Goal: Task Accomplishment & Management: Manage account settings

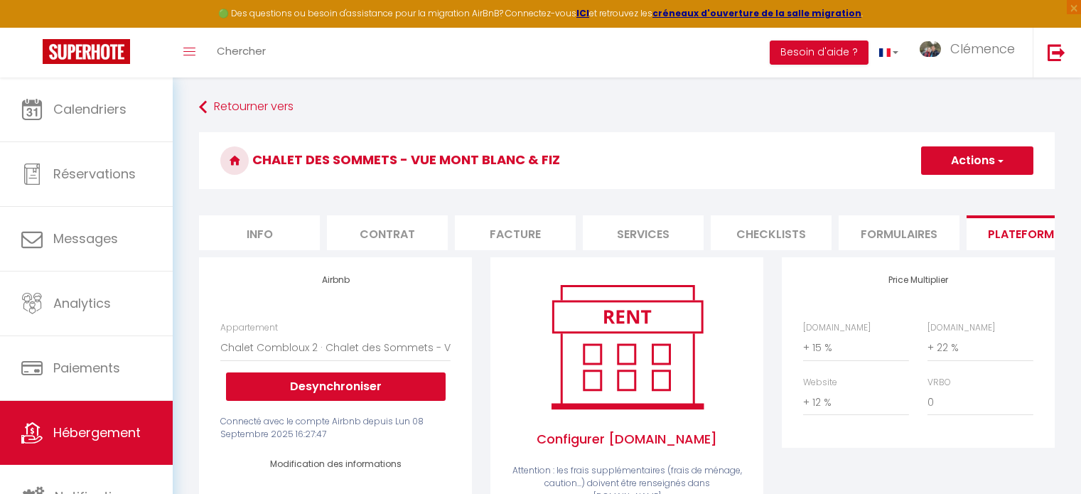
select select "4511-1504354832409682806"
select select "365"
select select "EUR"
select select
select select "+ 15 %"
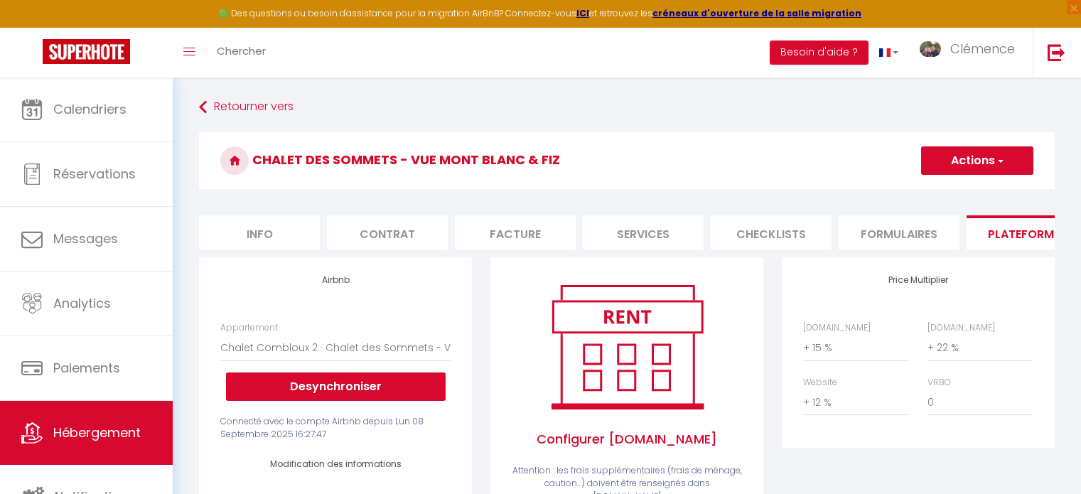
select select "+ 22 %"
select select "+ 12 %"
click at [90, 438] on span "Hébergement" at bounding box center [96, 433] width 87 height 18
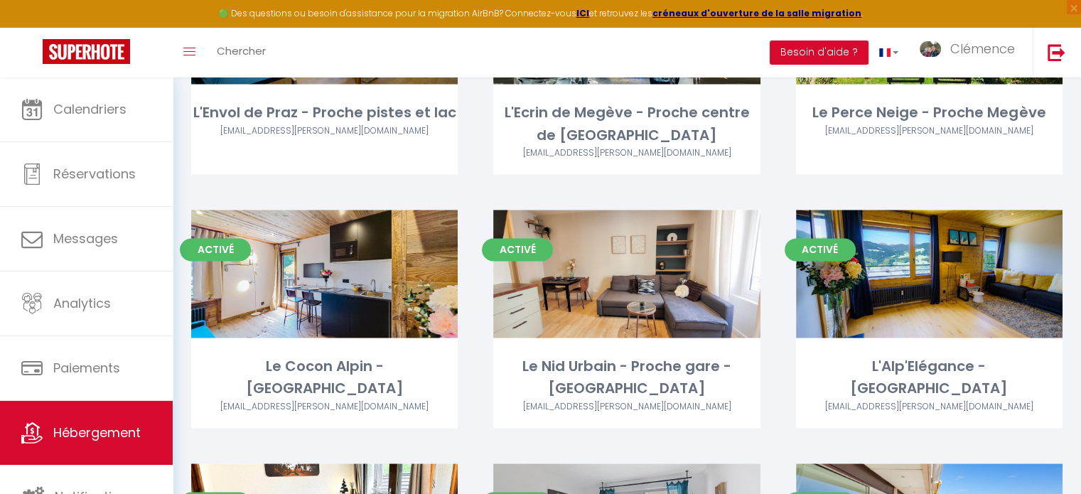
scroll to position [2274, 0]
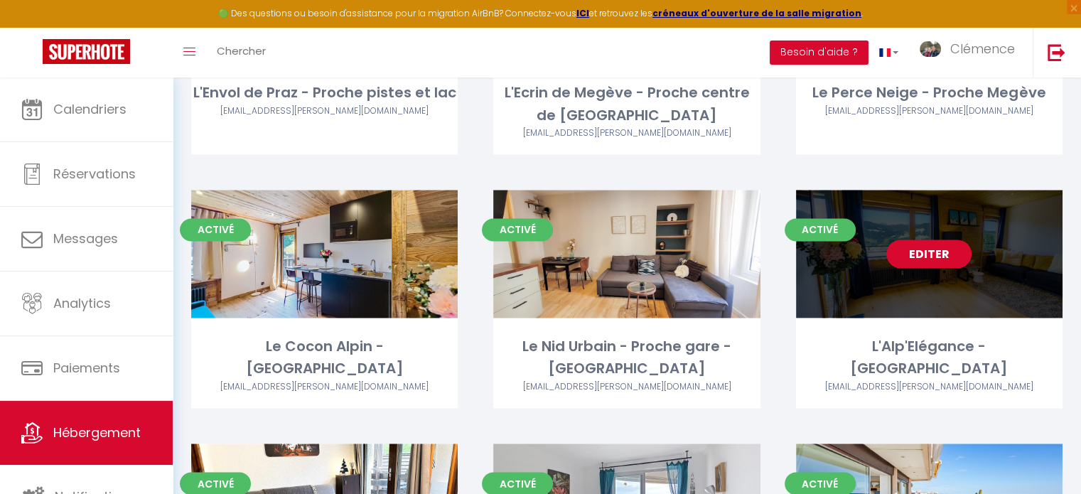
click at [941, 239] on link "Editer" at bounding box center [928, 253] width 85 height 28
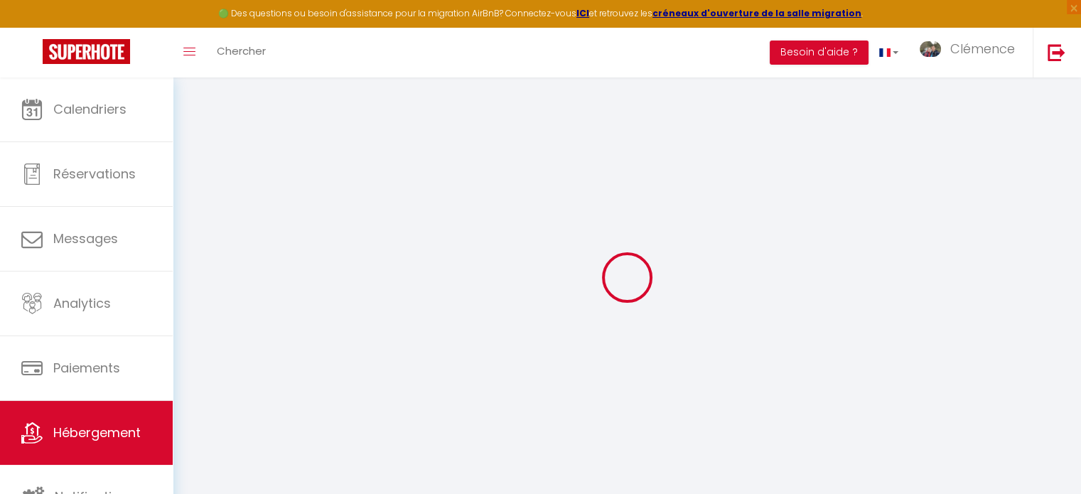
type input "Oups ! Les dates sélectionnées sont indisponibles."
type textarea "Malheureusement les dates sélectionnées sont indisponibles. Nous vous invitons …"
type input "45.849811"
type input "6.620451"
checkbox input "true"
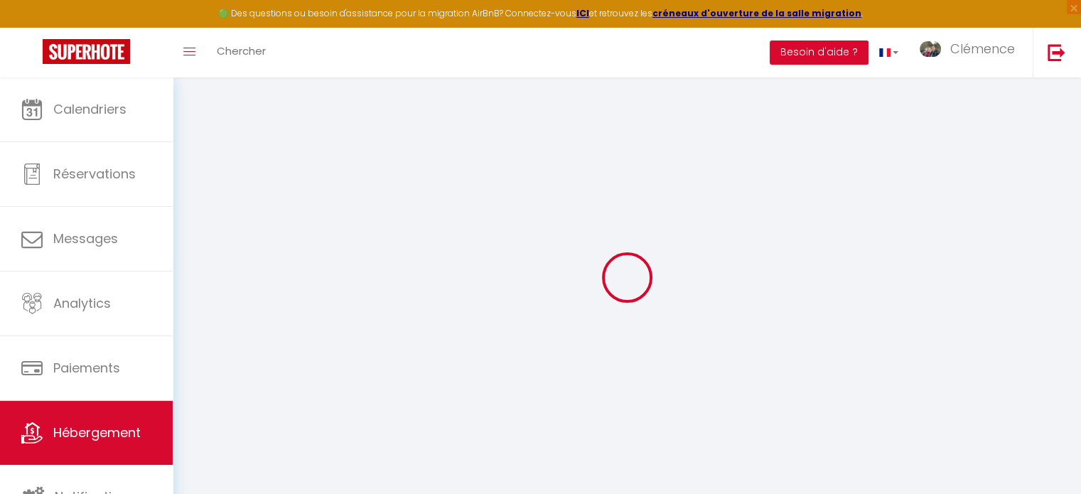
checkbox input "false"
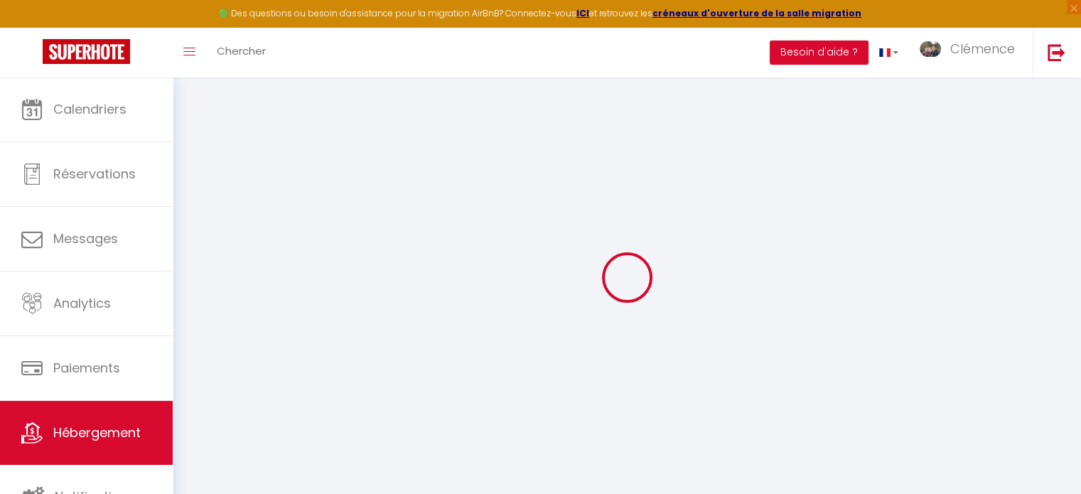
checkbox input "false"
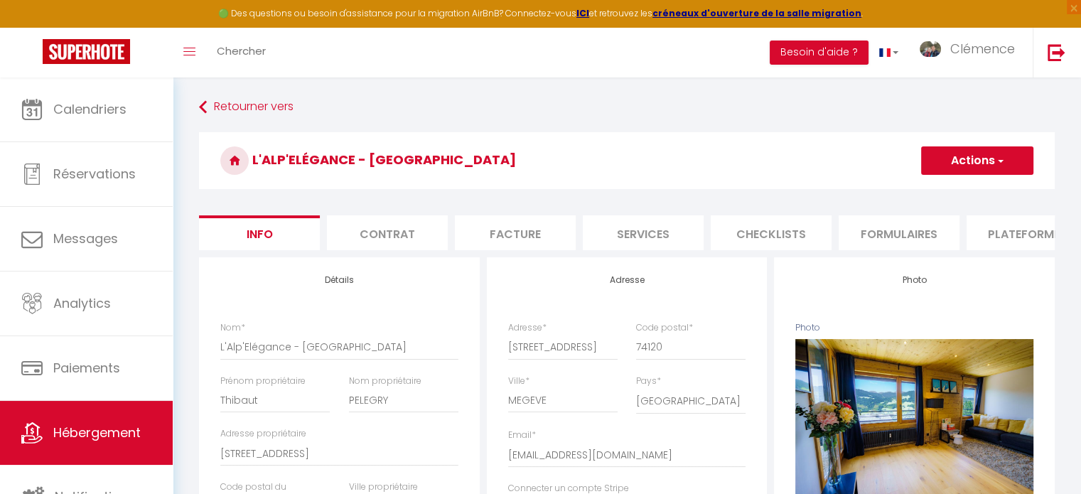
checkbox input "false"
click at [1031, 237] on li "Plateformes" at bounding box center [1026, 232] width 121 height 35
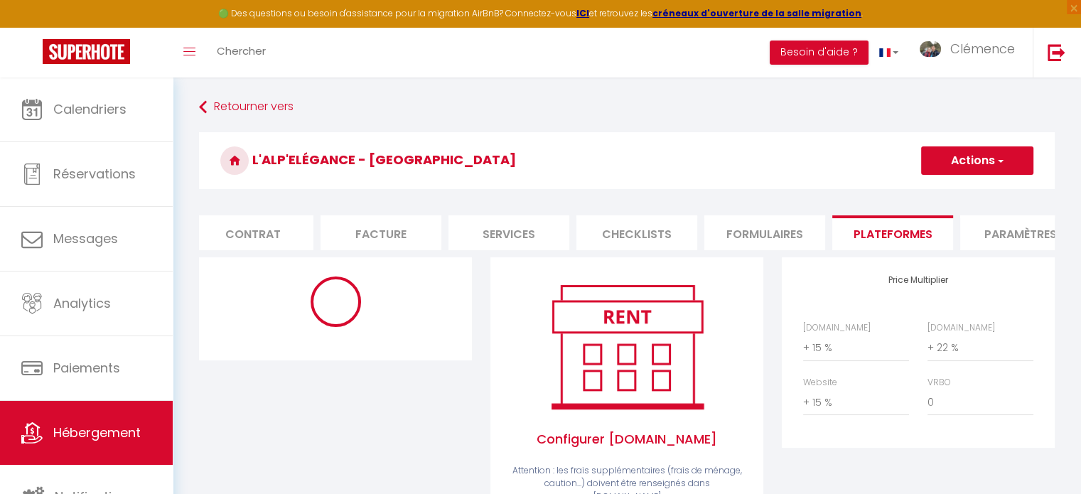
scroll to position [0, 142]
click at [1013, 235] on li "Paramètres" at bounding box center [1012, 232] width 121 height 35
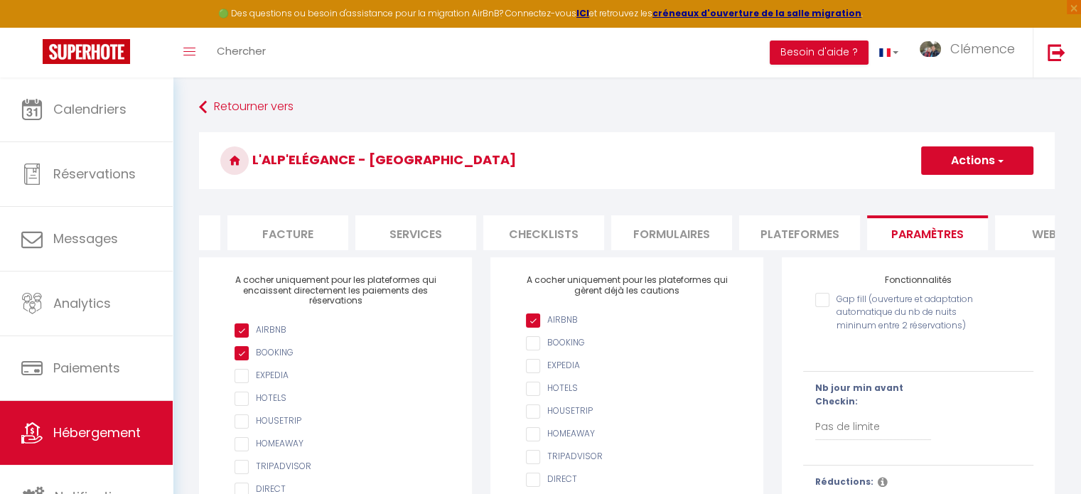
scroll to position [0, 256]
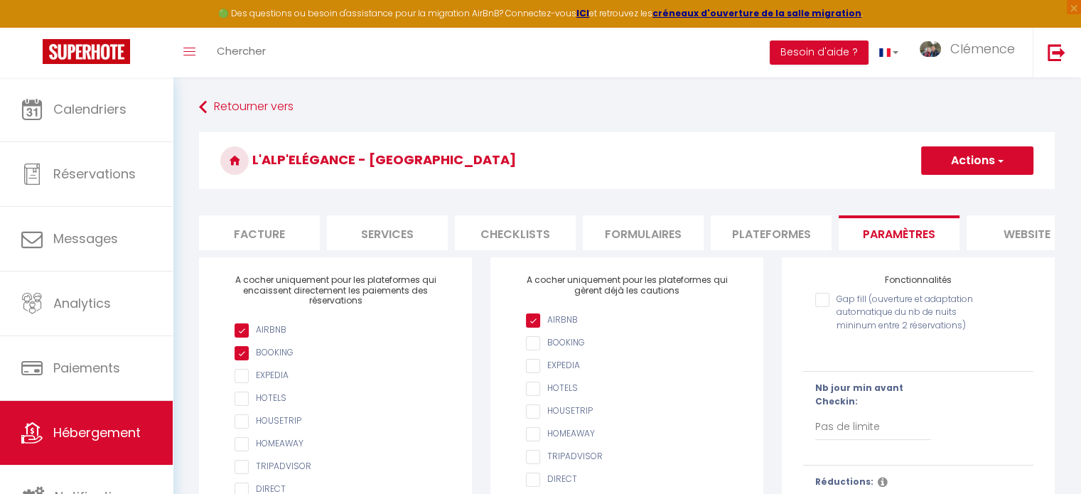
click at [1024, 236] on li "website" at bounding box center [1026, 232] width 121 height 35
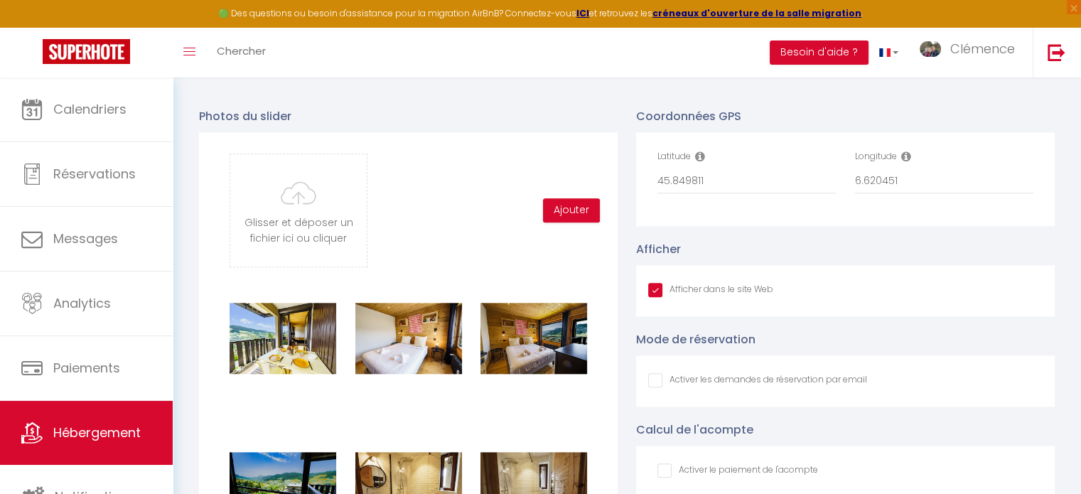
scroll to position [1492, 0]
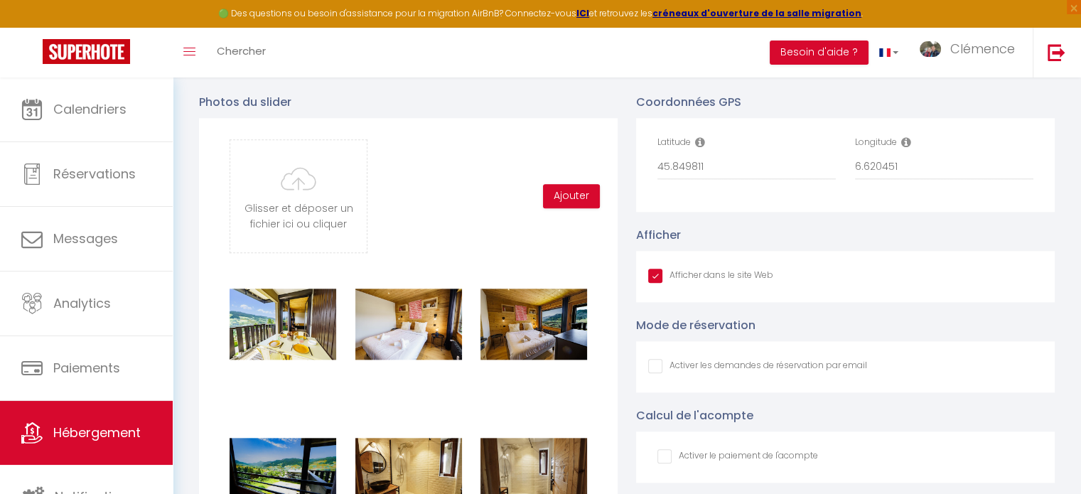
click at [655, 283] on input "Afficher dans le site Web" at bounding box center [710, 276] width 125 height 14
checkbox input "false"
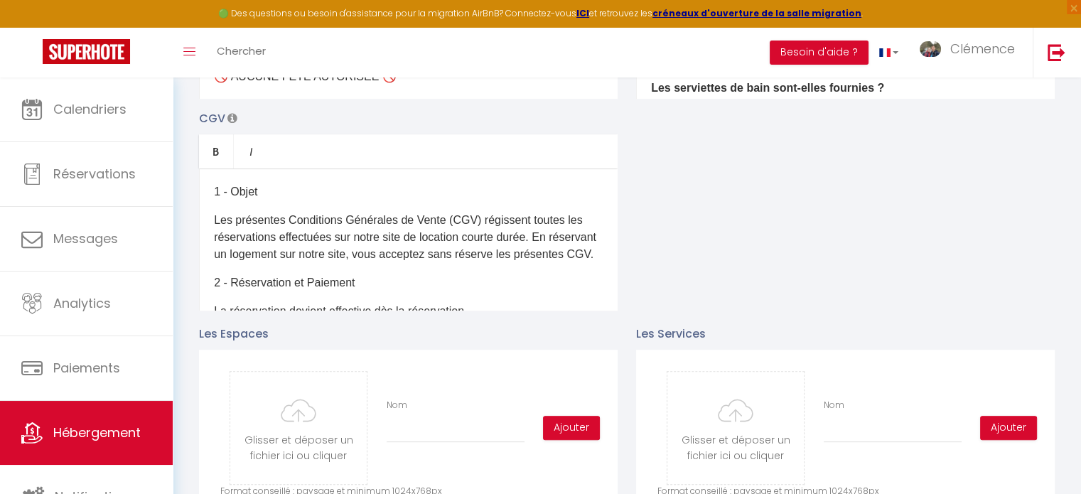
scroll to position [0, 0]
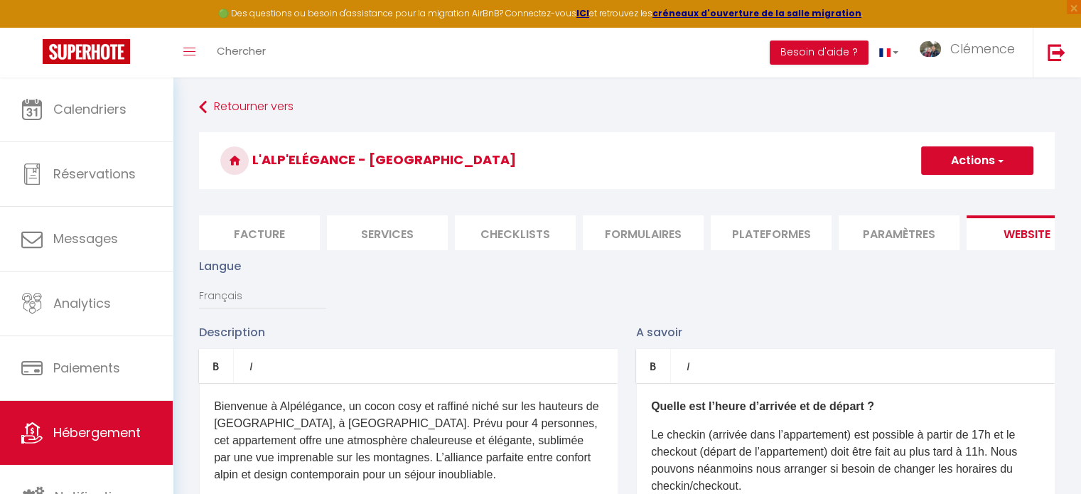
click at [993, 165] on button "Actions" at bounding box center [977, 160] width 112 height 28
click at [963, 193] on input "Enregistrer" at bounding box center [960, 192] width 53 height 14
checkbox input "false"
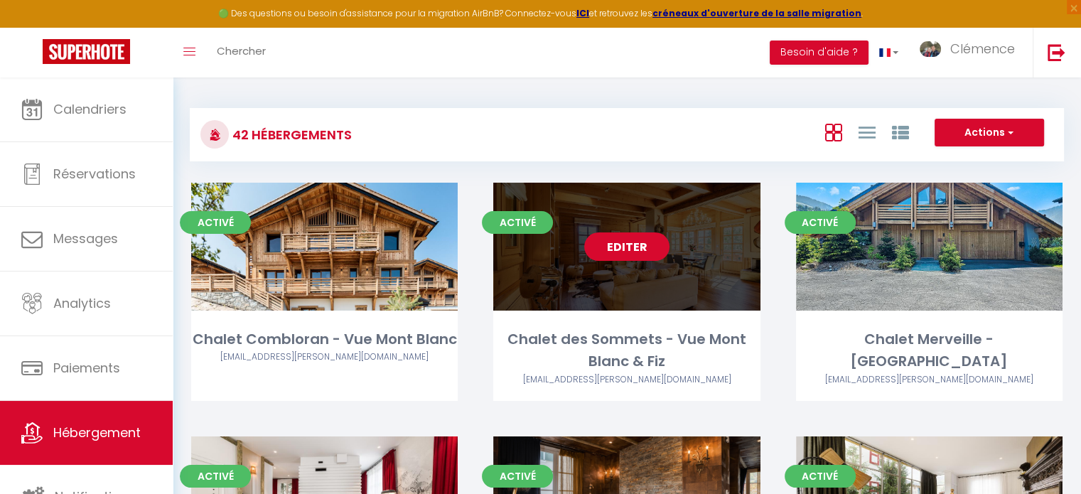
click at [626, 245] on link "Editer" at bounding box center [626, 246] width 85 height 28
select select "3"
select select "2"
select select "1"
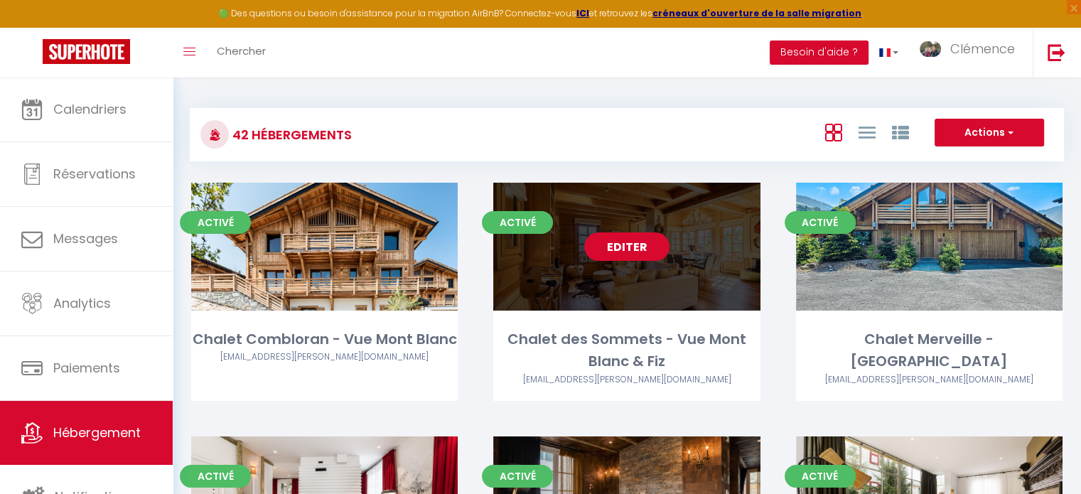
select select
select select "28"
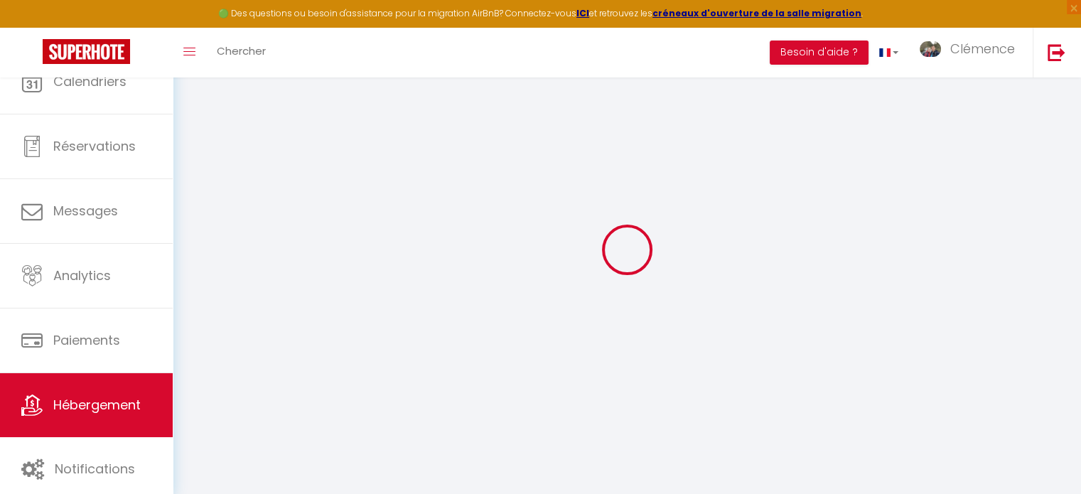
select select
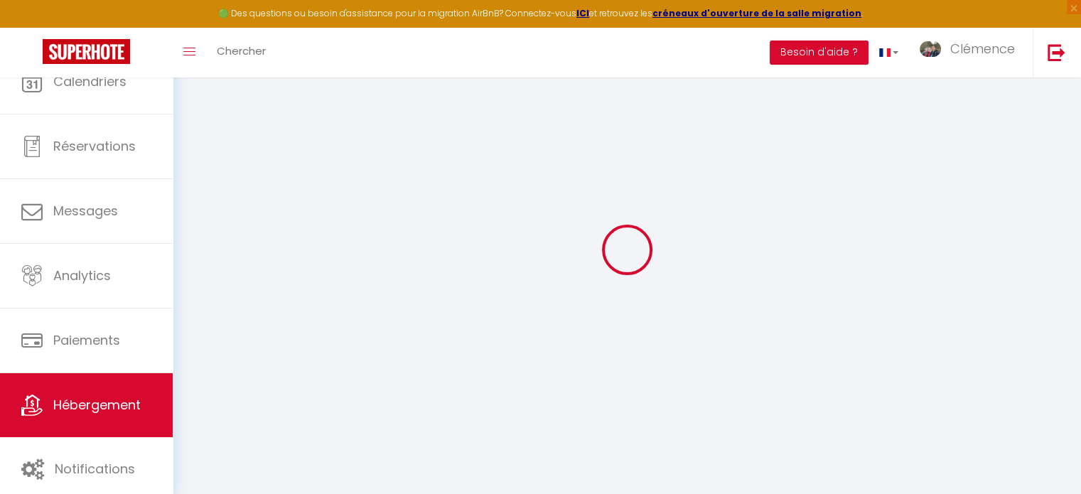
select select
checkbox input "false"
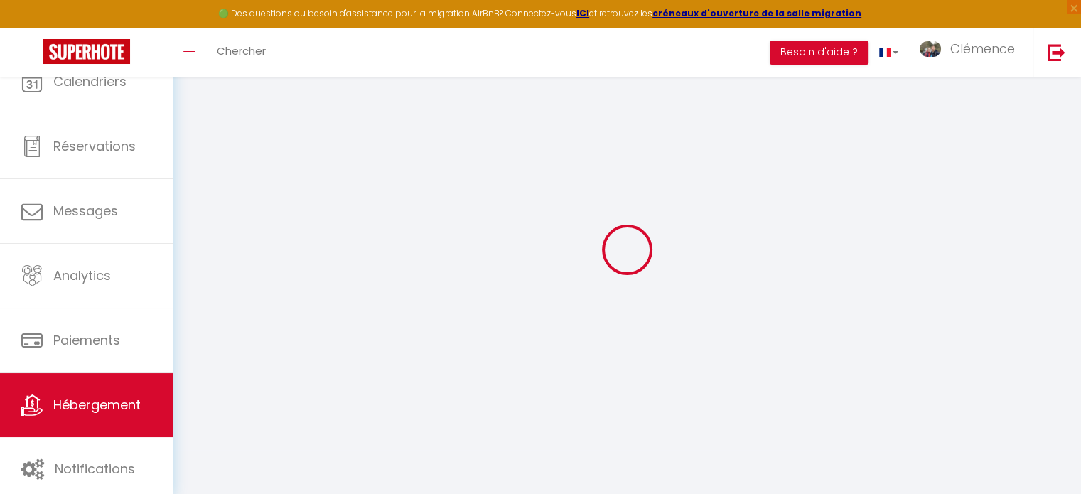
select select
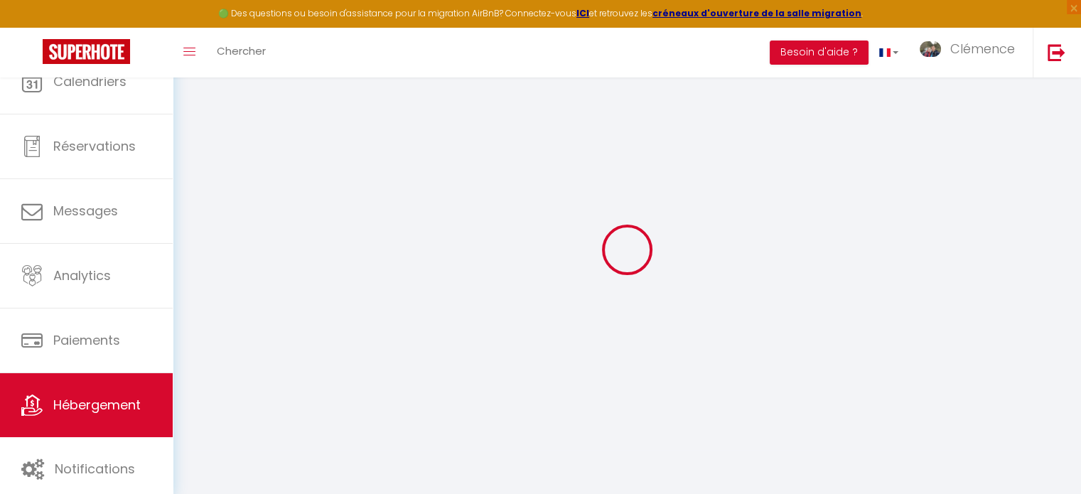
select select
checkbox input "false"
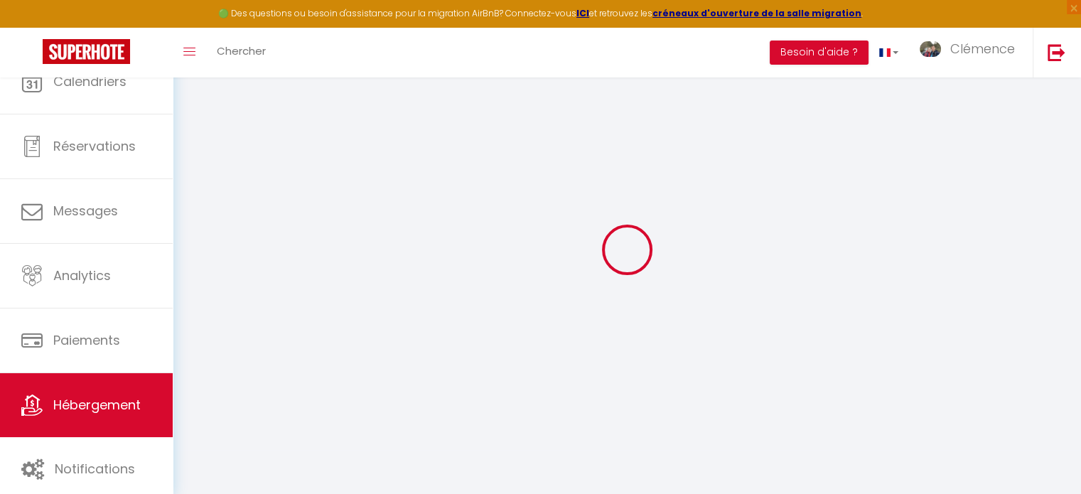
checkbox input "false"
select select
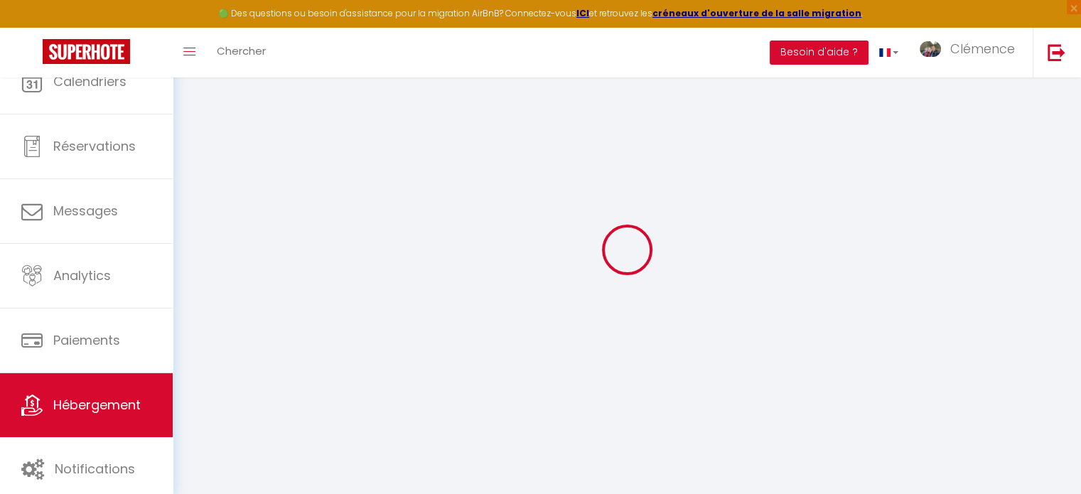
select select
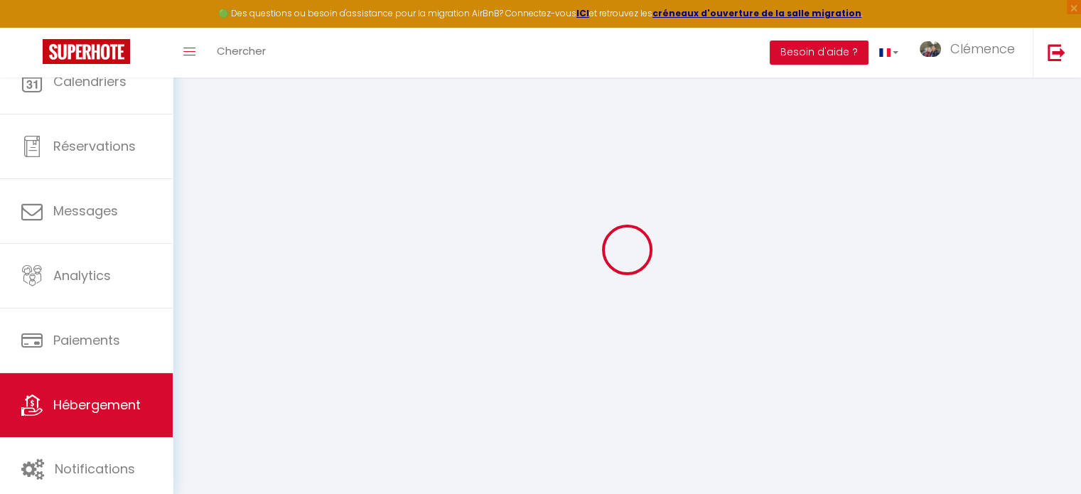
checkbox input "false"
select select
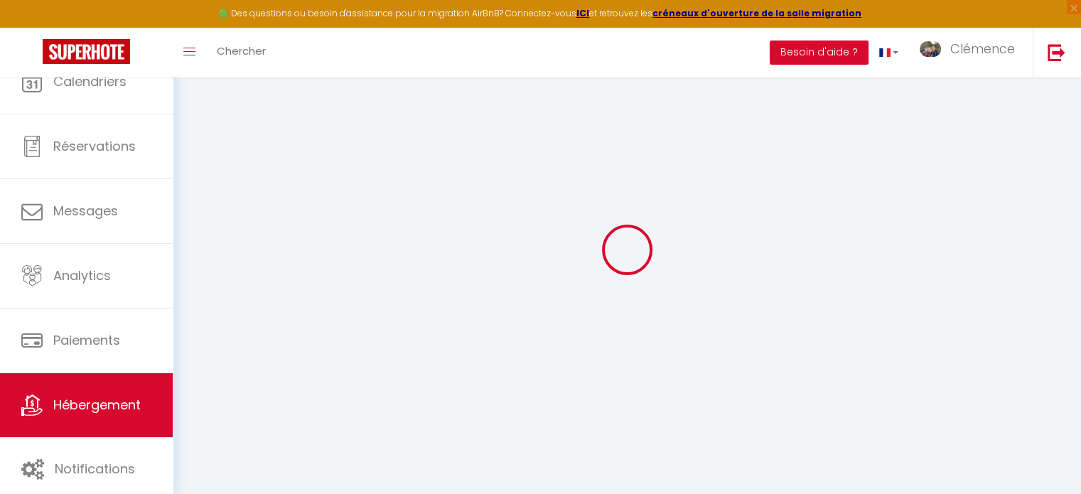
select select
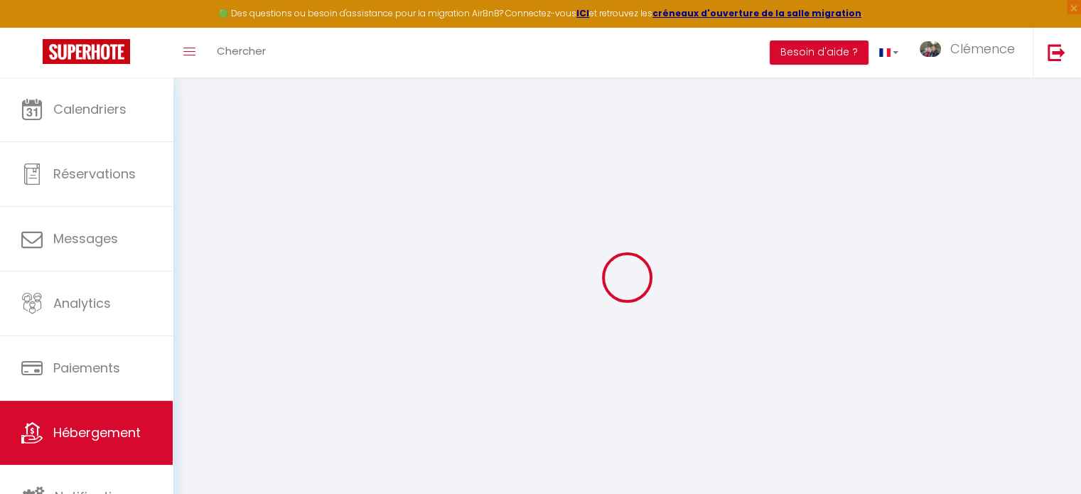
select select
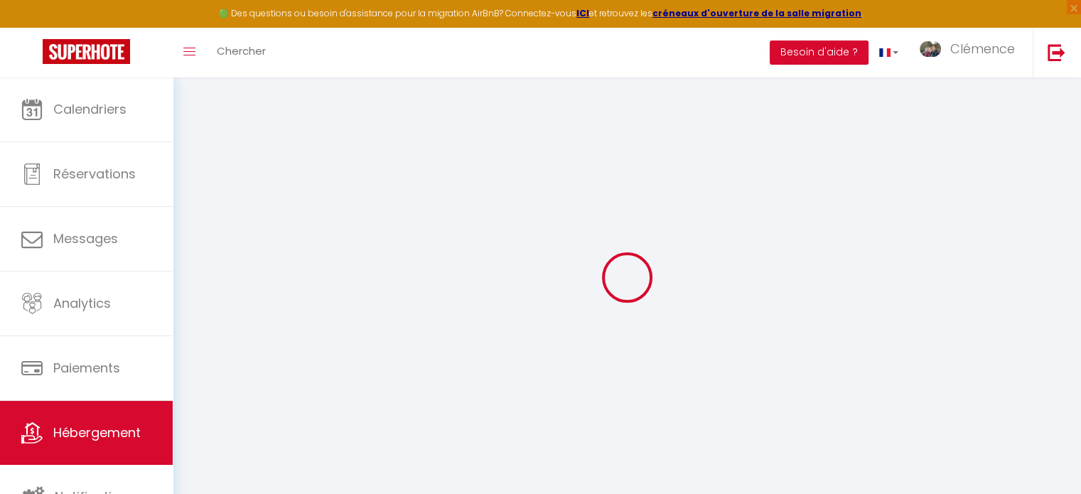
select select
checkbox input "false"
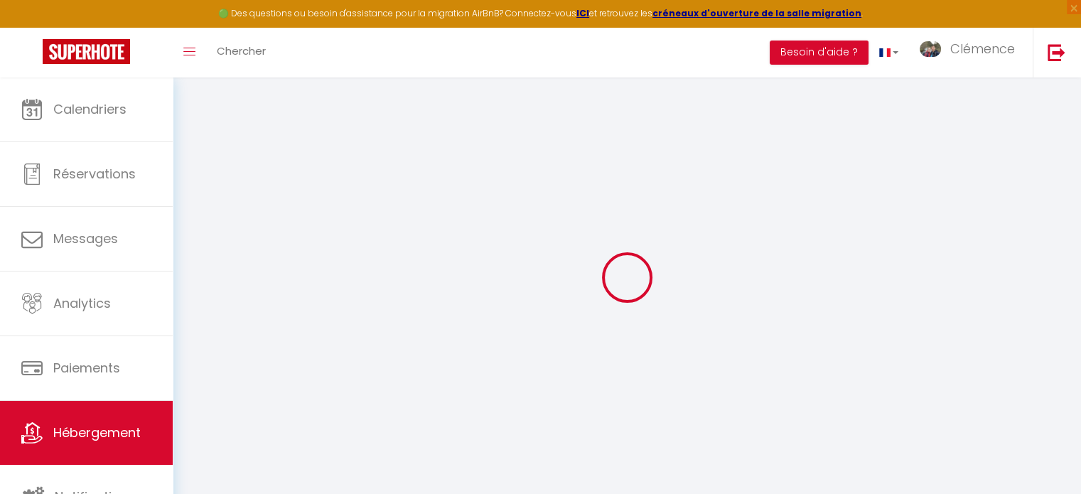
select select
type input "Chalet des Sommets - Vue Mont Blanc & Fiz"
type input "Nathalie"
type input "LEFORT"
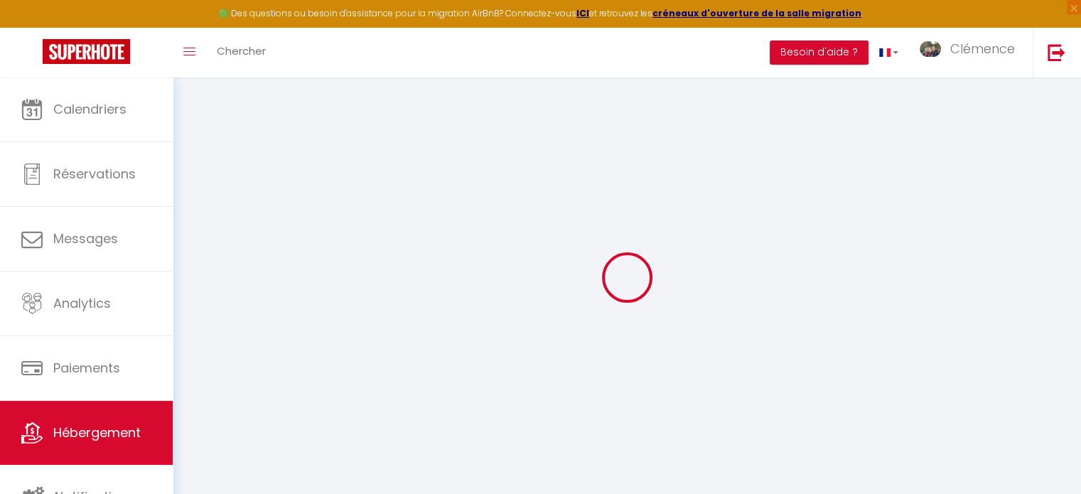
type input "284 Chemin de Plommaz"
type input "74920"
type input "Combloux"
select select "houses"
select select "8"
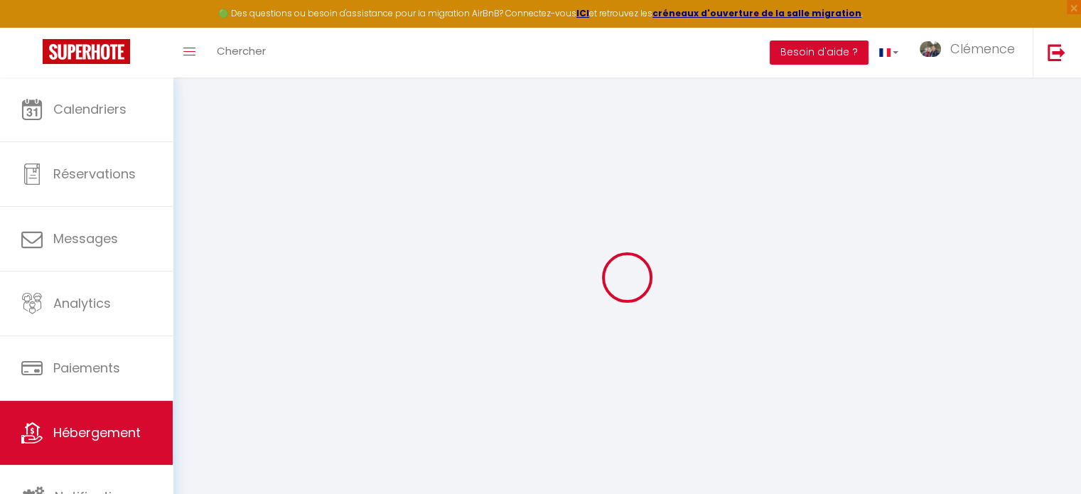
select select "4"
type input "750"
type input "550"
type input "2.30"
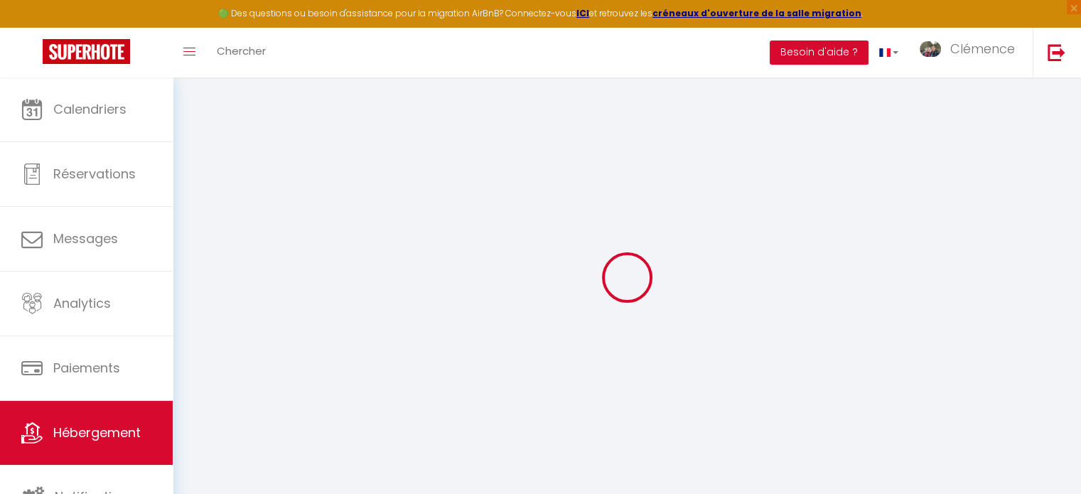
type input "2000"
select select
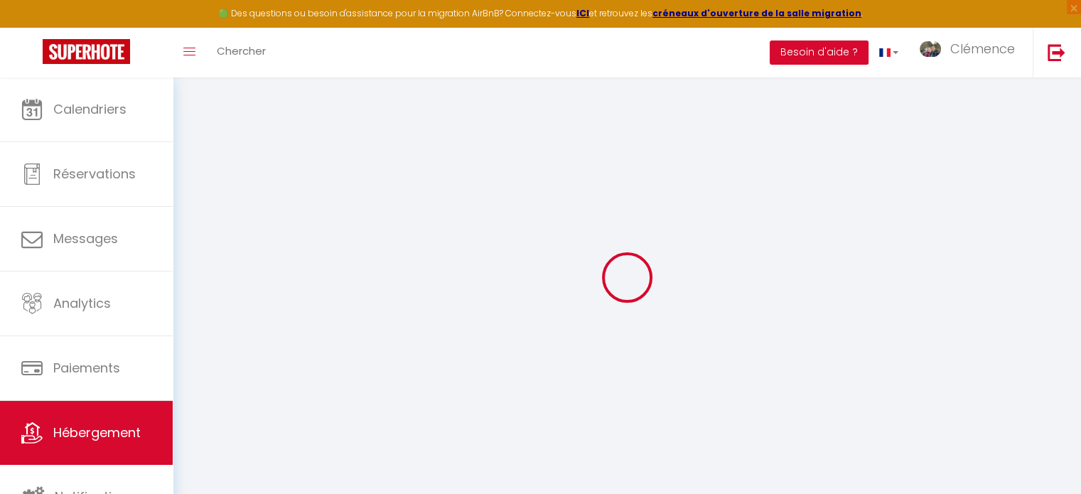
select select
type input "284 Chemin de Plommaz"
type input "74920"
type input "Combloux"
type input "[EMAIL_ADDRESS][DOMAIN_NAME]"
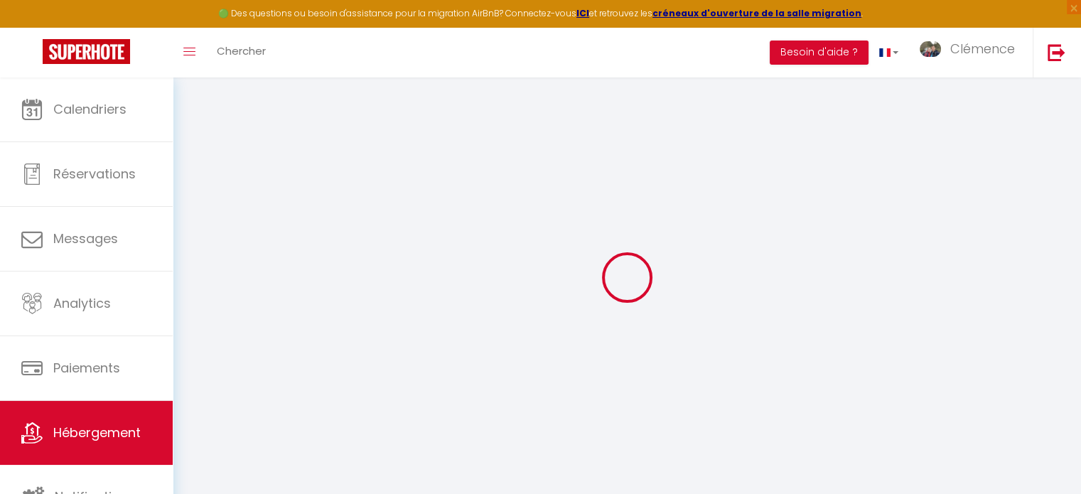
select select "6385"
checkbox input "false"
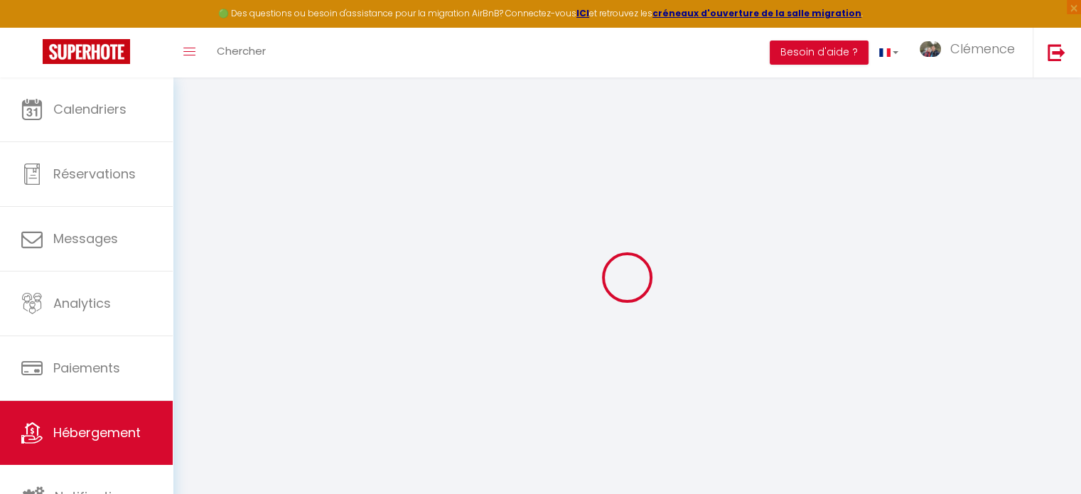
type input "24"
type input "0"
checkbox input "false"
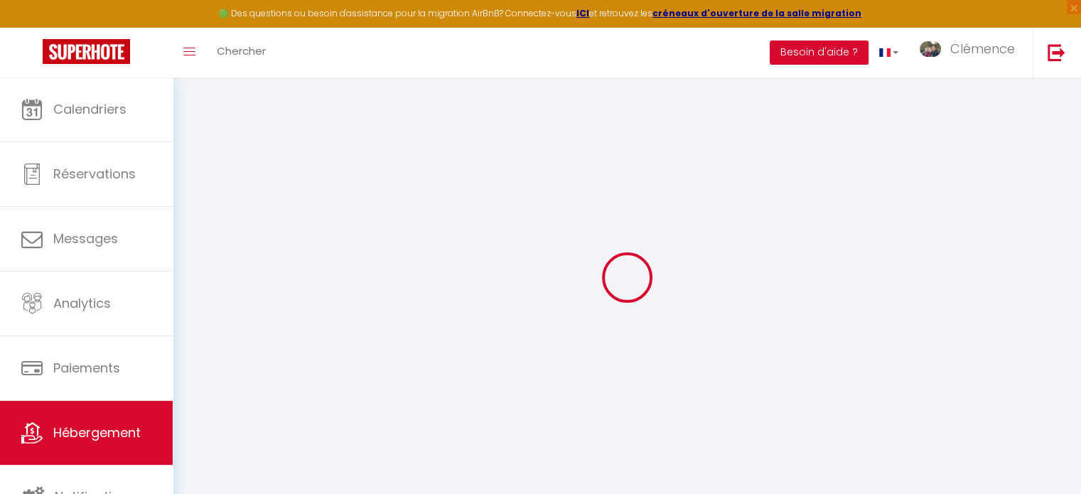
checkbox input "false"
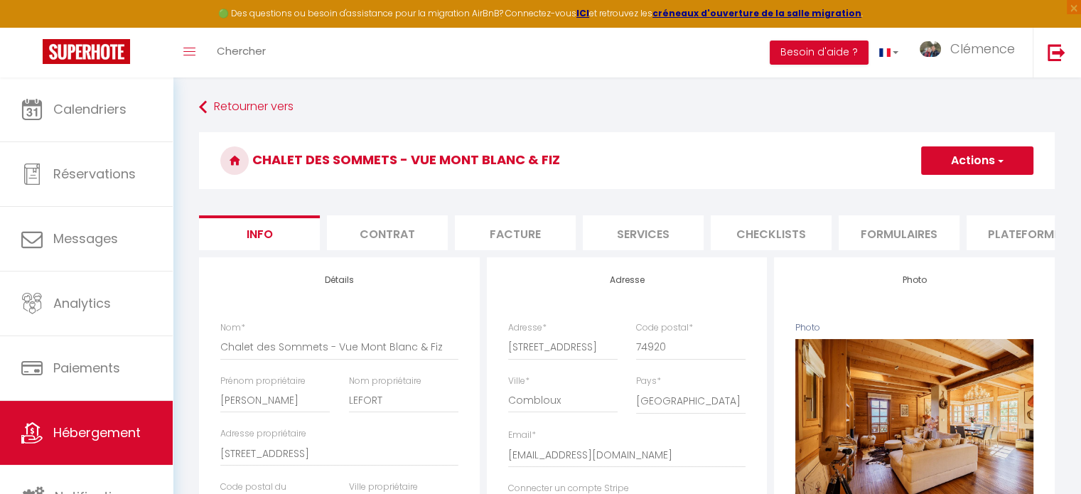
checkbox input "false"
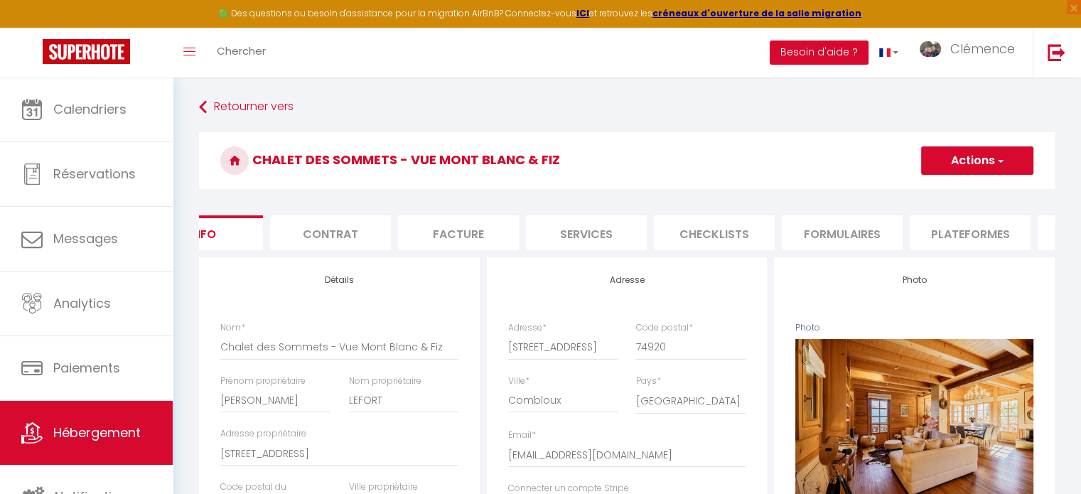
scroll to position [0, 424]
click at [880, 230] on li "website" at bounding box center [859, 232] width 121 height 35
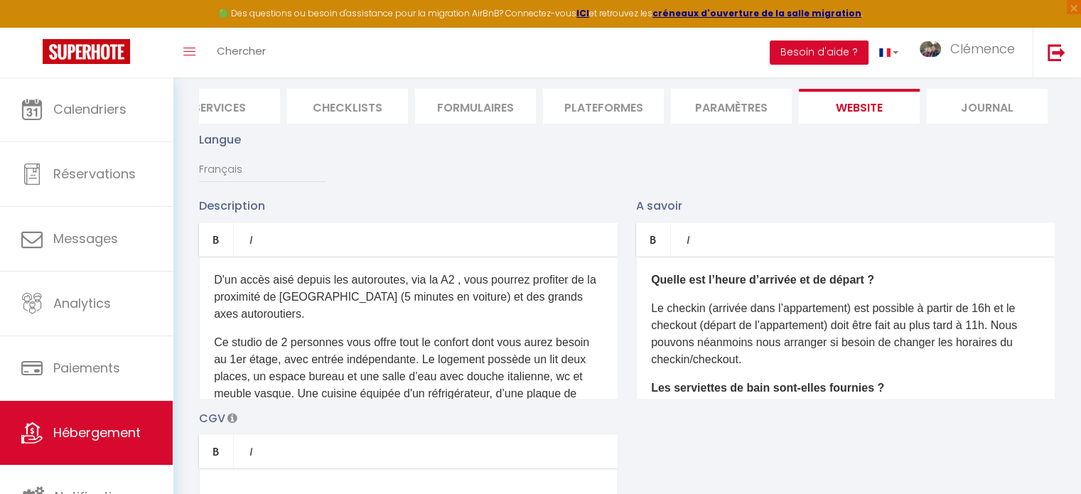
scroll to position [142, 0]
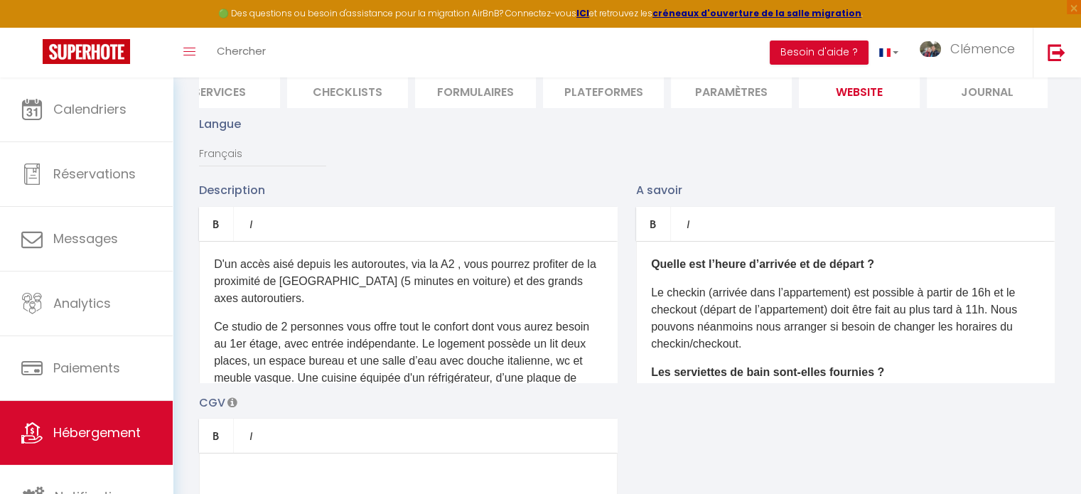
click at [259, 343] on p "Ce studio de 2 personnes vous offre tout le confort dont vous aurez besoin au 1…" at bounding box center [408, 394] width 389 height 153
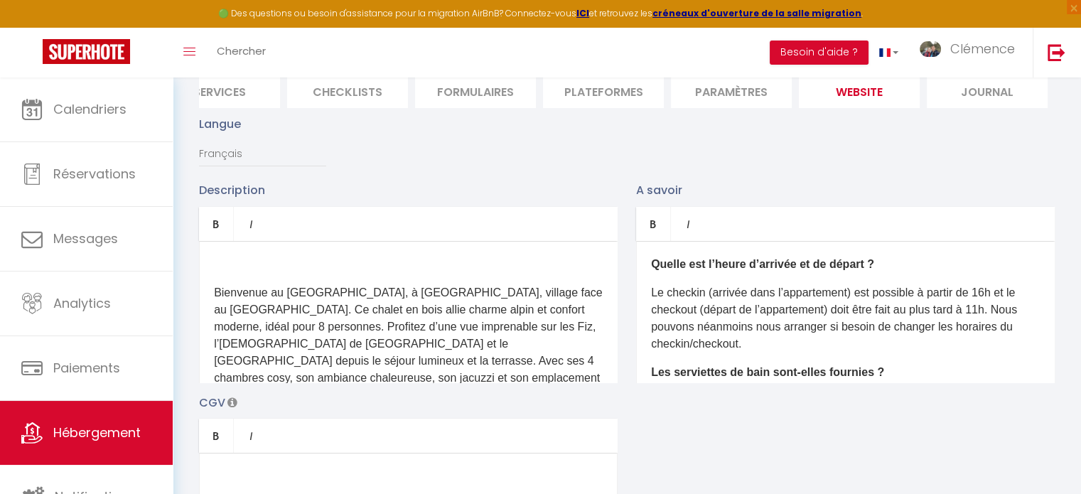
click at [281, 266] on p at bounding box center [408, 264] width 389 height 17
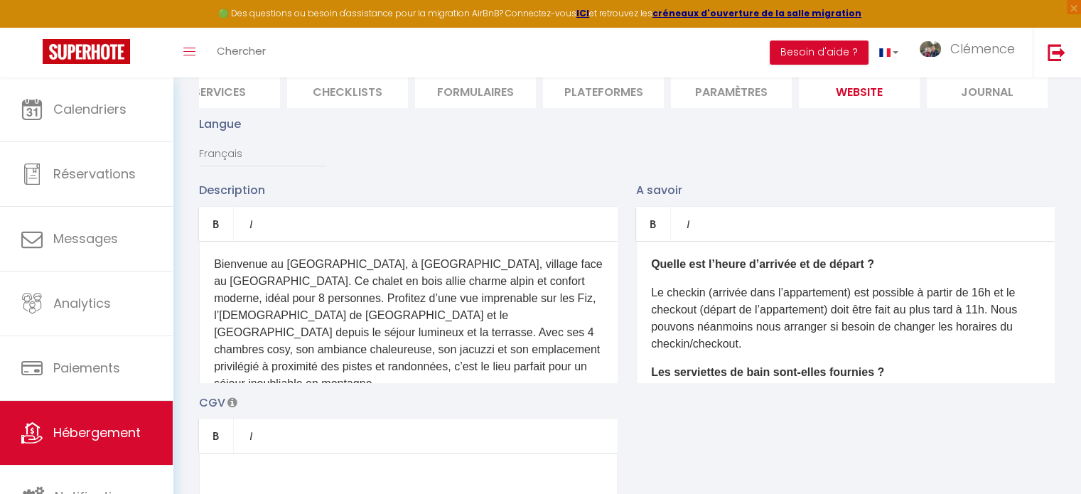
click at [495, 370] on p "Bienvenue au Chalet des Sommets, à Combloux, village face au Mont-Blanc. Ce cha…" at bounding box center [408, 324] width 389 height 136
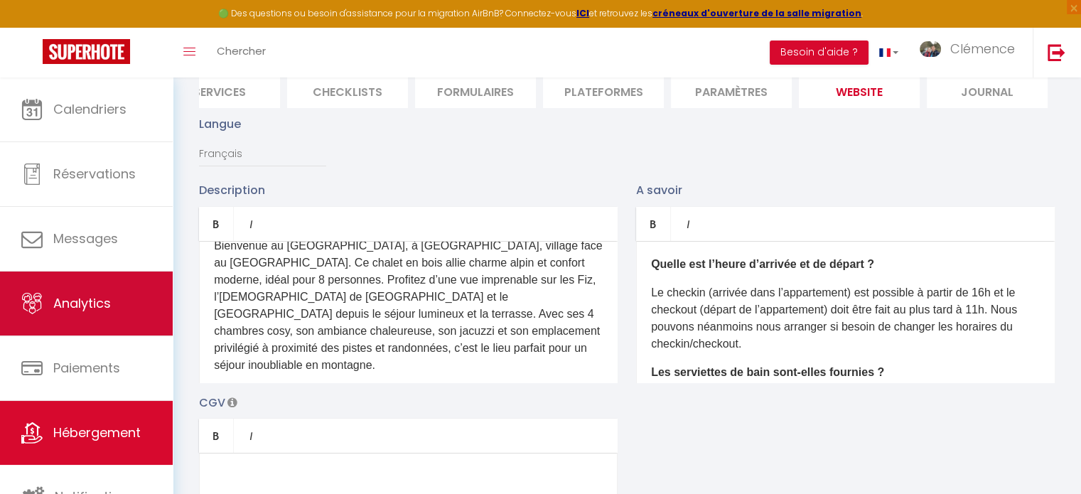
scroll to position [47, 0]
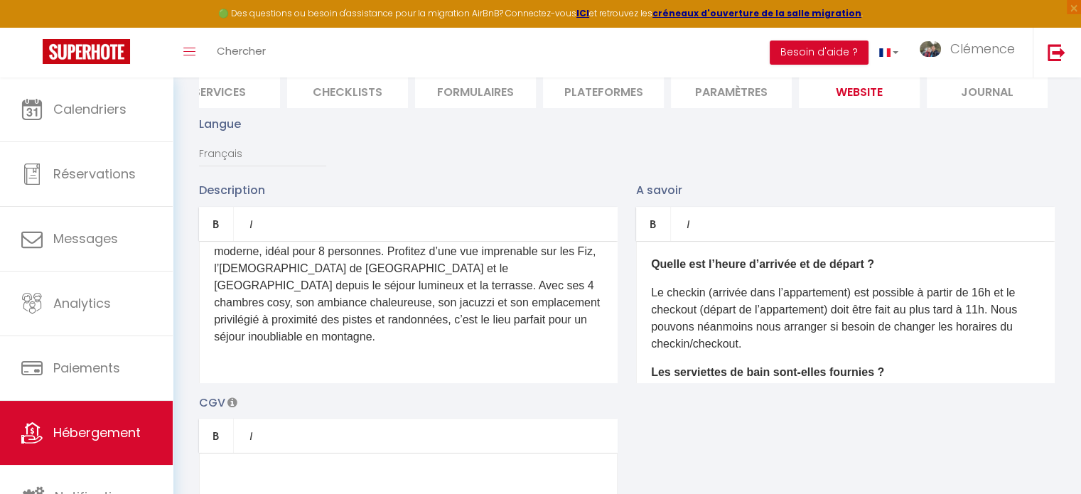
click at [262, 360] on p at bounding box center [408, 365] width 389 height 17
click at [995, 316] on p "Le checkin (arrivée dans l’appartement) est possible à partir de 16h et le chec…" at bounding box center [845, 318] width 389 height 68
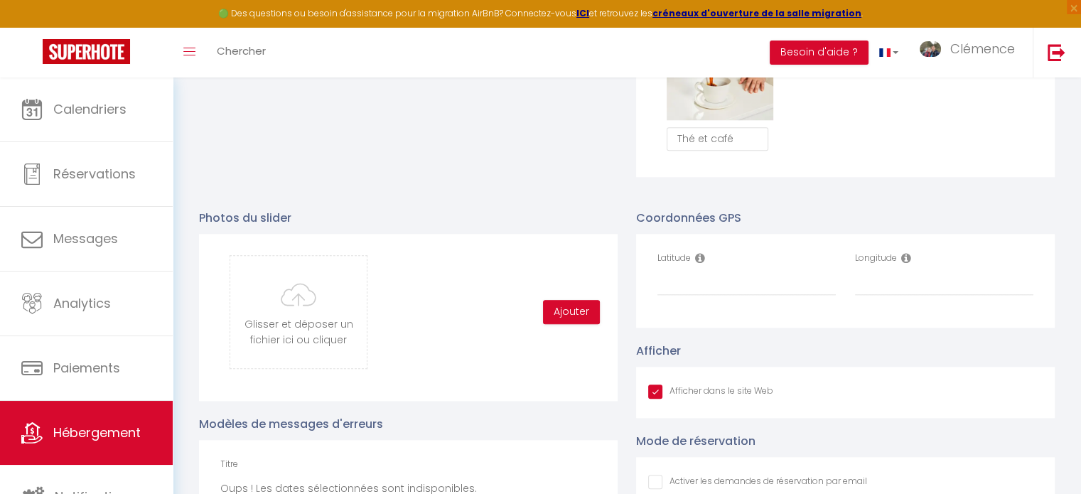
scroll to position [1421, 0]
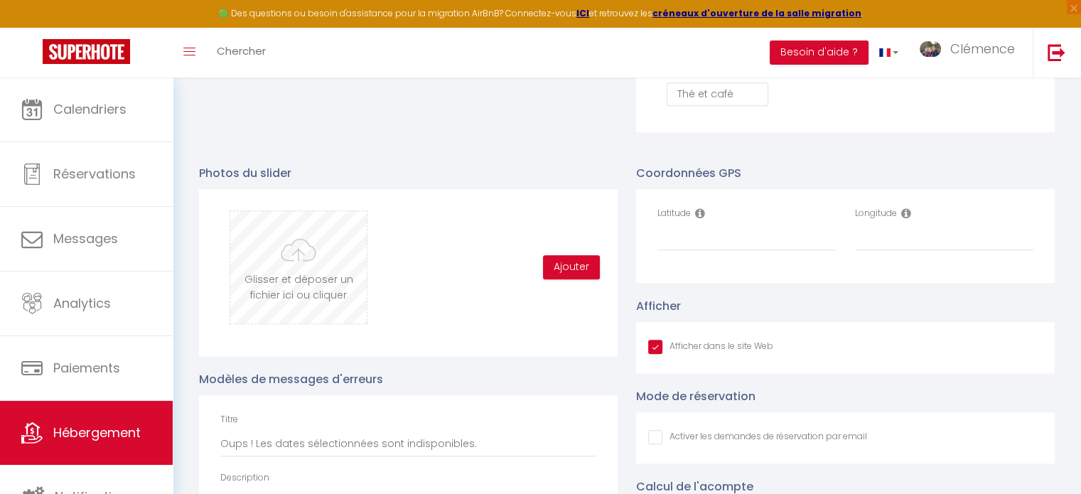
click at [270, 279] on input "file" at bounding box center [298, 267] width 136 height 112
type input "C:\fakepath\DSC05910.jpg"
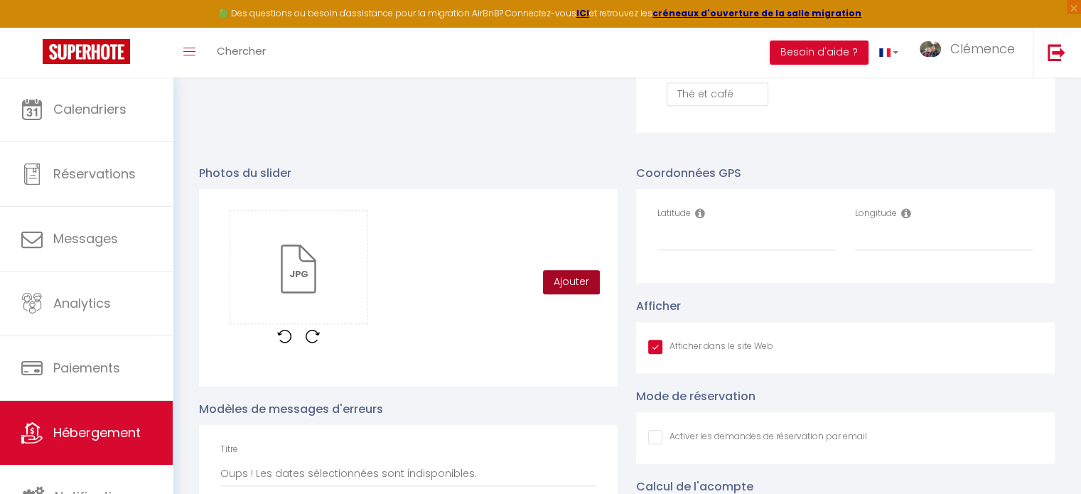
click at [563, 286] on button "Ajouter" at bounding box center [571, 282] width 57 height 24
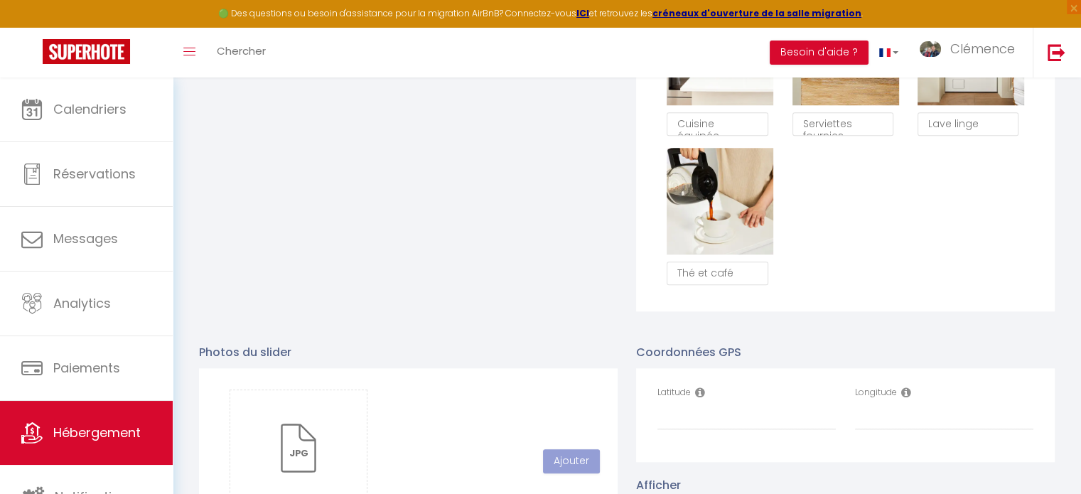
scroll to position [1355, 0]
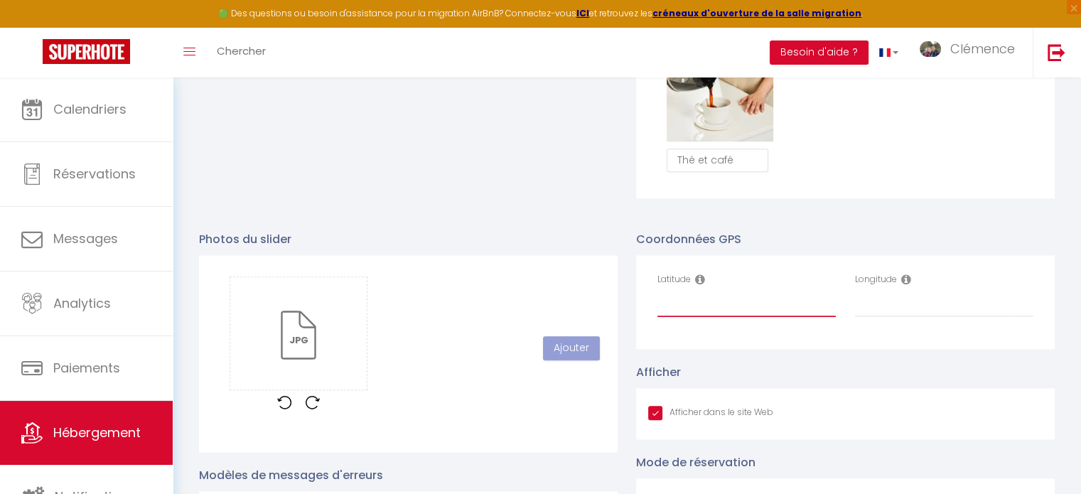
click at [694, 310] on input "Latitude" at bounding box center [746, 304] width 178 height 26
paste input "45.893562"
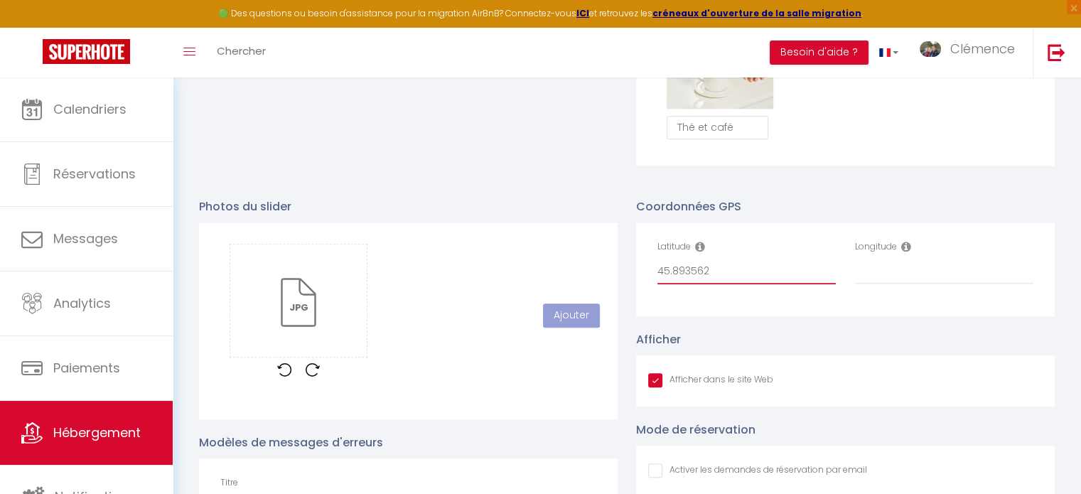
scroll to position [1497, 0]
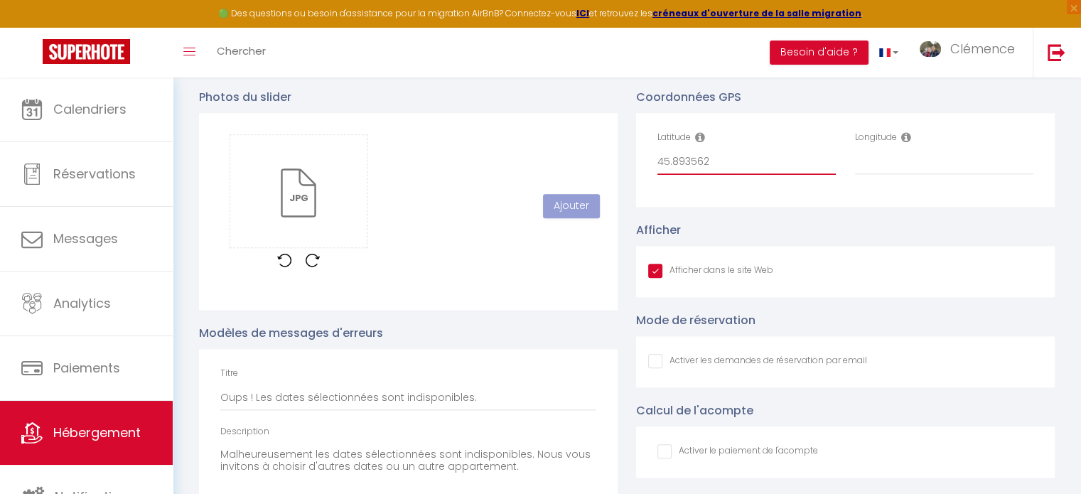
type input "45.893562"
click at [885, 167] on input "Longitude" at bounding box center [944, 162] width 178 height 26
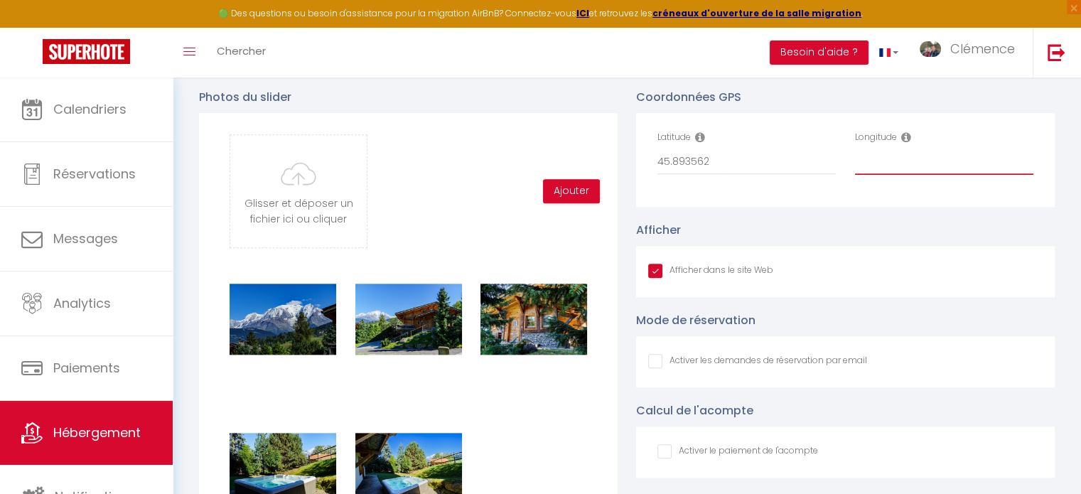
paste input "6.638763"
type input "6.638763"
click at [296, 213] on input "file" at bounding box center [298, 191] width 136 height 112
type input "C:\fakepath\DSC05951.jpg"
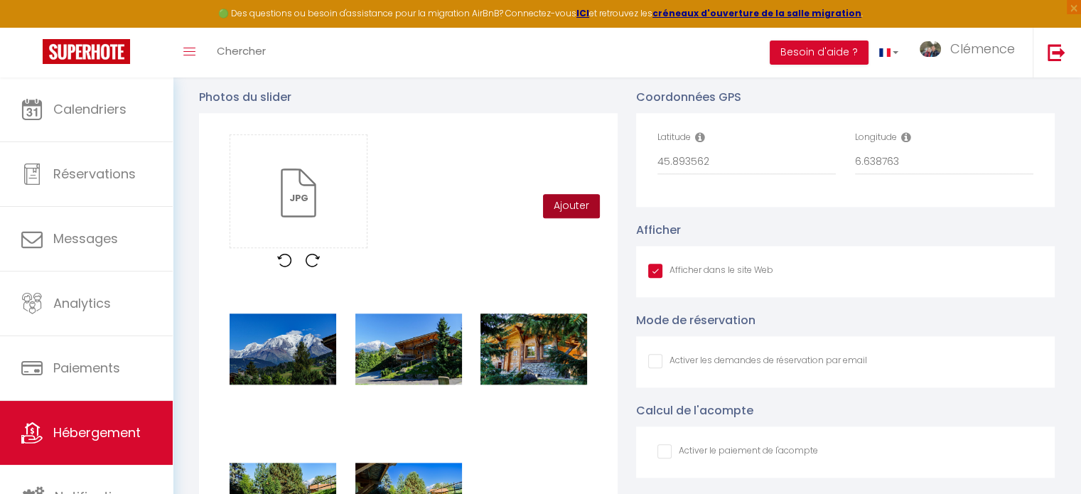
click at [570, 212] on button "Ajouter" at bounding box center [571, 206] width 57 height 24
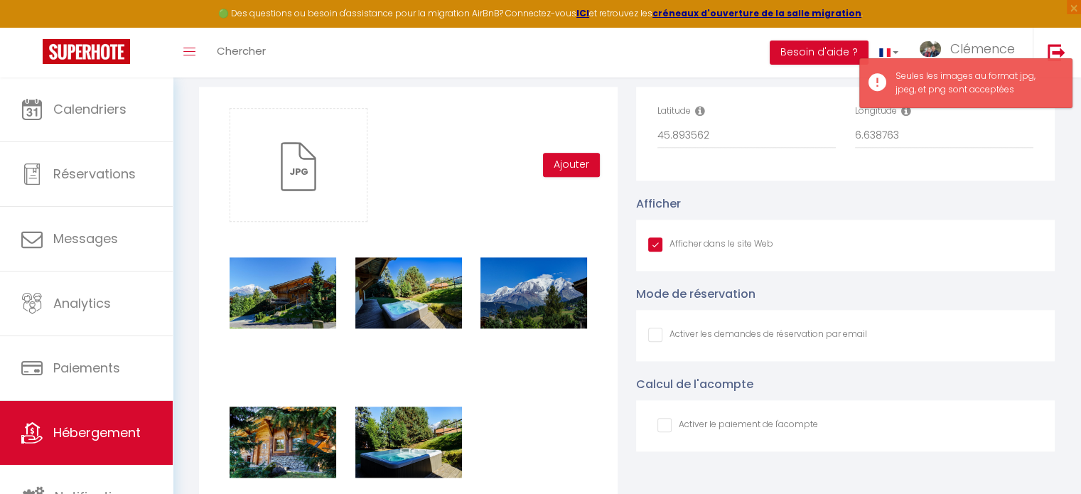
scroll to position [1568, 0]
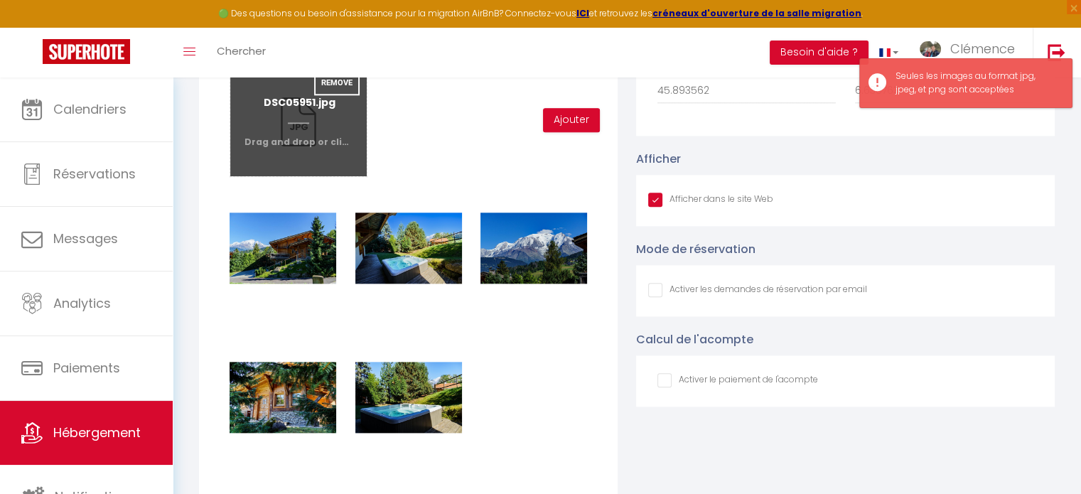
click at [298, 130] on input "file" at bounding box center [298, 120] width 136 height 112
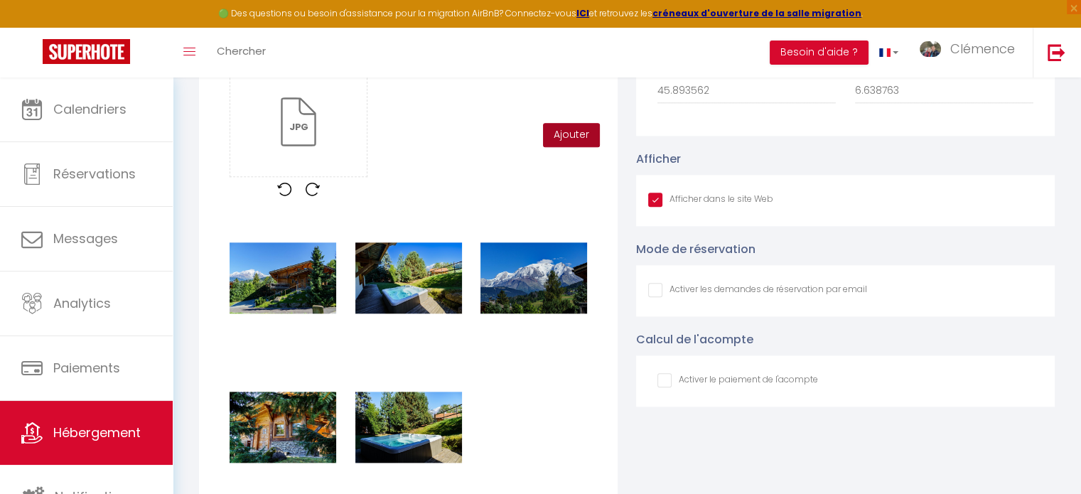
click at [560, 135] on button "Ajouter" at bounding box center [571, 135] width 57 height 24
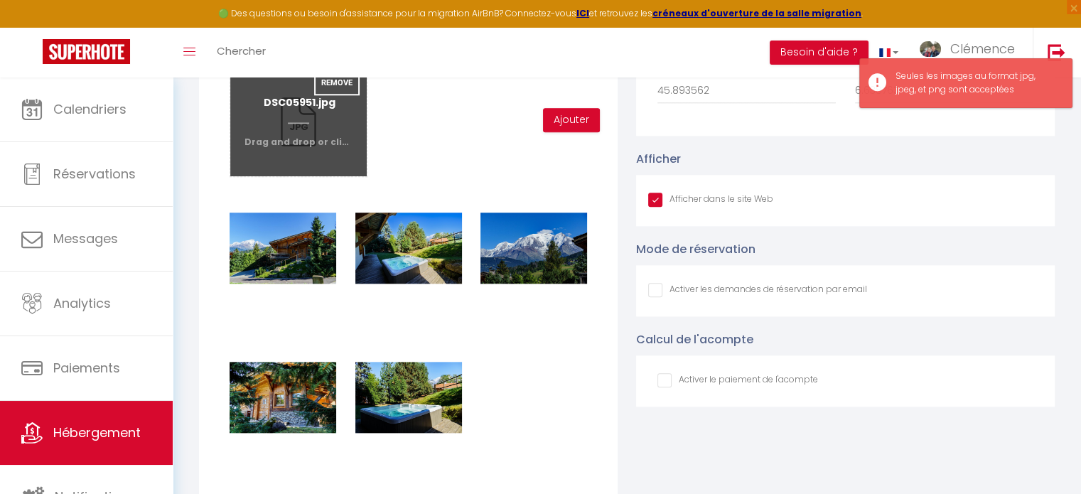
click at [330, 134] on input "file" at bounding box center [298, 120] width 136 height 112
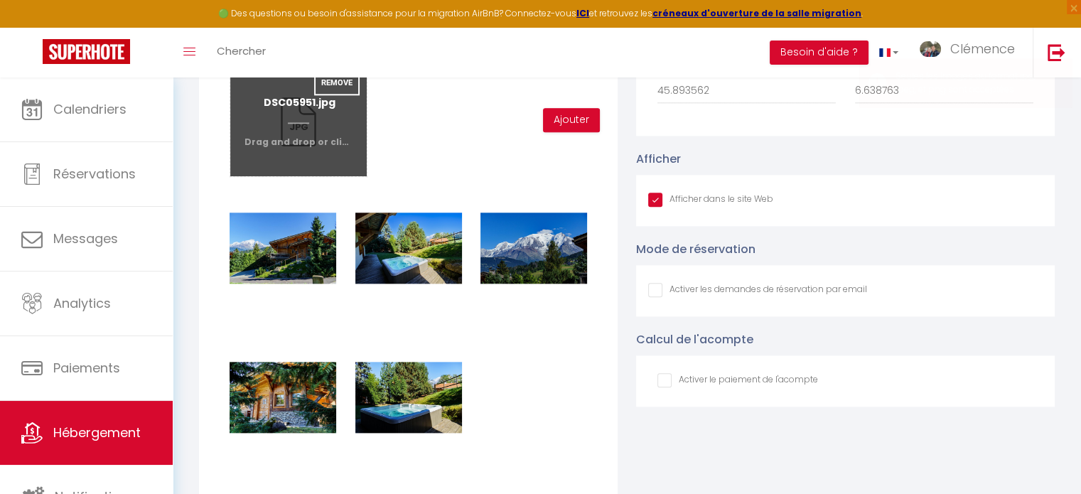
type input "C:\fakepath\DSC05951.jpg"
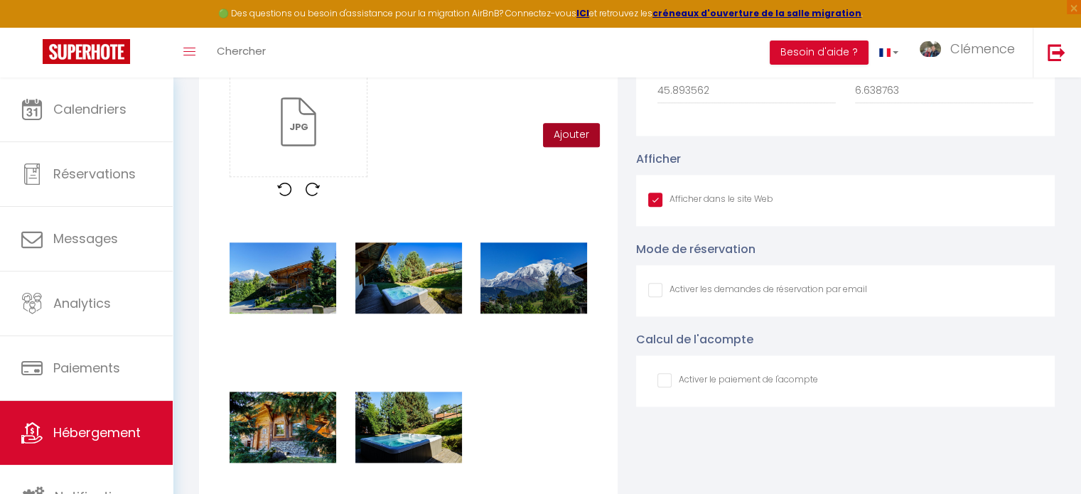
click at [566, 147] on button "Ajouter" at bounding box center [571, 135] width 57 height 24
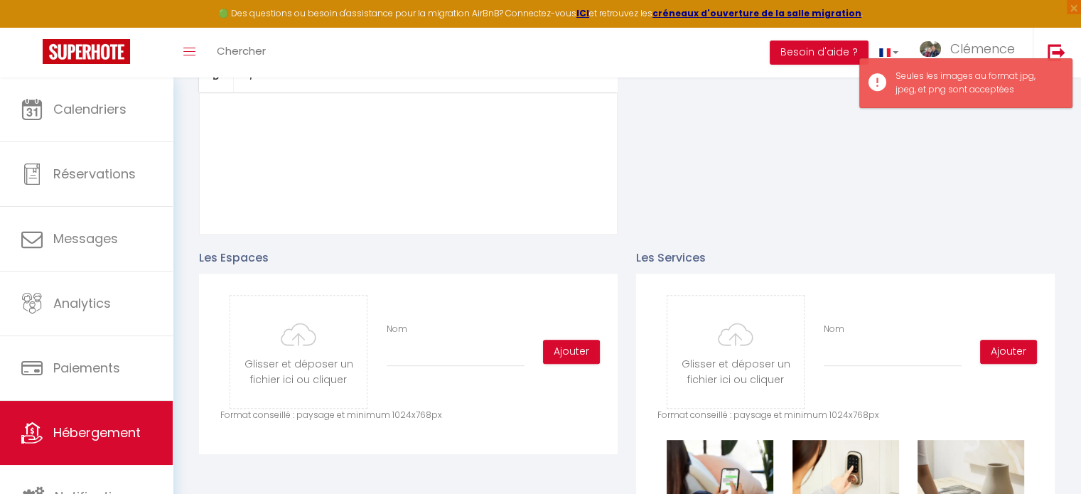
scroll to position [0, 0]
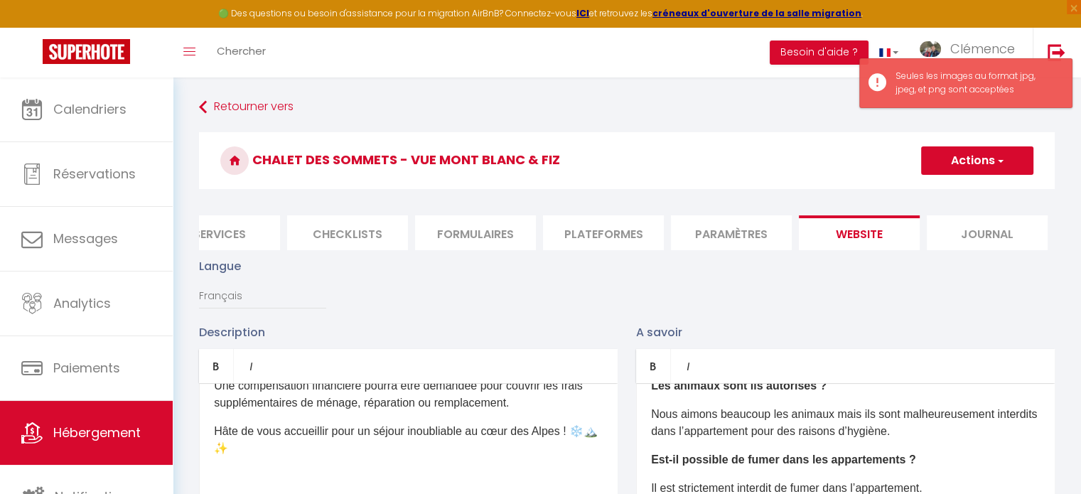
click at [961, 164] on button "Actions" at bounding box center [977, 160] width 112 height 28
click at [949, 190] on input "Enregistrer" at bounding box center [960, 192] width 53 height 14
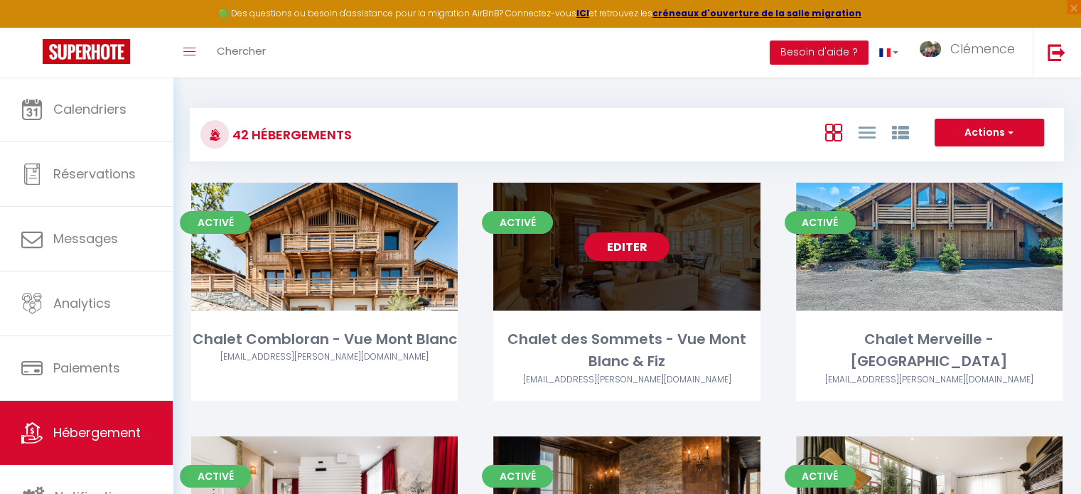
click at [605, 248] on link "Editer" at bounding box center [626, 246] width 85 height 28
select select "3"
select select "2"
select select "1"
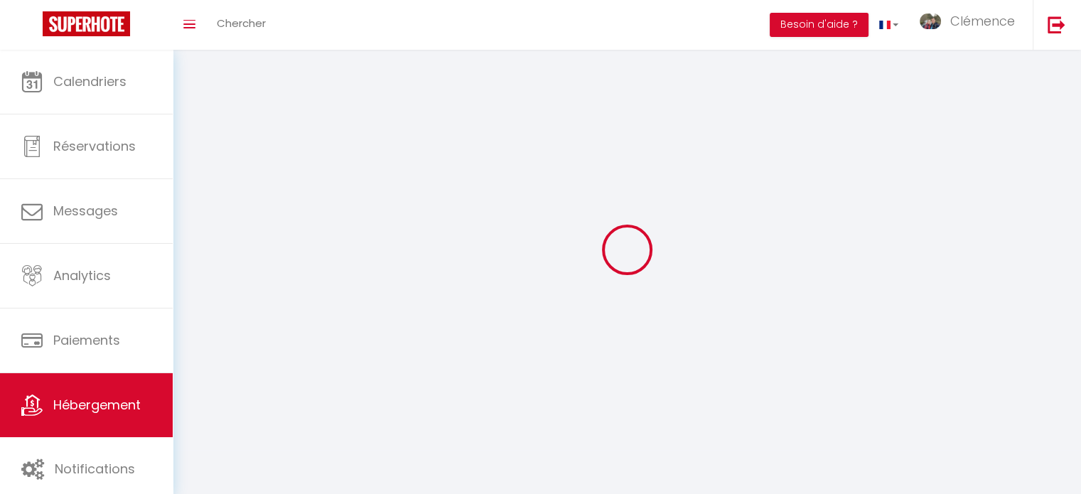
select select
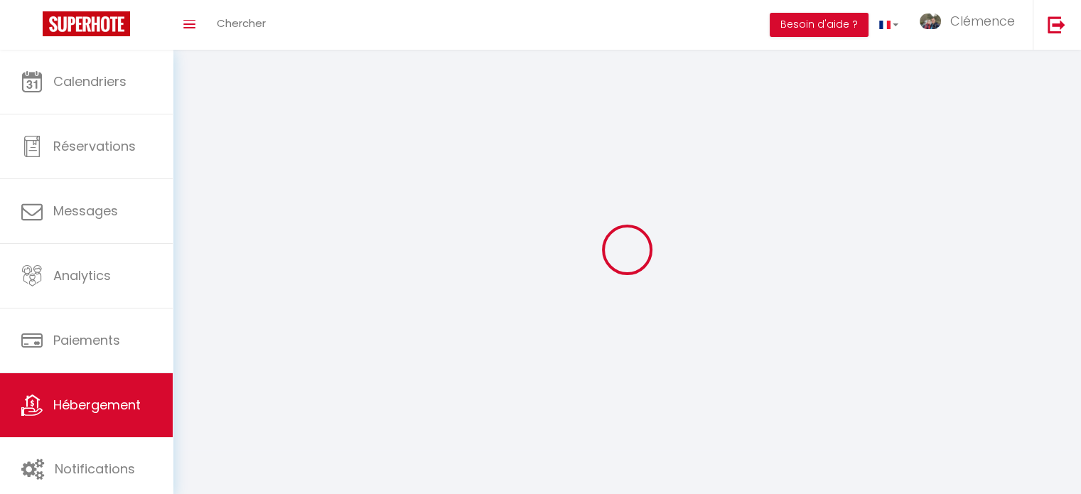
select select
checkbox input "false"
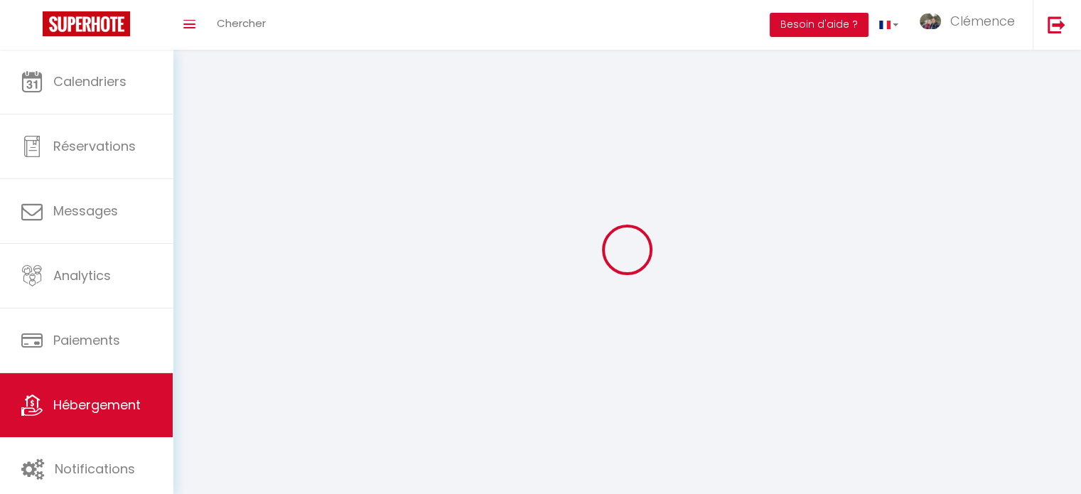
select select
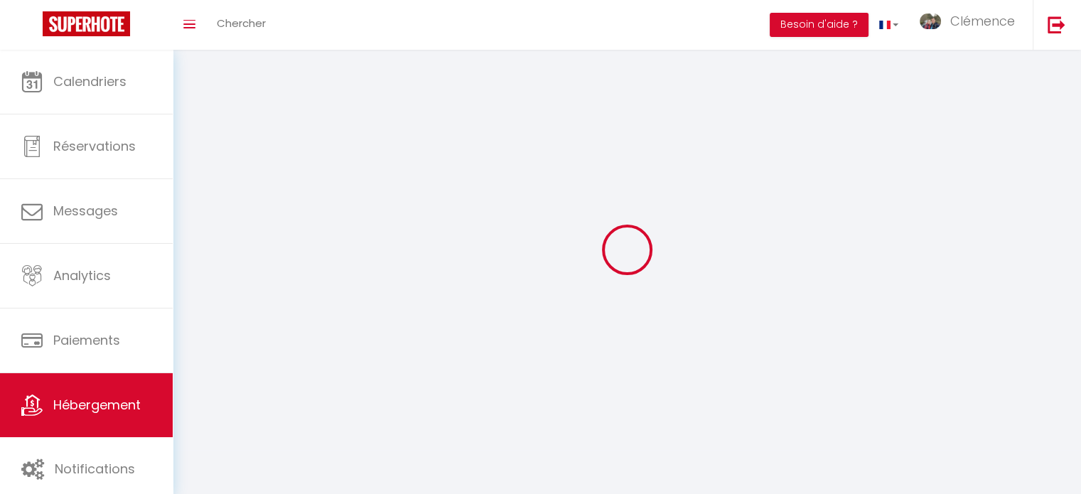
select select
checkbox input "false"
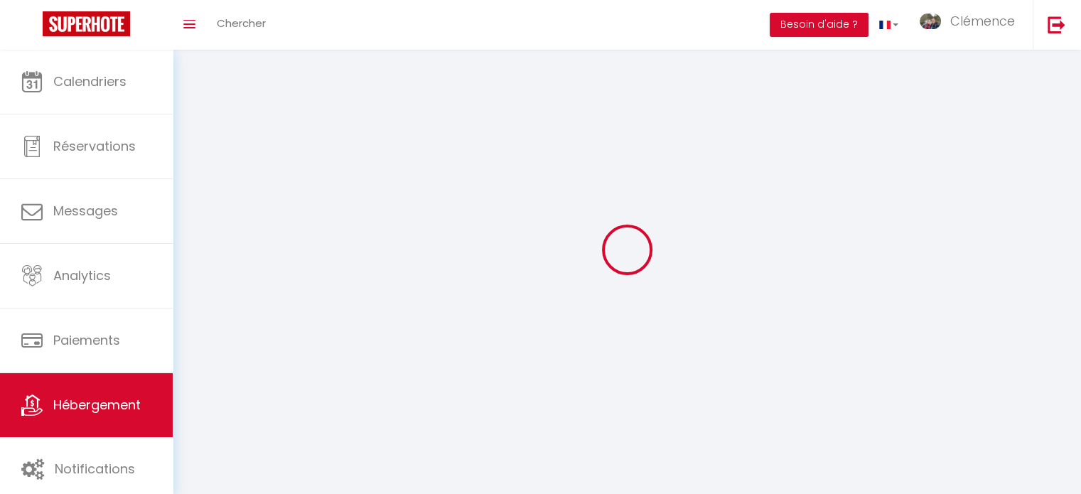
checkbox input "false"
select select
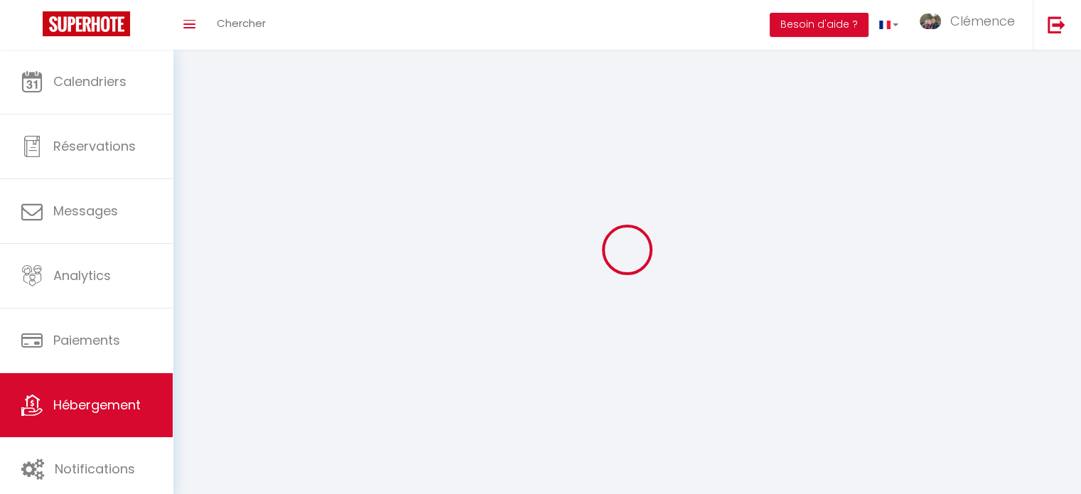
select select
checkbox input "false"
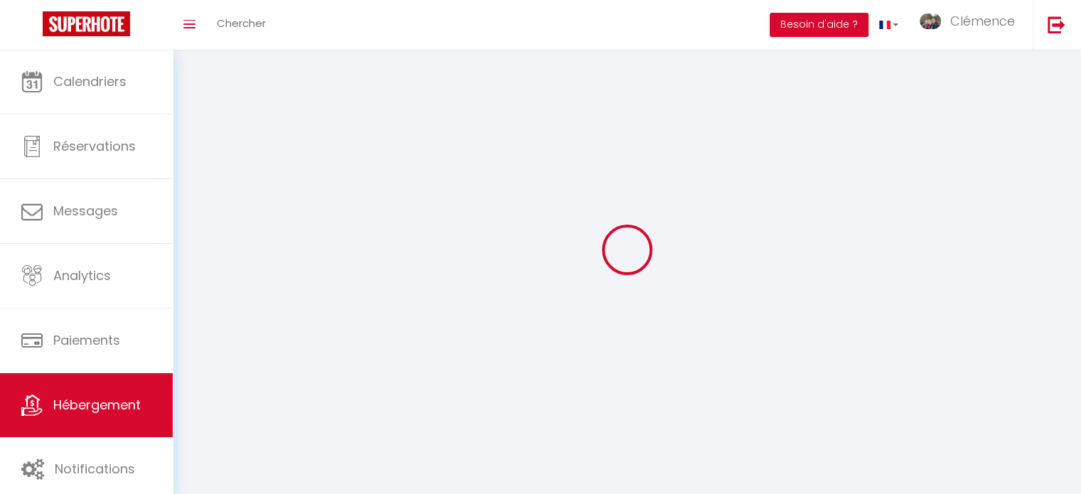
checkbox input "false"
select select
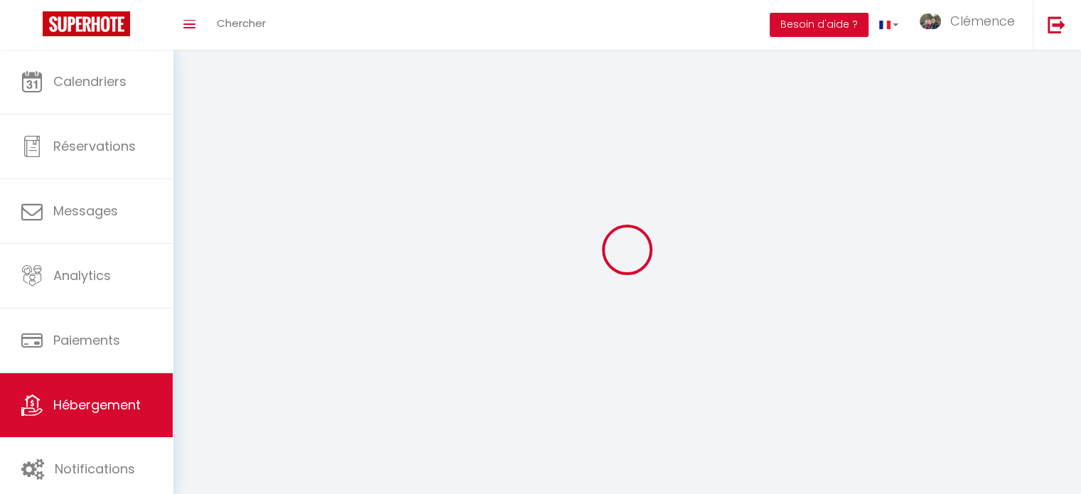
select select "28"
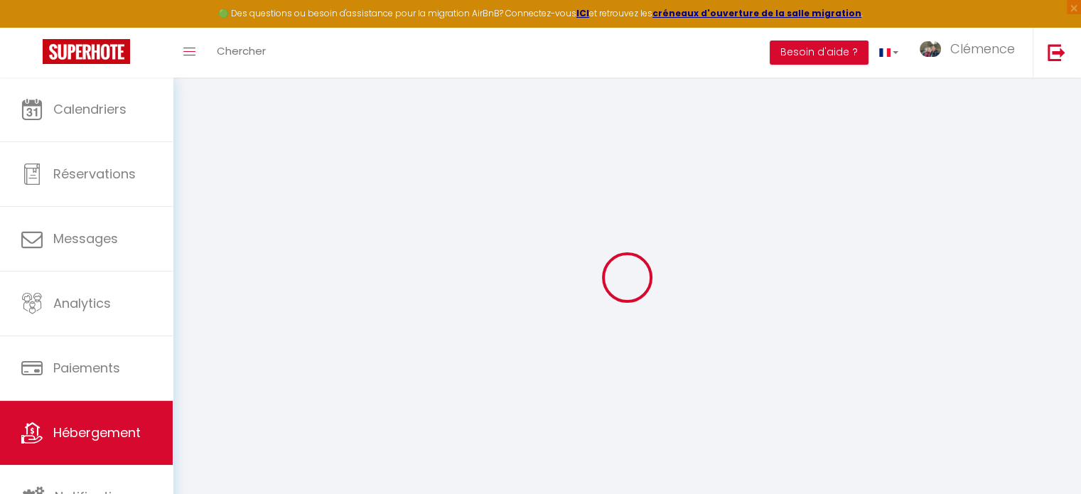
select select
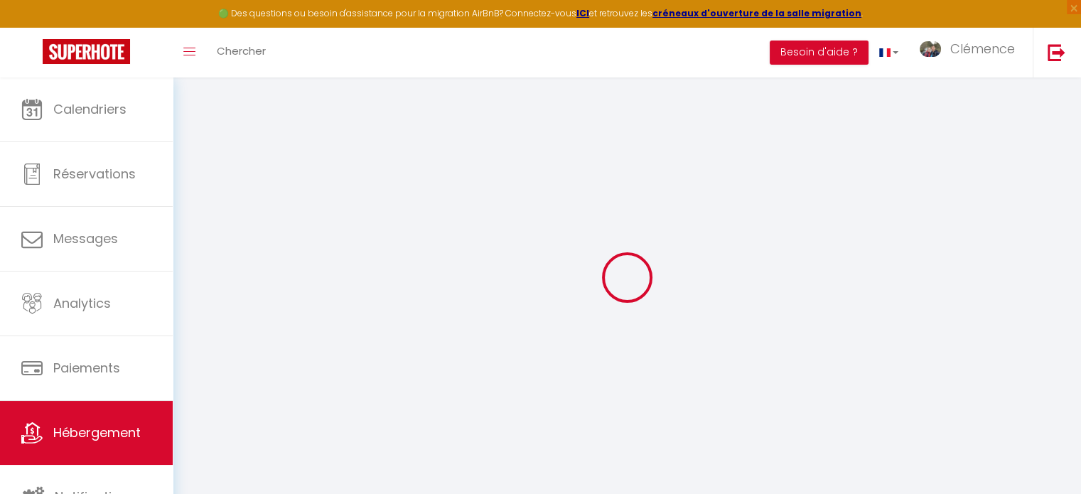
select select
checkbox input "false"
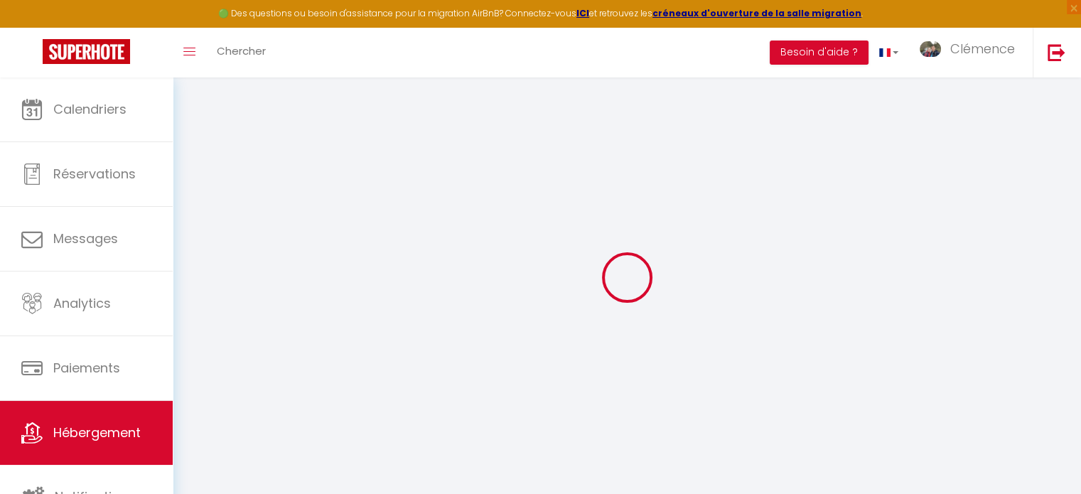
select select
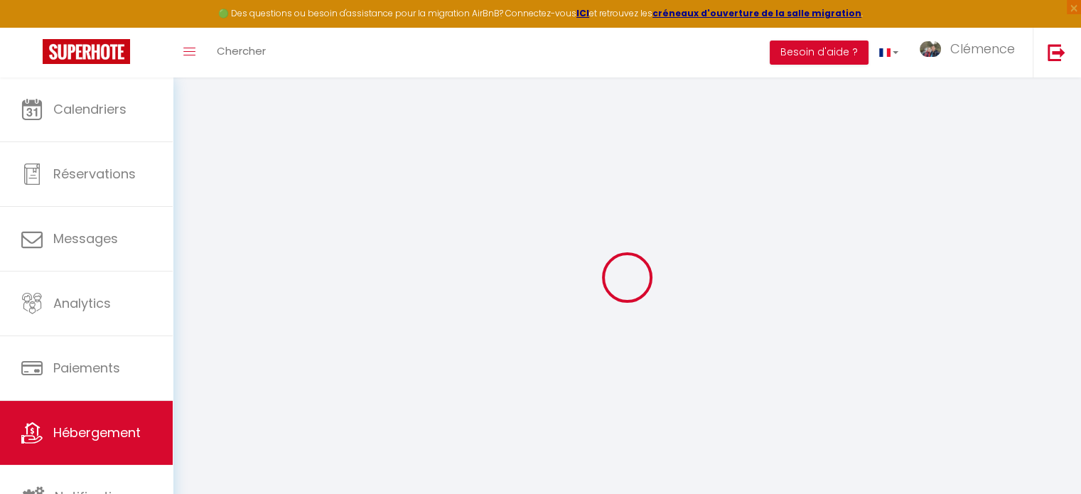
select select
checkbox input "false"
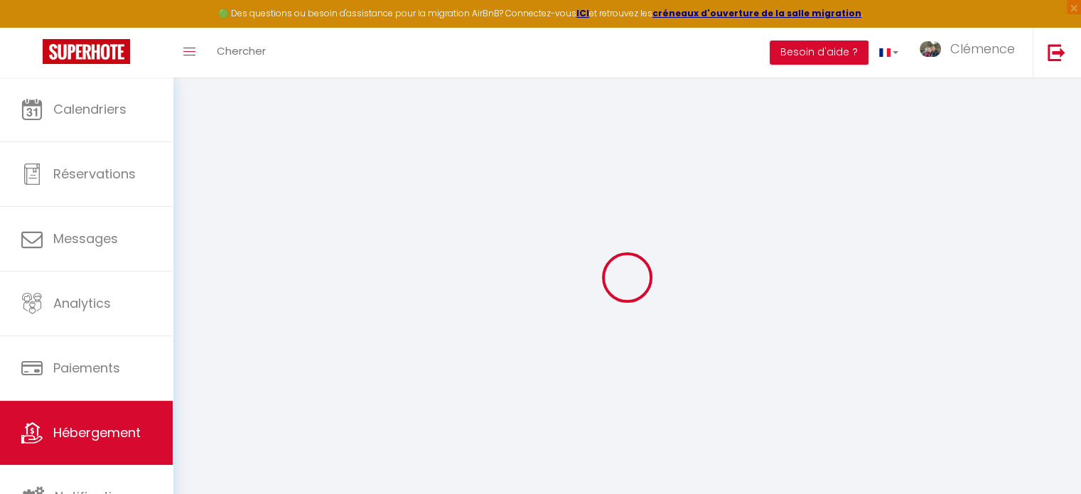
checkbox input "false"
select select
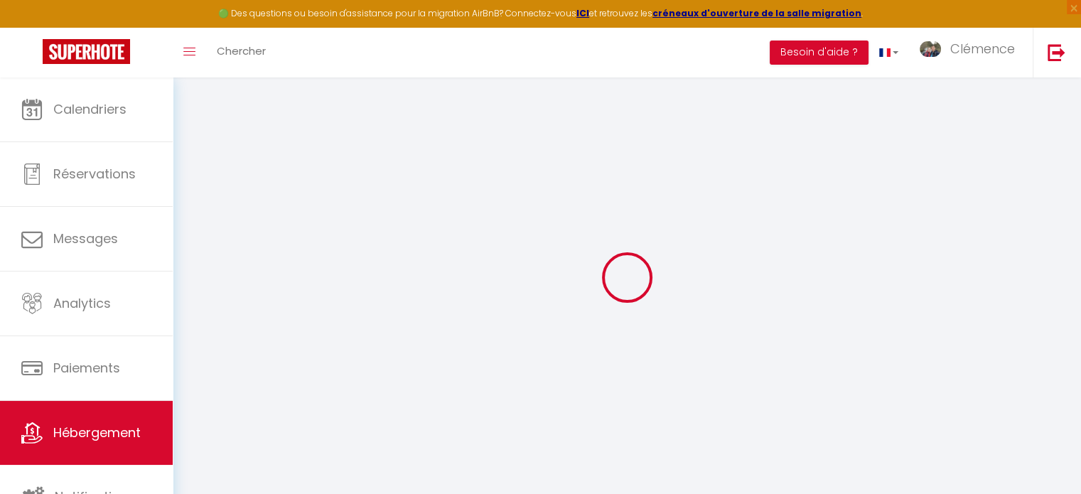
select select
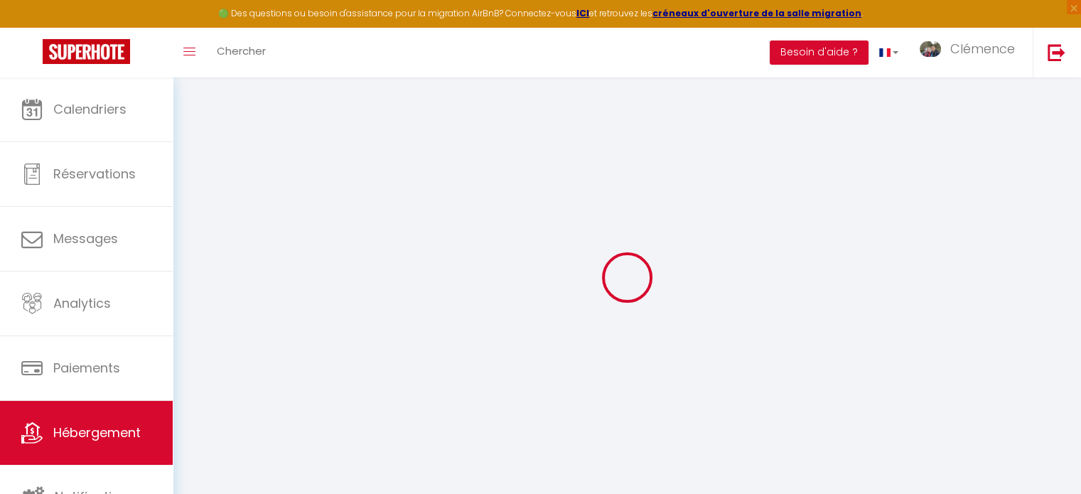
checkbox input "false"
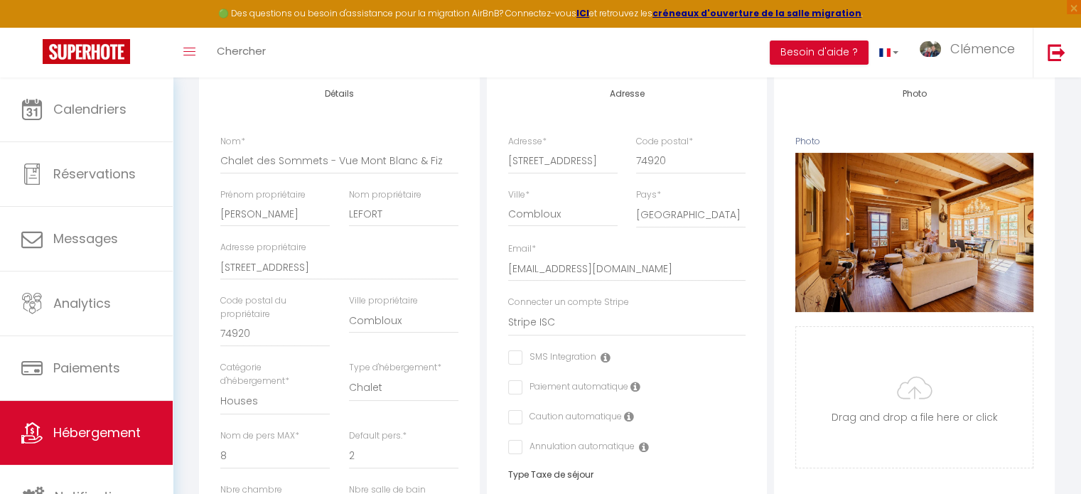
scroll to position [213, 0]
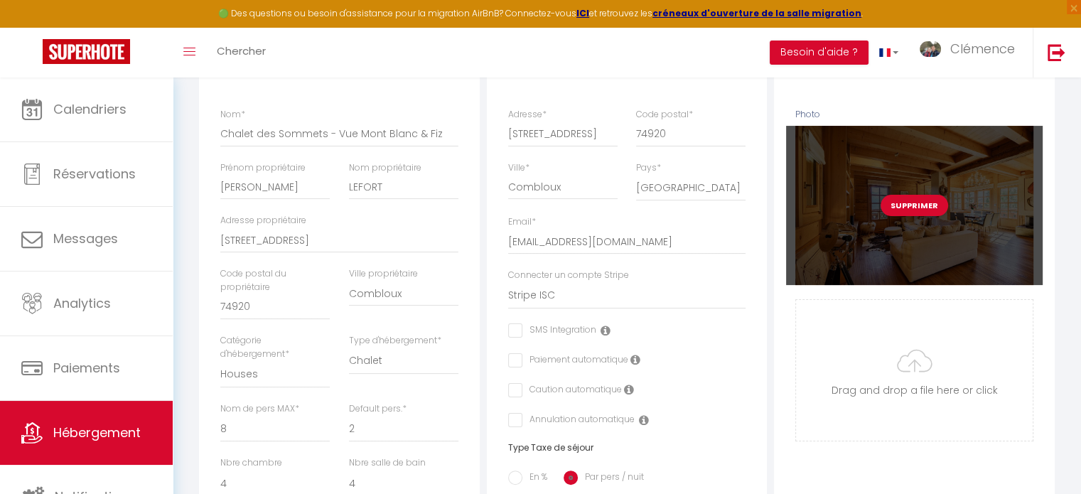
click at [912, 237] on div "Supprimer" at bounding box center [914, 205] width 257 height 158
click at [912, 216] on button "Supprimer" at bounding box center [914, 205] width 68 height 21
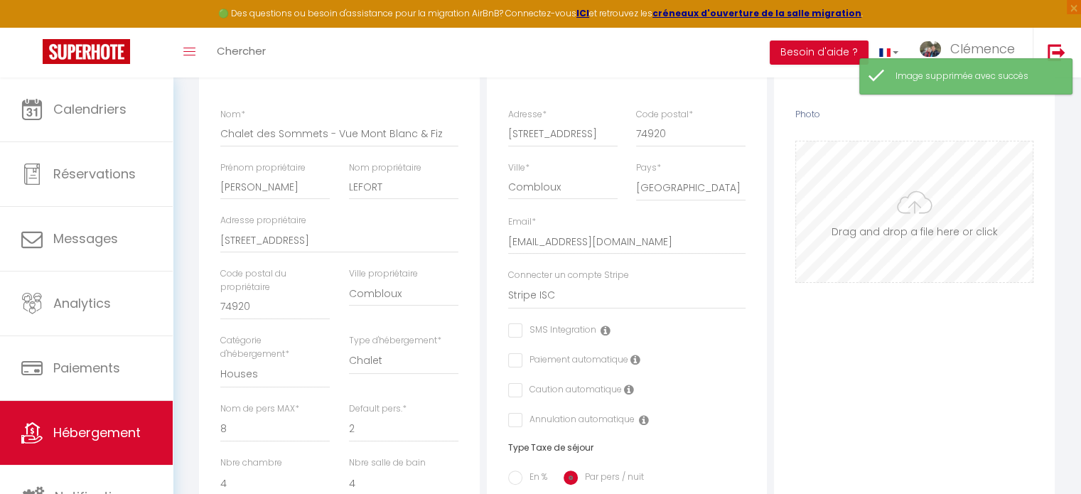
click at [900, 203] on input "Photo" at bounding box center [914, 211] width 237 height 141
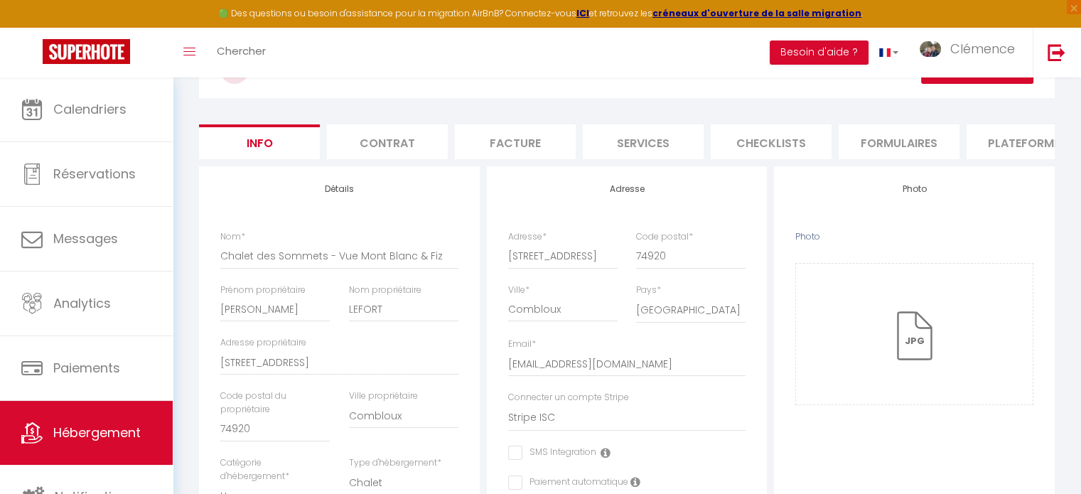
scroll to position [0, 0]
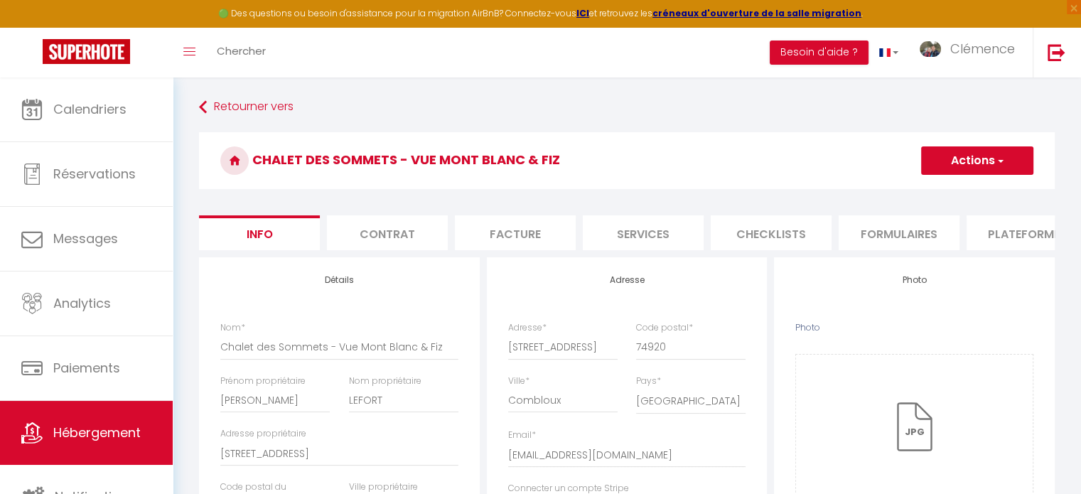
click at [956, 171] on button "Actions" at bounding box center [977, 160] width 112 height 28
click at [940, 190] on input "Enregistrer" at bounding box center [921, 192] width 53 height 14
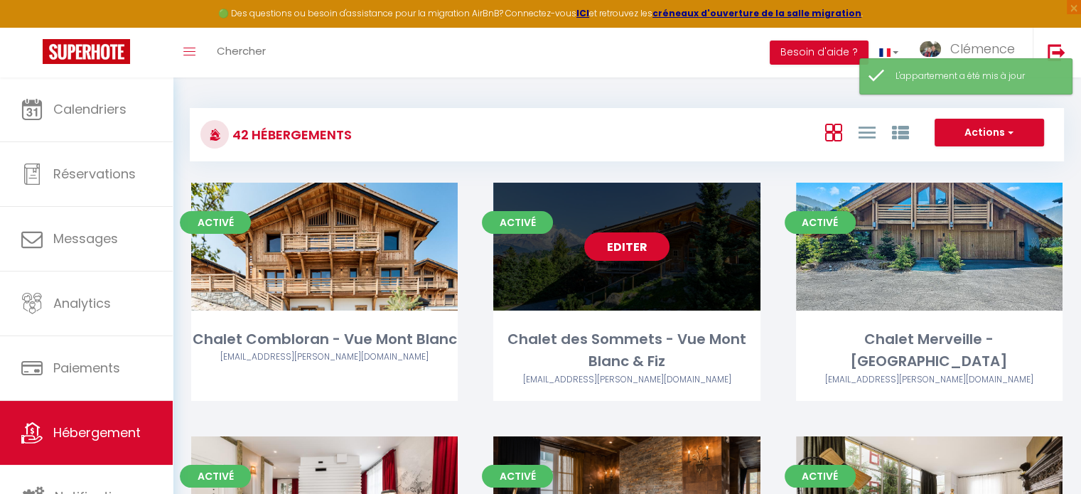
click at [627, 249] on link "Editer" at bounding box center [626, 246] width 85 height 28
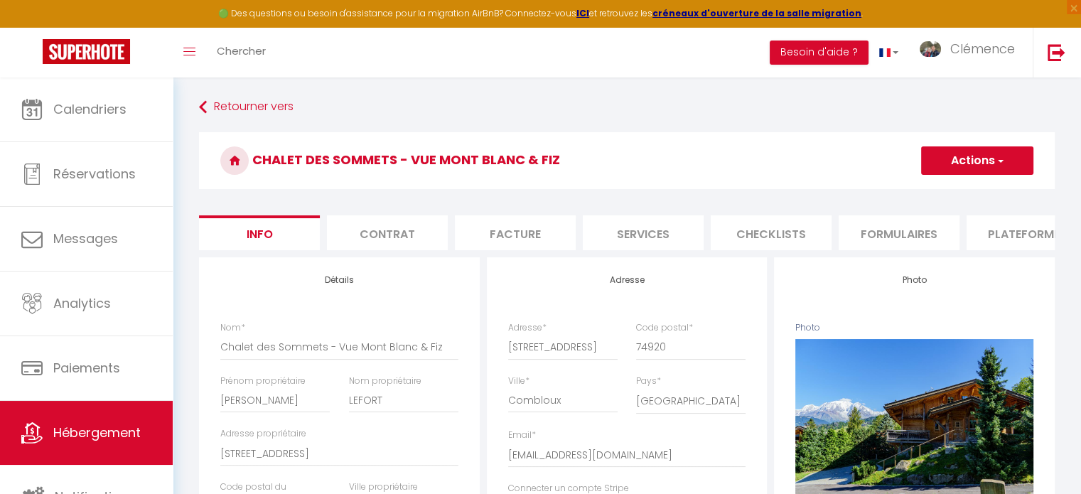
click at [1024, 237] on li "Plateformes" at bounding box center [1026, 232] width 121 height 35
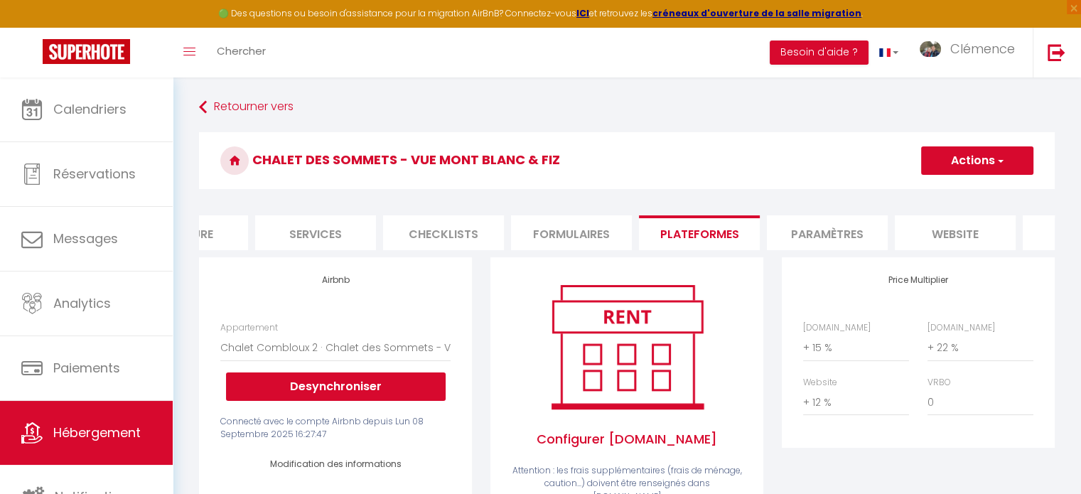
scroll to position [0, 341]
click at [966, 233] on li "website" at bounding box center [941, 232] width 121 height 35
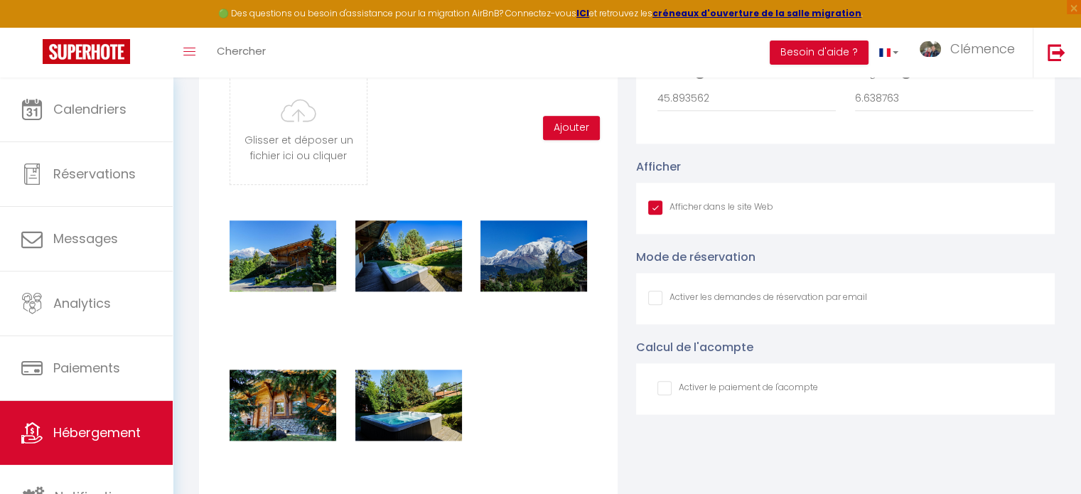
scroll to position [1563, 0]
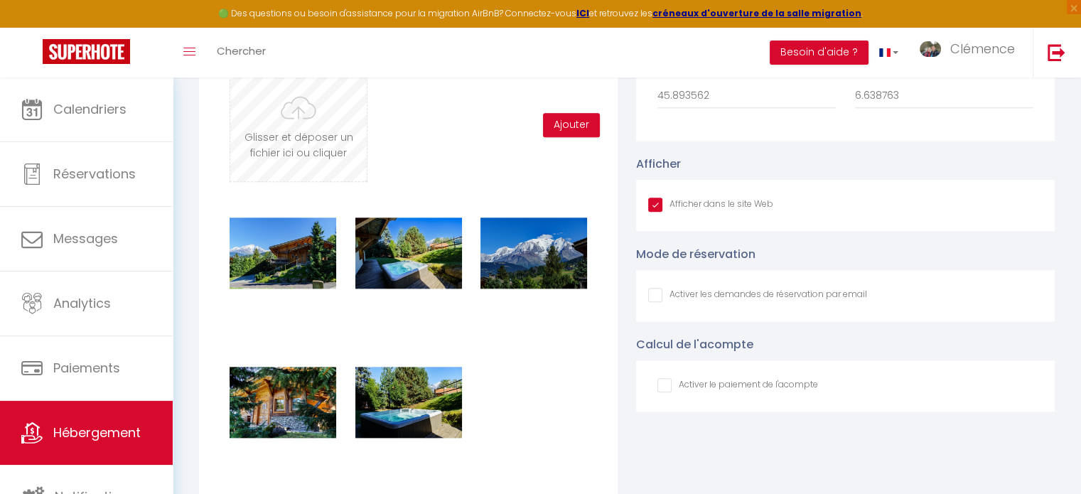
click at [313, 131] on input "file" at bounding box center [298, 125] width 136 height 112
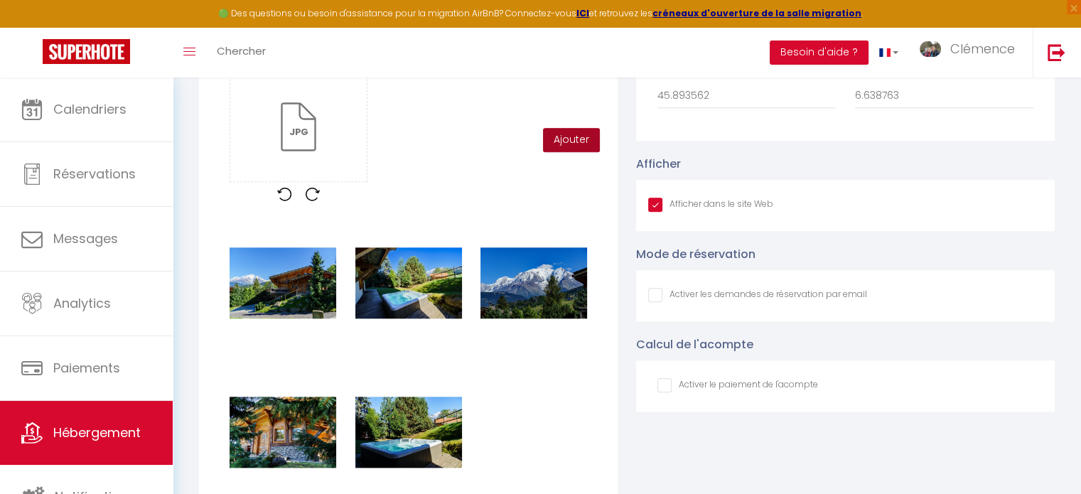
click at [557, 147] on button "Ajouter" at bounding box center [571, 140] width 57 height 24
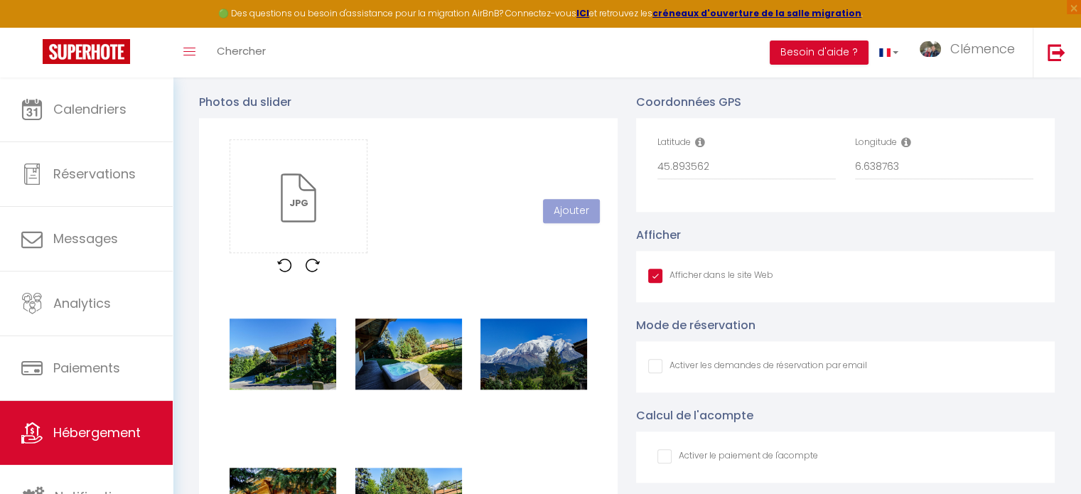
scroll to position [1137, 0]
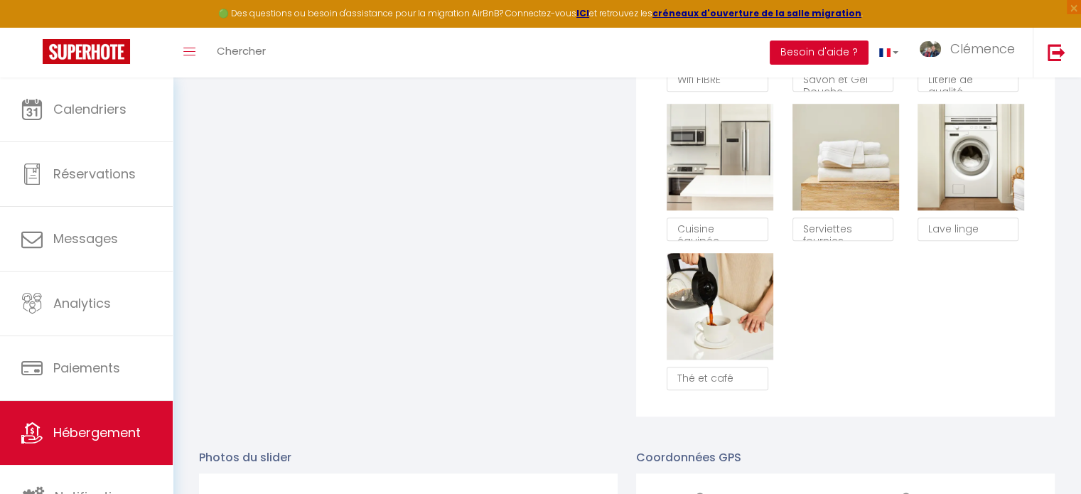
click at [816, 50] on button "Besoin d'aide ?" at bounding box center [819, 53] width 99 height 24
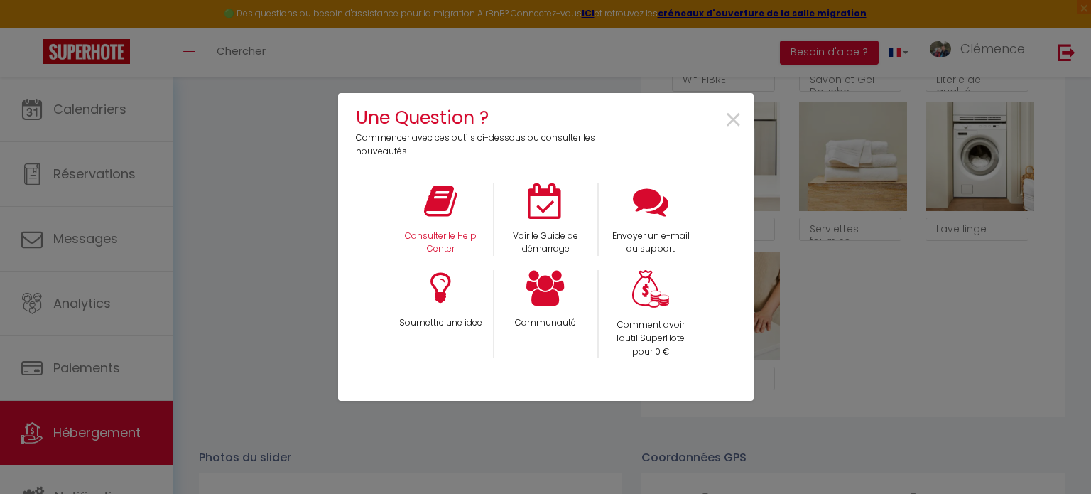
click at [459, 202] on div "Consulter le Help Center" at bounding box center [440, 219] width 105 height 73
click at [435, 212] on icon at bounding box center [440, 201] width 33 height 36
click at [732, 127] on span "×" at bounding box center [733, 120] width 19 height 45
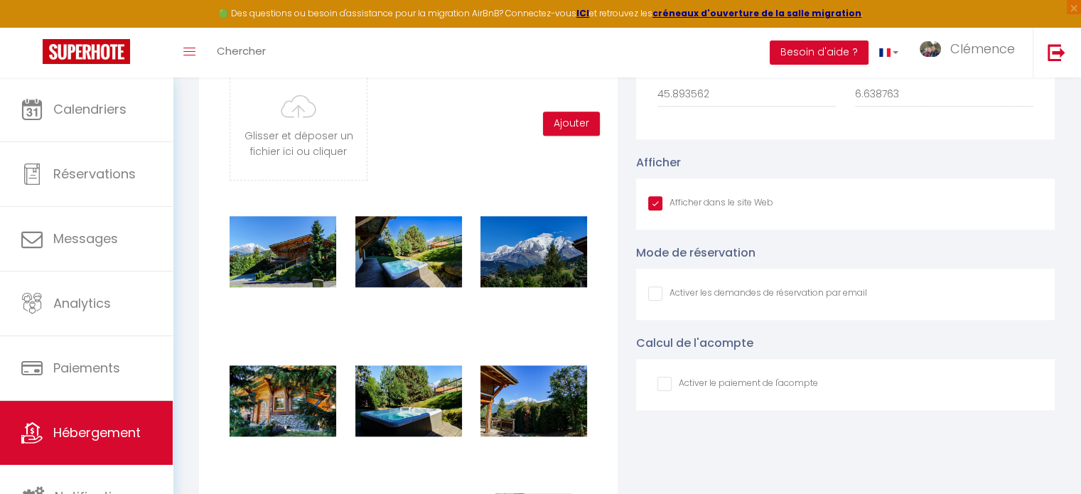
scroll to position [1421, 0]
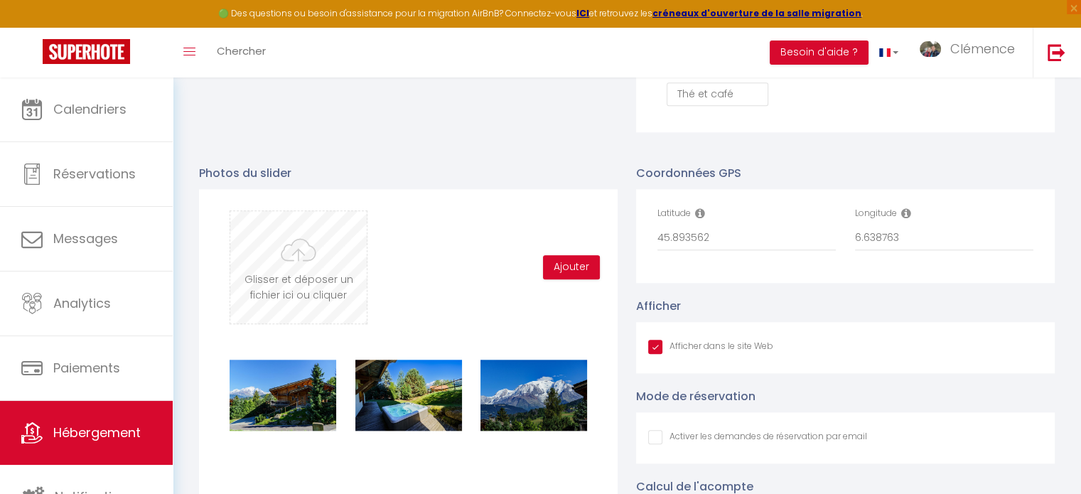
click at [314, 296] on input "file" at bounding box center [298, 267] width 136 height 112
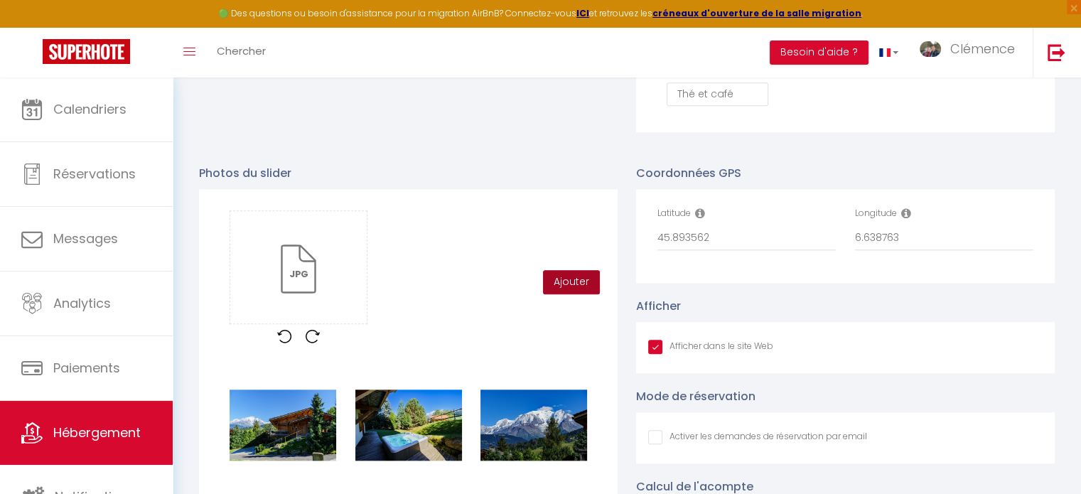
click at [568, 291] on button "Ajouter" at bounding box center [571, 282] width 57 height 24
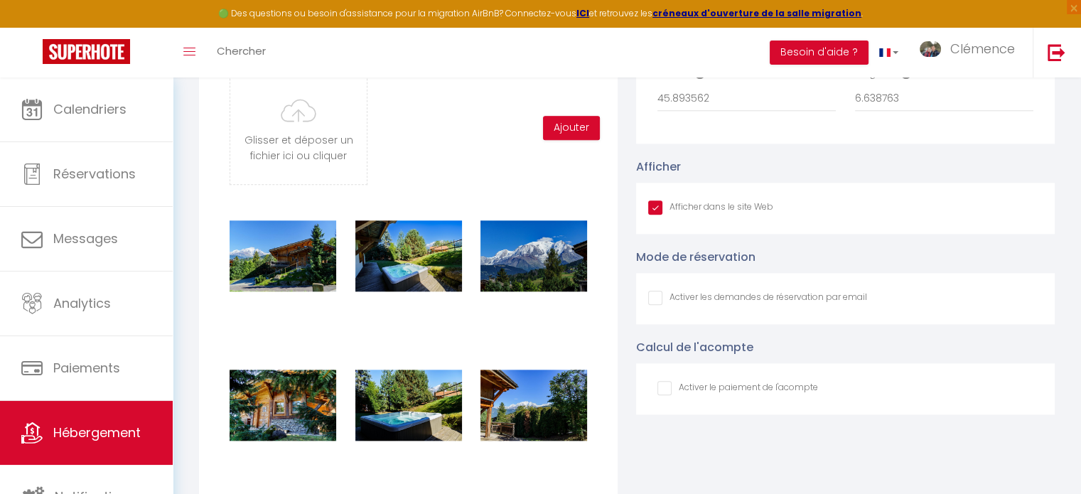
scroll to position [1492, 0]
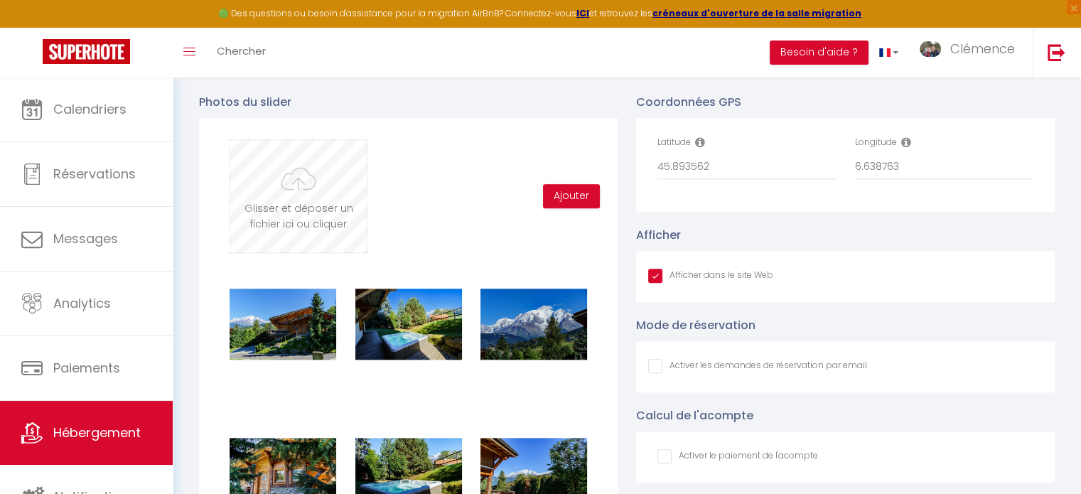
click at [327, 218] on input "file" at bounding box center [298, 196] width 136 height 112
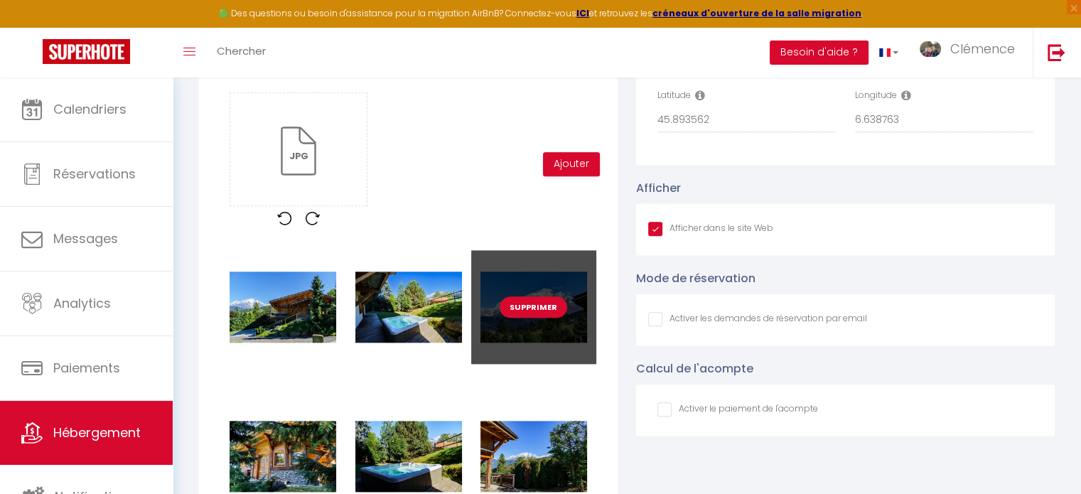
scroll to position [1563, 0]
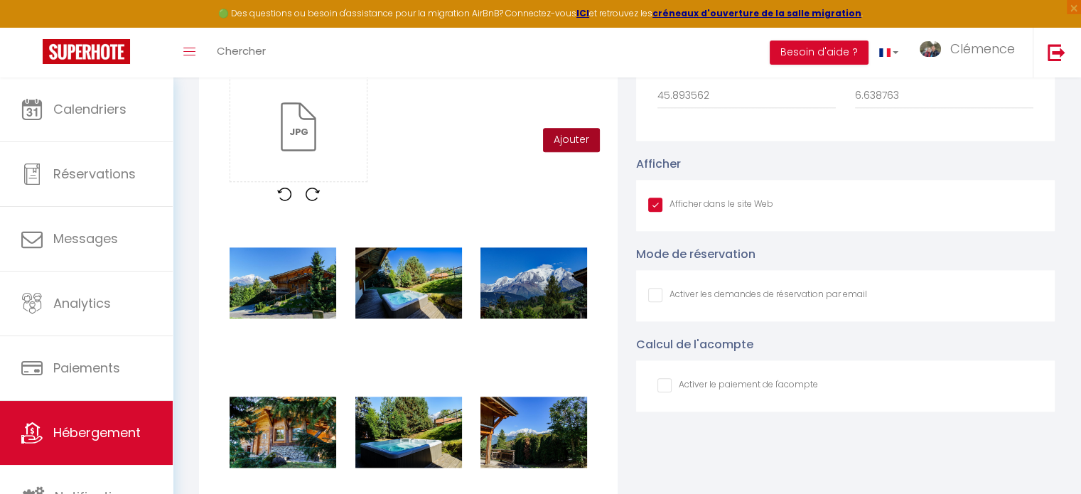
click at [571, 149] on button "Ajouter" at bounding box center [571, 140] width 57 height 24
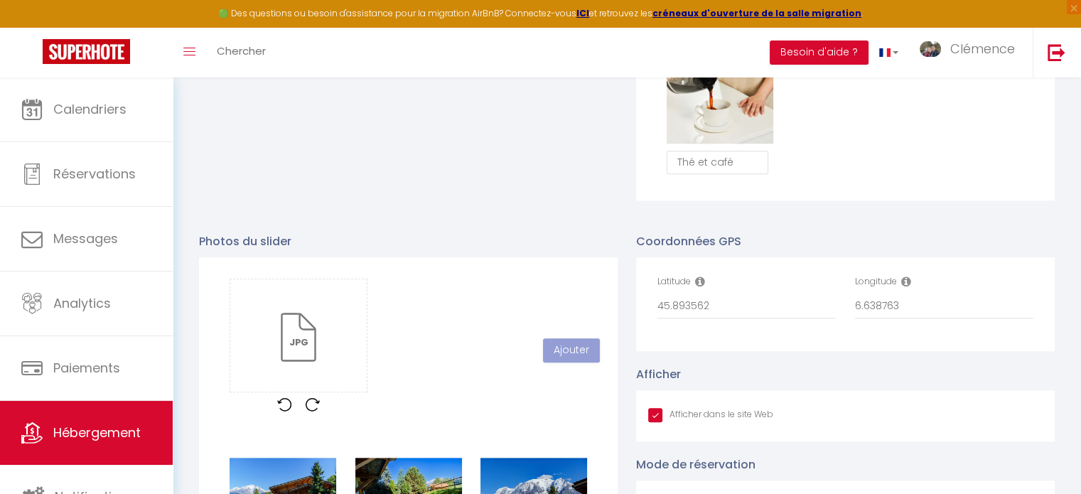
scroll to position [1350, 0]
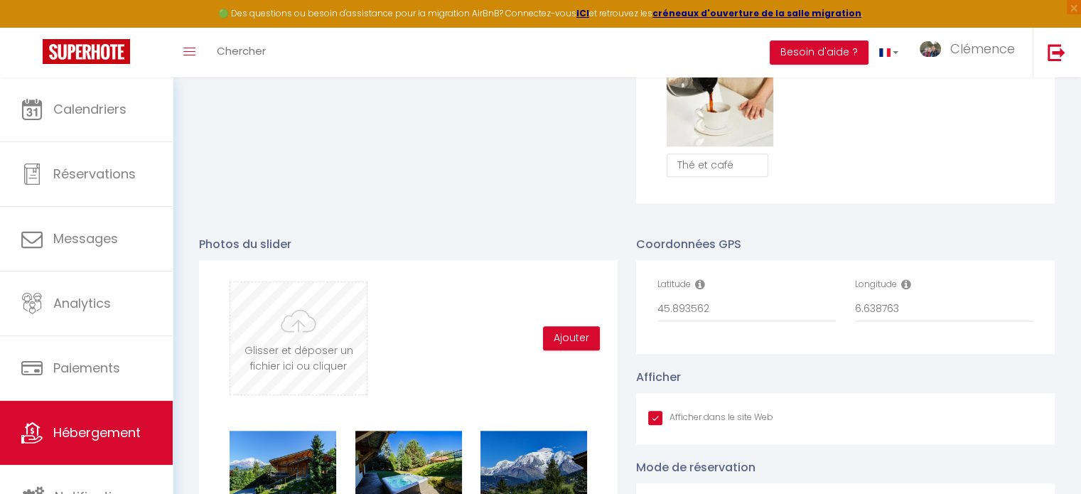
click at [335, 332] on input "file" at bounding box center [298, 338] width 136 height 112
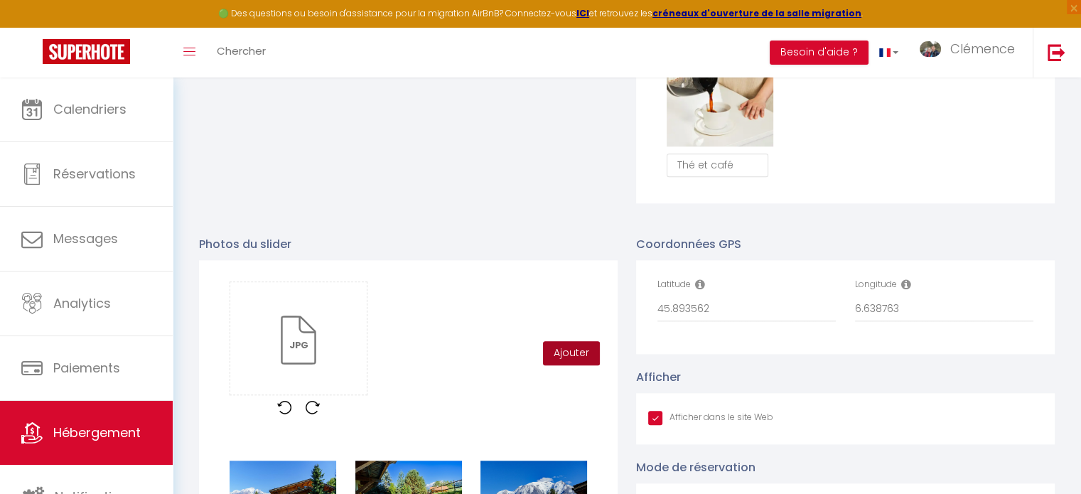
click at [564, 352] on button "Ajouter" at bounding box center [571, 353] width 57 height 24
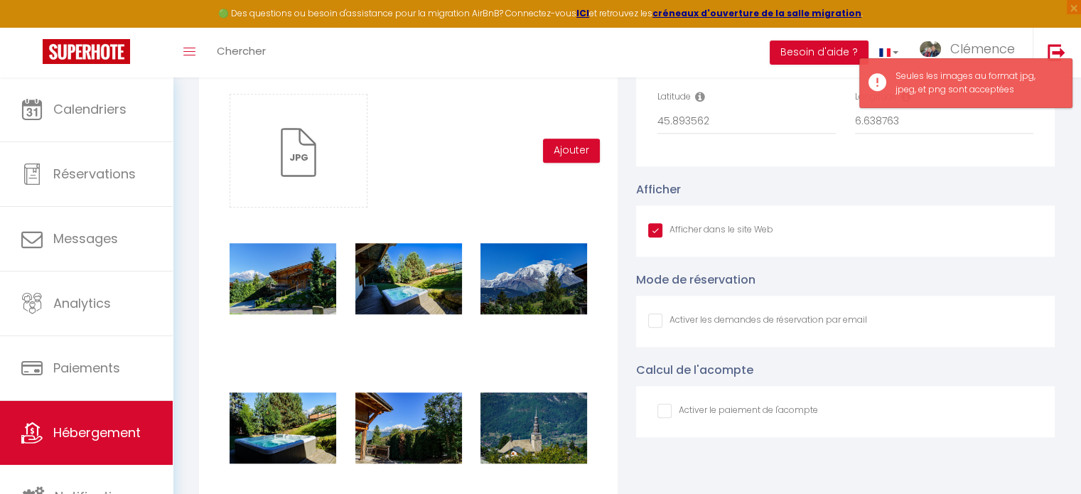
scroll to position [1462, 0]
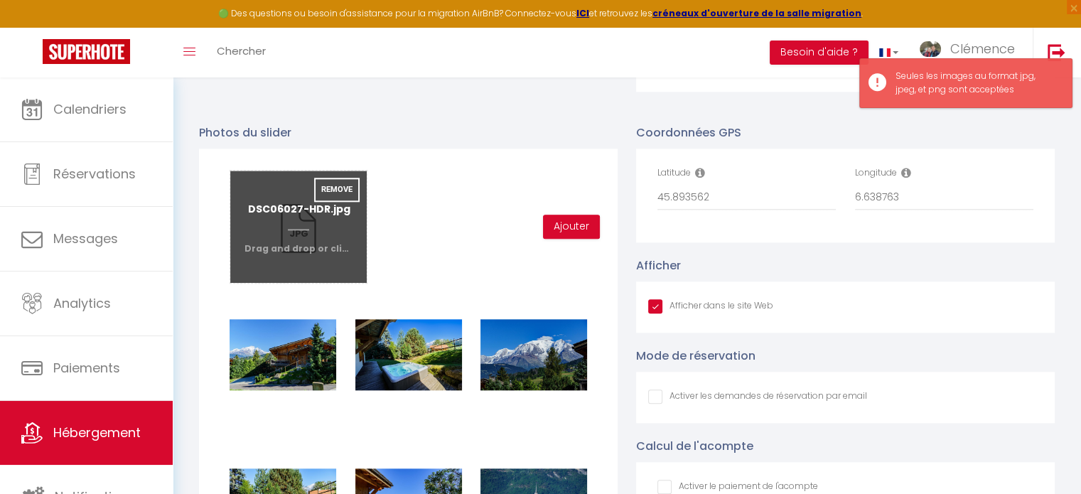
click at [282, 249] on input "file" at bounding box center [298, 227] width 136 height 112
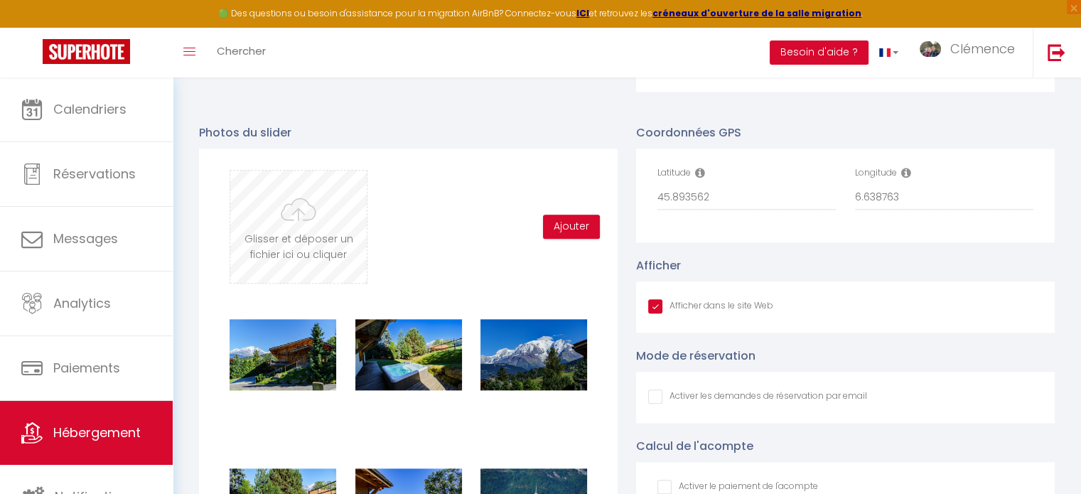
click at [338, 230] on input "file" at bounding box center [298, 227] width 136 height 112
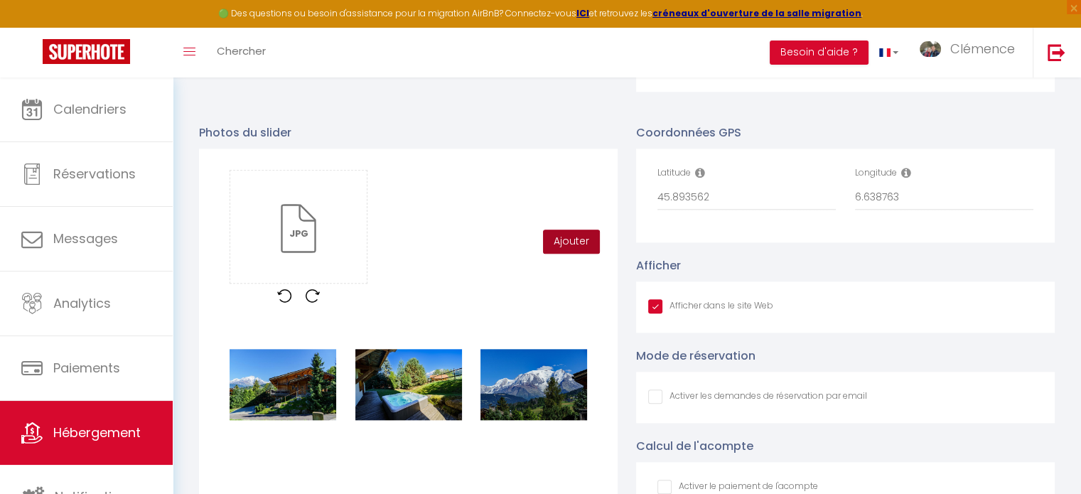
click at [566, 244] on button "Ajouter" at bounding box center [571, 242] width 57 height 24
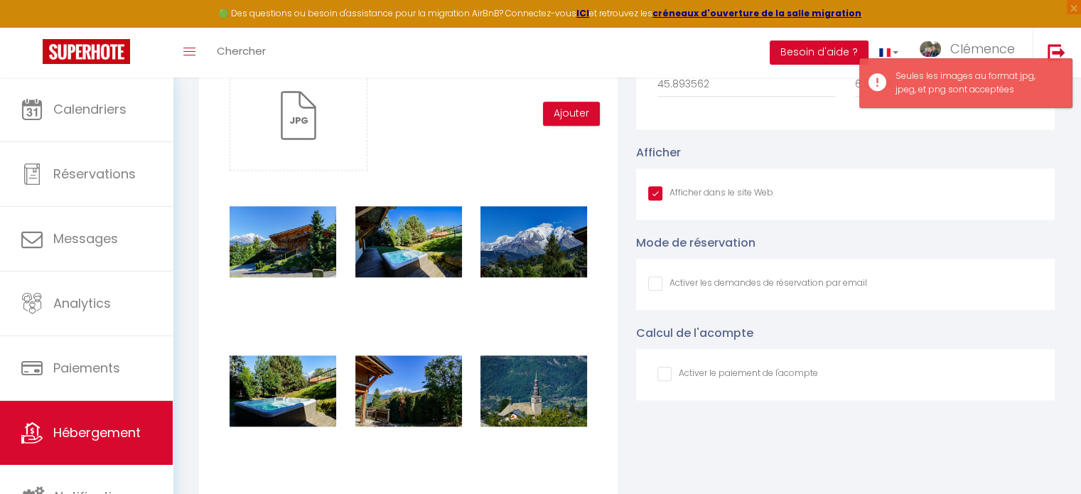
scroll to position [1575, 0]
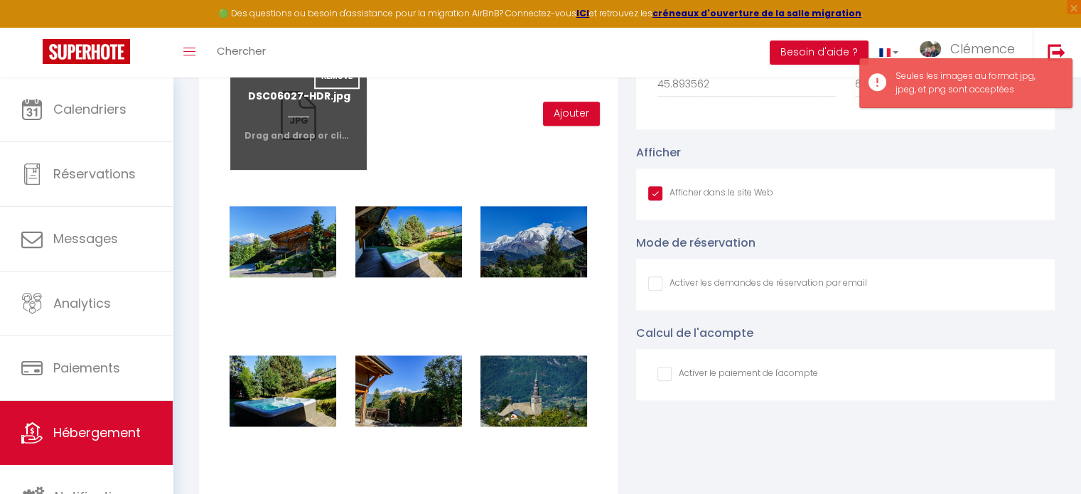
click at [313, 139] on input "file" at bounding box center [298, 114] width 136 height 112
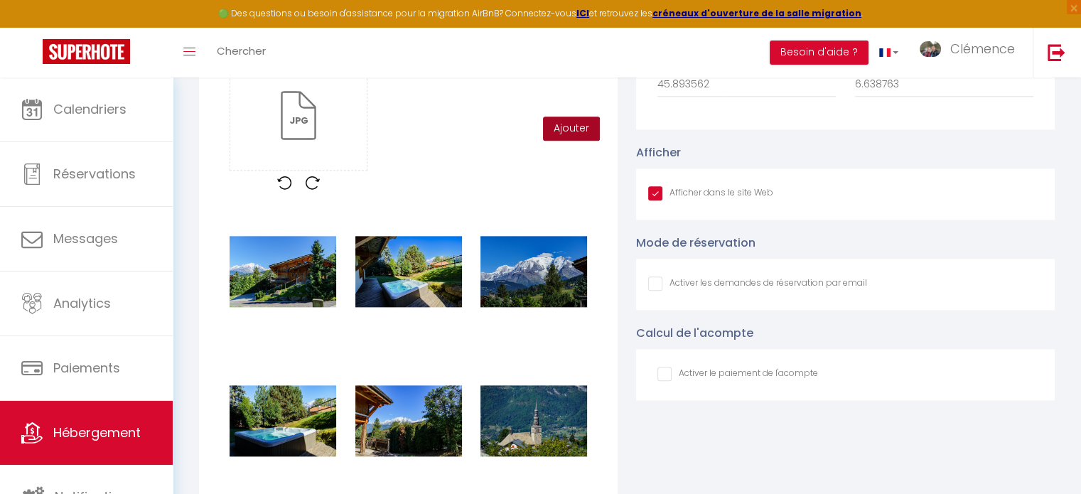
click at [566, 131] on button "Ajouter" at bounding box center [571, 129] width 57 height 24
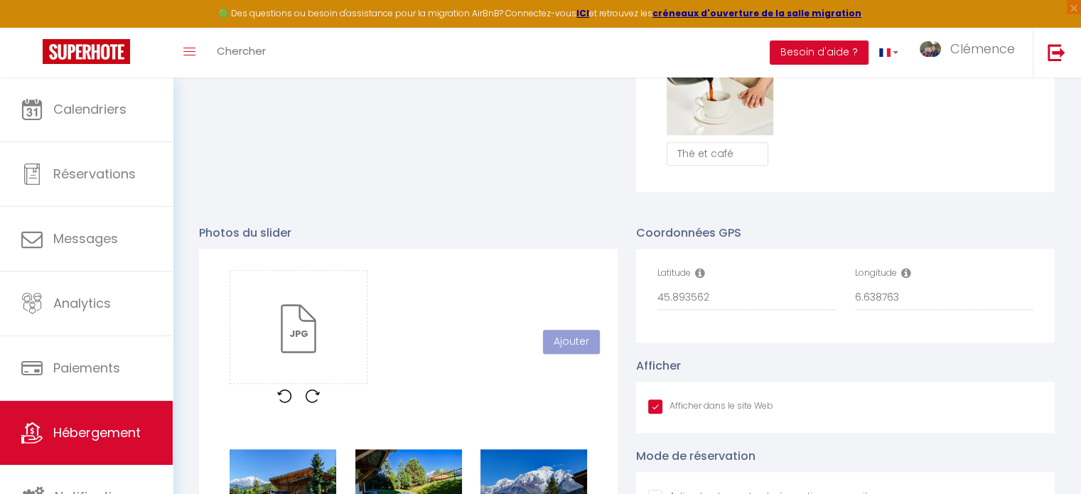
scroll to position [1433, 0]
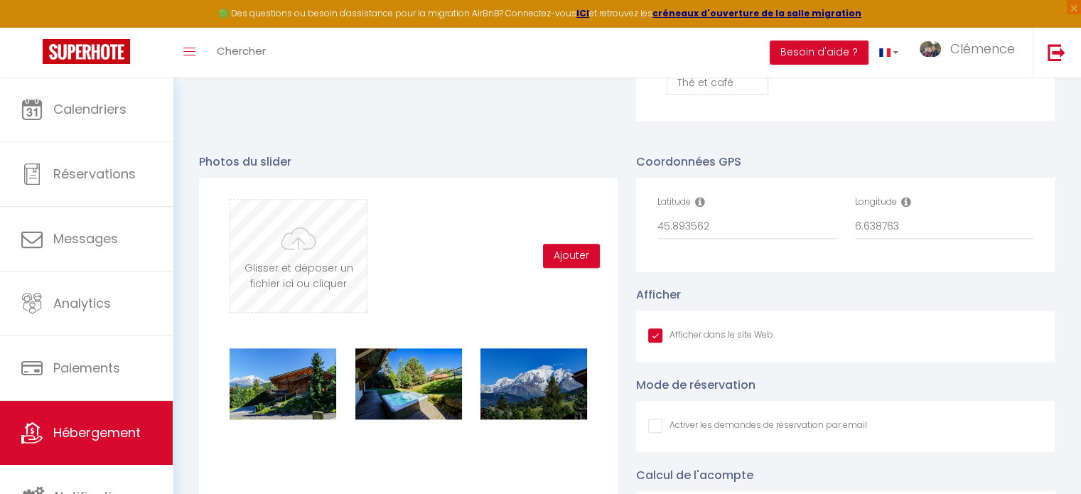
click at [306, 261] on input "file" at bounding box center [298, 256] width 136 height 112
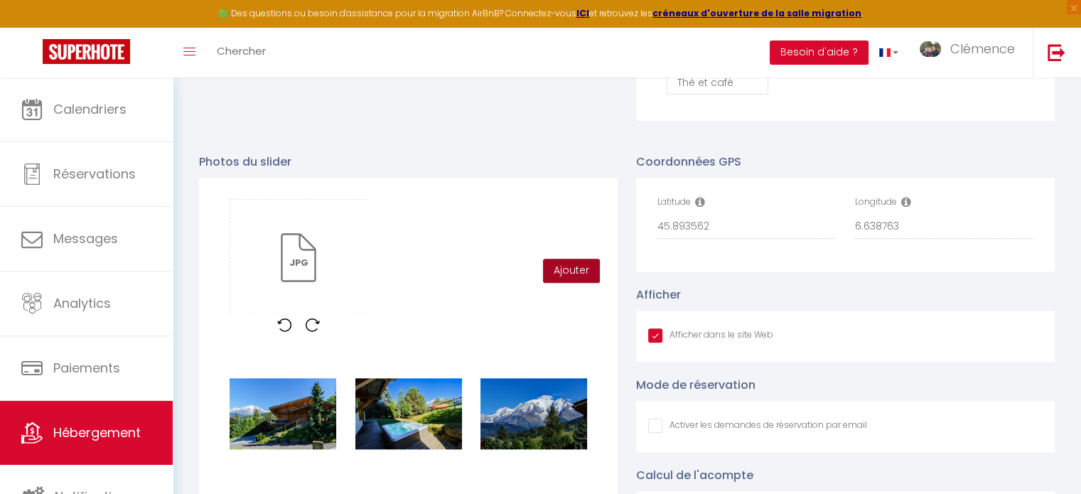
click at [568, 281] on button "Ajouter" at bounding box center [571, 271] width 57 height 24
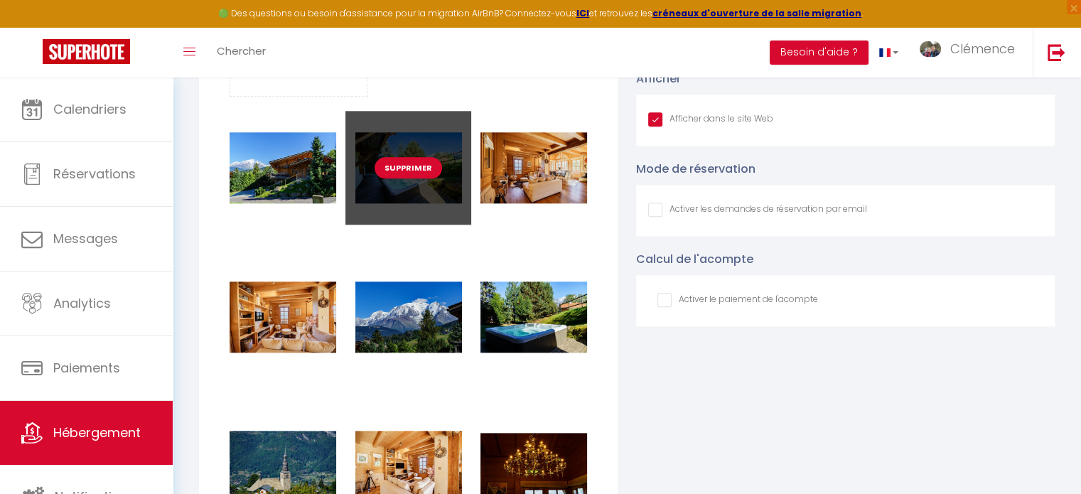
scroll to position [1575, 0]
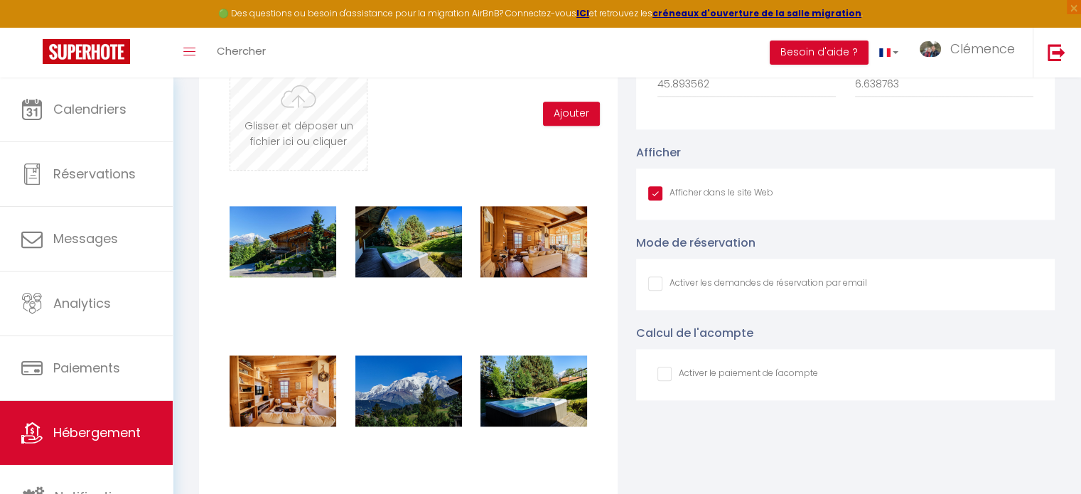
click at [290, 151] on input "file" at bounding box center [298, 114] width 136 height 112
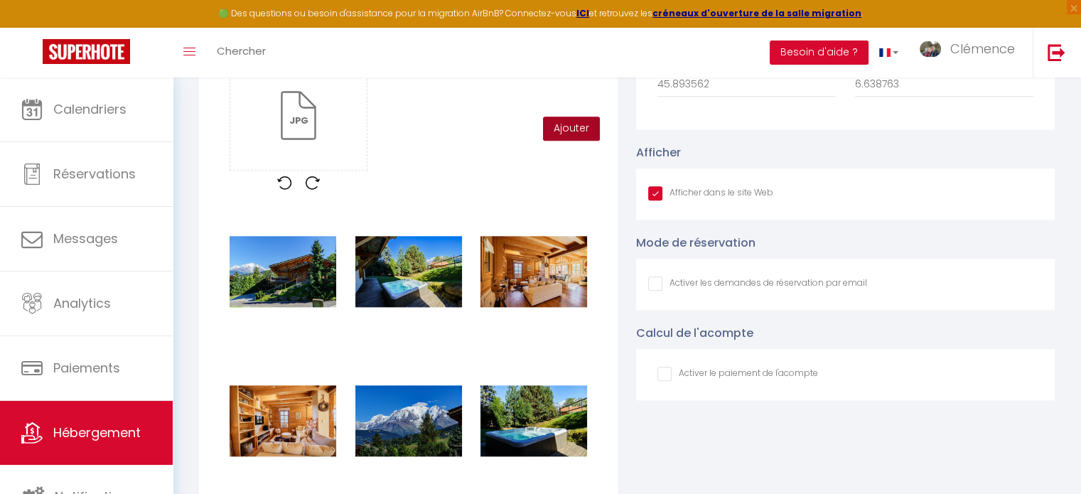
click at [576, 141] on button "Ajouter" at bounding box center [571, 129] width 57 height 24
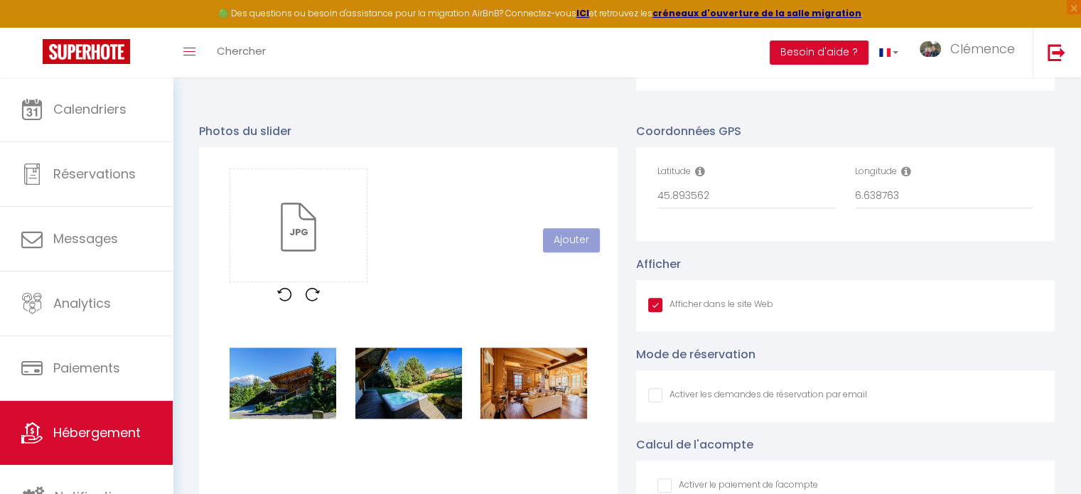
scroll to position [1433, 0]
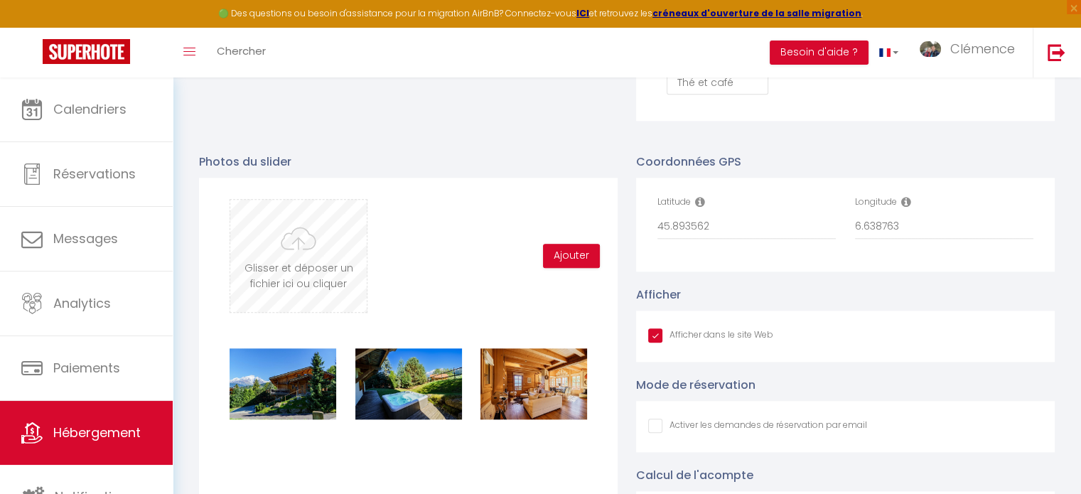
click at [330, 290] on input "file" at bounding box center [298, 256] width 136 height 112
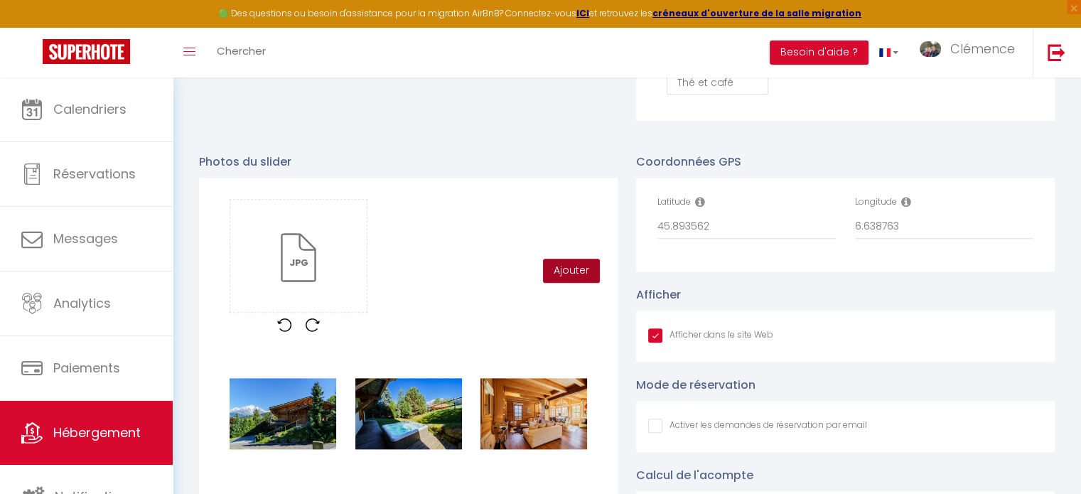
click at [580, 281] on button "Ajouter" at bounding box center [571, 271] width 57 height 24
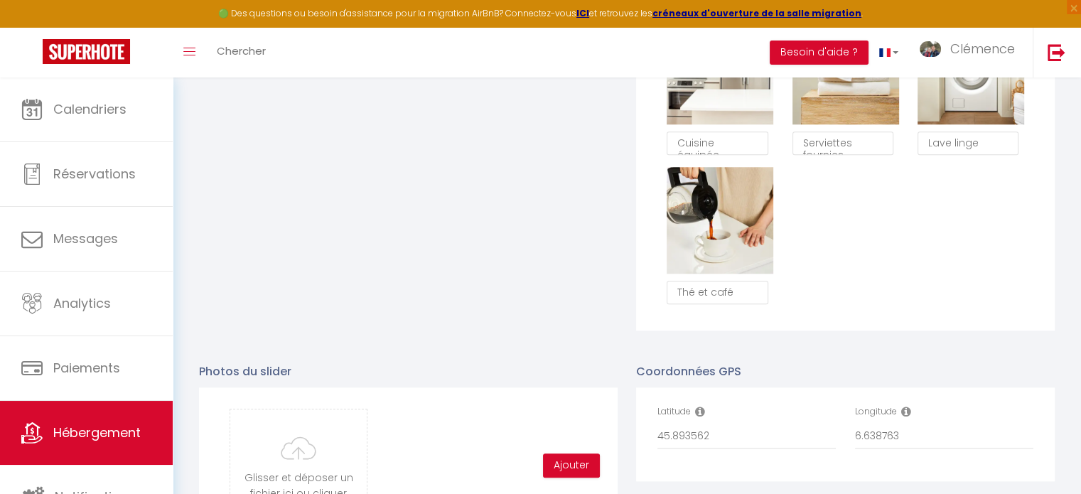
scroll to position [1402, 0]
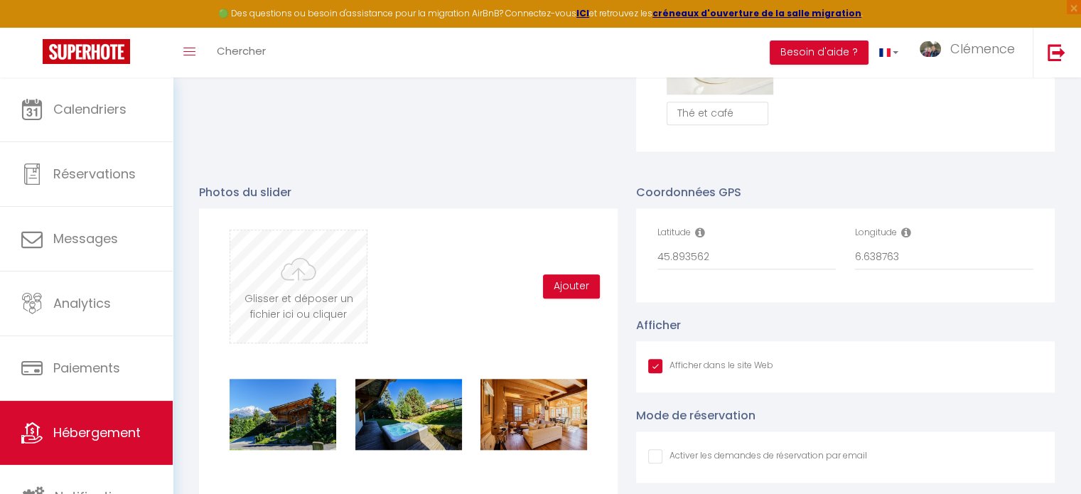
click at [316, 289] on input "file" at bounding box center [298, 286] width 136 height 112
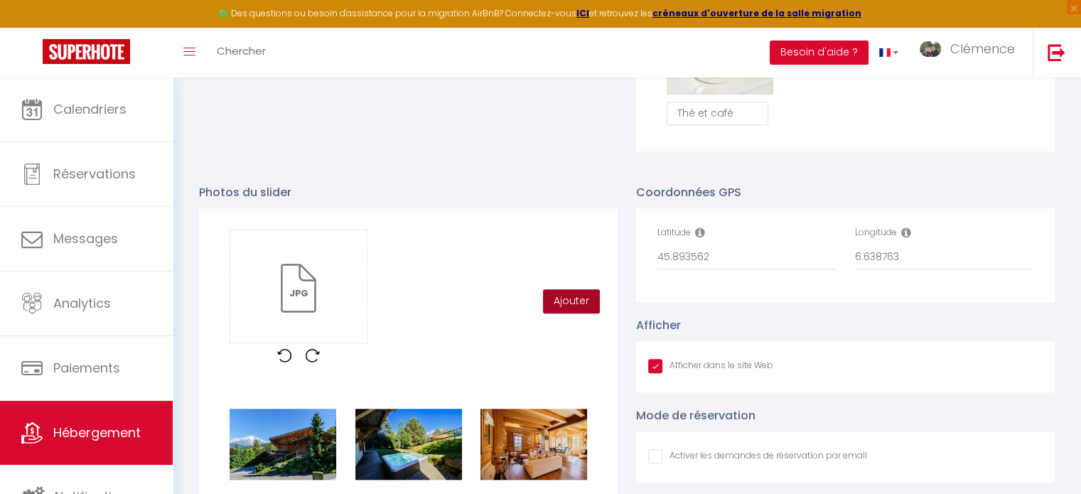
click at [581, 310] on button "Ajouter" at bounding box center [571, 301] width 57 height 24
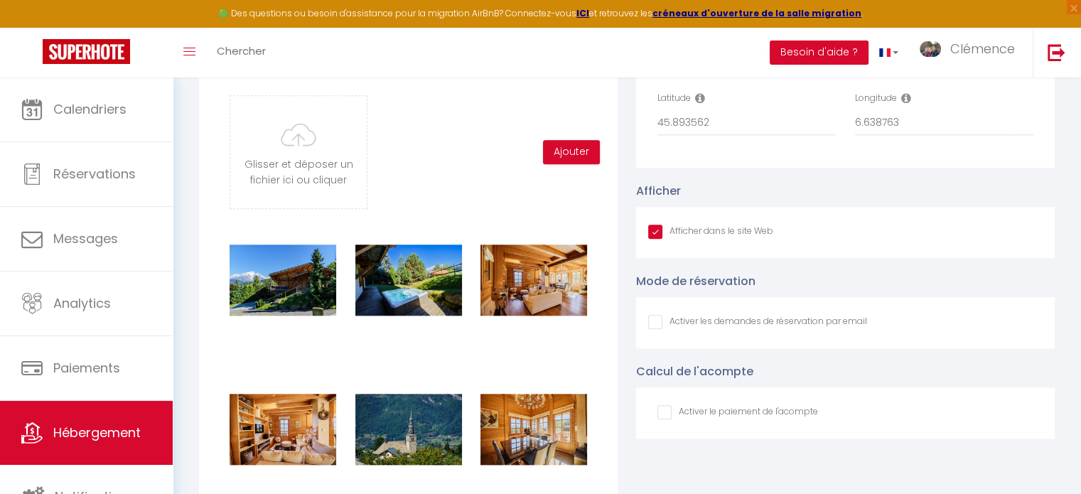
scroll to position [1443, 0]
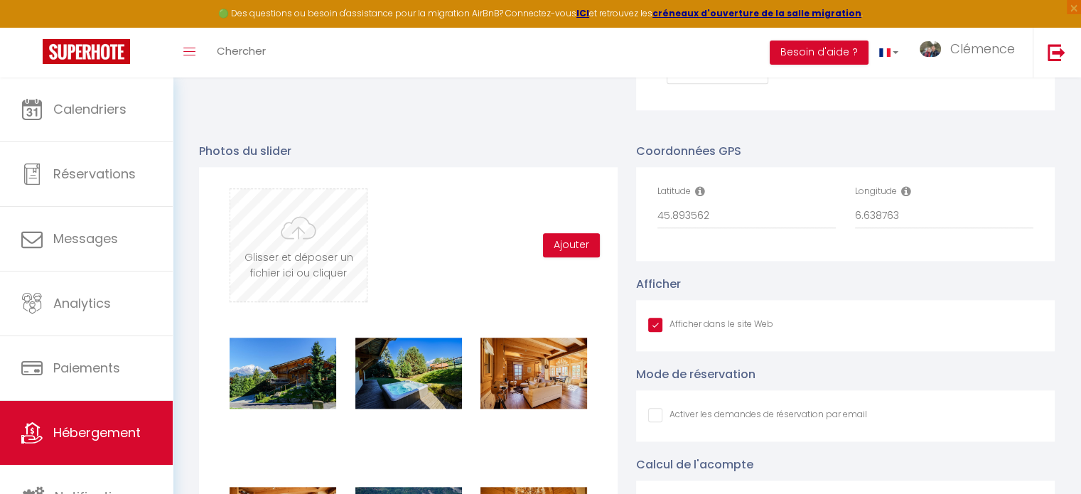
click at [285, 247] on input "file" at bounding box center [298, 245] width 136 height 112
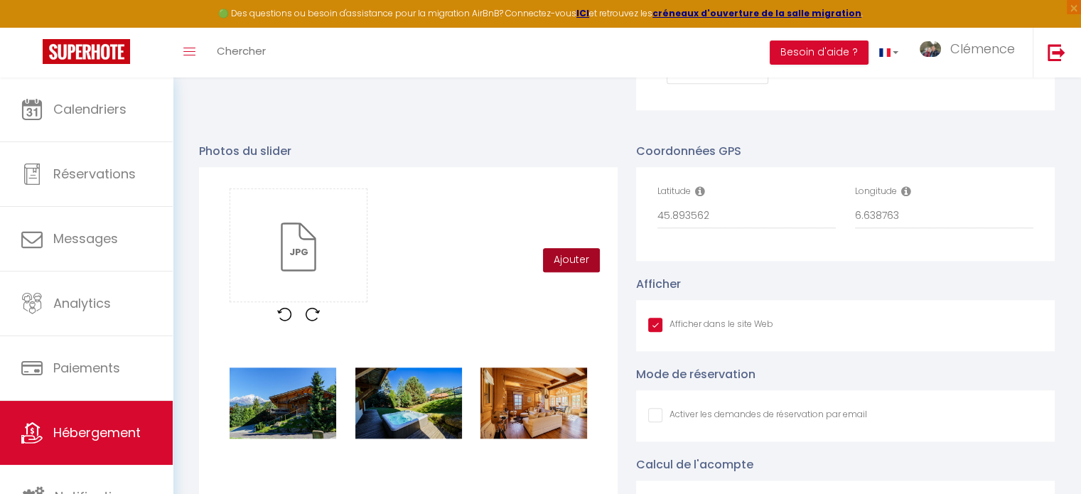
click at [571, 259] on button "Ajouter" at bounding box center [571, 260] width 57 height 24
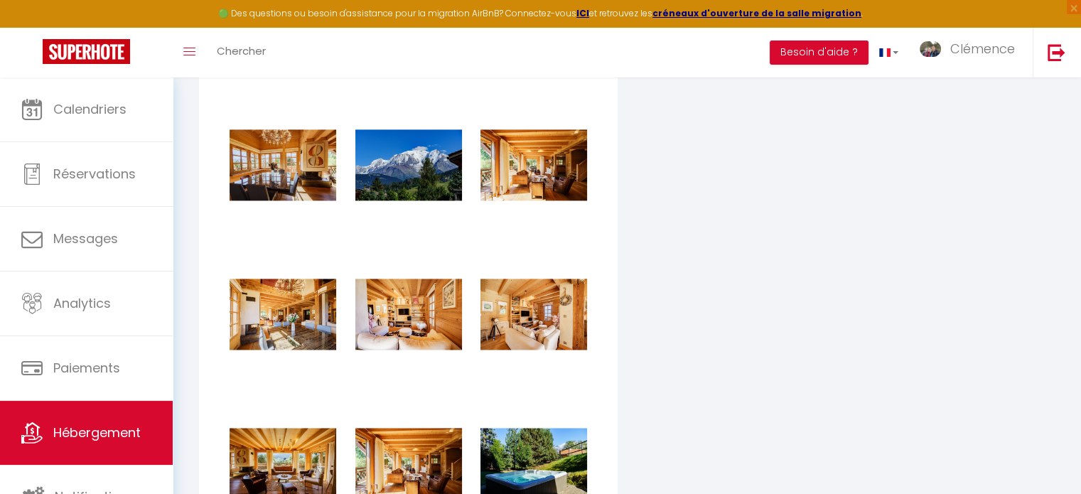
scroll to position [2012, 0]
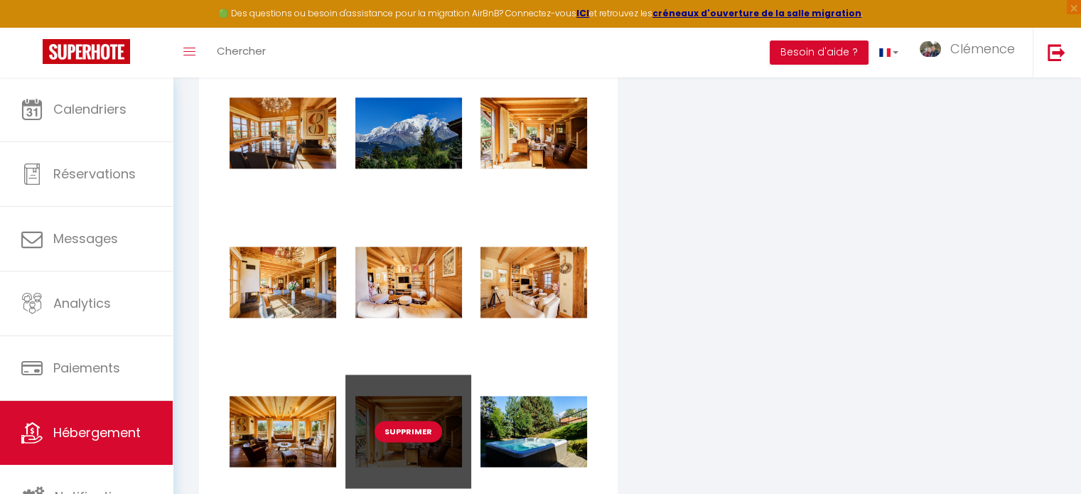
click at [409, 442] on button "Supprimer" at bounding box center [408, 431] width 68 height 21
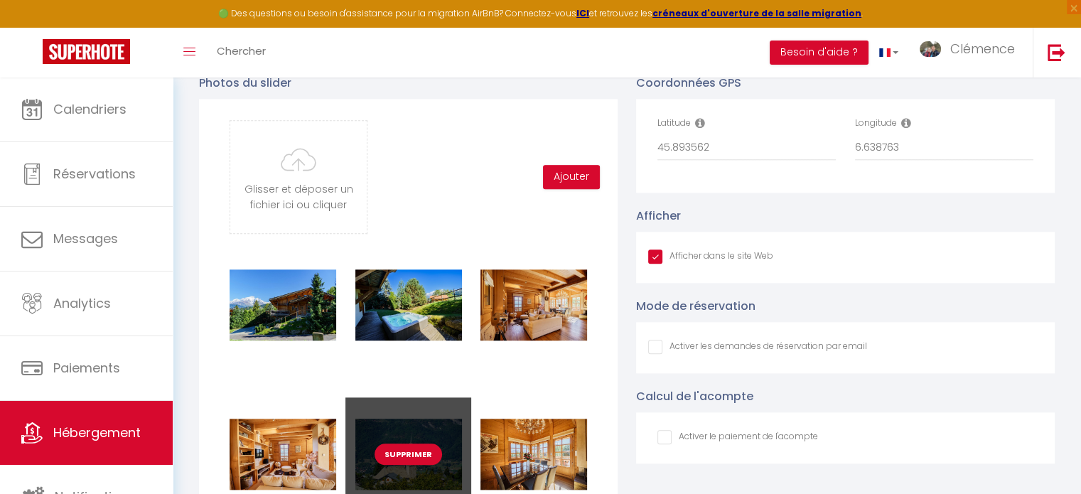
scroll to position [1342, 0]
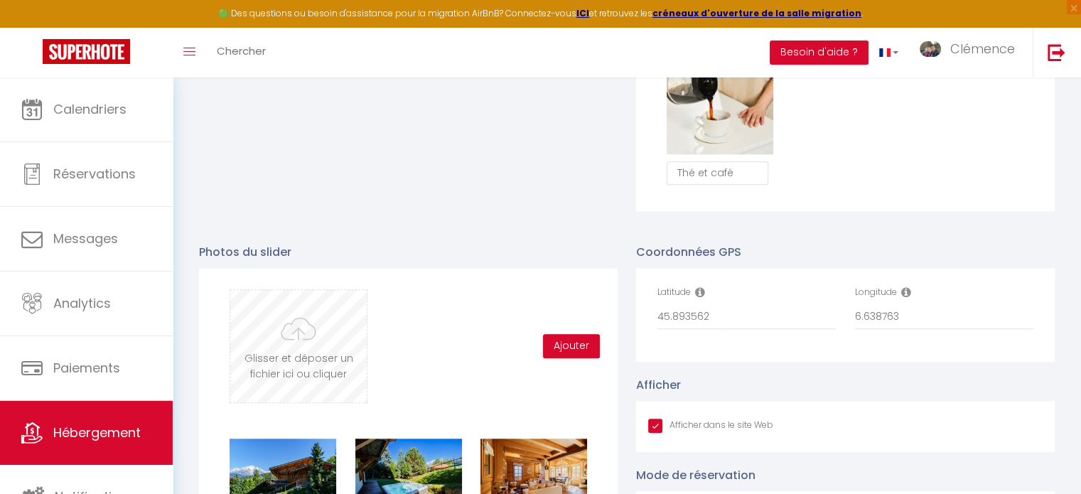
click at [303, 341] on input "file" at bounding box center [298, 346] width 136 height 112
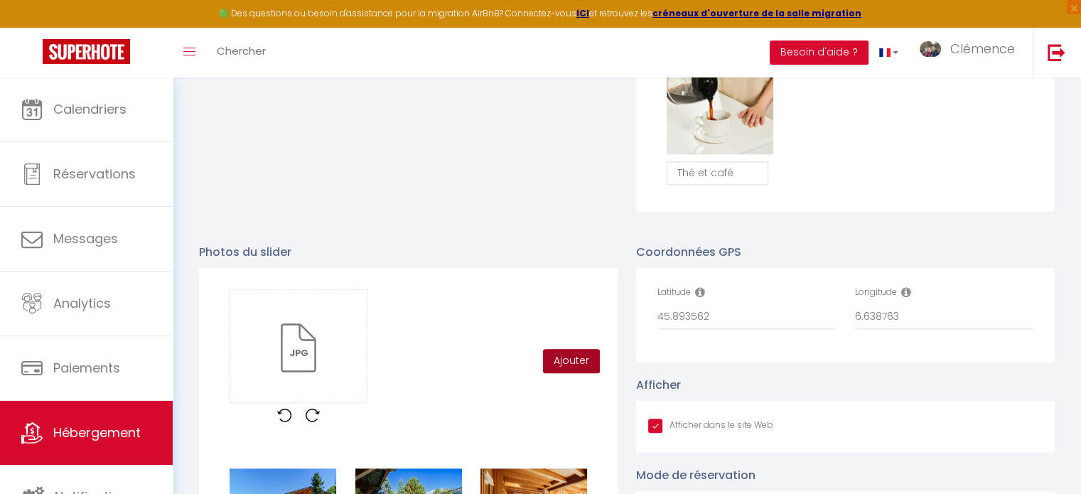
click at [588, 369] on button "Ajouter" at bounding box center [571, 361] width 57 height 24
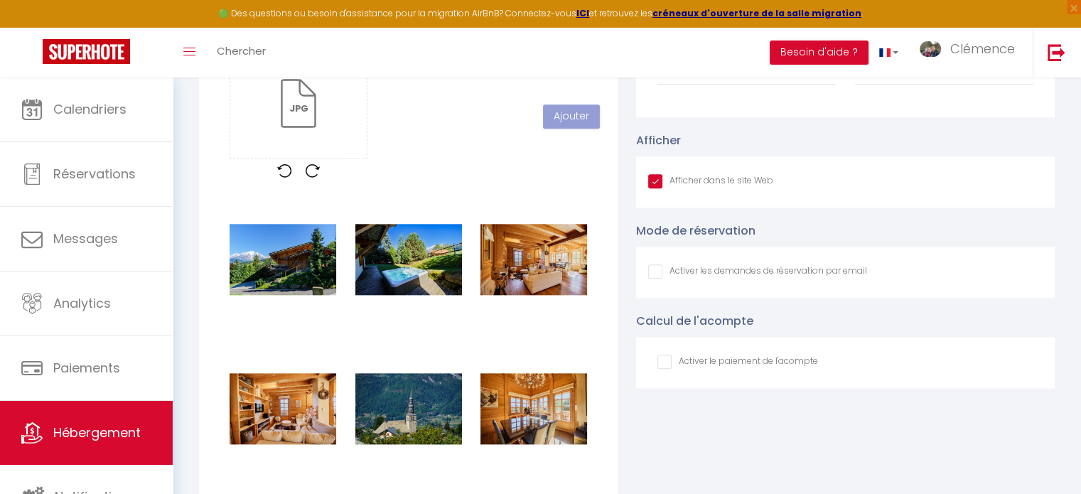
scroll to position [1555, 0]
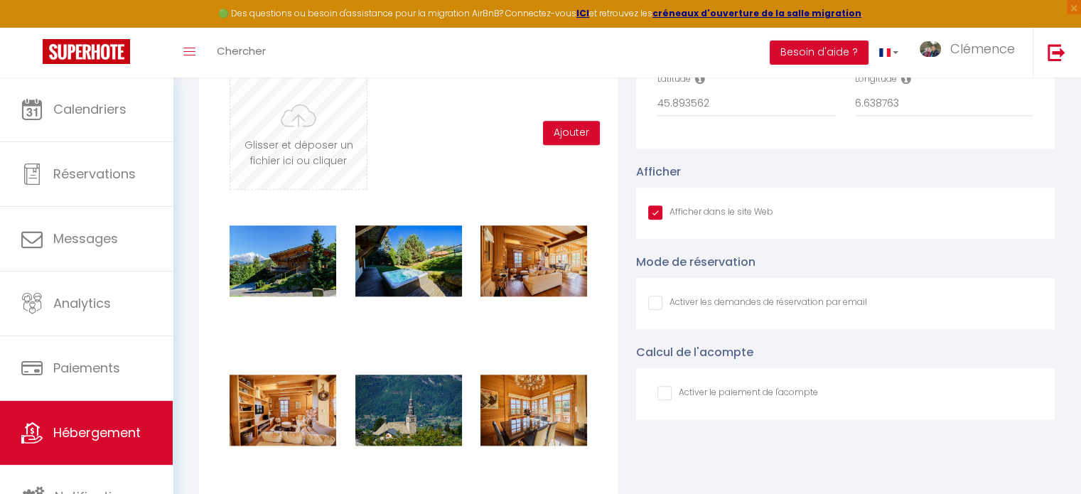
click at [338, 151] on input "file" at bounding box center [298, 133] width 136 height 112
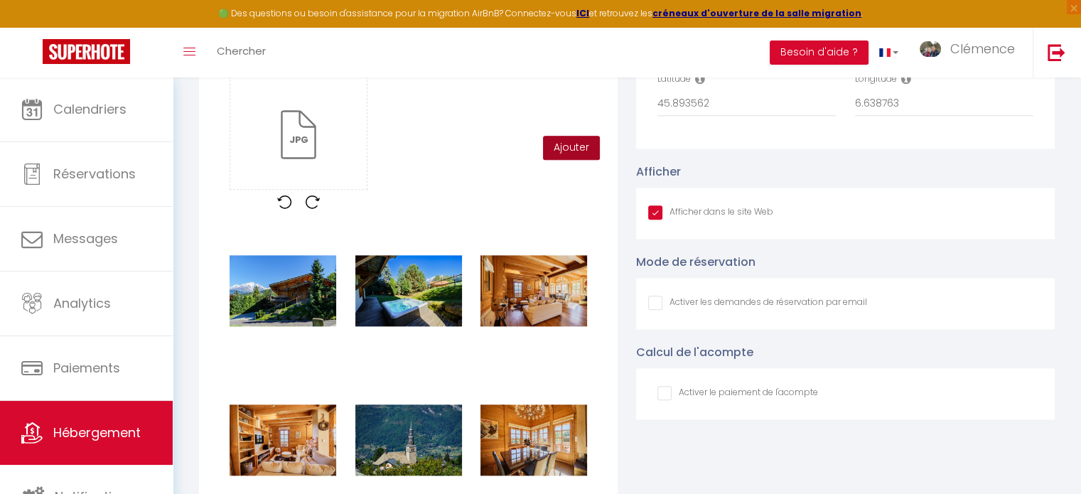
click at [563, 159] on button "Ajouter" at bounding box center [571, 148] width 57 height 24
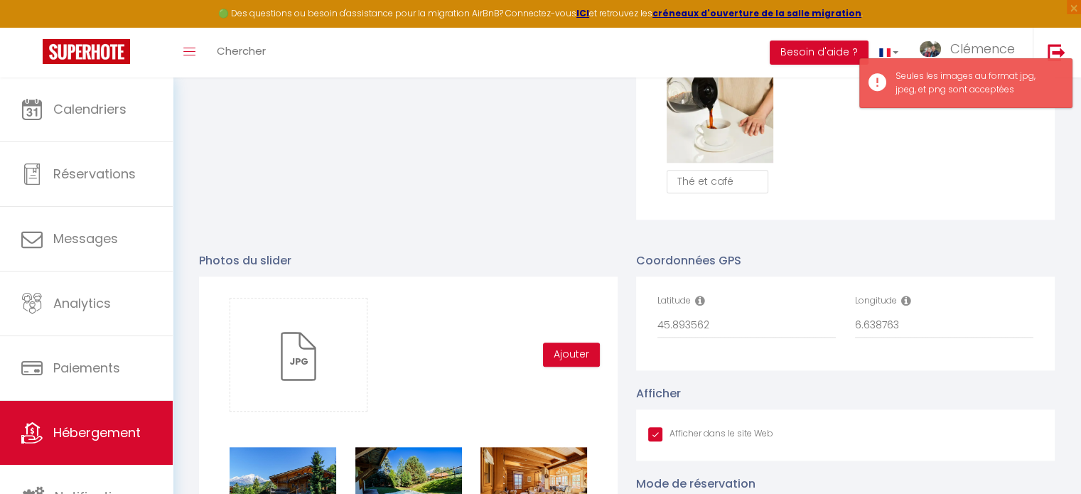
scroll to position [1313, 0]
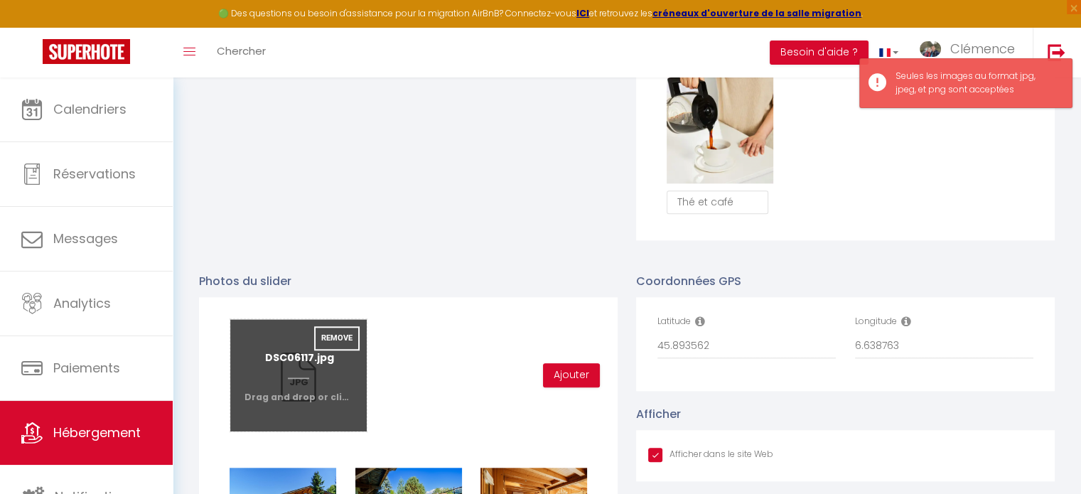
click at [308, 370] on input "file" at bounding box center [298, 375] width 136 height 112
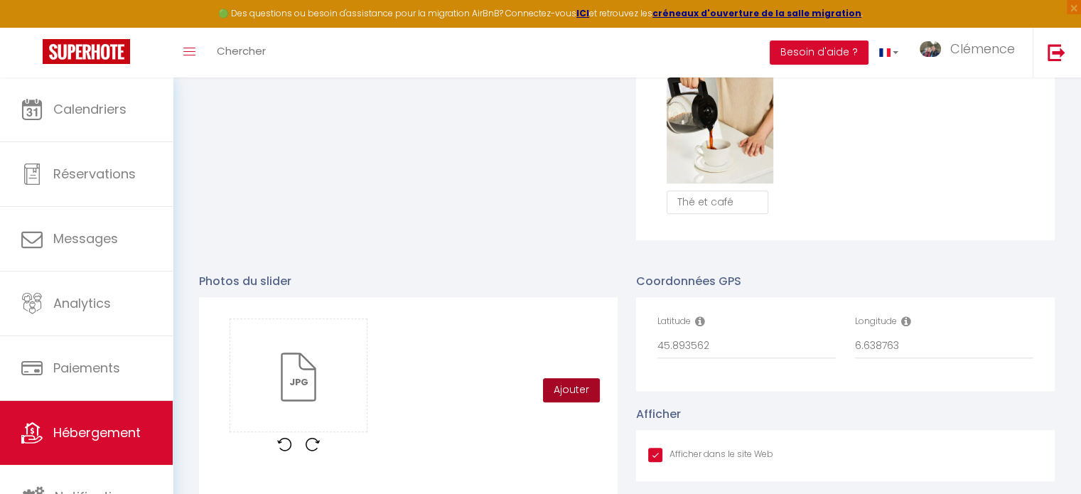
drag, startPoint x: 559, startPoint y: 400, endPoint x: 551, endPoint y: 392, distance: 11.6
click at [558, 400] on button "Ajouter" at bounding box center [571, 390] width 57 height 24
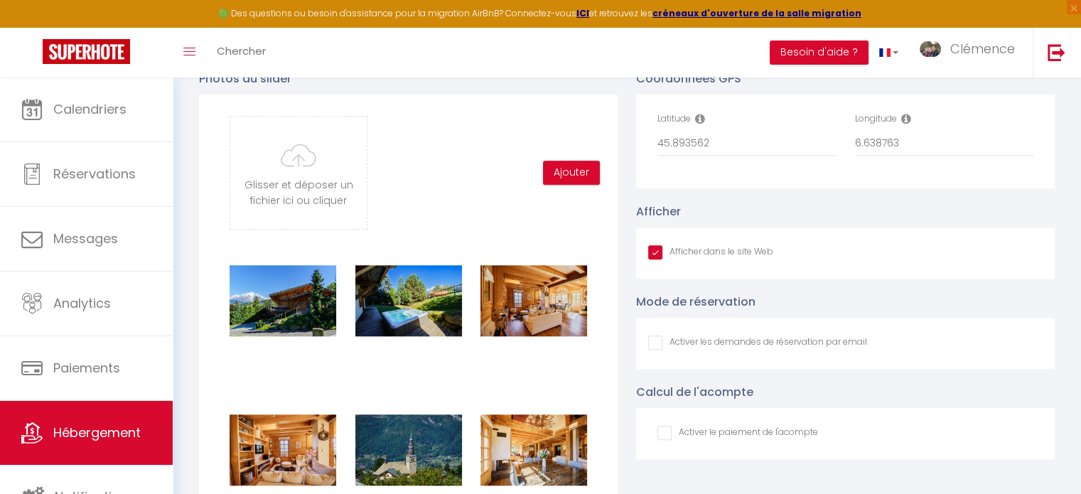
scroll to position [1497, 0]
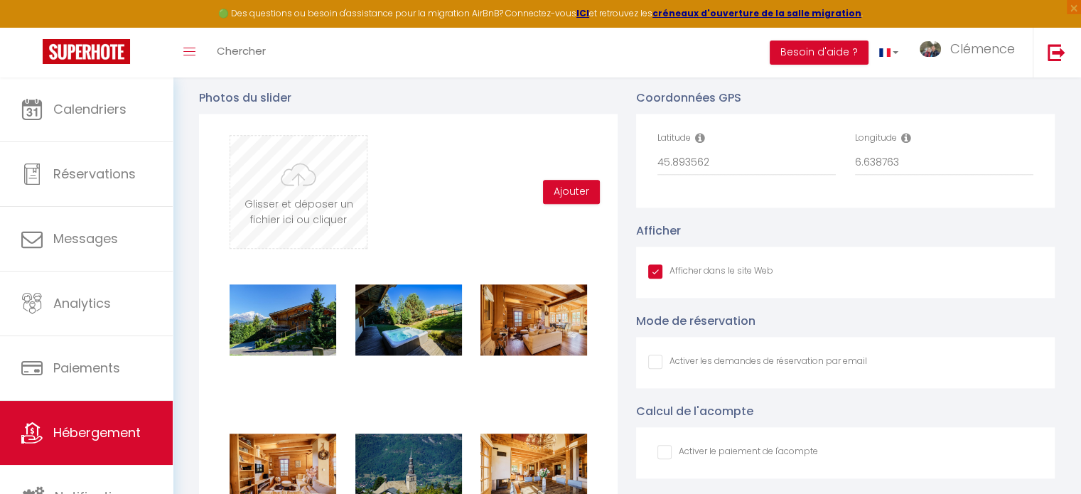
click at [320, 203] on input "file" at bounding box center [298, 192] width 136 height 112
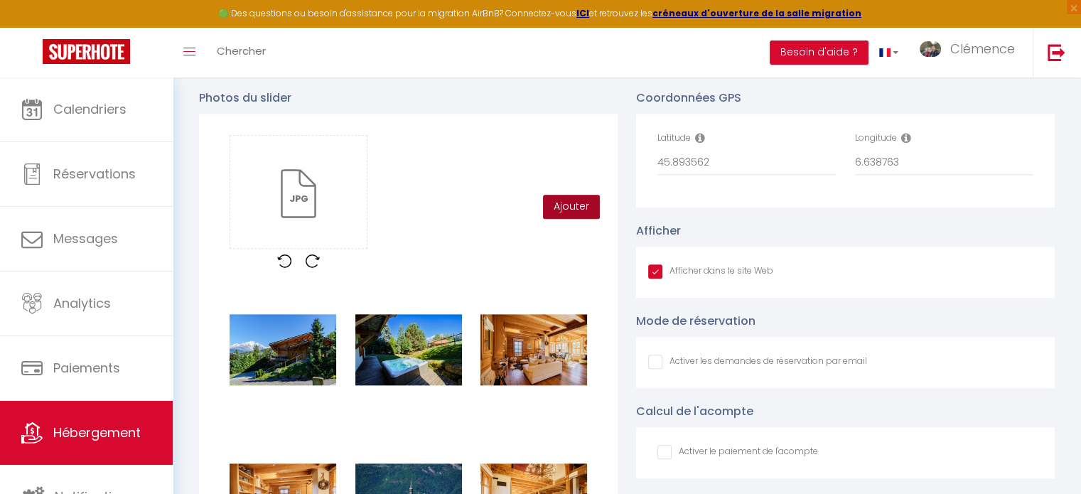
click at [556, 210] on button "Ajouter" at bounding box center [571, 207] width 57 height 24
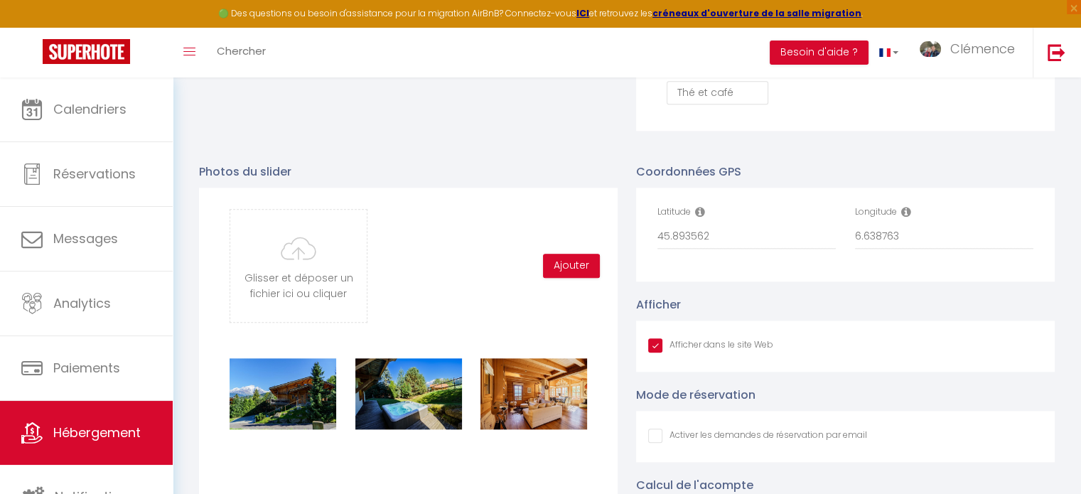
scroll to position [1396, 0]
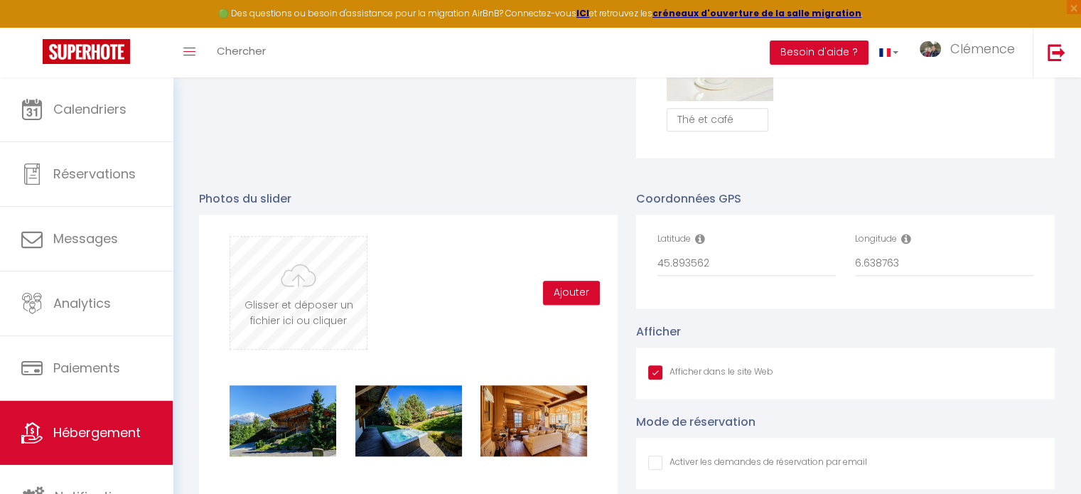
click at [295, 298] on input "file" at bounding box center [298, 293] width 136 height 112
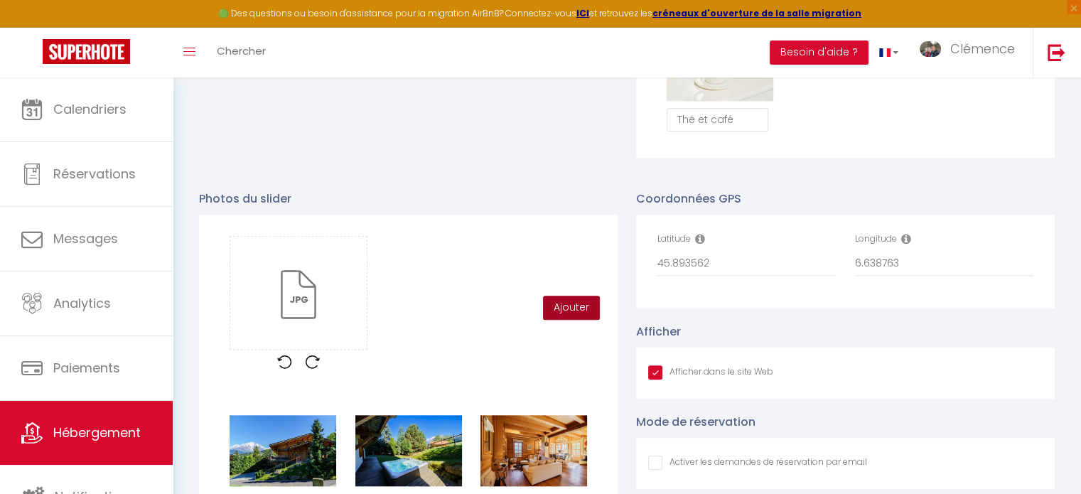
click at [566, 311] on button "Ajouter" at bounding box center [571, 308] width 57 height 24
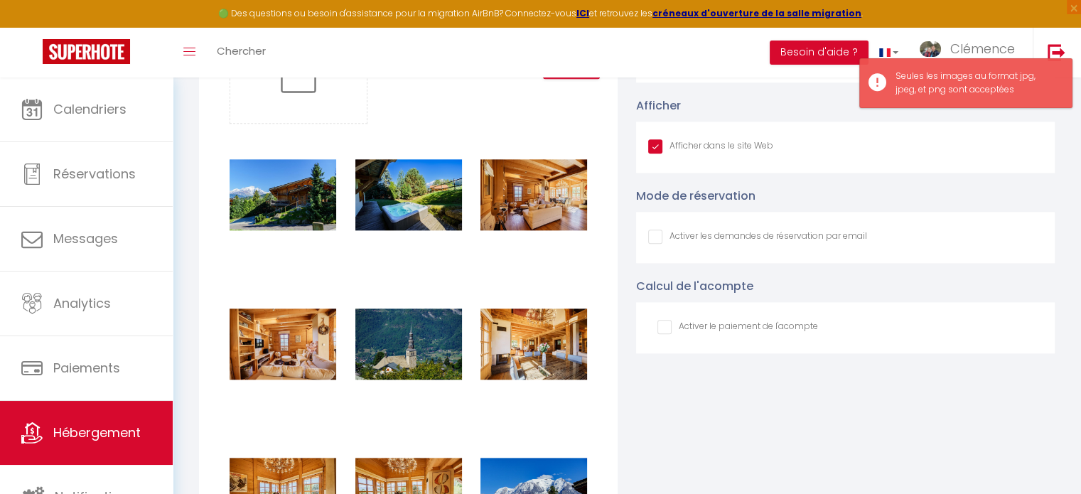
scroll to position [1438, 0]
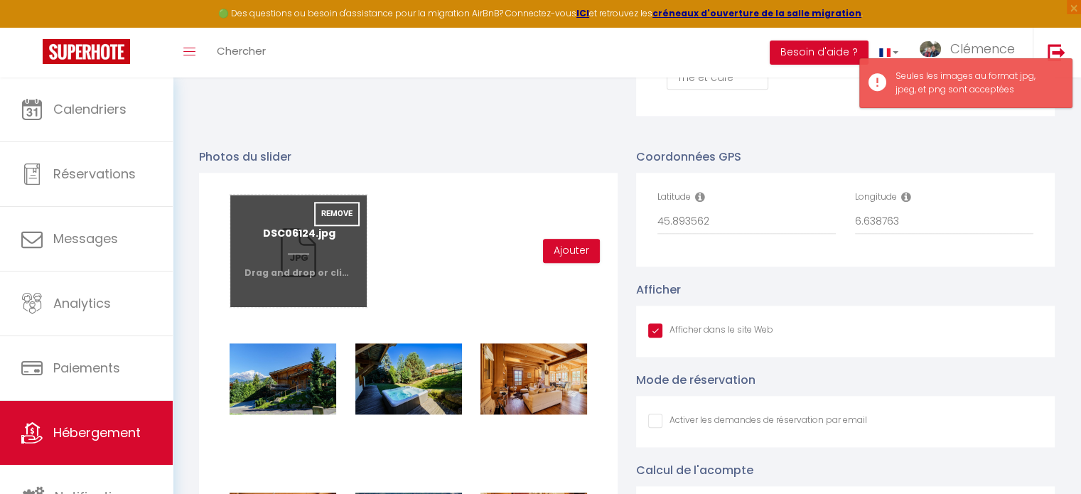
click at [320, 239] on input "file" at bounding box center [298, 251] width 136 height 112
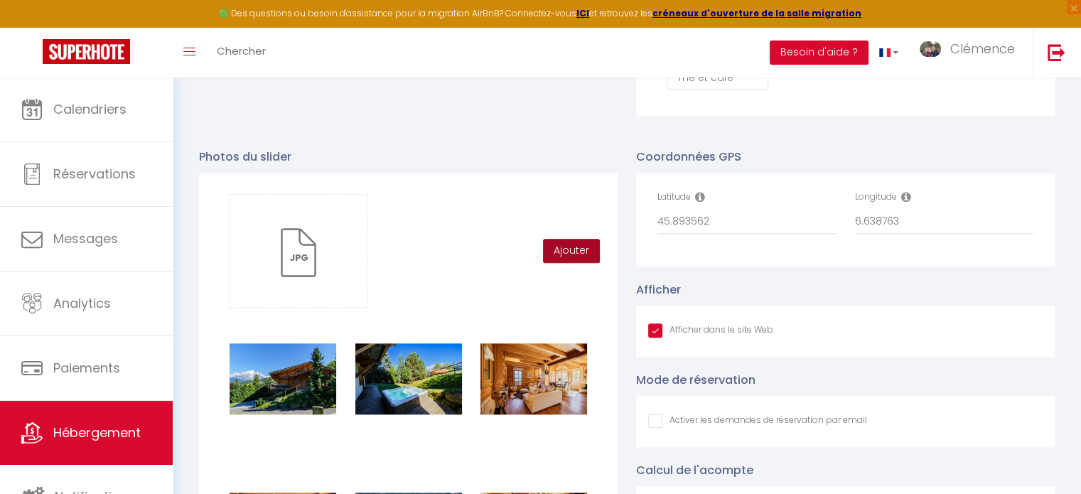
click at [559, 263] on button "Ajouter" at bounding box center [571, 251] width 57 height 24
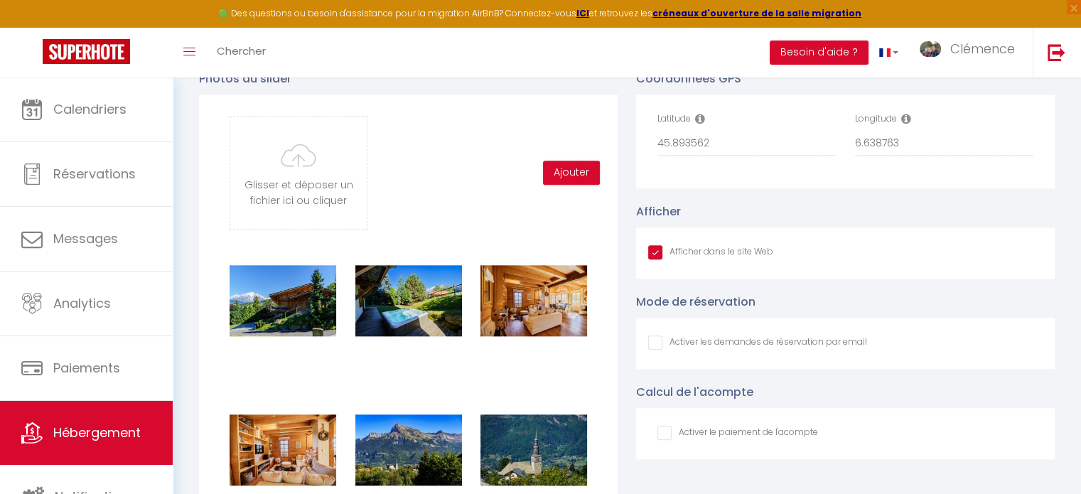
scroll to position [1509, 0]
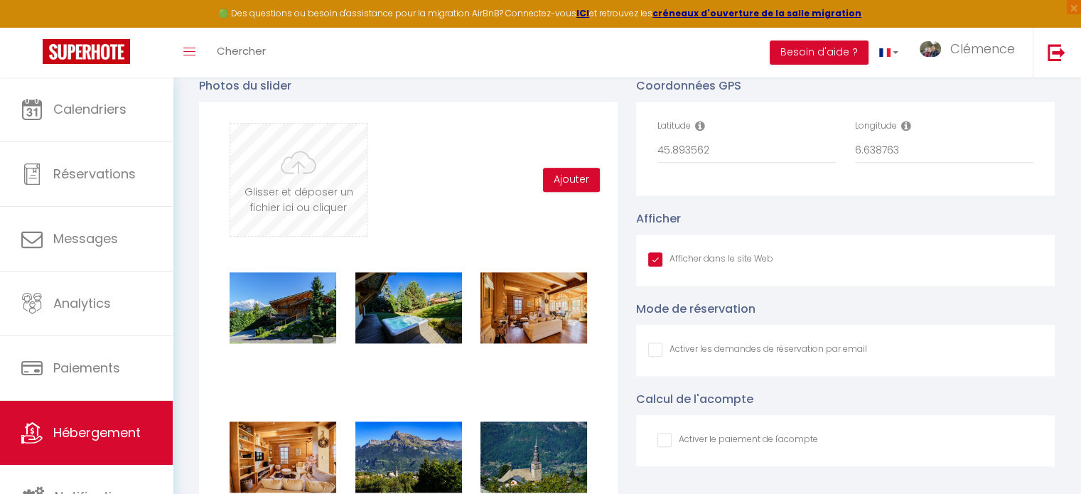
click at [311, 188] on input "file" at bounding box center [298, 180] width 136 height 112
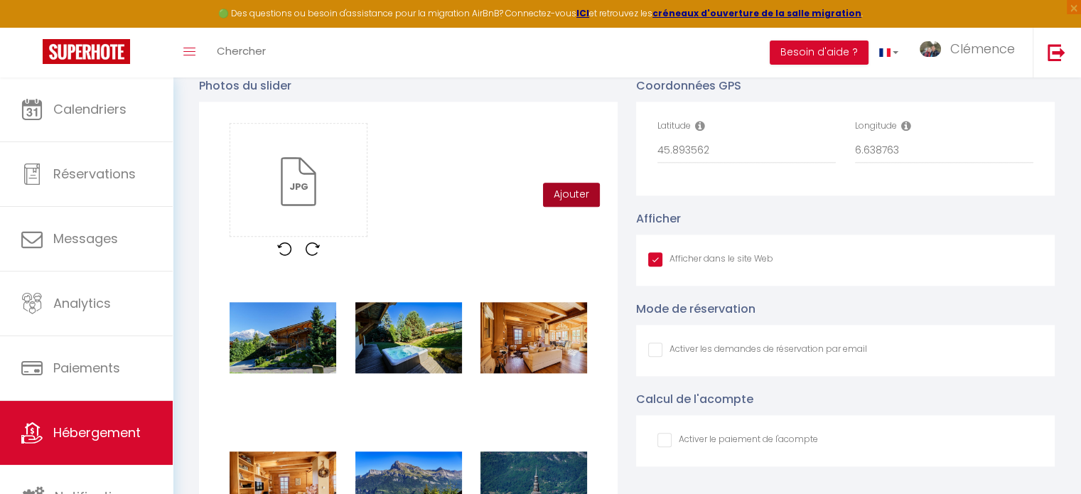
click at [557, 206] on button "Ajouter" at bounding box center [571, 195] width 57 height 24
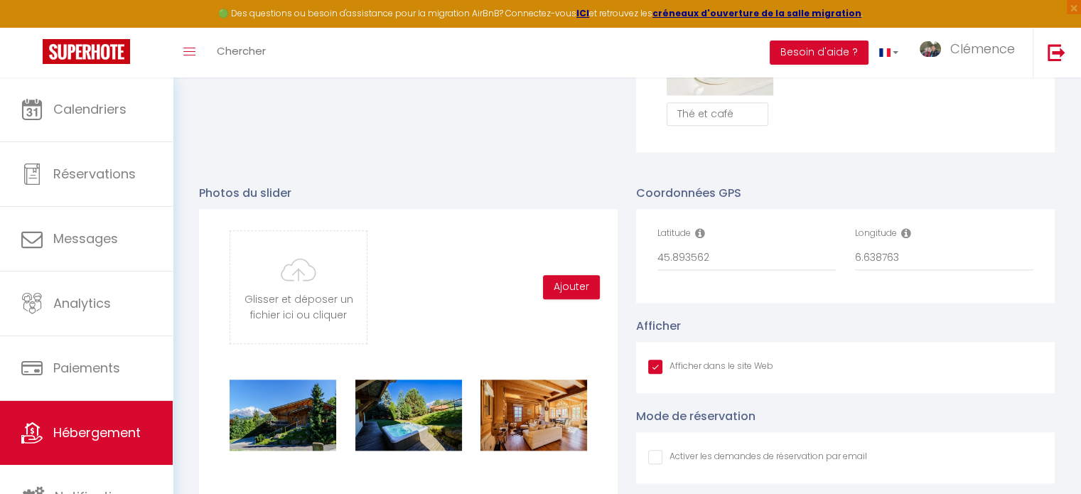
scroll to position [1337, 0]
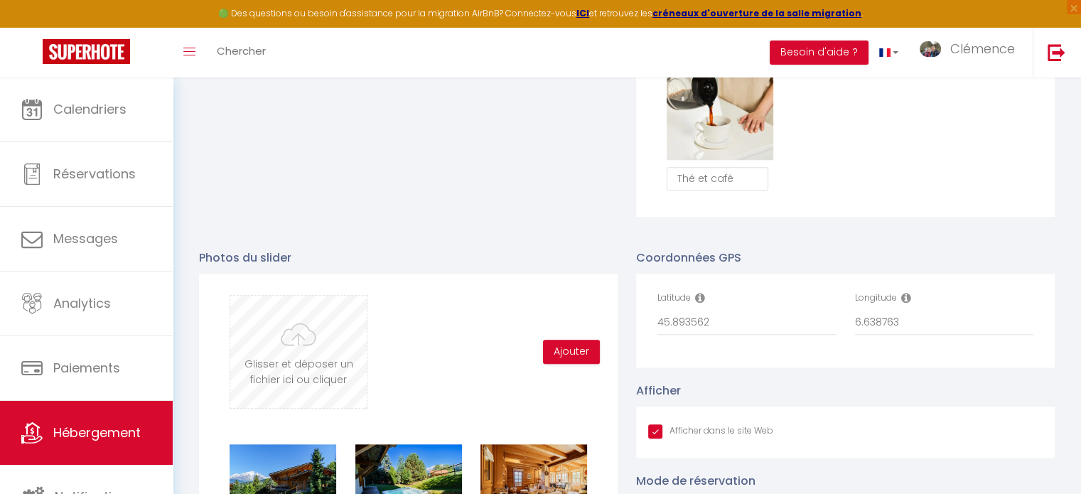
click at [339, 340] on input "file" at bounding box center [298, 352] width 136 height 112
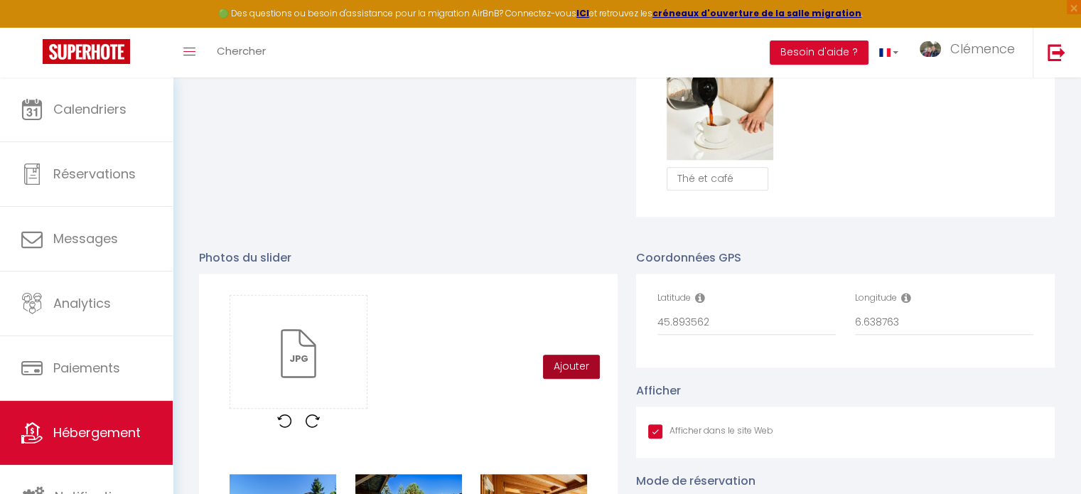
click at [562, 369] on button "Ajouter" at bounding box center [571, 367] width 57 height 24
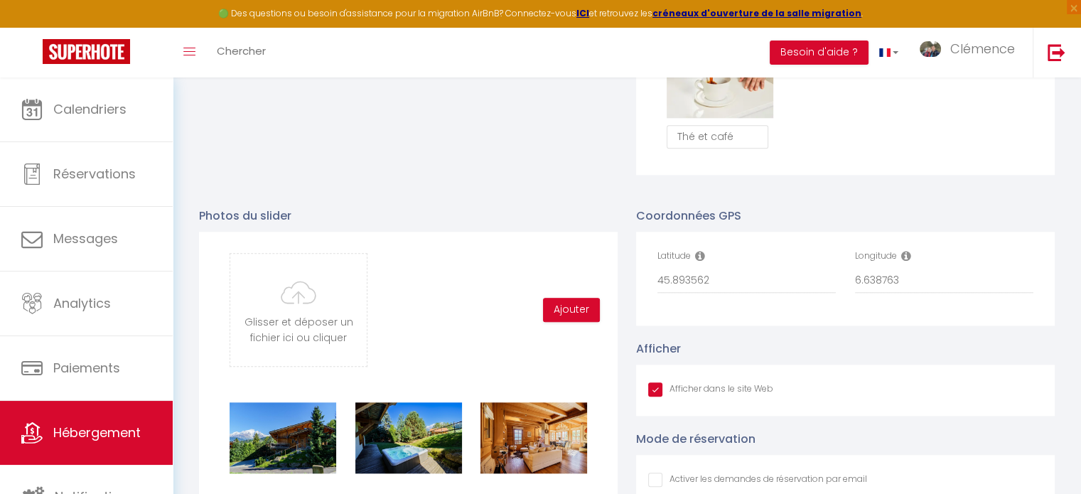
scroll to position [1378, 0]
click at [309, 325] on input "file" at bounding box center [298, 310] width 136 height 112
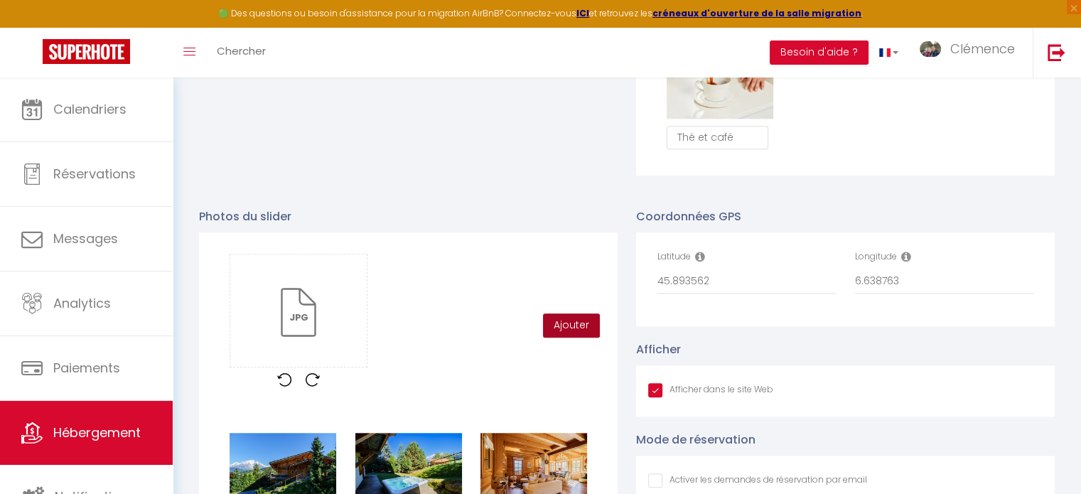
click at [564, 334] on button "Ajouter" at bounding box center [571, 325] width 57 height 24
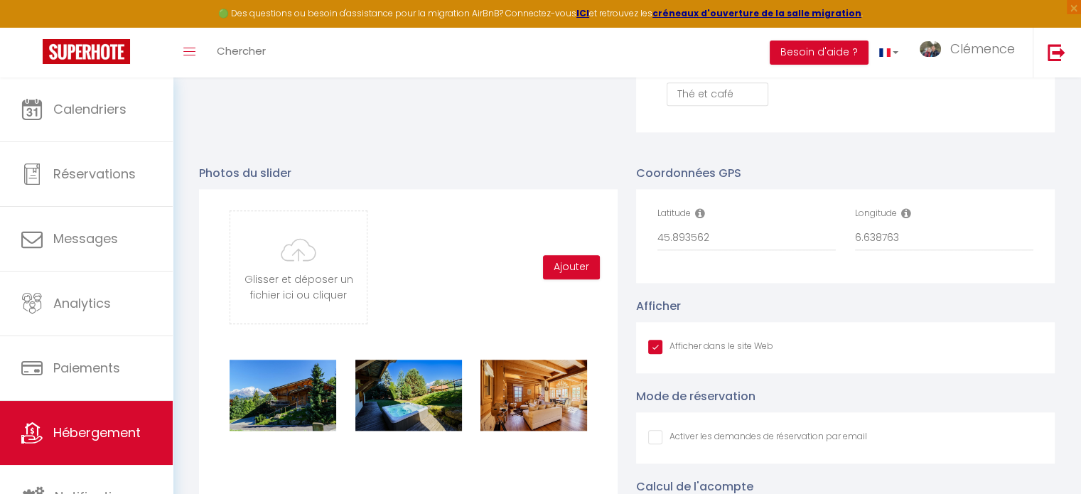
scroll to position [1419, 0]
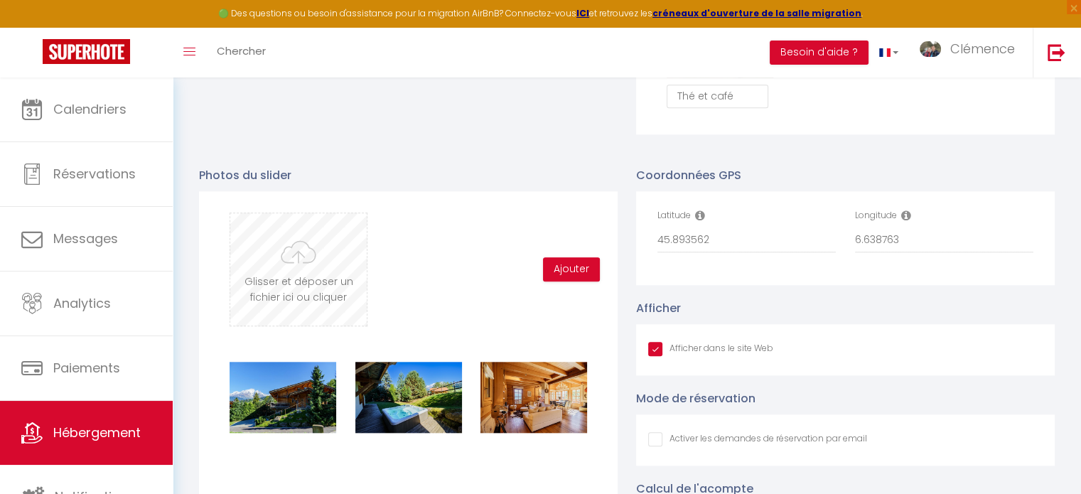
click at [274, 272] on input "file" at bounding box center [298, 269] width 136 height 112
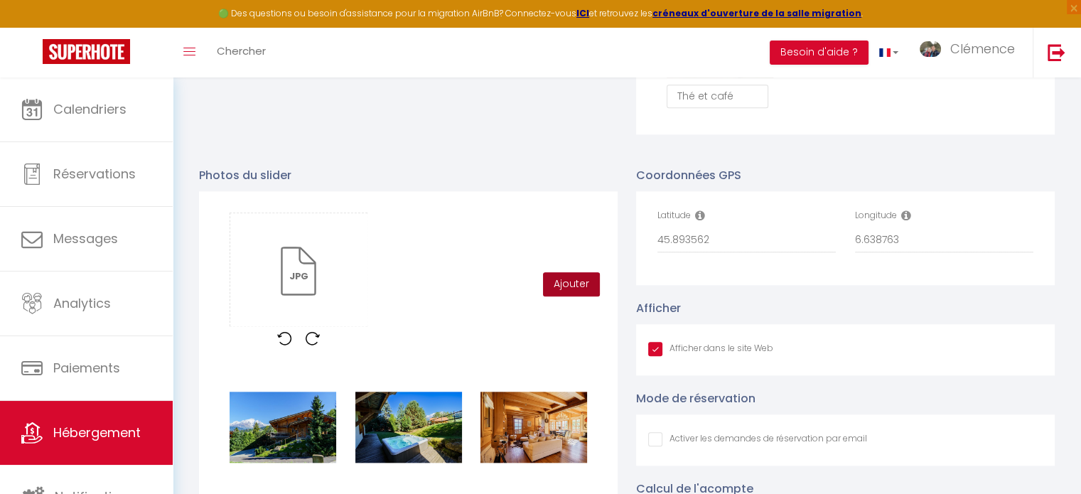
click at [588, 292] on button "Ajouter" at bounding box center [571, 284] width 57 height 24
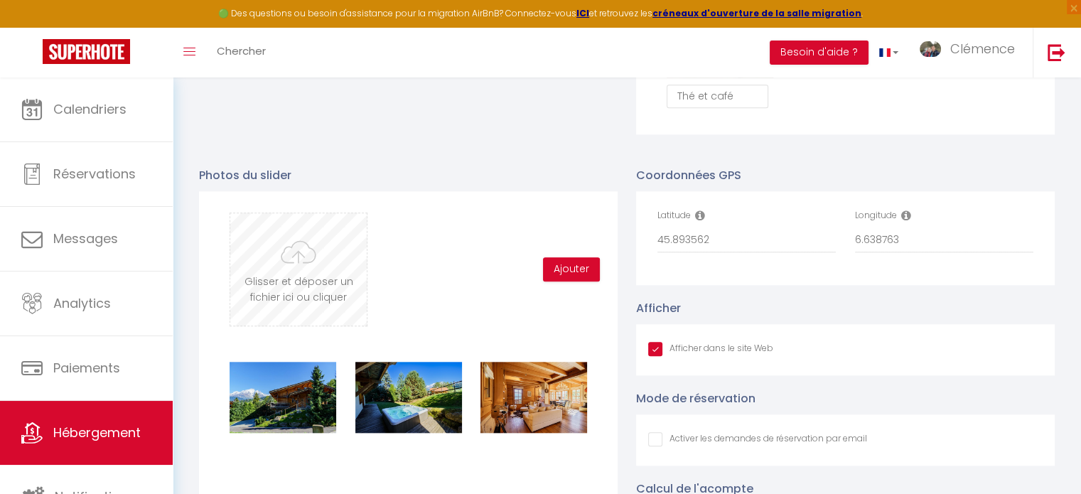
click at [291, 268] on input "file" at bounding box center [298, 269] width 136 height 112
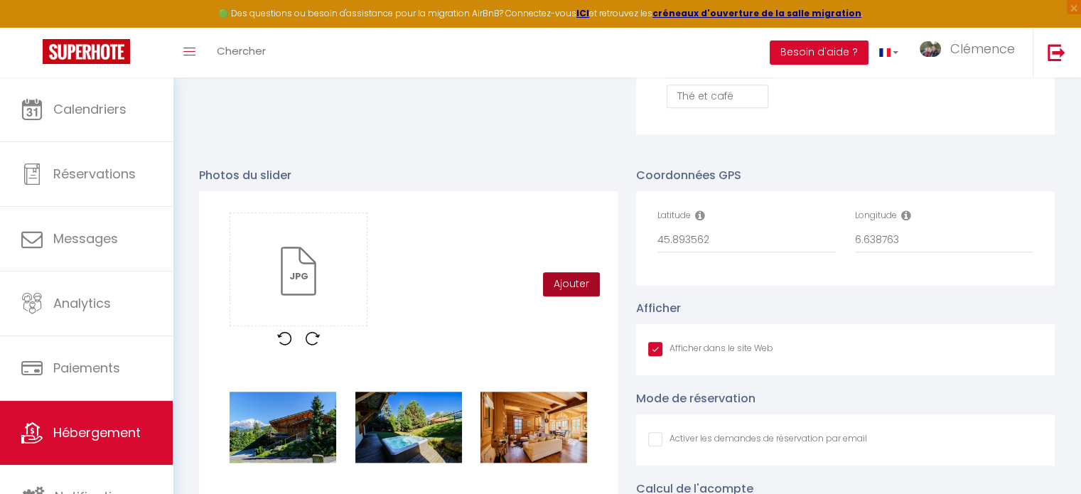
click at [559, 295] on button "Ajouter" at bounding box center [571, 284] width 57 height 24
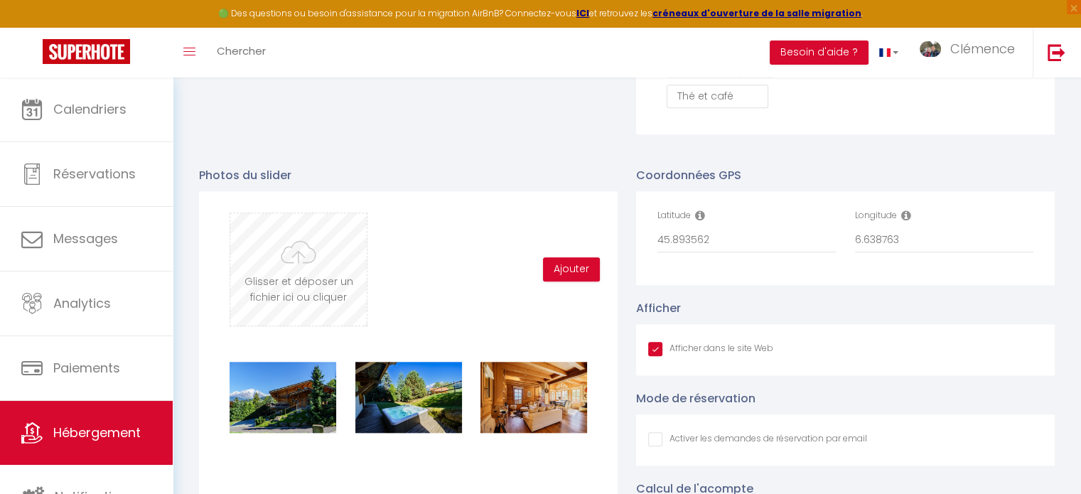
click at [310, 258] on input "file" at bounding box center [298, 269] width 136 height 112
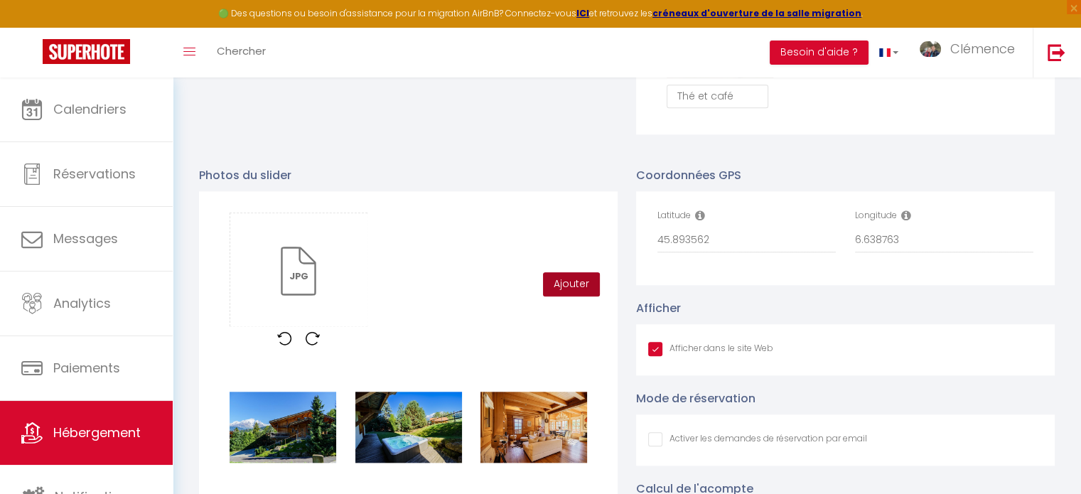
click at [566, 291] on button "Ajouter" at bounding box center [571, 284] width 57 height 24
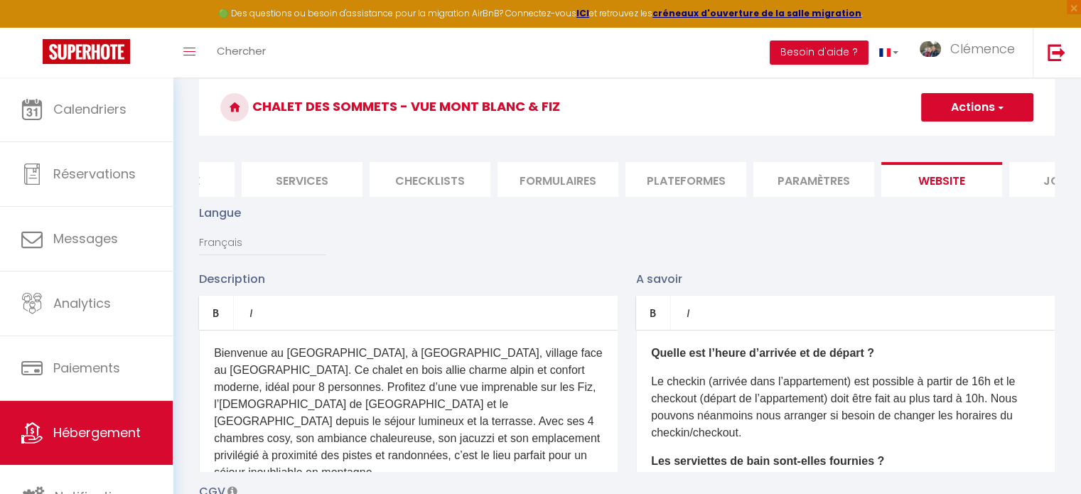
scroll to position [0, 0]
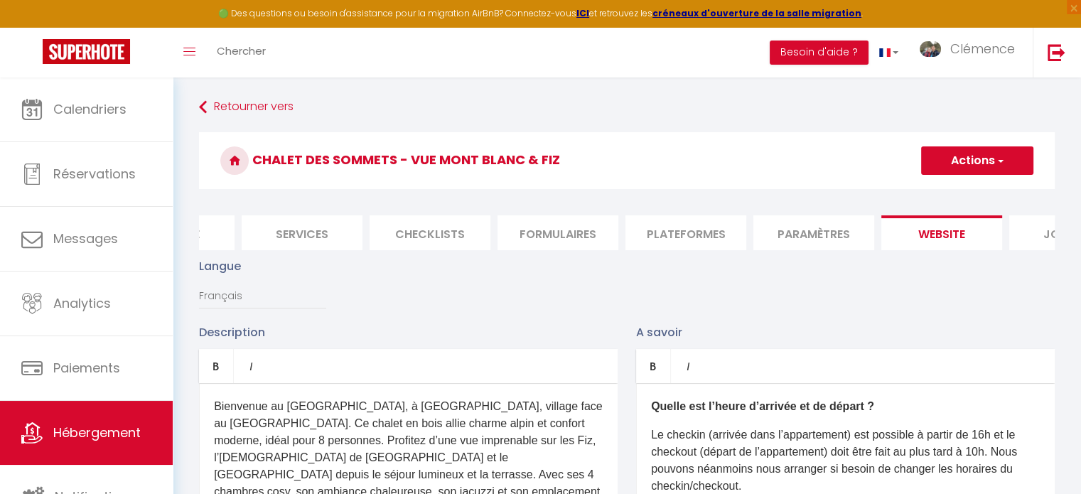
click at [969, 160] on button "Actions" at bounding box center [977, 160] width 112 height 28
click at [952, 189] on input "Enregistrer" at bounding box center [960, 192] width 53 height 14
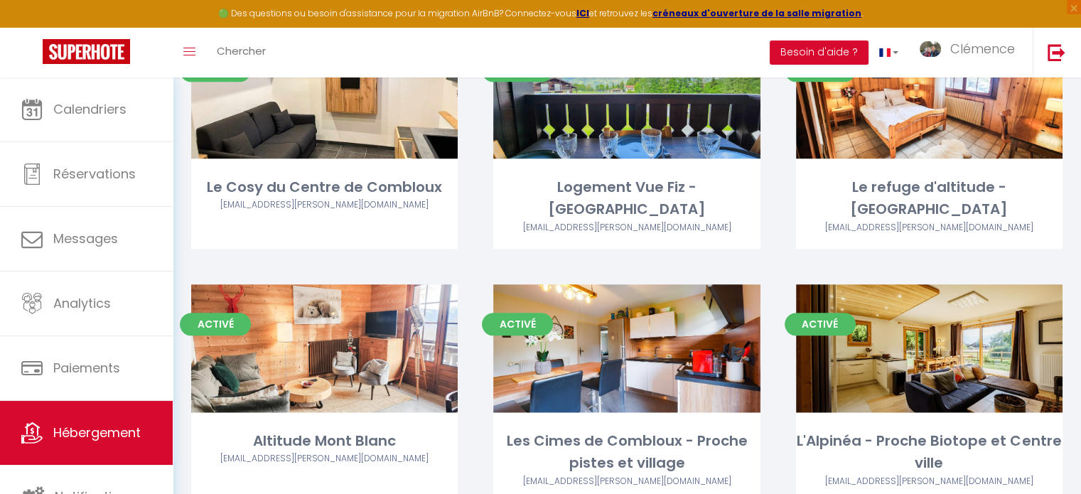
scroll to position [1705, 0]
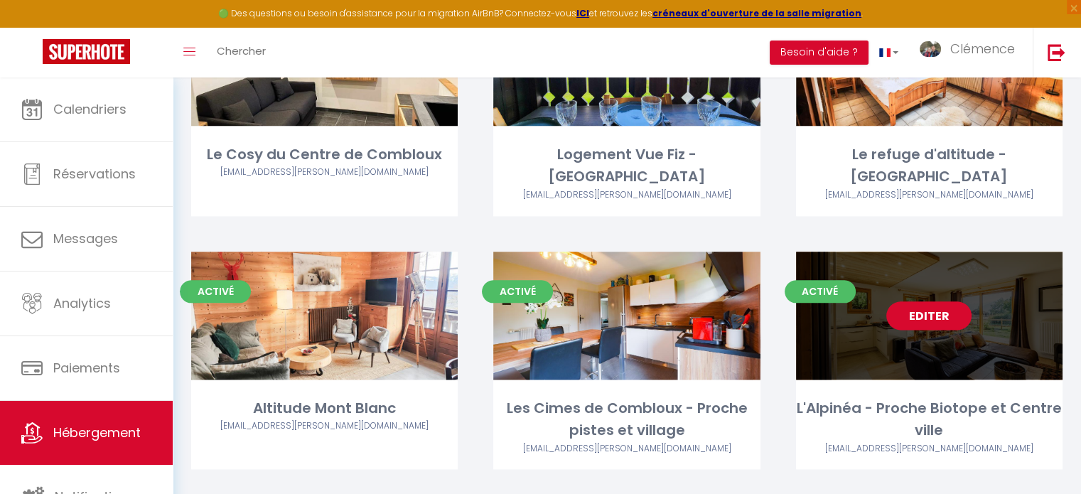
click at [907, 301] on link "Editer" at bounding box center [928, 315] width 85 height 28
click at [930, 301] on link "Editer" at bounding box center [928, 315] width 85 height 28
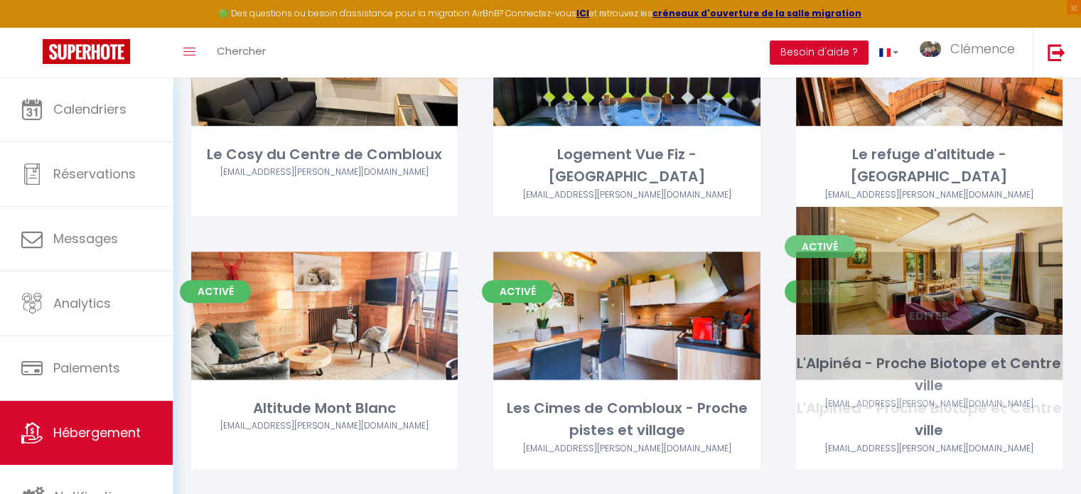
click at [932, 301] on link "Editer" at bounding box center [928, 315] width 85 height 28
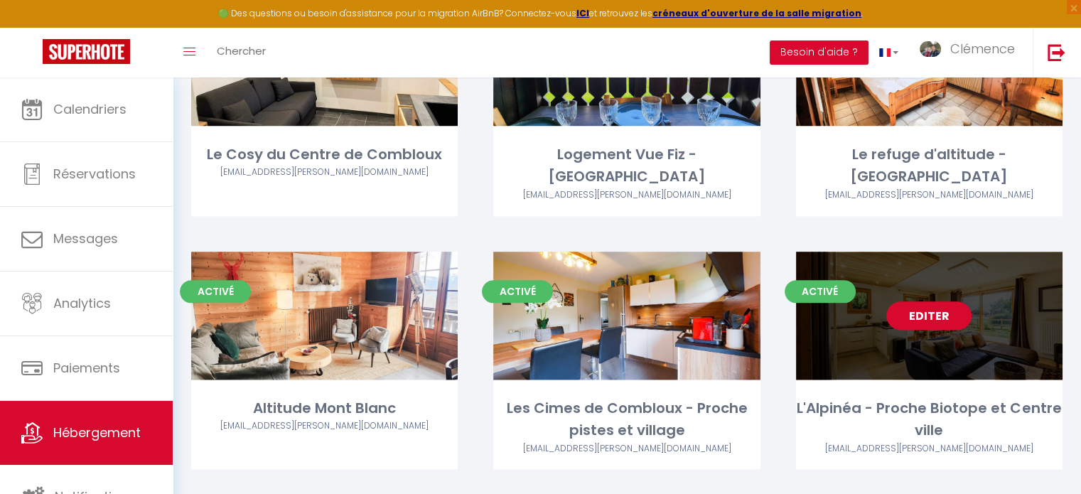
click at [942, 301] on link "Editer" at bounding box center [928, 315] width 85 height 28
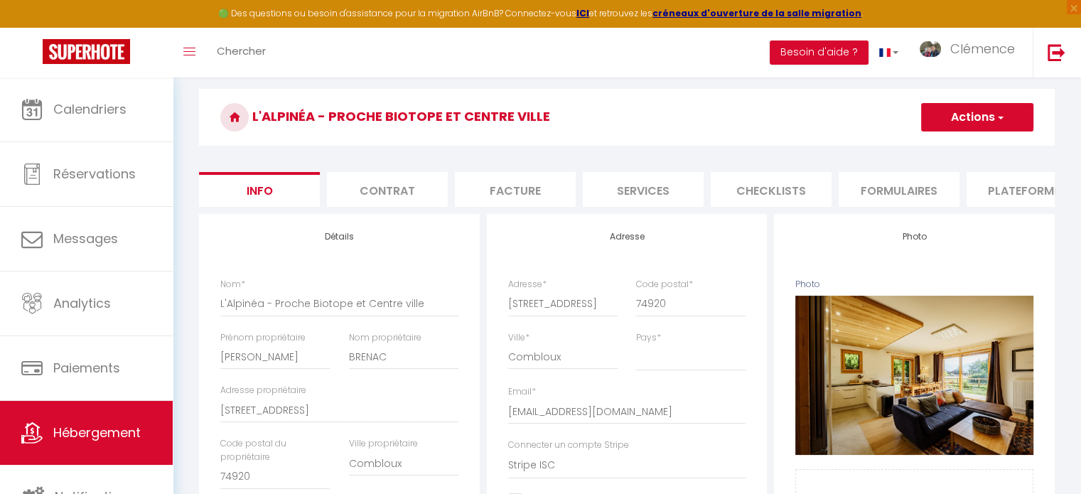
scroll to position [71, 0]
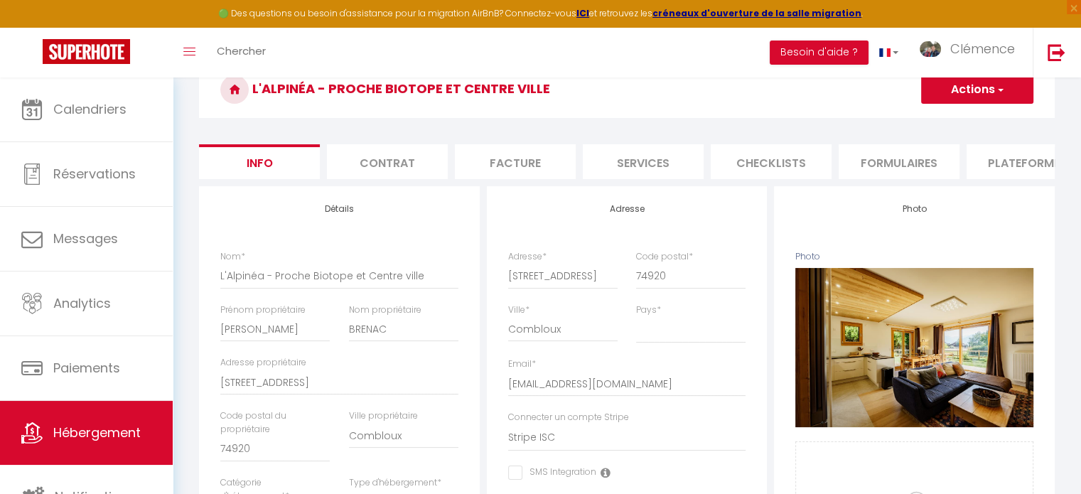
click at [1029, 162] on li "Plateformes" at bounding box center [1026, 161] width 121 height 35
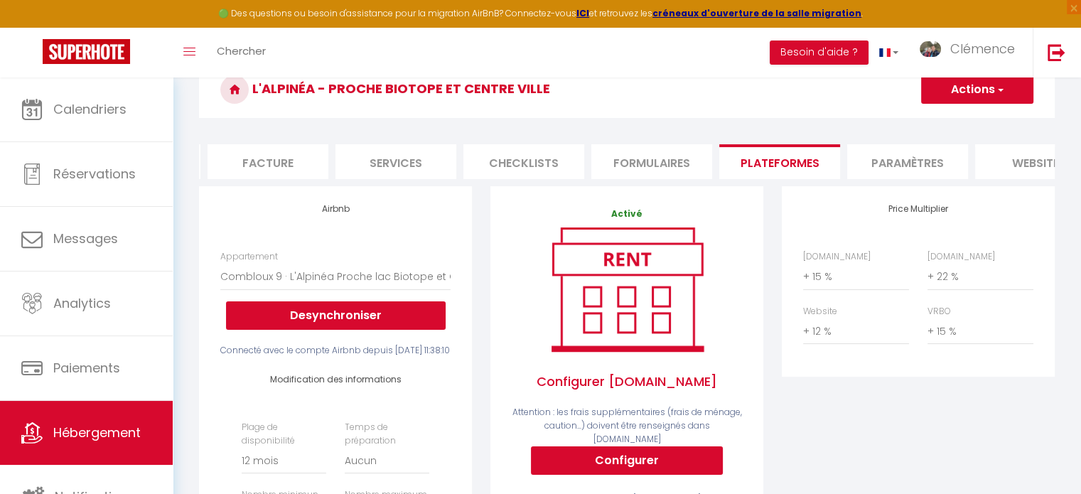
scroll to position [0, 256]
click at [1022, 164] on li "website" at bounding box center [1026, 161] width 121 height 35
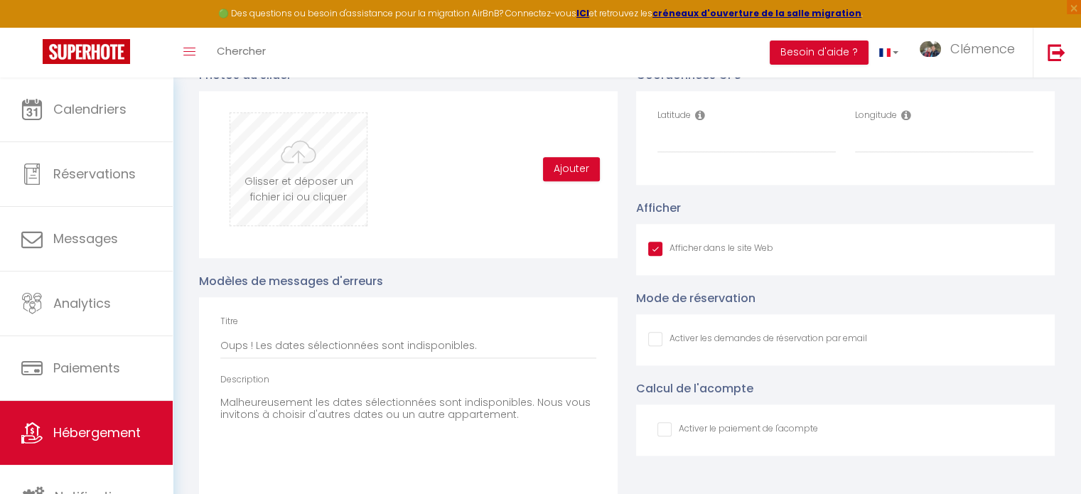
scroll to position [1467, 0]
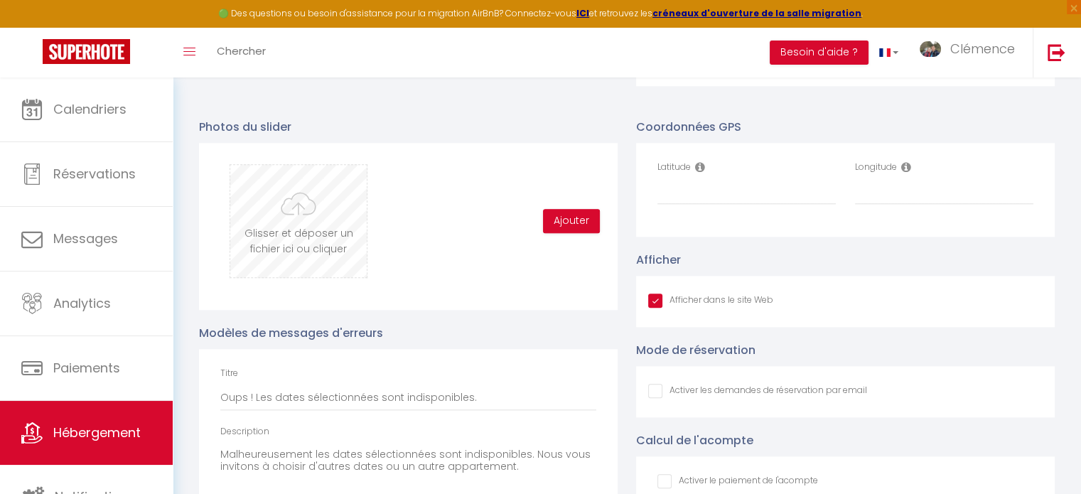
click at [298, 217] on input "file" at bounding box center [298, 221] width 136 height 112
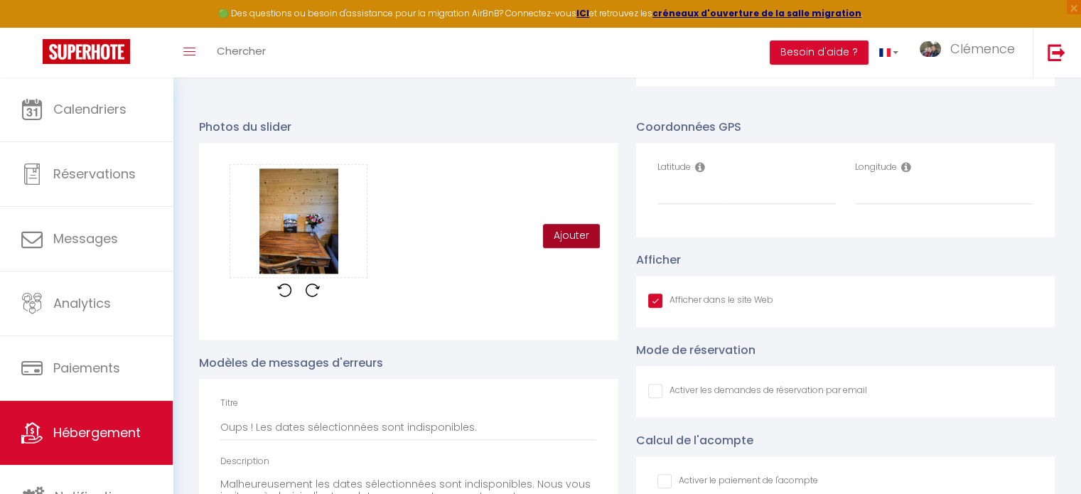
click at [571, 243] on button "Ajouter" at bounding box center [571, 236] width 57 height 24
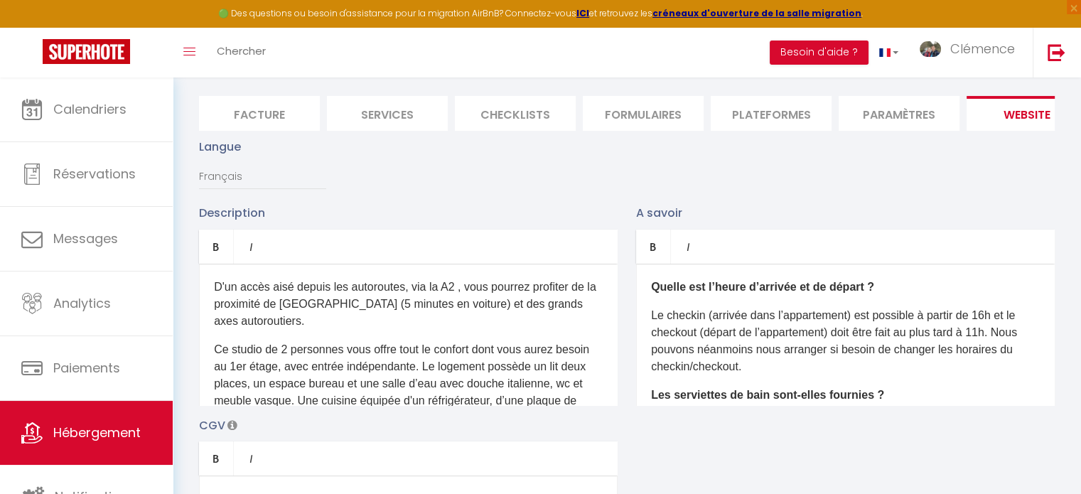
scroll to position [117, 0]
click at [279, 312] on p "D'un accès aisé depuis les autoroutes, via la A2 , vous pourrez profiter de la …" at bounding box center [408, 306] width 389 height 51
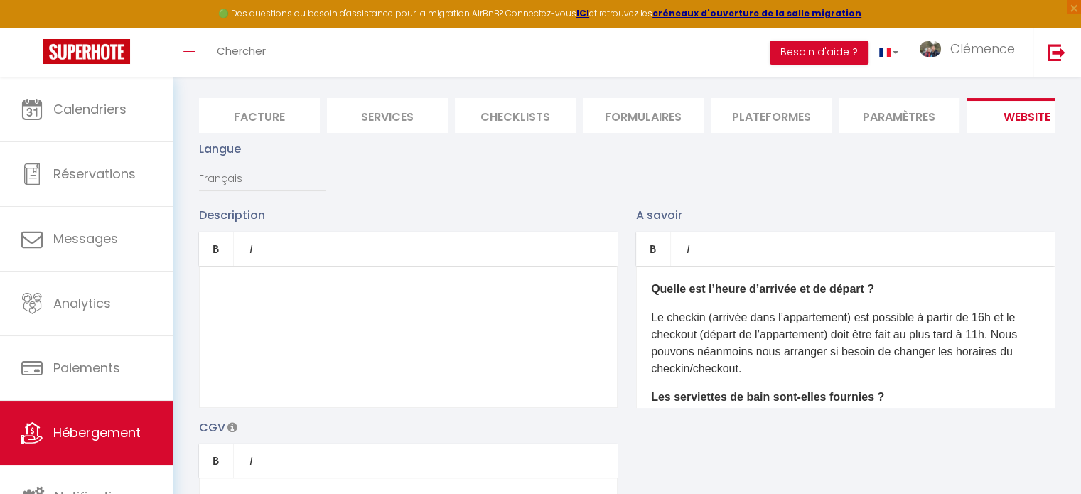
click at [993, 324] on p "Le checkin (arrivée dans l’appartement) est possible à partir de 16h et le chec…" at bounding box center [845, 343] width 389 height 68
click at [254, 298] on p "​" at bounding box center [408, 289] width 389 height 17
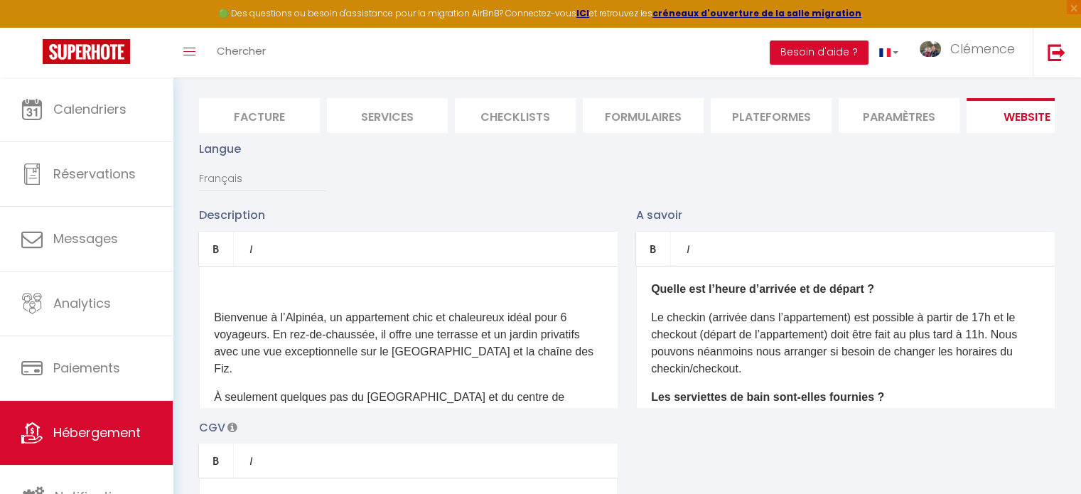
click at [269, 278] on div "​ Bienvenue à l’Alpinéa, un appartement chic et chaleureux idéal pour 6 voyageu…" at bounding box center [408, 337] width 419 height 142
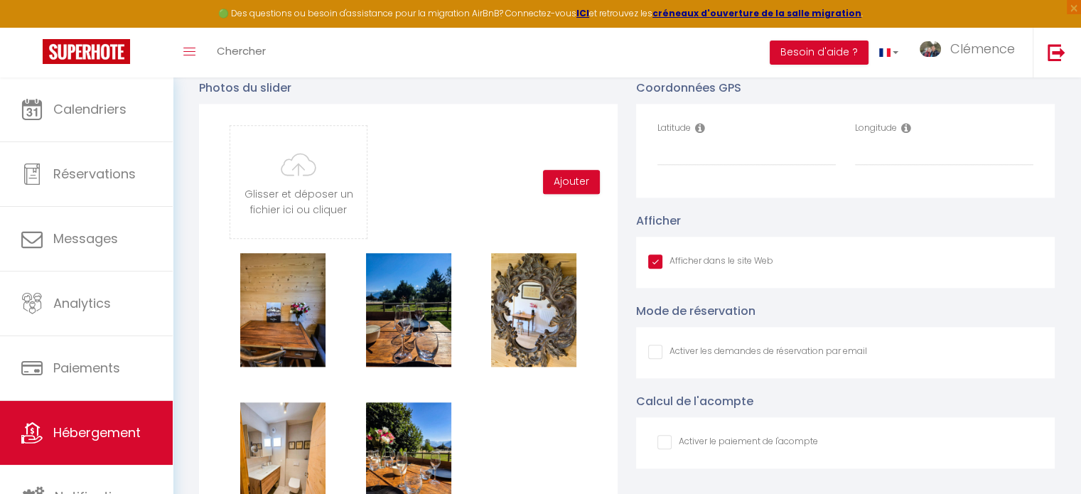
scroll to position [1538, 0]
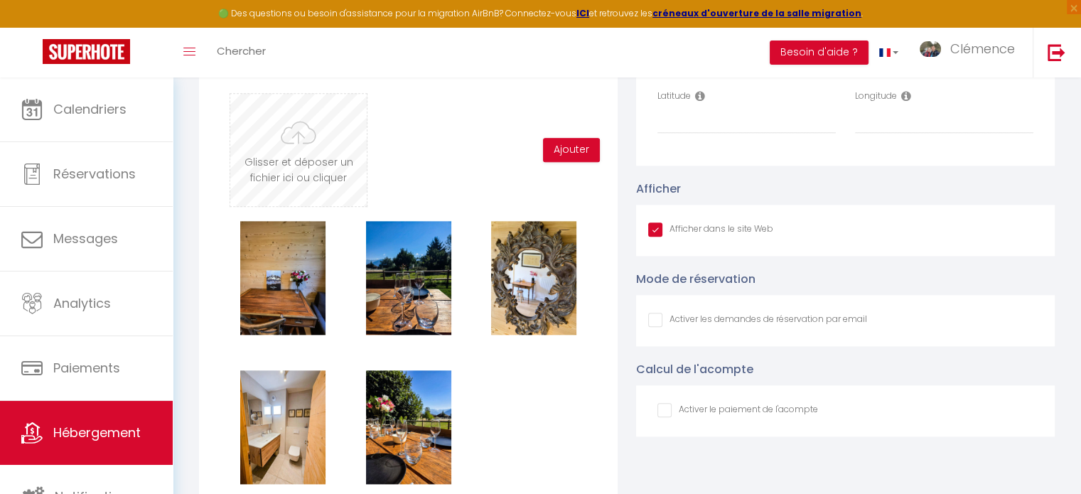
click at [276, 164] on input "file" at bounding box center [298, 150] width 136 height 112
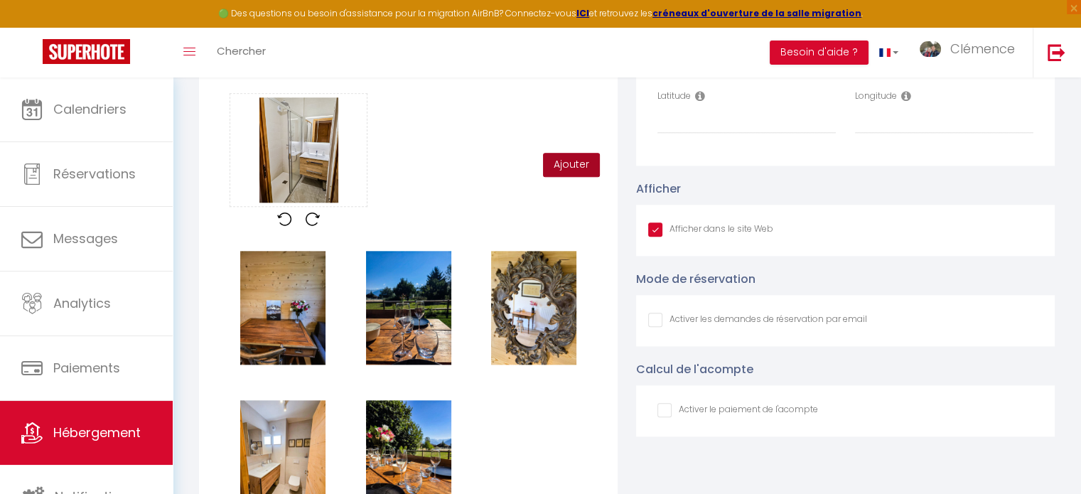
click at [573, 172] on button "Ajouter" at bounding box center [571, 165] width 57 height 24
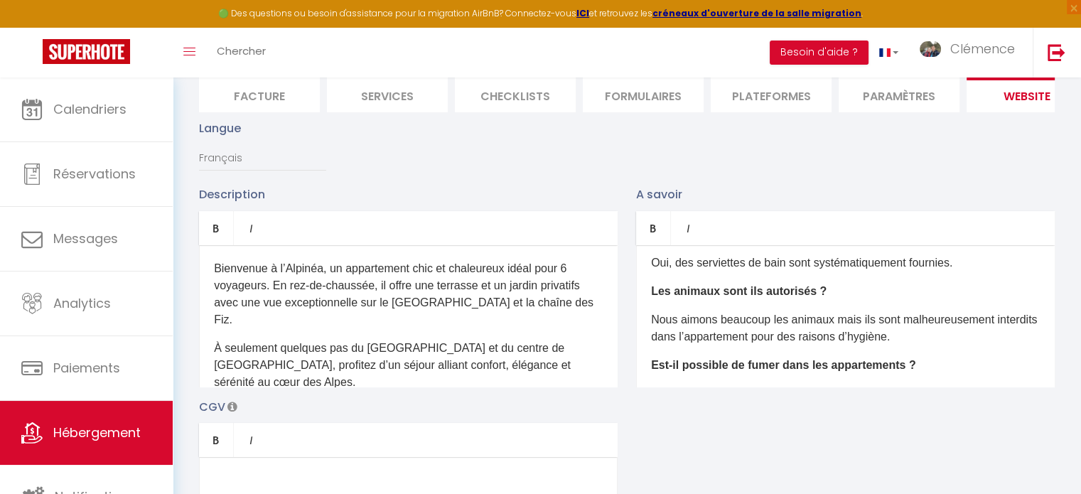
scroll to position [259, 0]
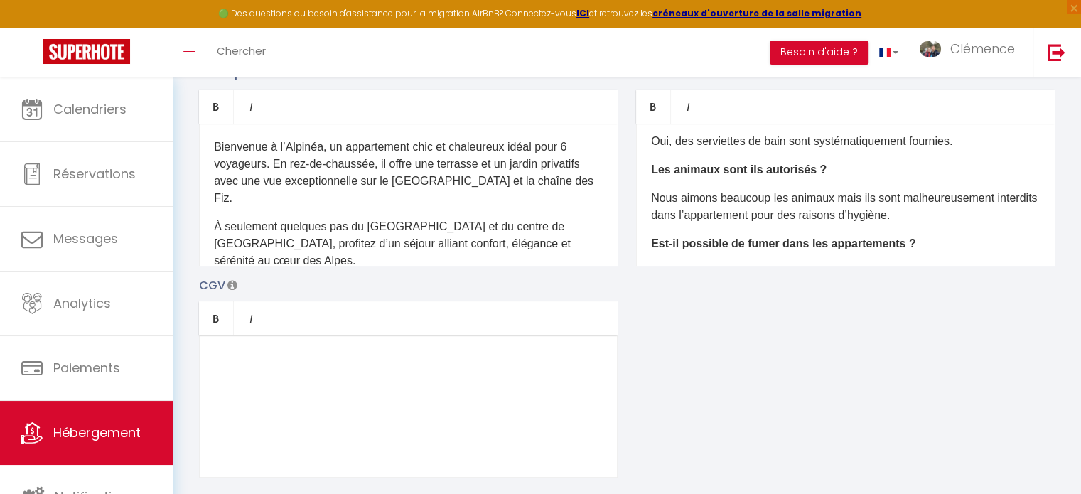
click at [297, 261] on p "À seulement quelques pas du lac Biotope et du centre de Combloux, profitez d’un…" at bounding box center [408, 243] width 389 height 51
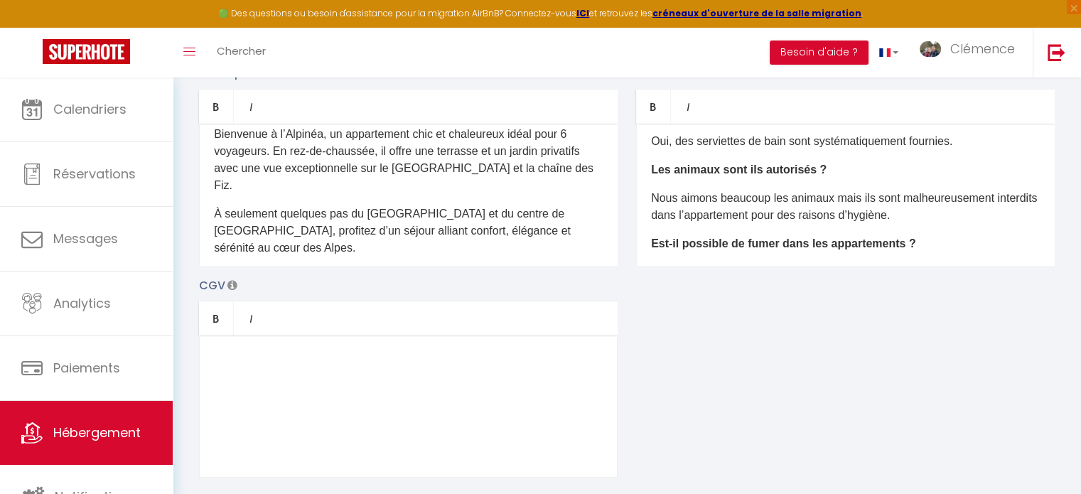
click at [244, 257] on div "​Bienvenue à l’Alpinéa, un appartement chic et chaleureux idéal pour 6 voyageur…" at bounding box center [408, 195] width 419 height 142
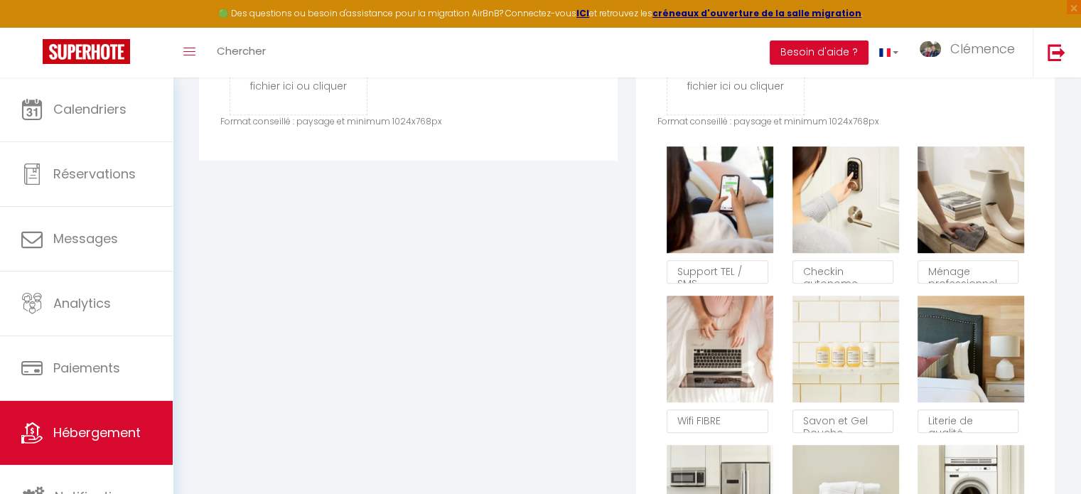
scroll to position [828, 0]
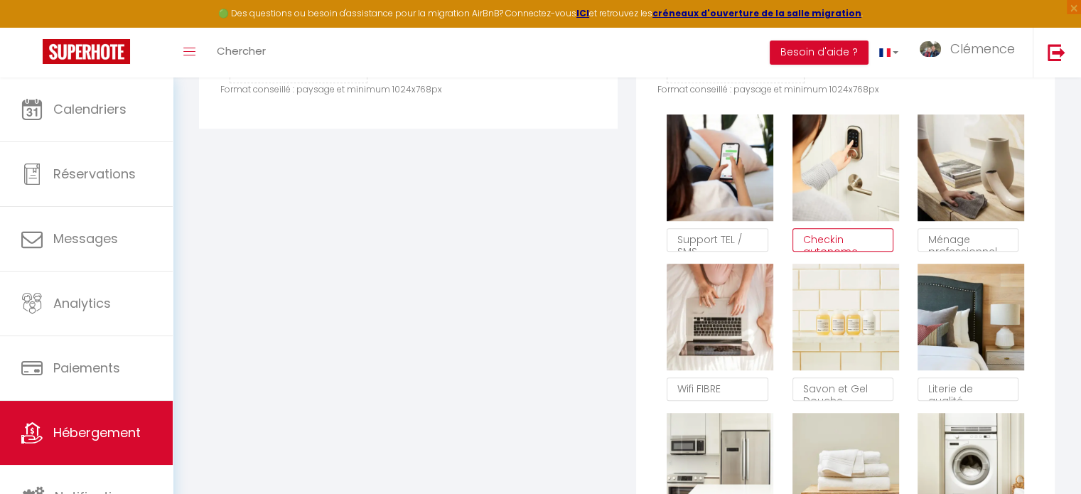
click at [849, 251] on textarea "Checkin autonome" at bounding box center [843, 240] width 102 height 24
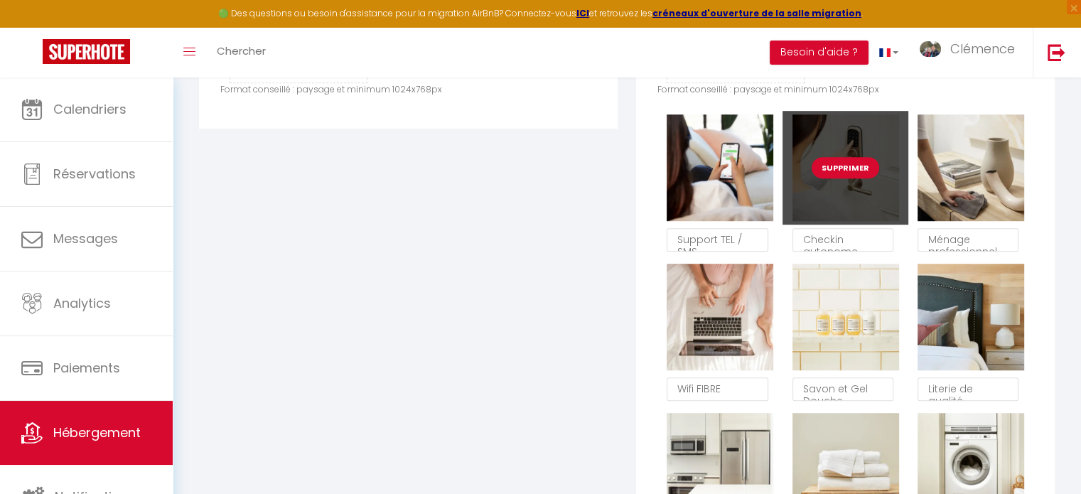
click at [845, 174] on button "Supprimer" at bounding box center [846, 167] width 68 height 21
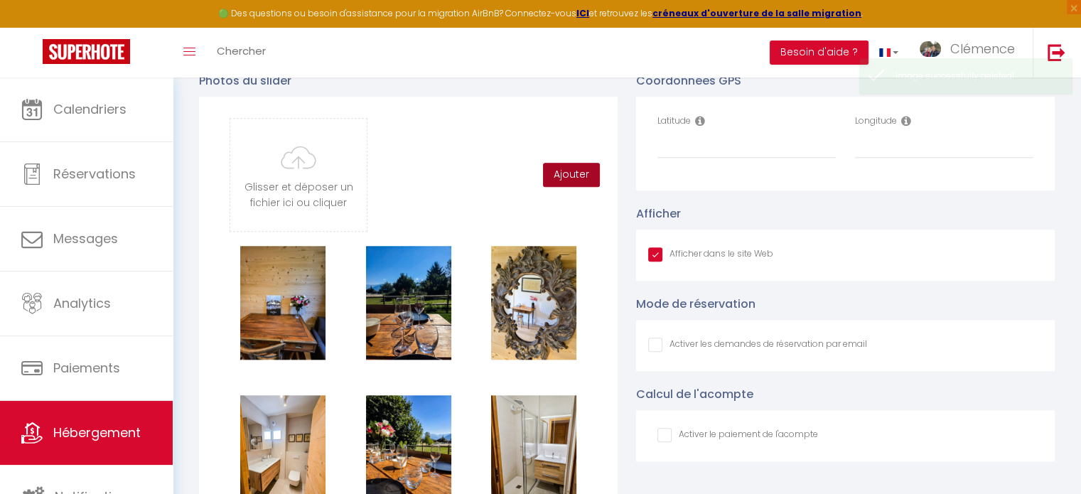
scroll to position [1396, 0]
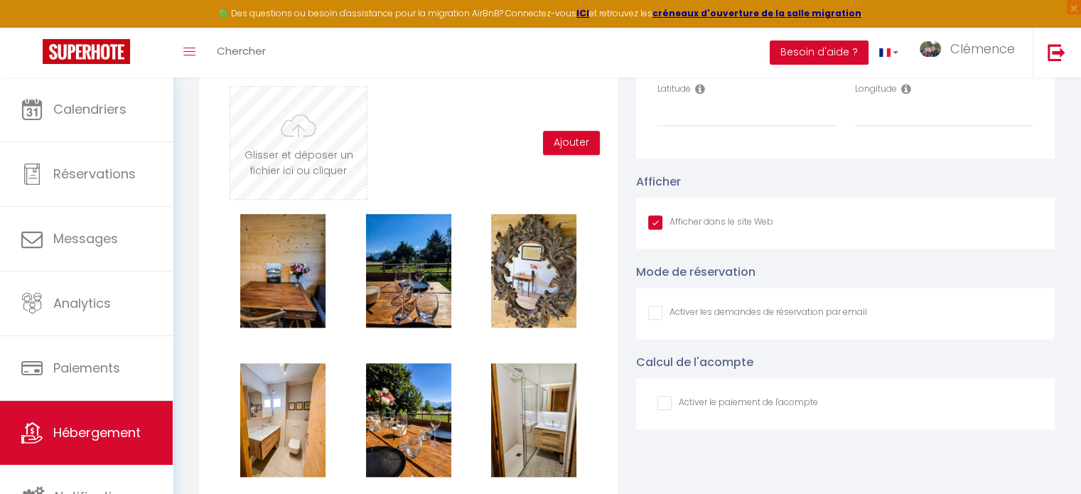
click at [279, 138] on input "file" at bounding box center [298, 143] width 136 height 112
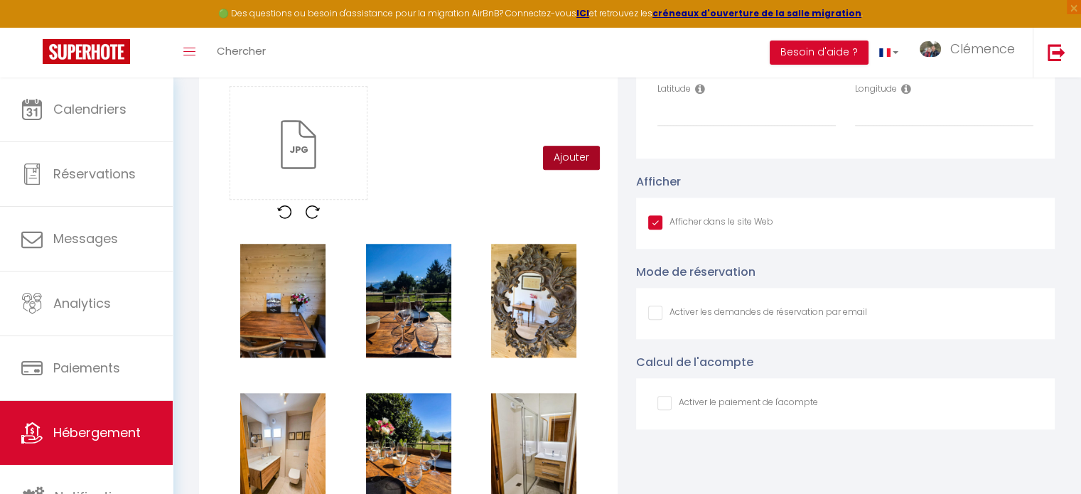
click at [570, 168] on button "Ajouter" at bounding box center [571, 158] width 57 height 24
click at [703, 126] on input "Latitude" at bounding box center [746, 114] width 178 height 26
paste input "45.893360"
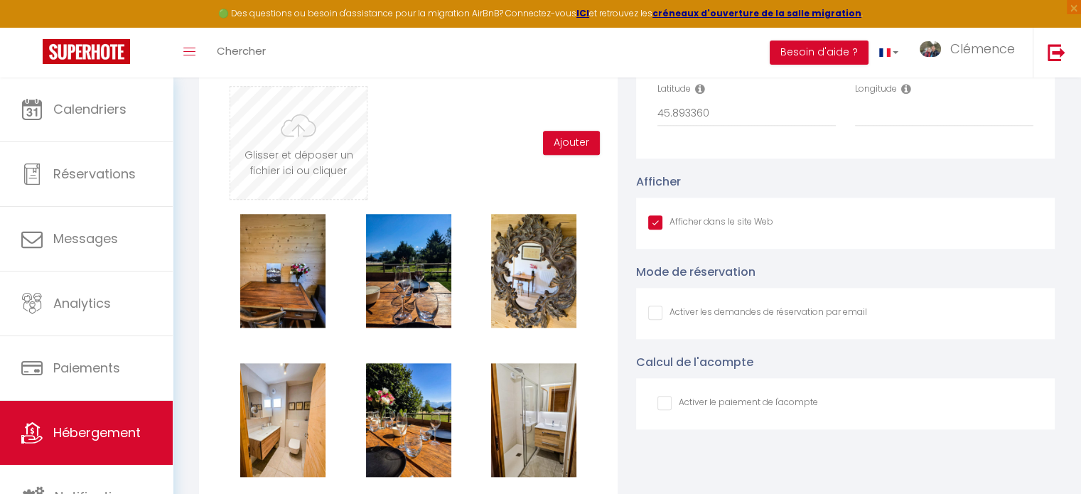
click at [303, 154] on input "file" at bounding box center [298, 143] width 136 height 112
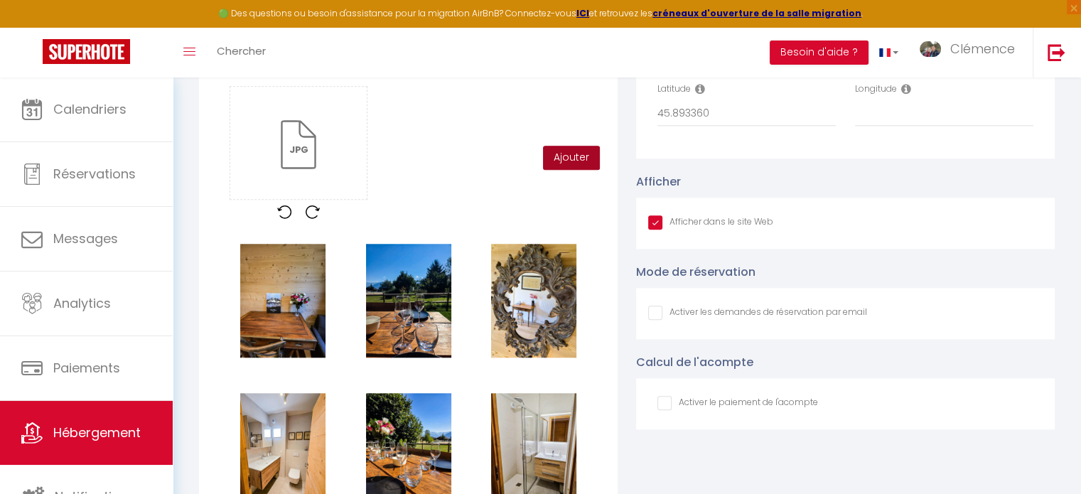
click at [575, 168] on button "Ajouter" at bounding box center [571, 158] width 57 height 24
click at [877, 125] on input "Longitude" at bounding box center [944, 114] width 178 height 26
paste input "6.647564"
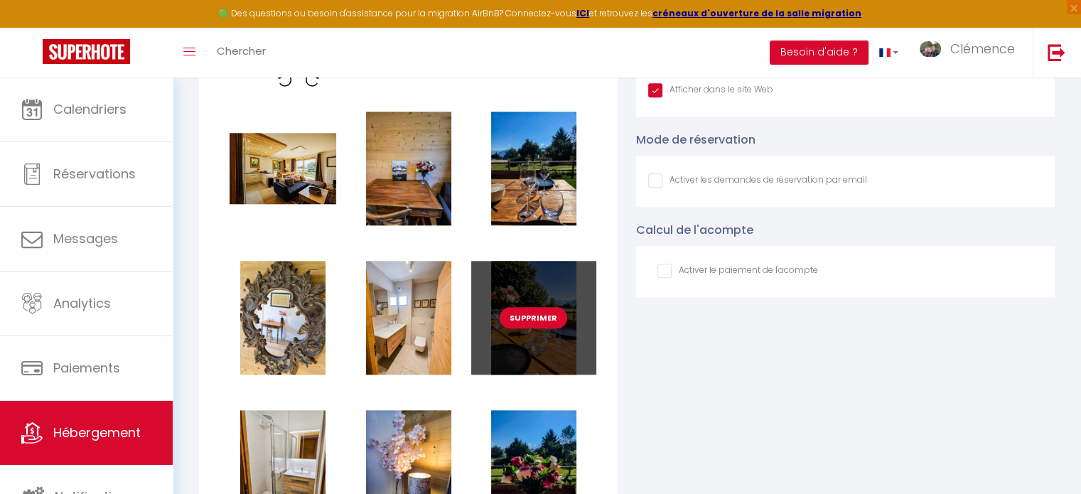
scroll to position [1538, 0]
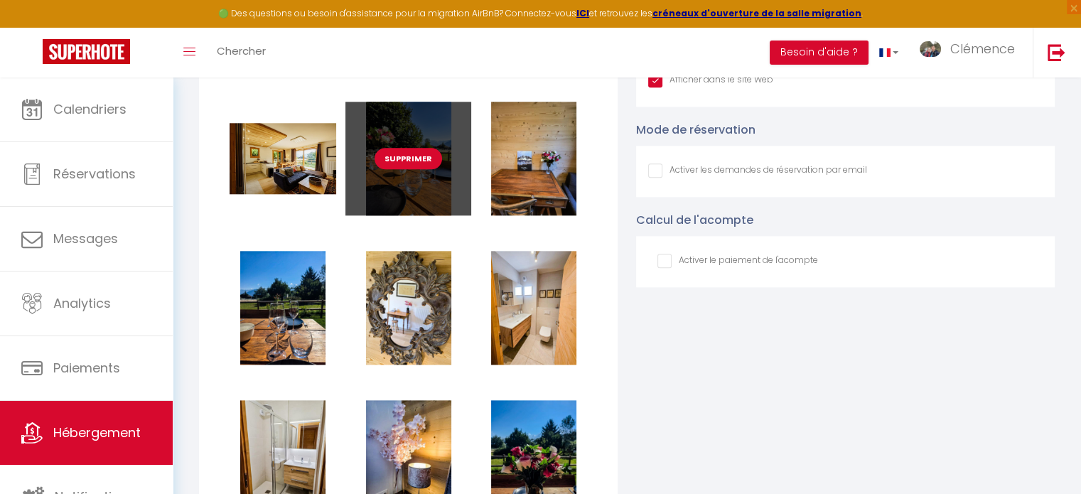
click at [463, 173] on div "Supprimer" at bounding box center [407, 159] width 125 height 114
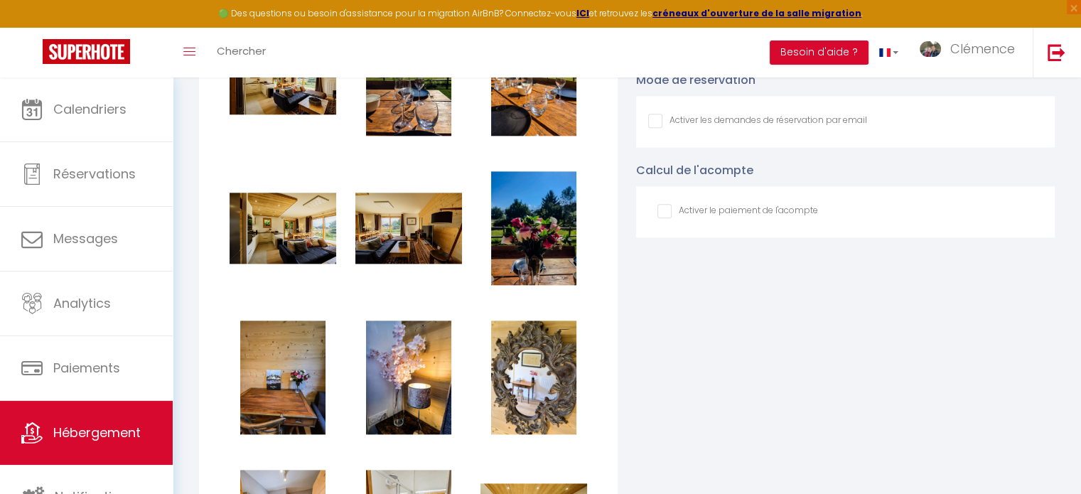
scroll to position [1438, 0]
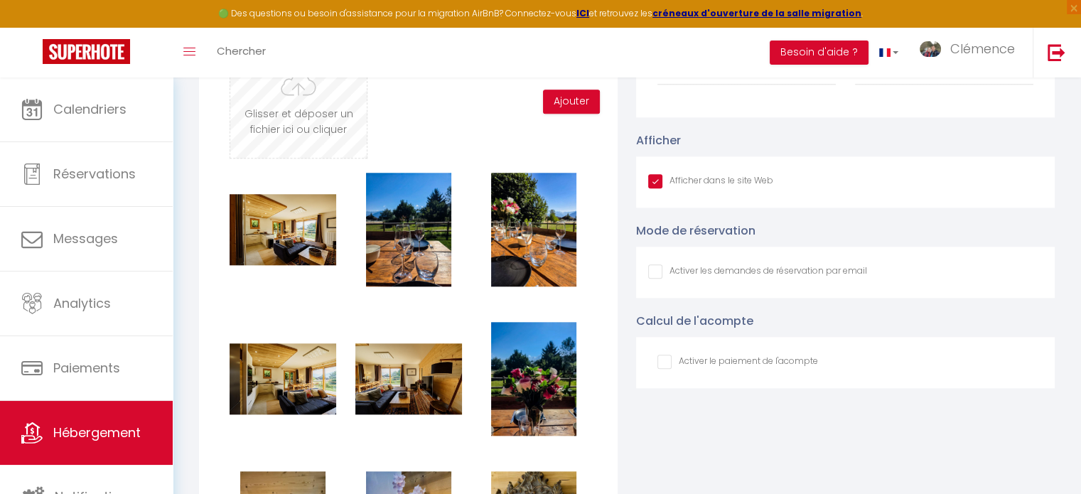
click at [304, 134] on input "file" at bounding box center [298, 101] width 136 height 112
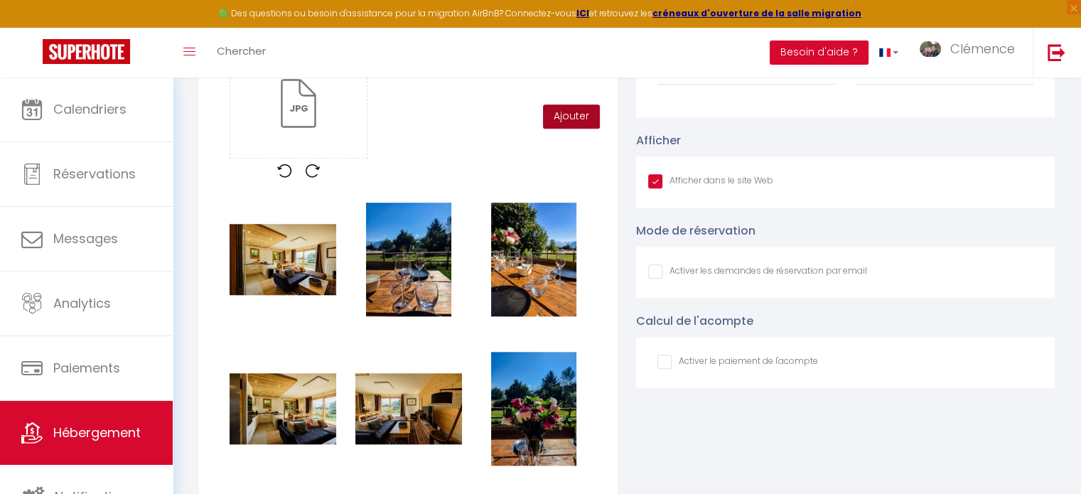
click at [577, 127] on button "Ajouter" at bounding box center [571, 116] width 57 height 24
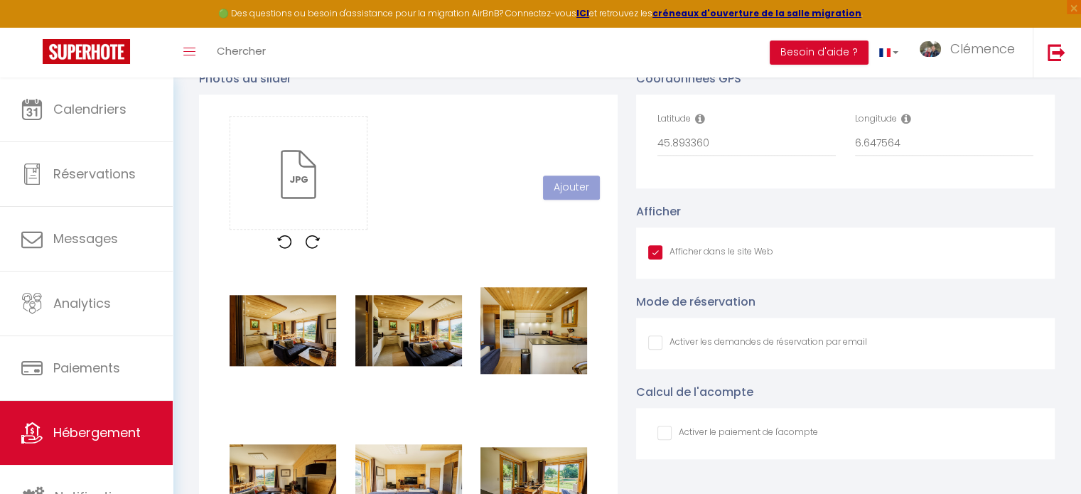
scroll to position [1295, 0]
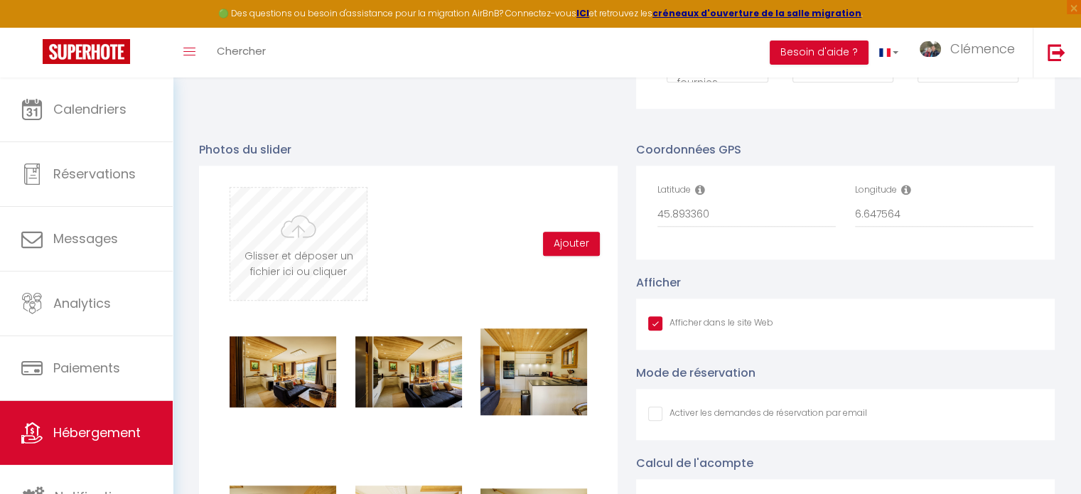
click at [266, 247] on input "file" at bounding box center [298, 244] width 136 height 112
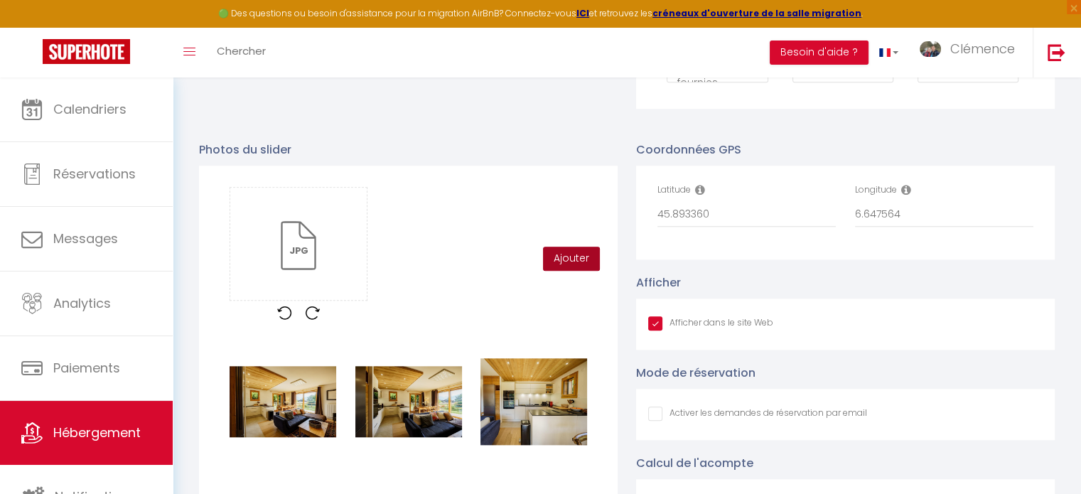
click at [586, 271] on button "Ajouter" at bounding box center [571, 259] width 57 height 24
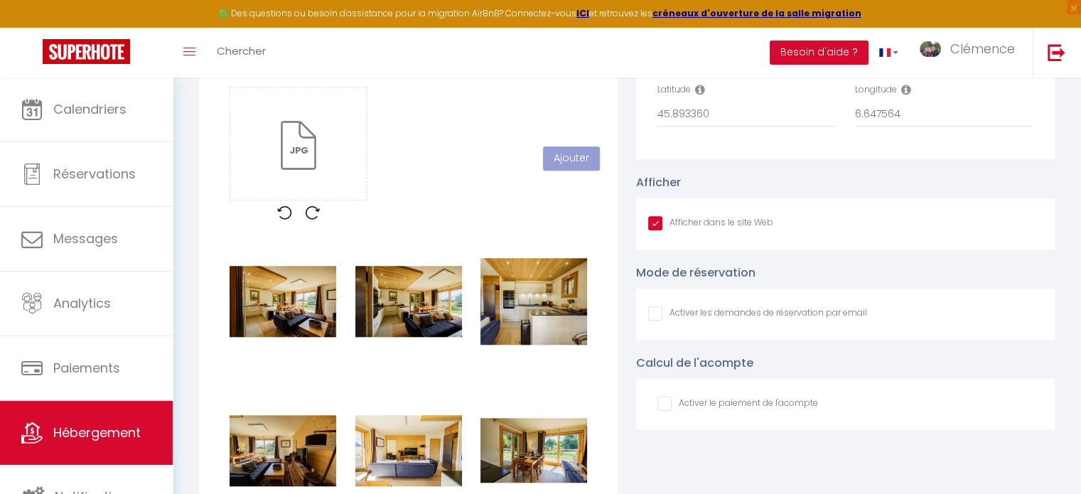
scroll to position [1366, 0]
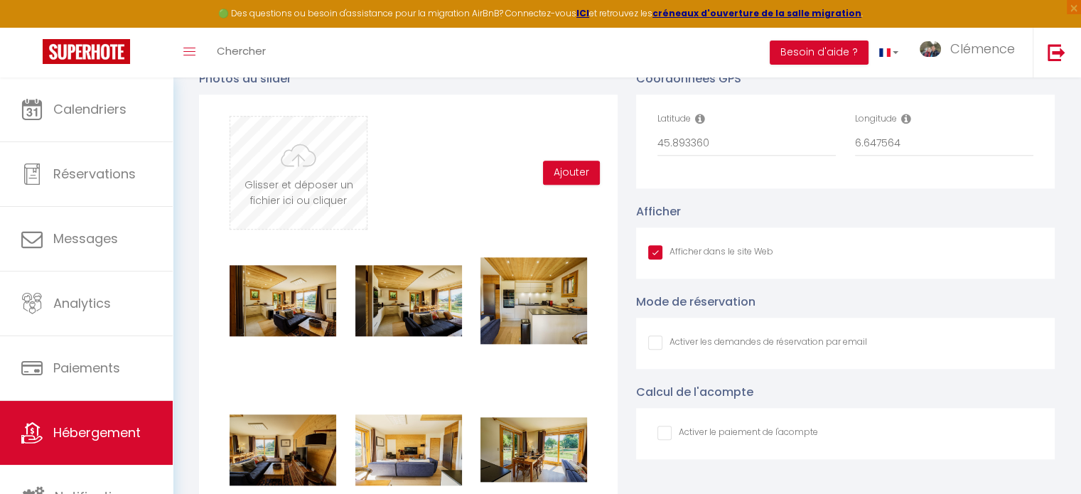
click at [316, 173] on input "file" at bounding box center [298, 173] width 136 height 112
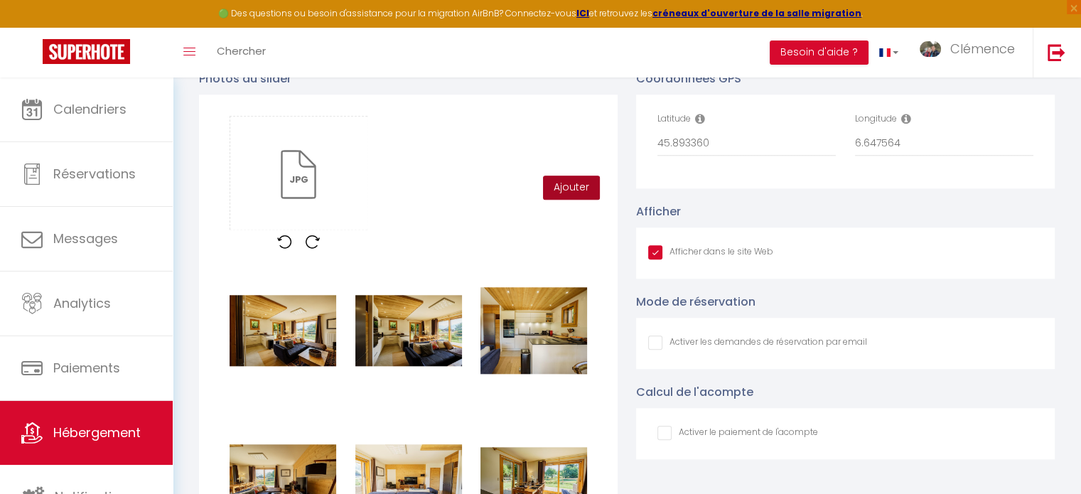
click at [577, 193] on button "Ajouter" at bounding box center [571, 188] width 57 height 24
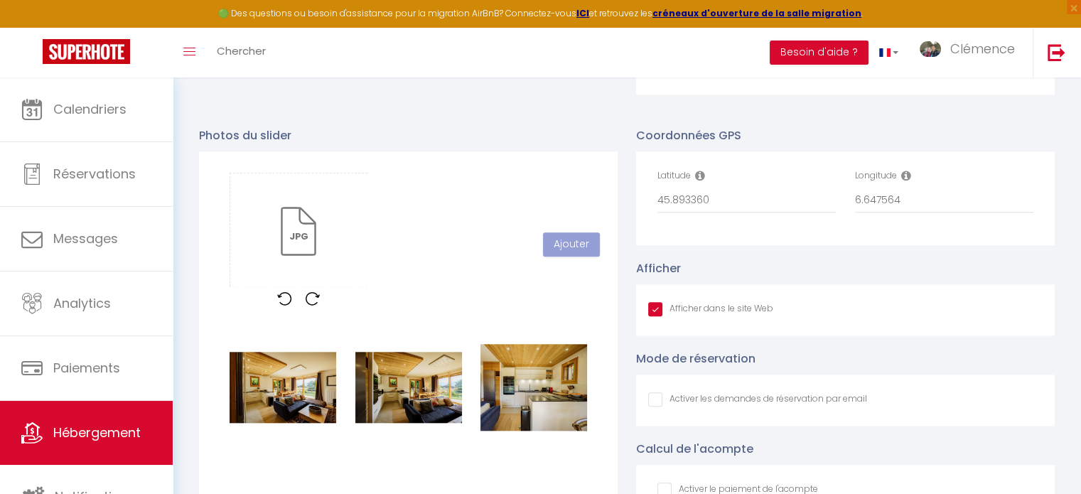
scroll to position [1295, 0]
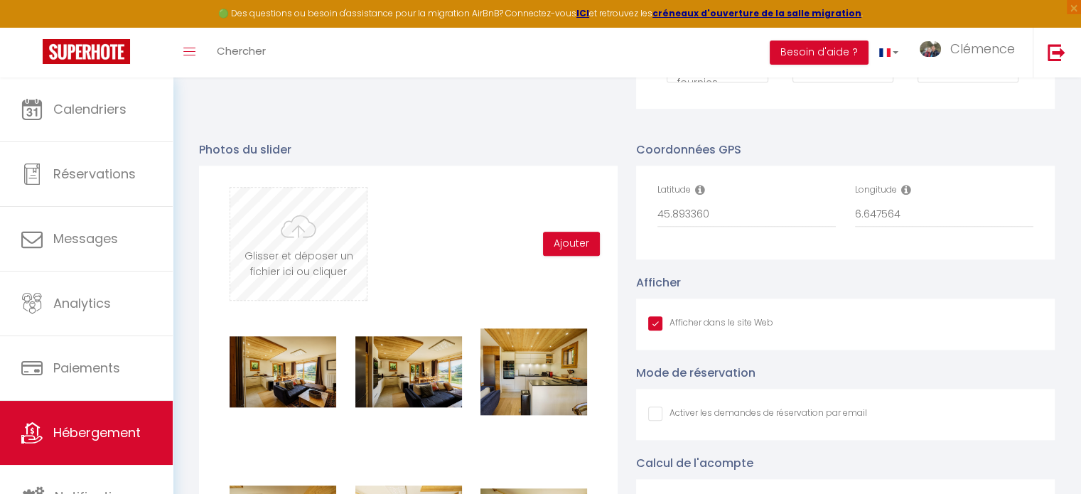
click at [318, 249] on input "file" at bounding box center [298, 244] width 136 height 112
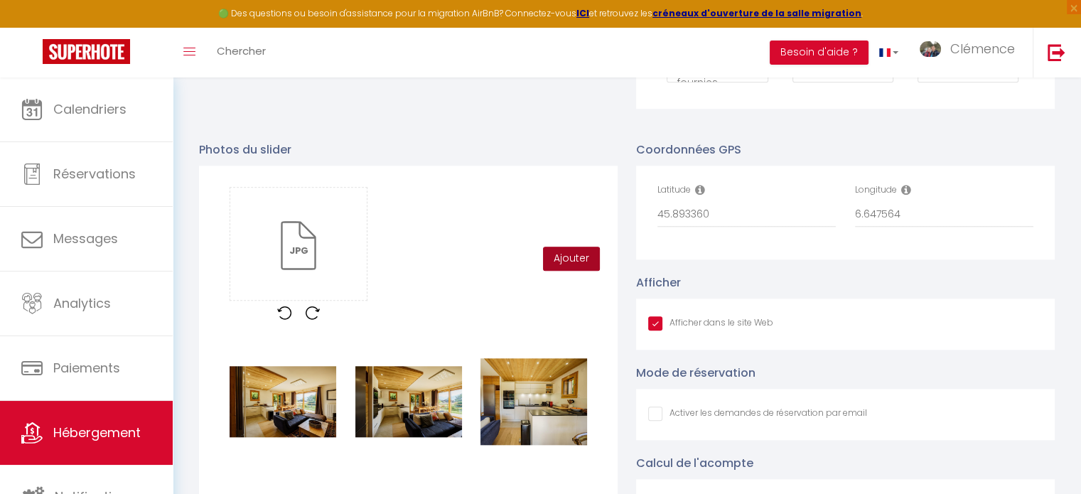
click at [564, 271] on button "Ajouter" at bounding box center [571, 259] width 57 height 24
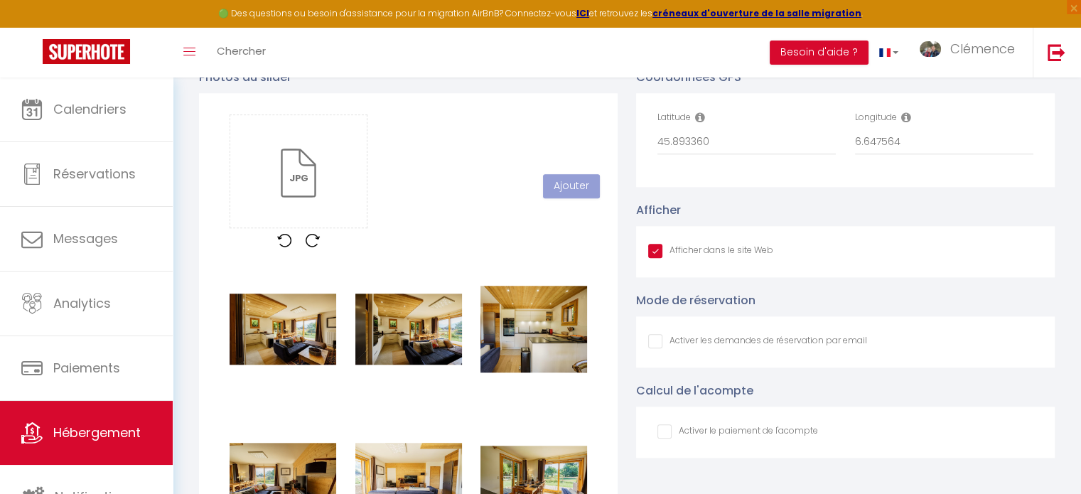
scroll to position [1366, 0]
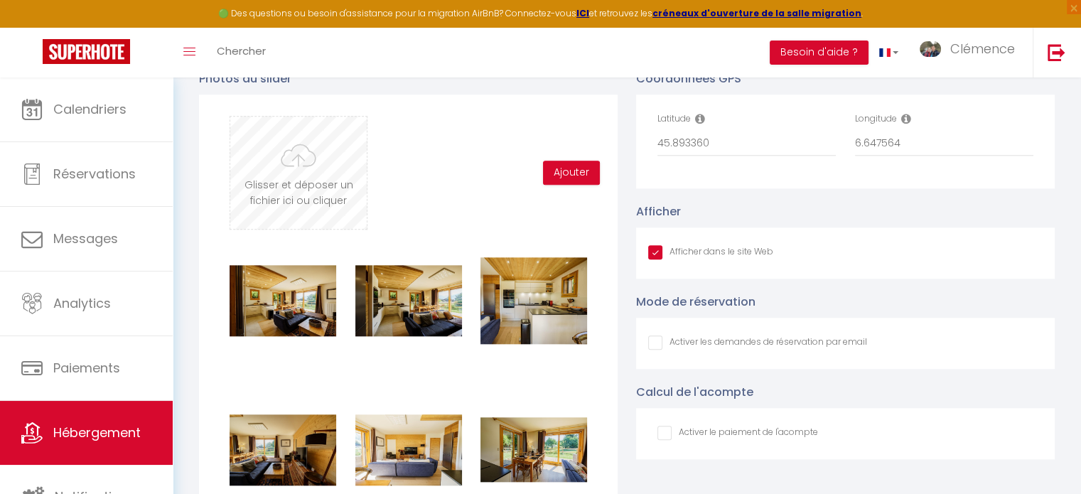
click at [296, 185] on input "file" at bounding box center [298, 173] width 136 height 112
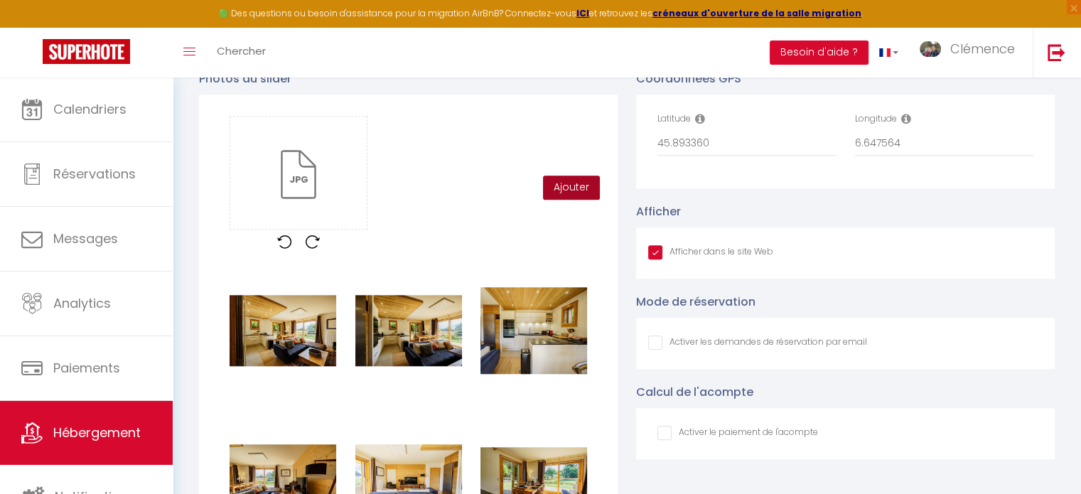
click at [593, 195] on button "Ajouter" at bounding box center [571, 188] width 57 height 24
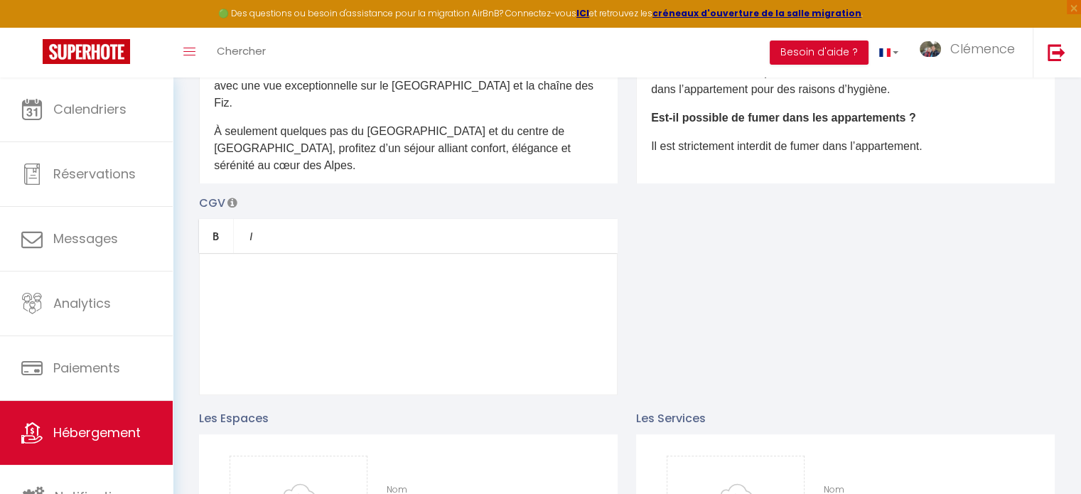
scroll to position [0, 0]
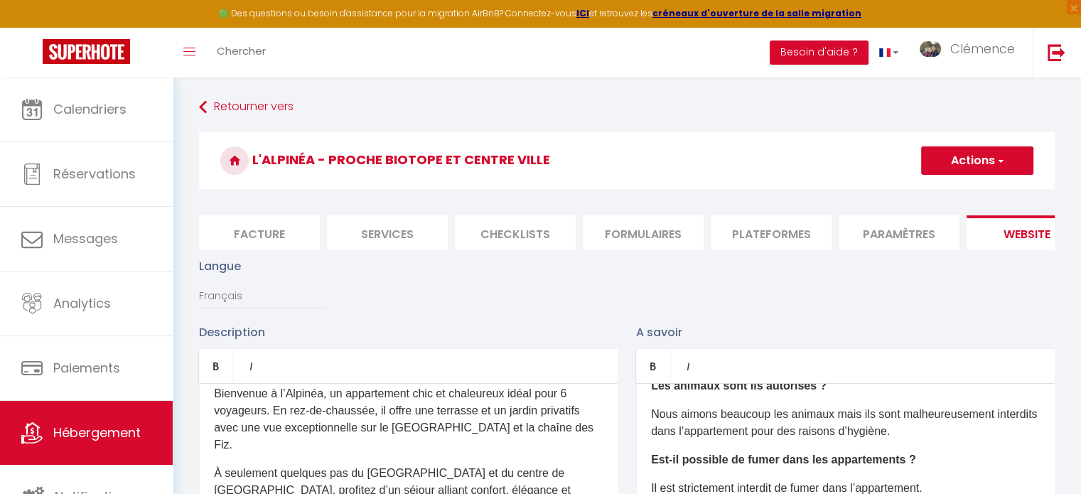
click at [974, 161] on button "Actions" at bounding box center [977, 160] width 112 height 28
click at [954, 193] on input "Enregistrer" at bounding box center [960, 192] width 53 height 14
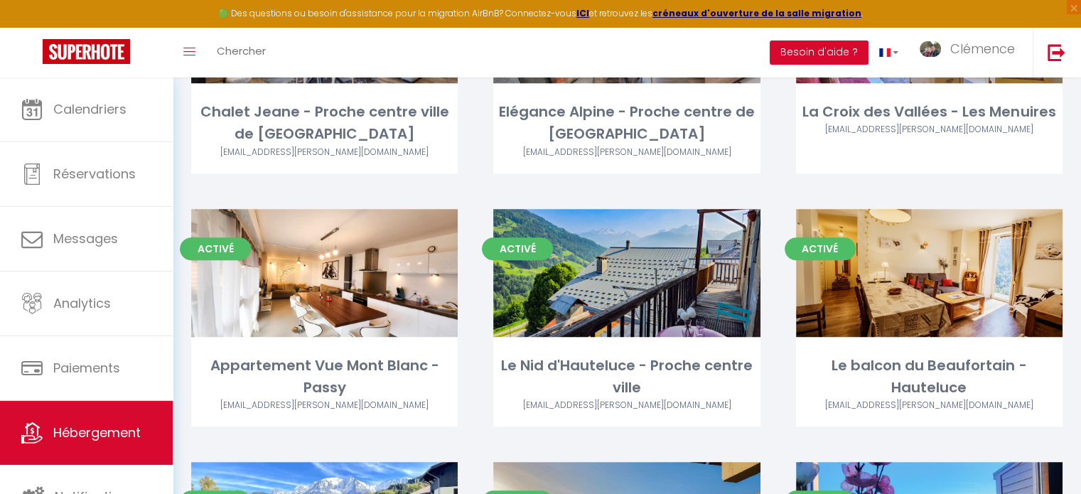
scroll to position [995, 0]
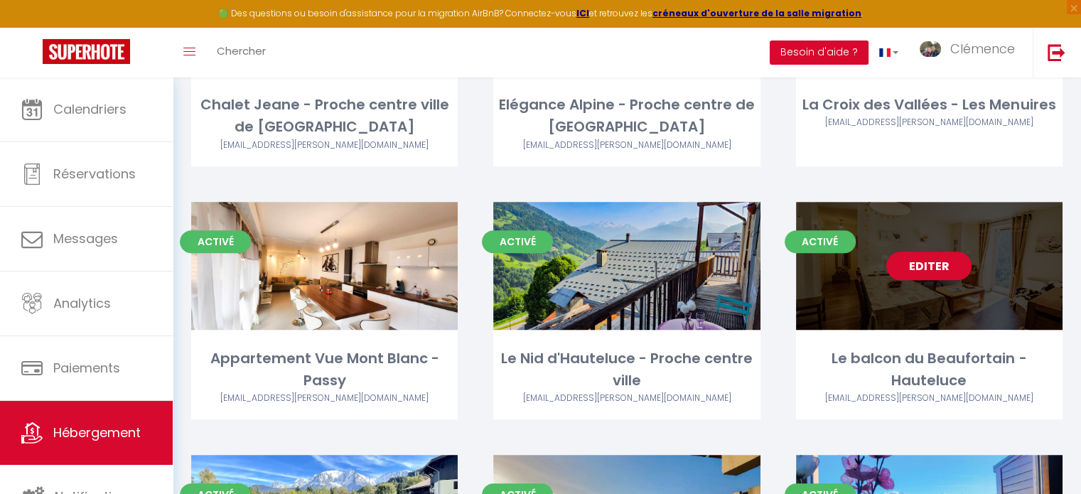
click at [938, 252] on link "Editer" at bounding box center [928, 266] width 85 height 28
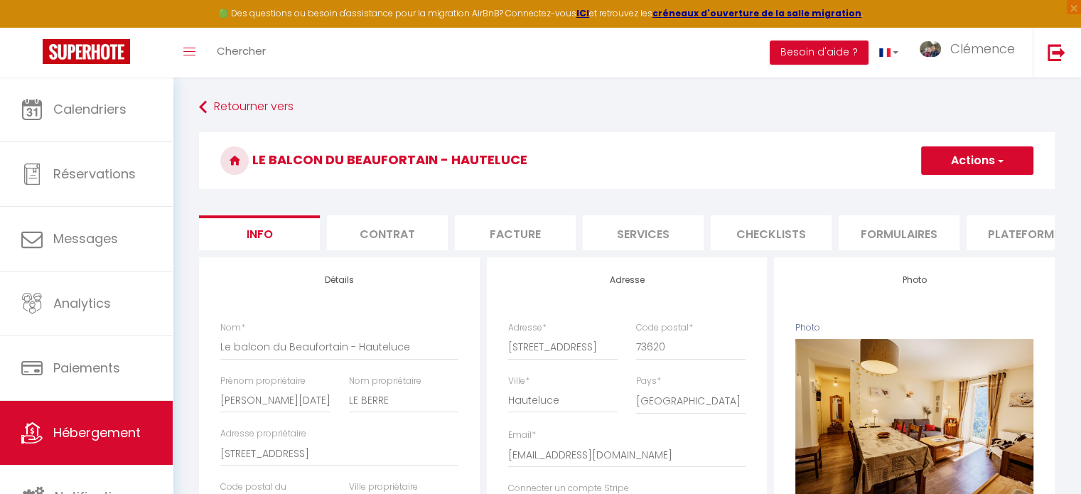
scroll to position [0, 424]
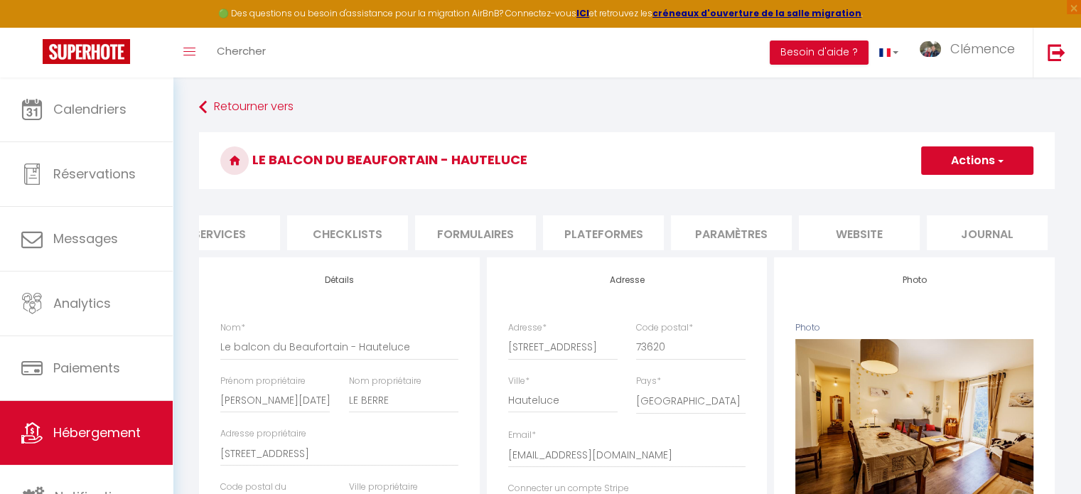
click at [839, 231] on li "website" at bounding box center [859, 232] width 121 height 35
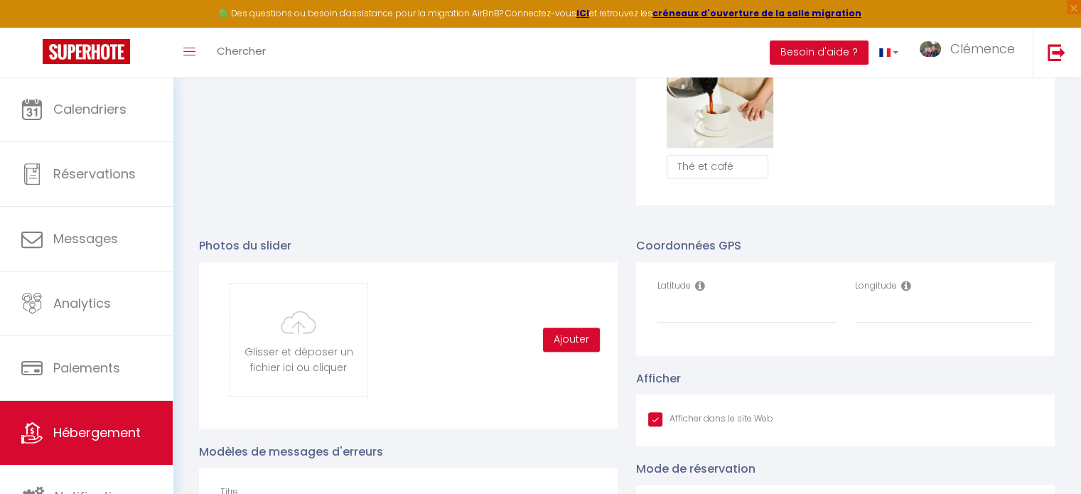
scroll to position [1350, 0]
click at [311, 352] on input "file" at bounding box center [298, 338] width 136 height 112
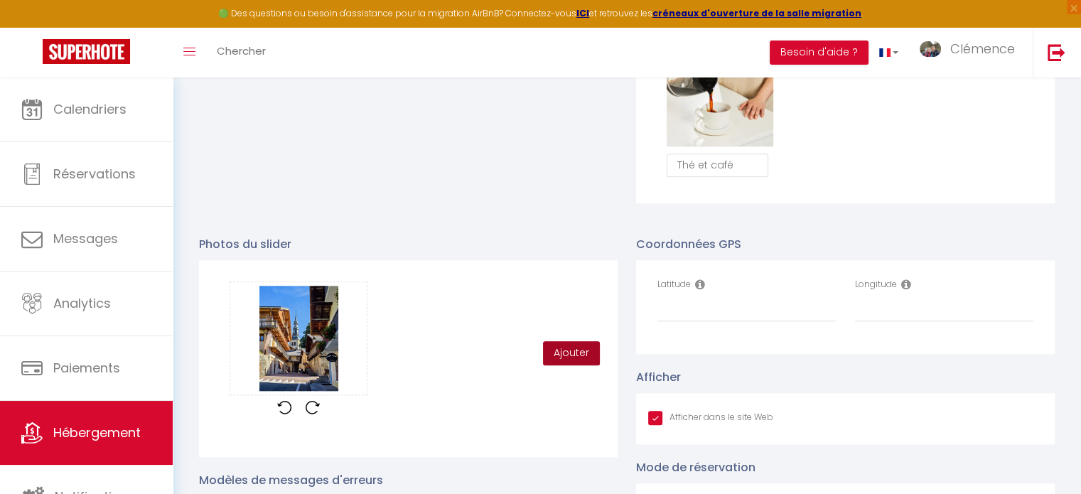
click at [571, 365] on button "Ajouter" at bounding box center [571, 353] width 57 height 24
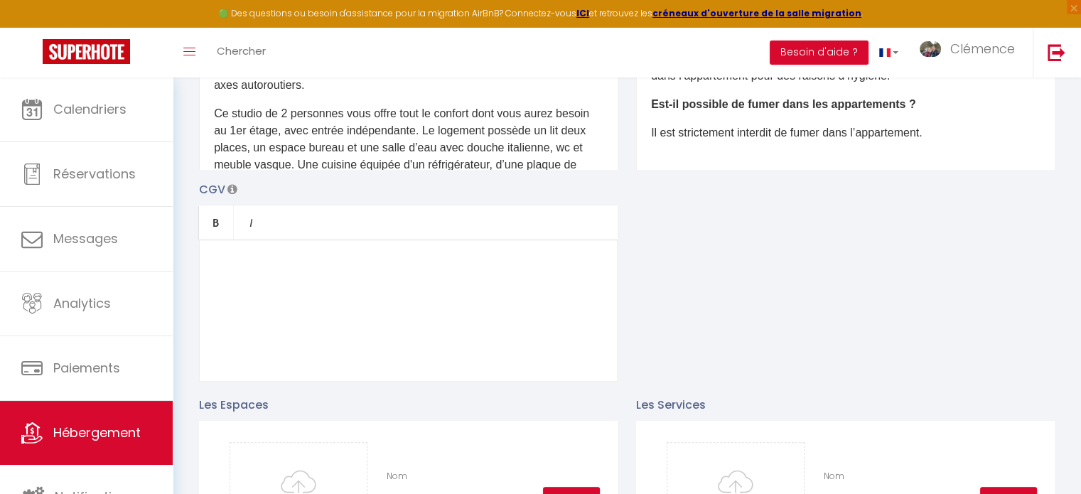
scroll to position [284, 0]
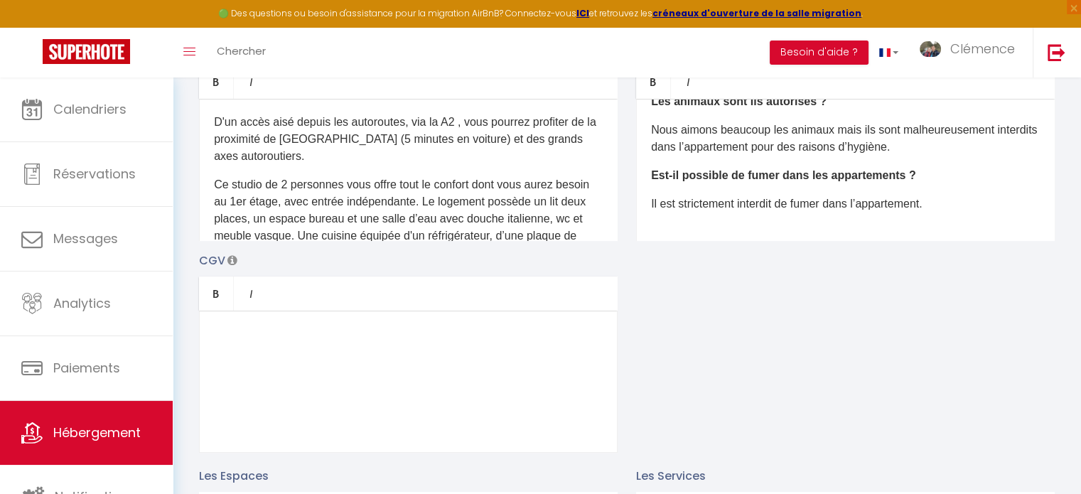
click at [333, 165] on p "D'un accès aisé depuis les autoroutes, via la A2 , vous pourrez profiter de la …" at bounding box center [408, 139] width 389 height 51
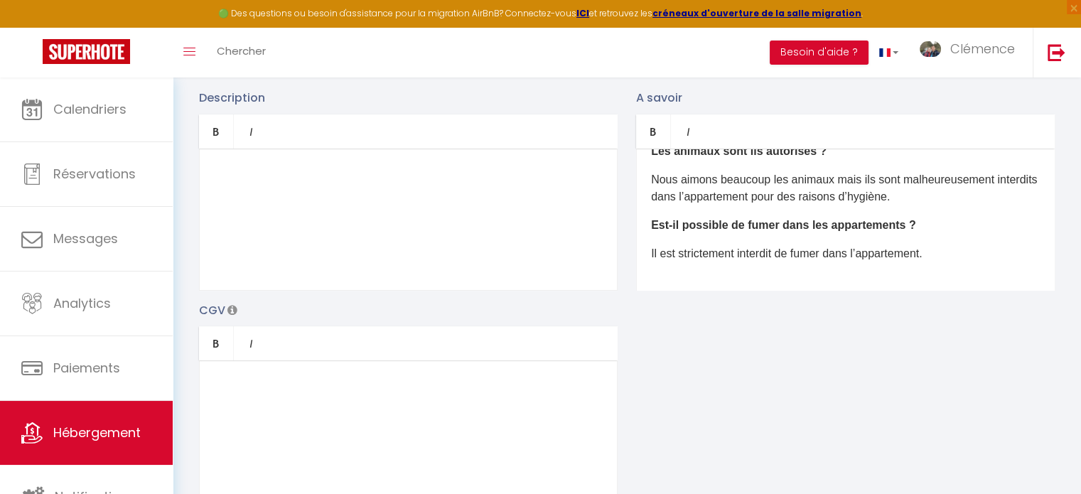
scroll to position [142, 0]
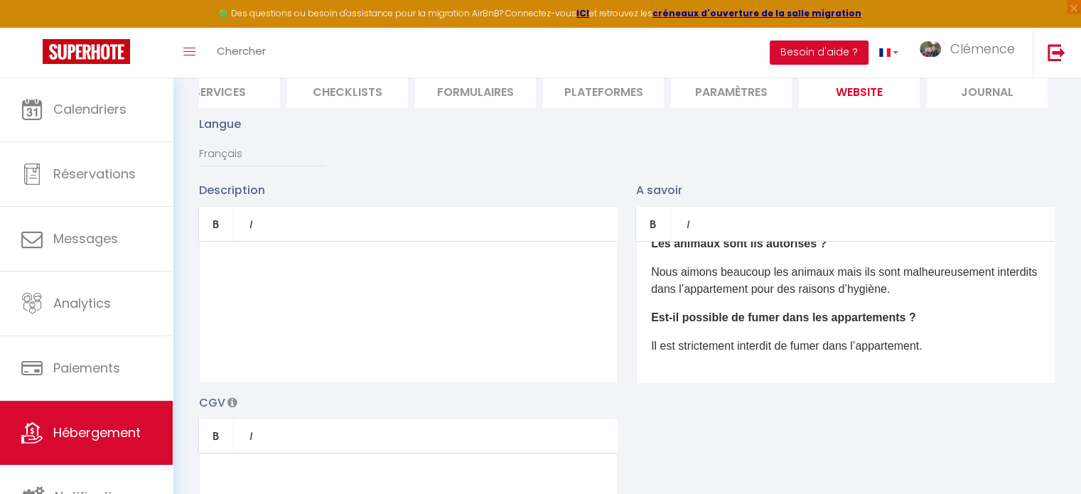
click at [273, 313] on div "​" at bounding box center [408, 312] width 419 height 142
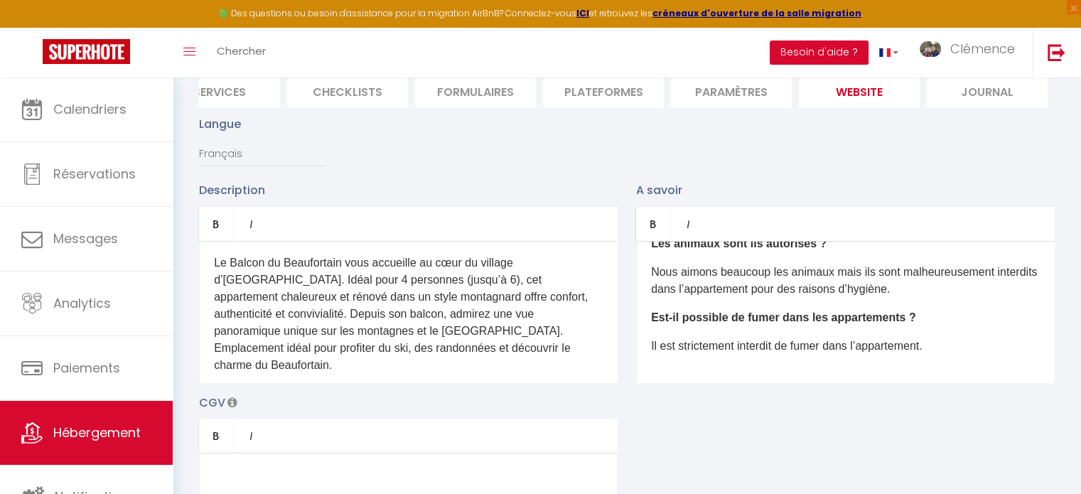
scroll to position [30, 0]
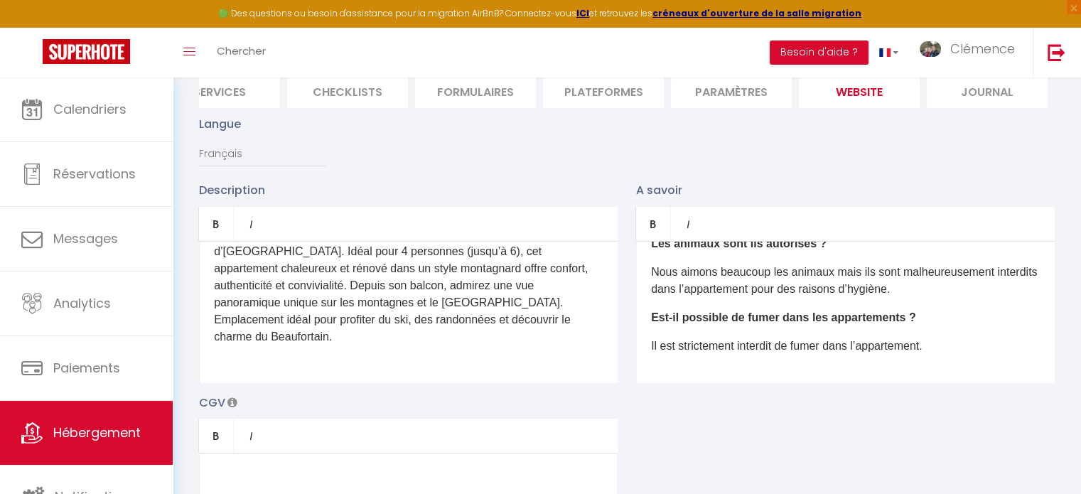
click at [258, 365] on p at bounding box center [408, 365] width 389 height 17
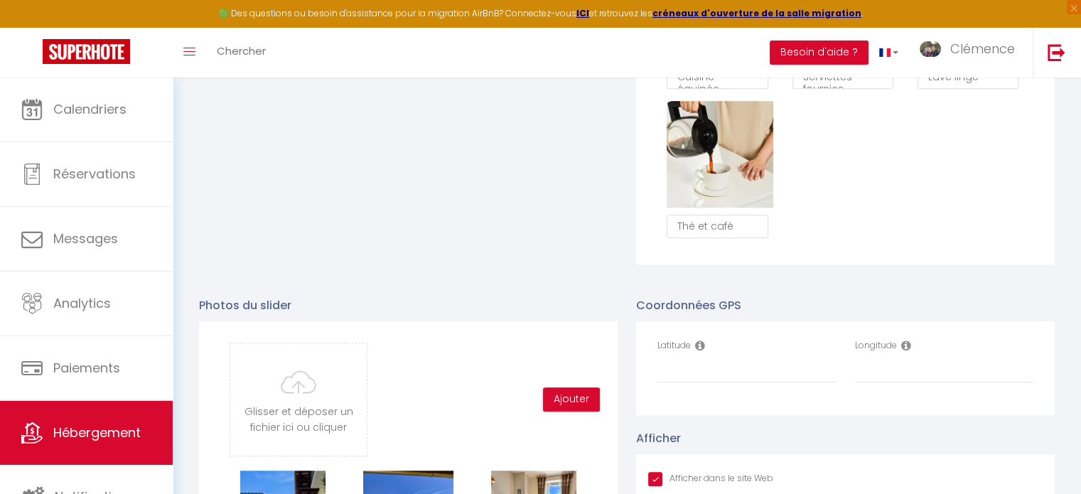
scroll to position [1350, 0]
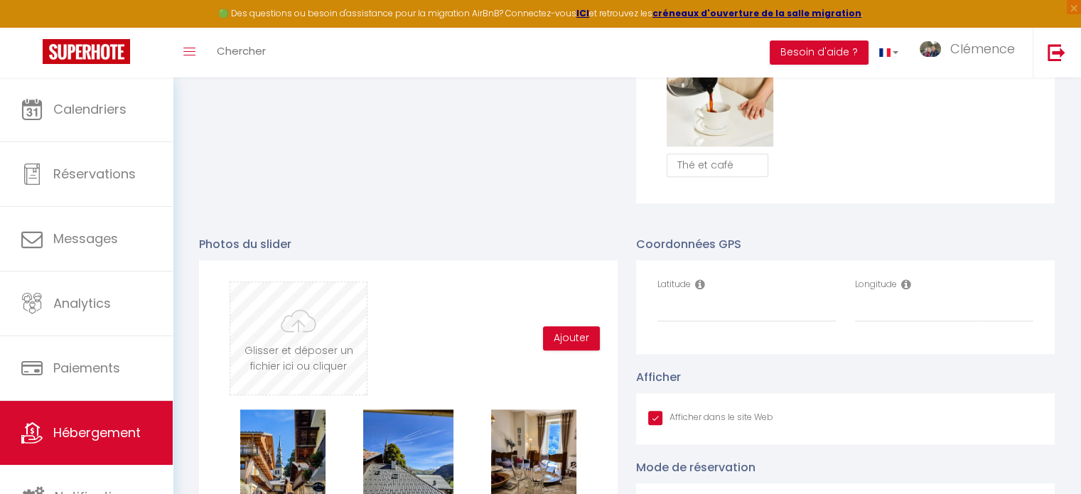
click at [296, 339] on input "file" at bounding box center [298, 338] width 136 height 112
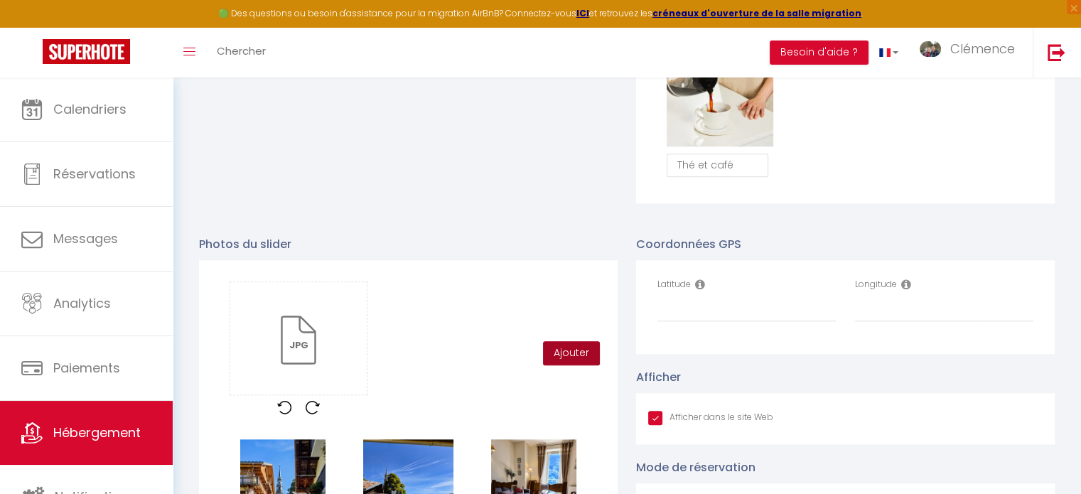
click at [566, 362] on button "Ajouter" at bounding box center [571, 353] width 57 height 24
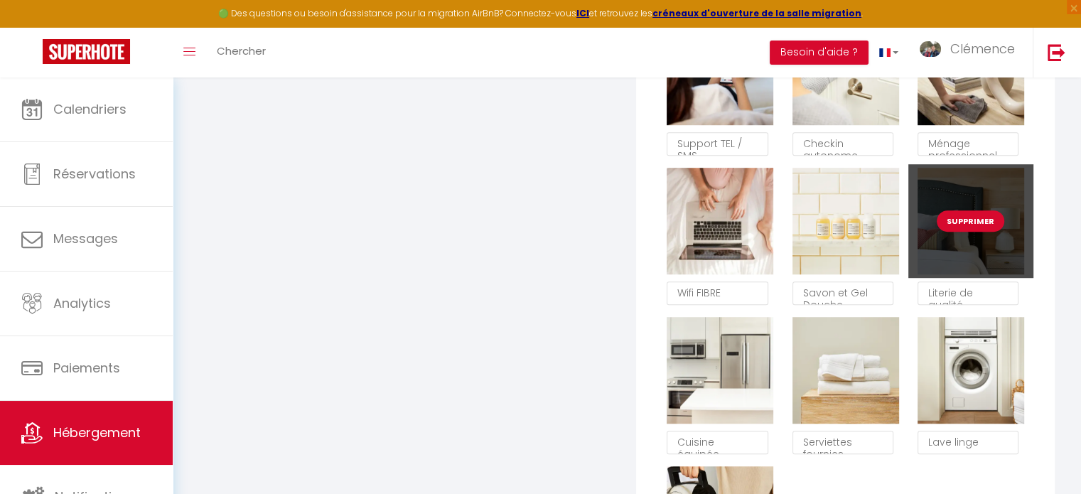
scroll to position [782, 0]
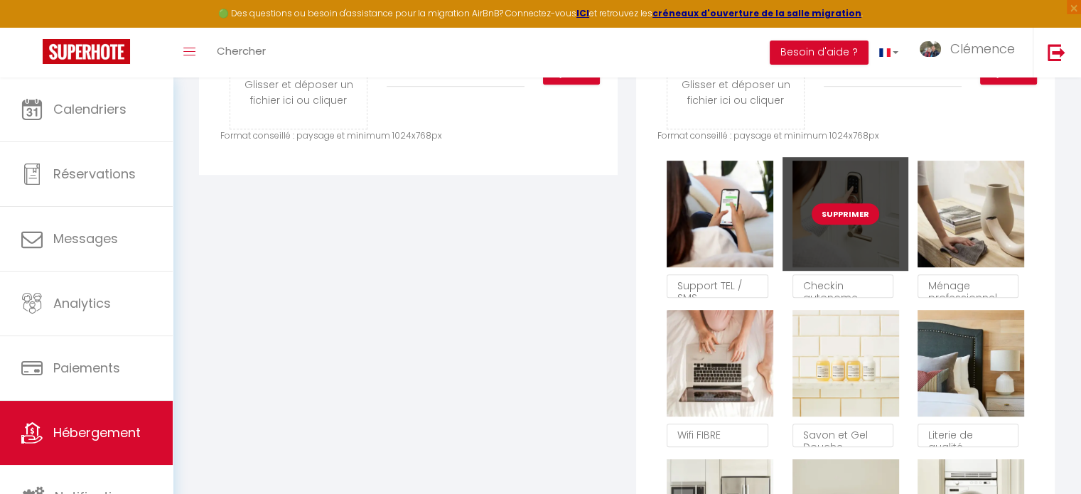
click at [821, 215] on button "Supprimer" at bounding box center [846, 213] width 68 height 21
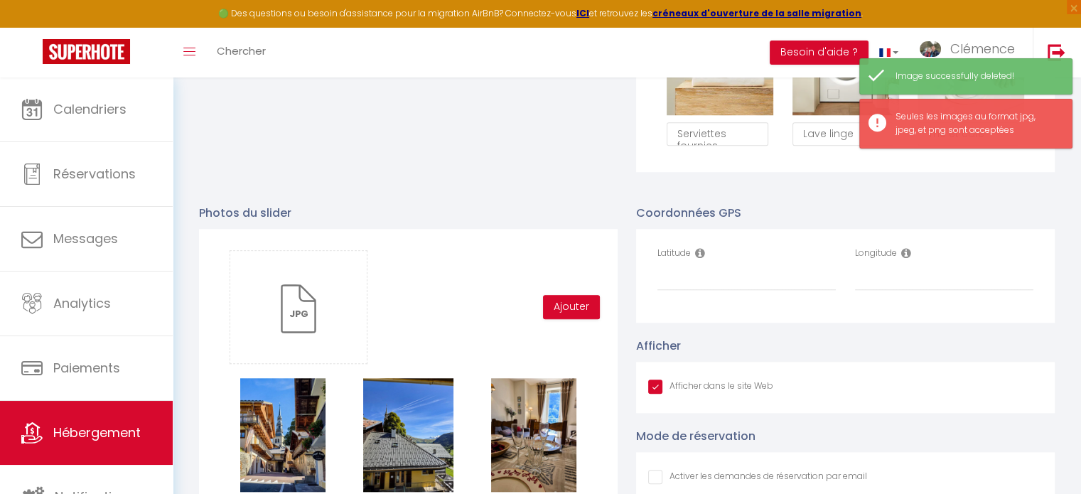
scroll to position [1350, 0]
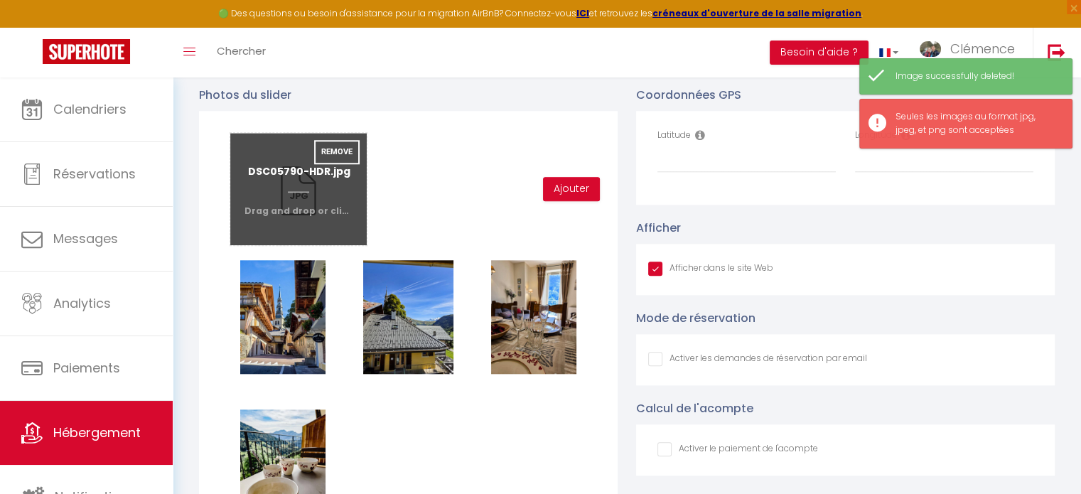
click at [318, 197] on input "file" at bounding box center [298, 189] width 136 height 112
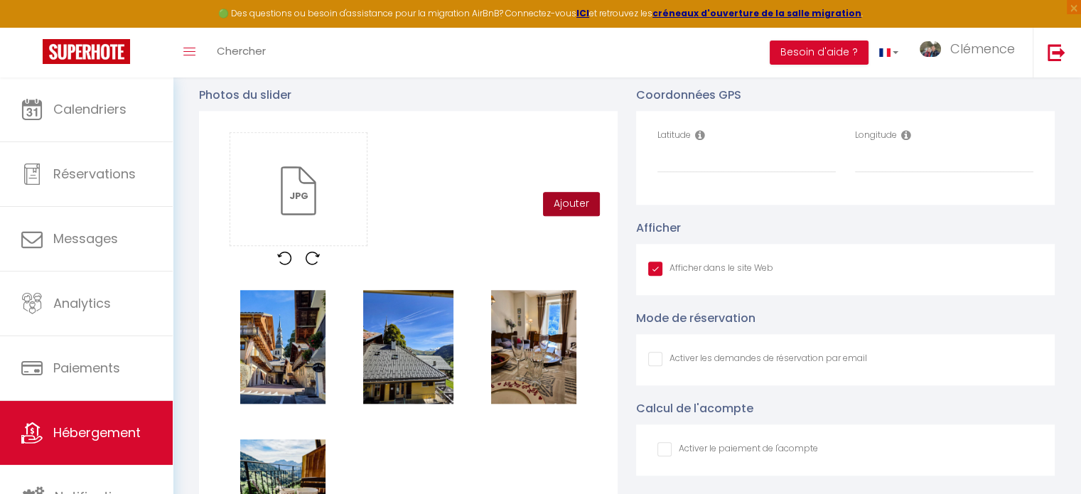
click at [593, 216] on button "Ajouter" at bounding box center [571, 204] width 57 height 24
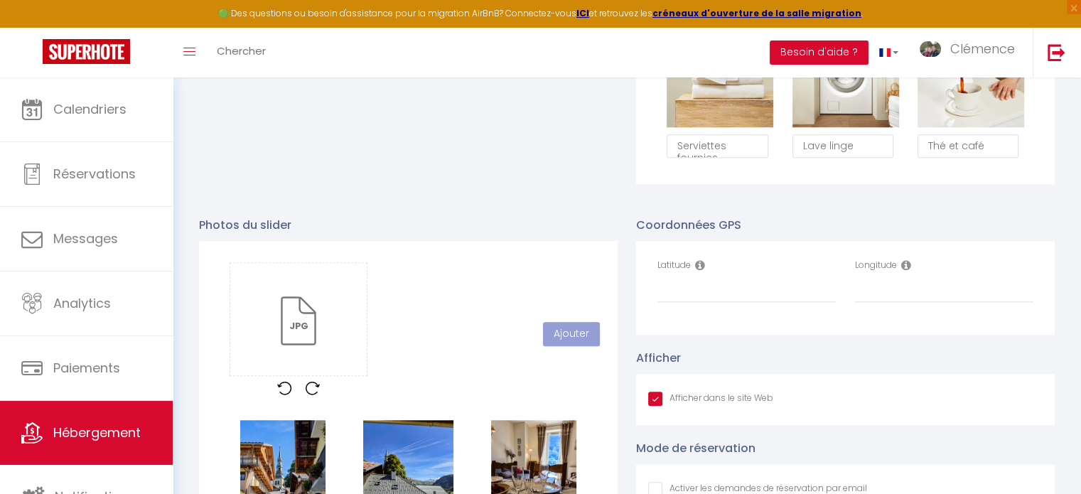
scroll to position [1007, 0]
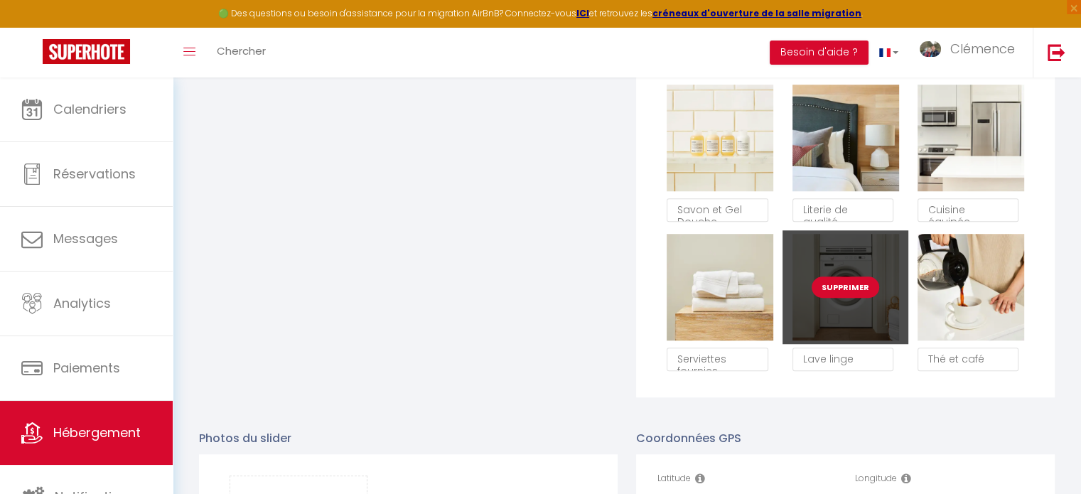
click at [836, 293] on button "Supprimer" at bounding box center [846, 286] width 68 height 21
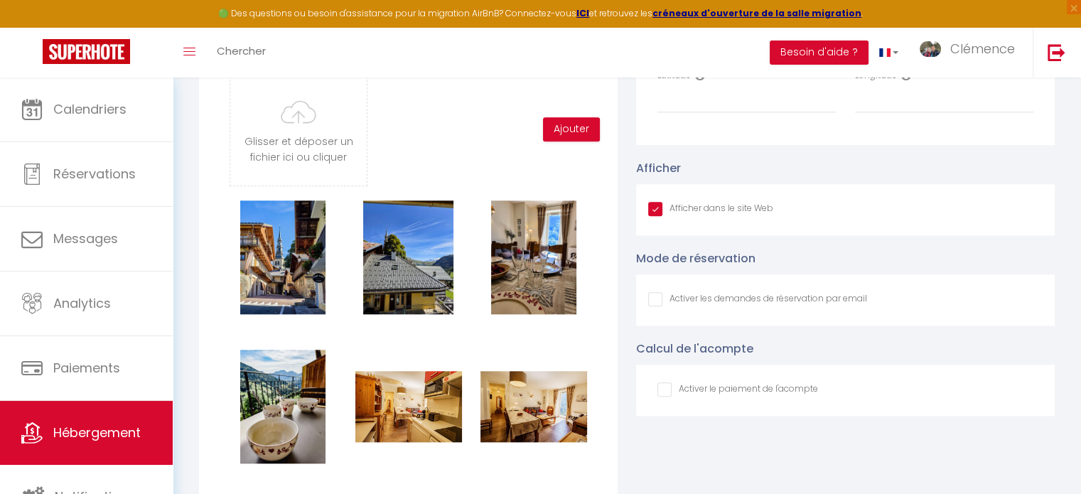
scroll to position [1291, 0]
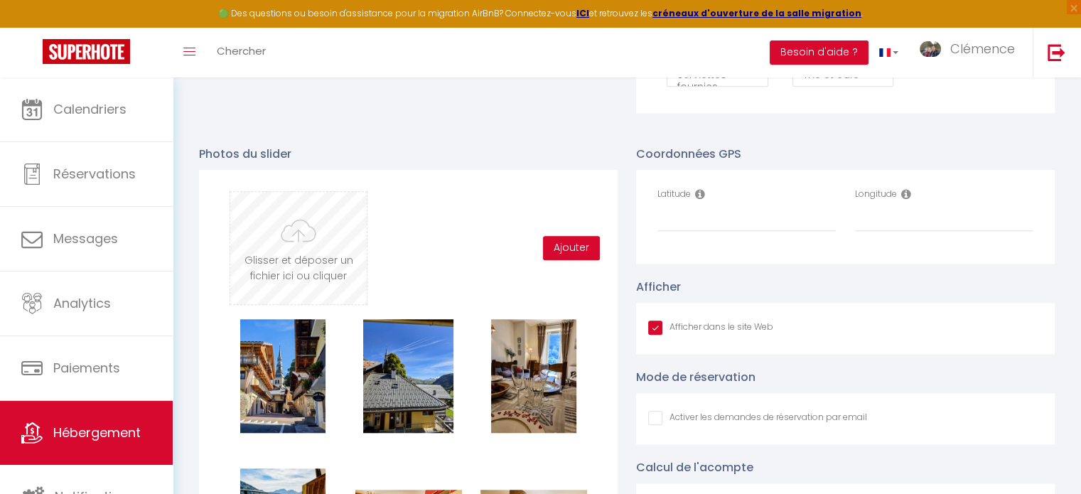
click at [292, 230] on input "file" at bounding box center [298, 248] width 136 height 112
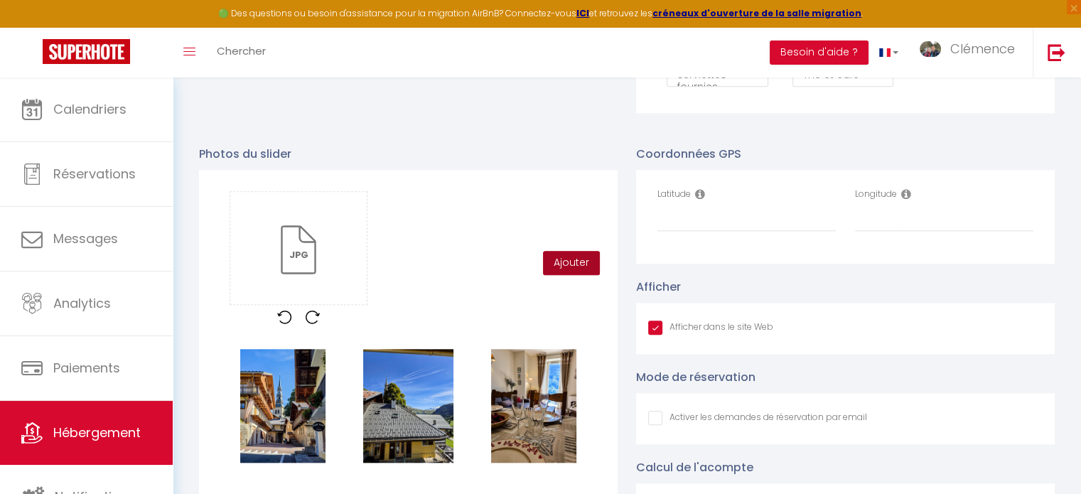
click at [574, 271] on button "Ajouter" at bounding box center [571, 263] width 57 height 24
click at [726, 226] on input "Latitude" at bounding box center [746, 219] width 178 height 26
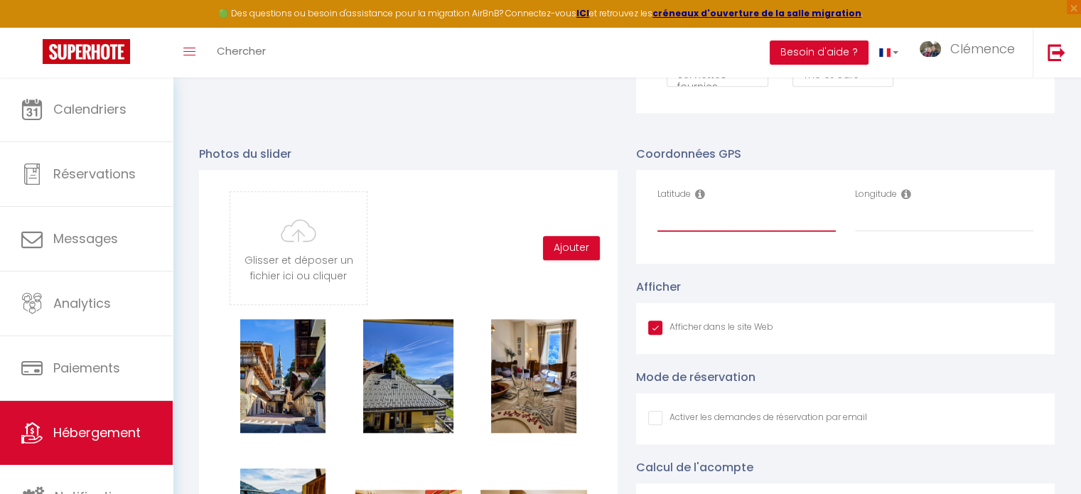
paste input "45.750965"
click at [311, 235] on input "file" at bounding box center [298, 248] width 136 height 112
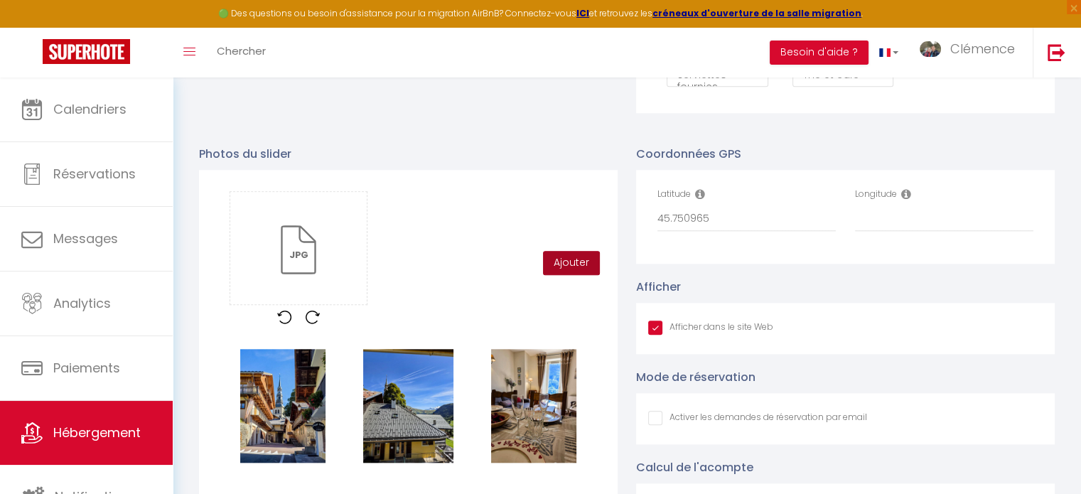
click at [571, 268] on button "Ajouter" at bounding box center [571, 263] width 57 height 24
click at [910, 232] on input "Longitude" at bounding box center [944, 219] width 178 height 26
paste input "6.586204"
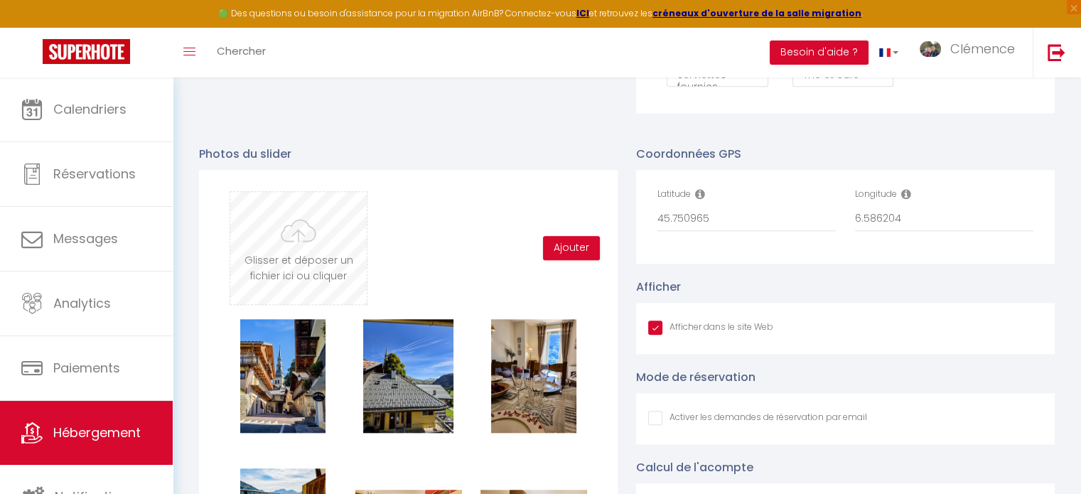
click at [337, 247] on input "file" at bounding box center [298, 248] width 136 height 112
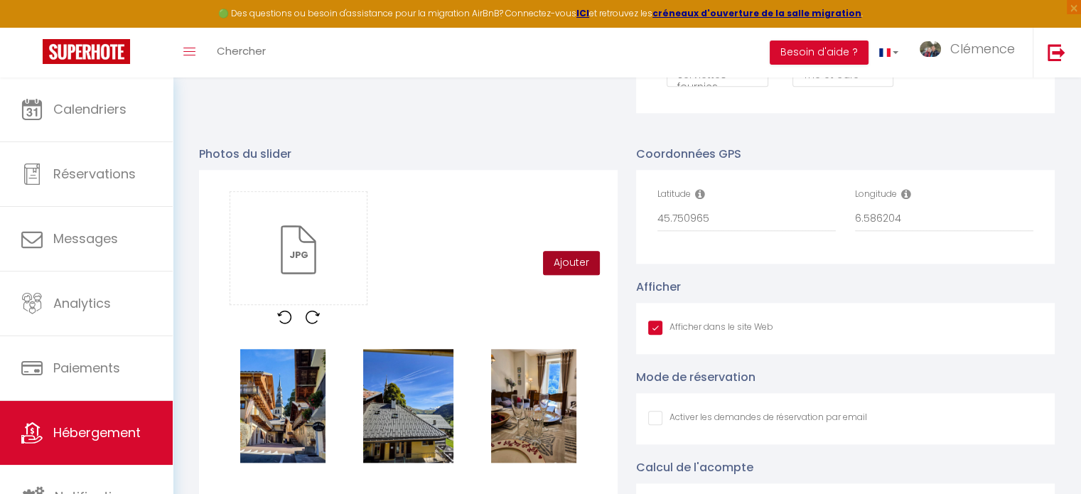
click at [575, 274] on button "Ajouter" at bounding box center [571, 263] width 57 height 24
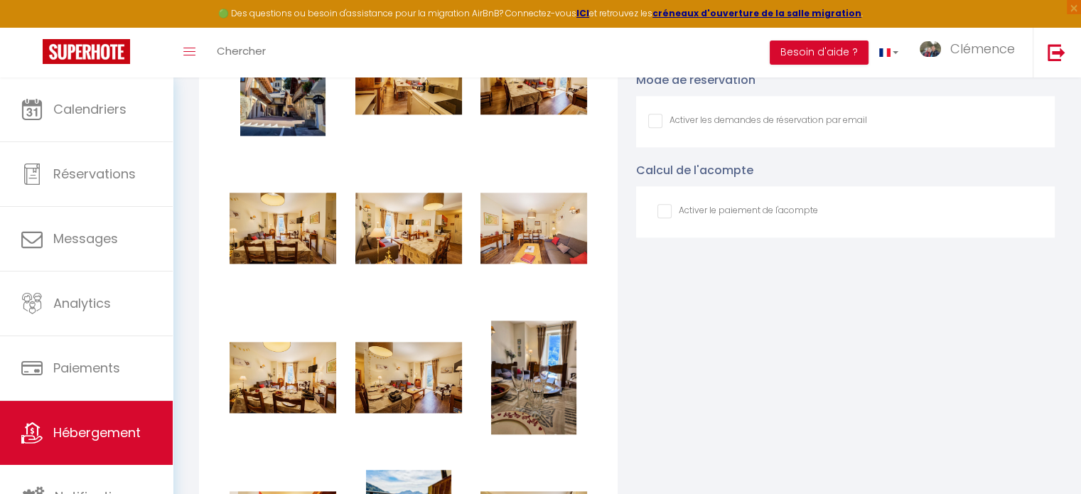
scroll to position [1403, 0]
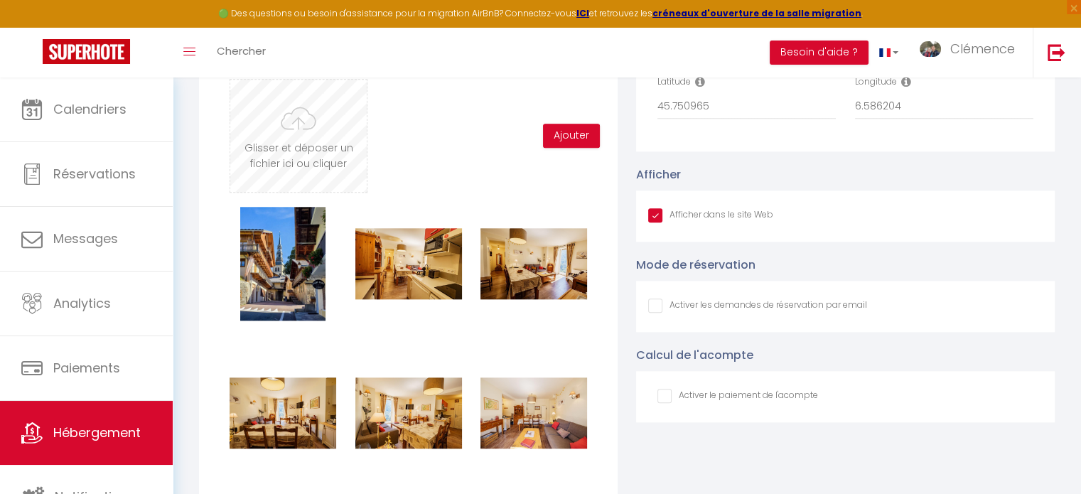
click at [321, 139] on input "file" at bounding box center [298, 136] width 136 height 112
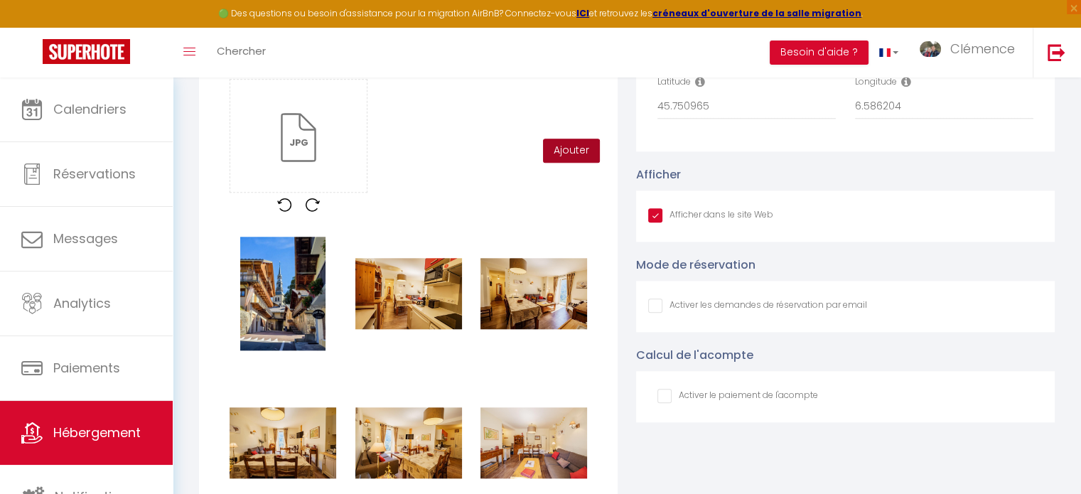
click at [566, 156] on button "Ajouter" at bounding box center [571, 151] width 57 height 24
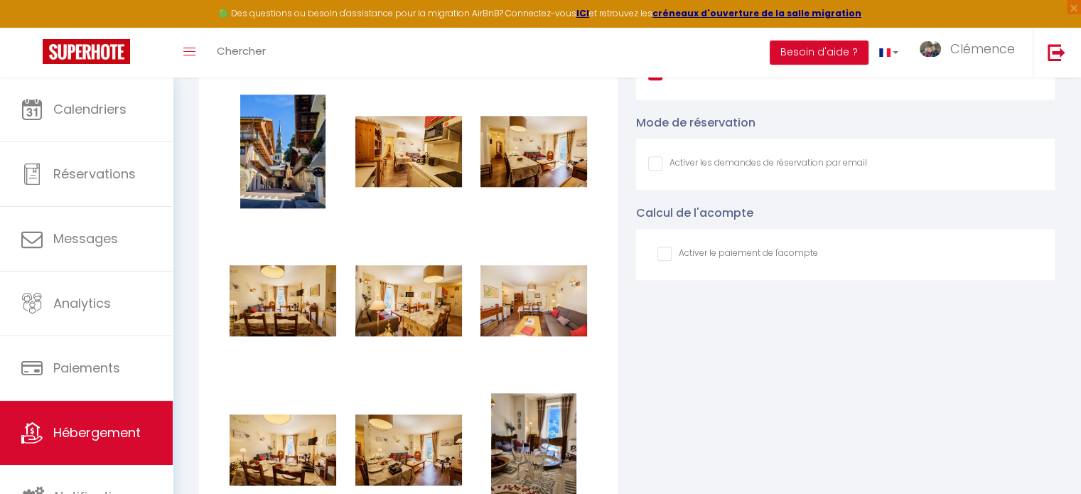
scroll to position [1332, 0]
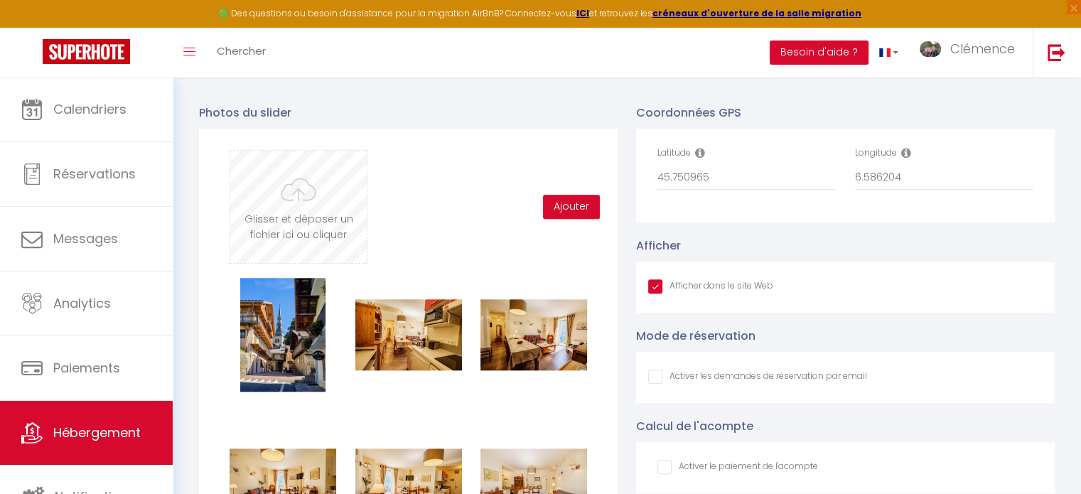
click at [341, 230] on input "file" at bounding box center [298, 207] width 136 height 112
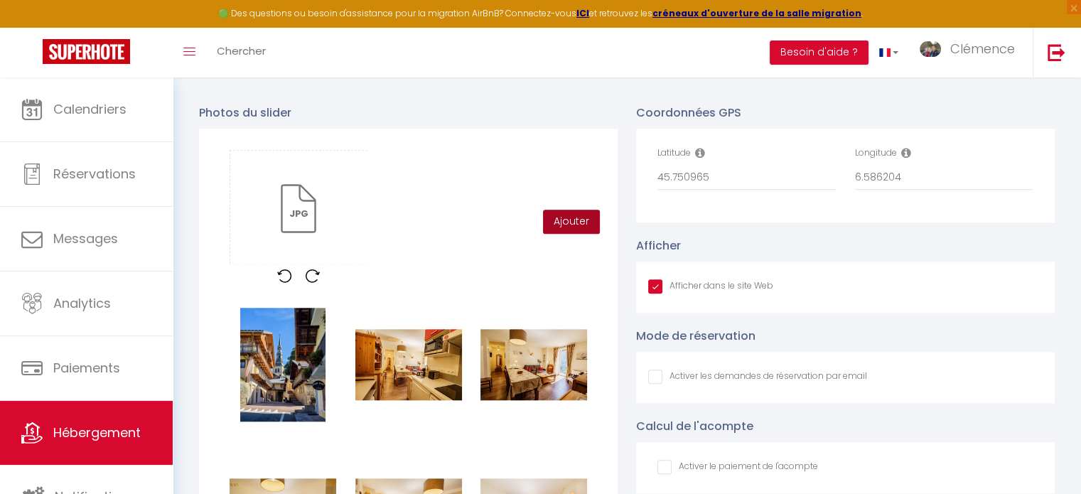
click at [560, 226] on button "Ajouter" at bounding box center [571, 222] width 57 height 24
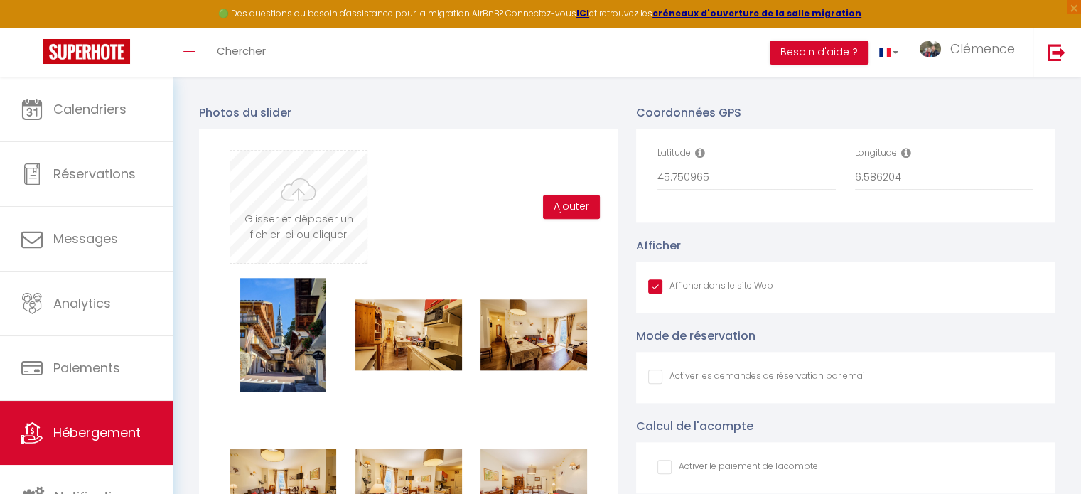
click at [249, 198] on input "file" at bounding box center [298, 207] width 136 height 112
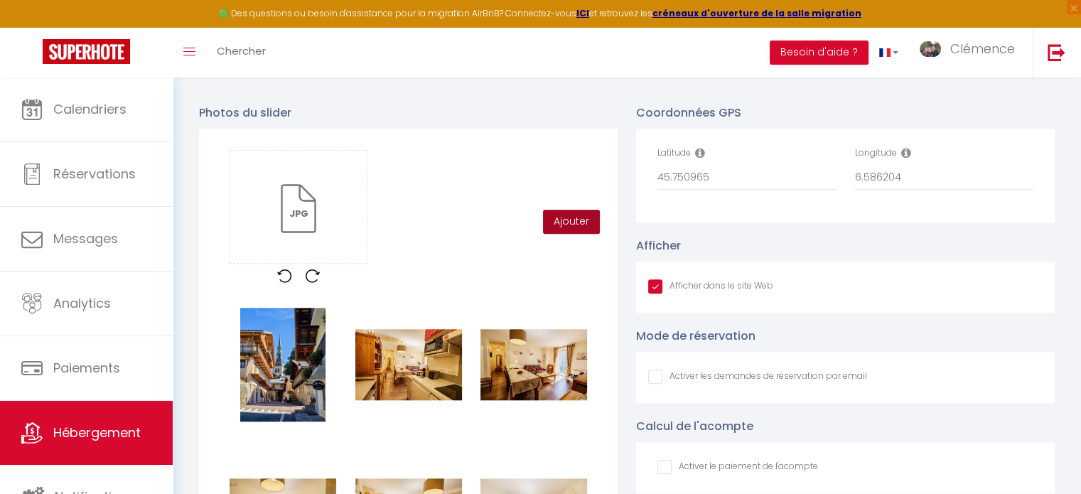
click at [561, 234] on button "Ajouter" at bounding box center [571, 222] width 57 height 24
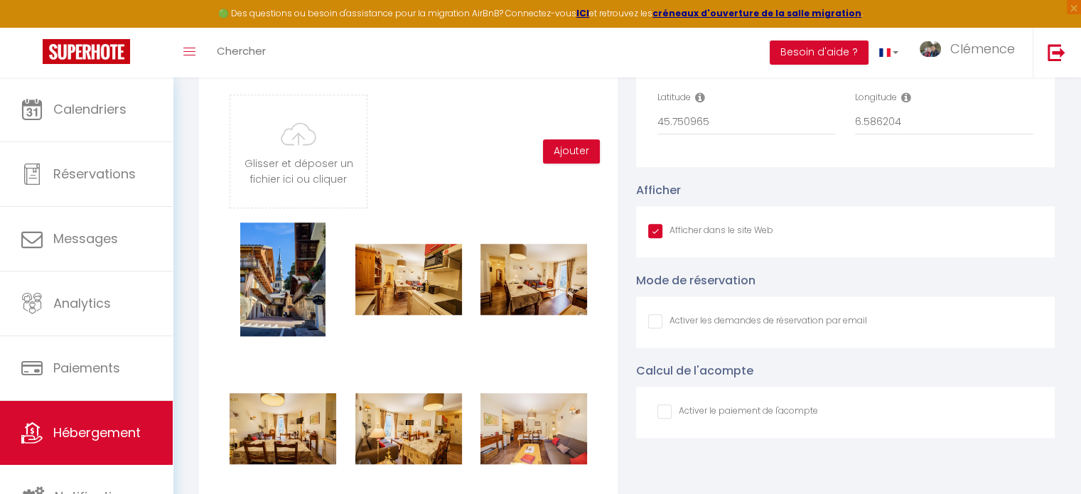
scroll to position [1302, 0]
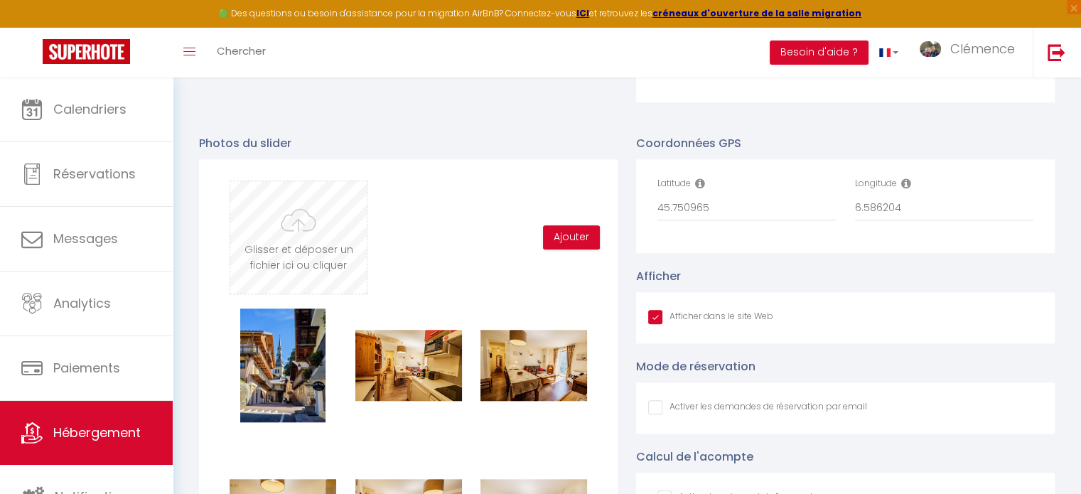
click at [284, 231] on input "file" at bounding box center [298, 237] width 136 height 112
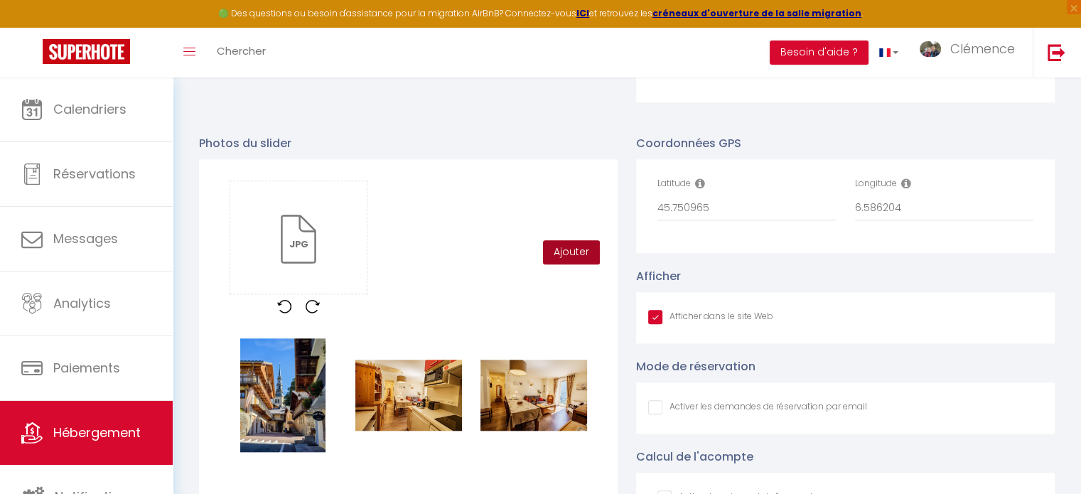
click at [575, 261] on button "Ajouter" at bounding box center [571, 252] width 57 height 24
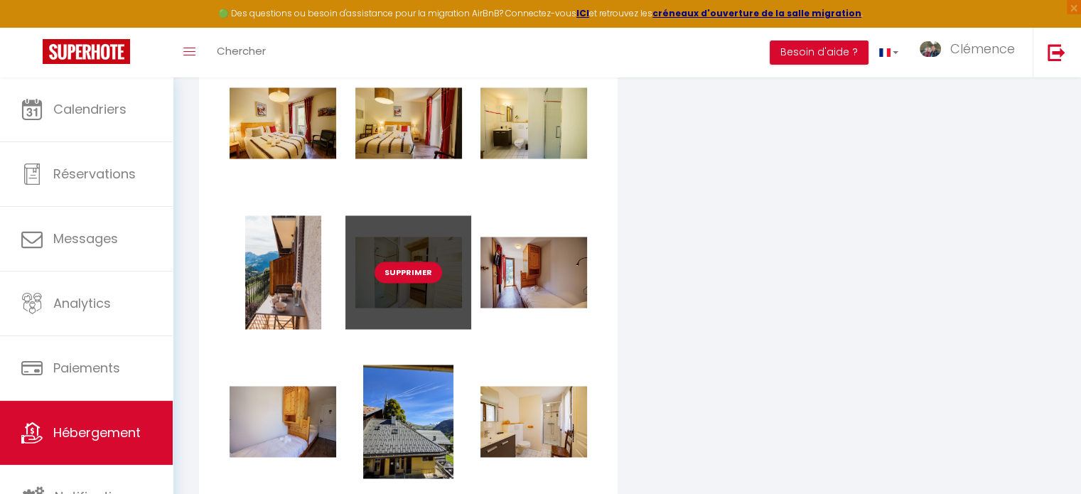
scroll to position [2155, 0]
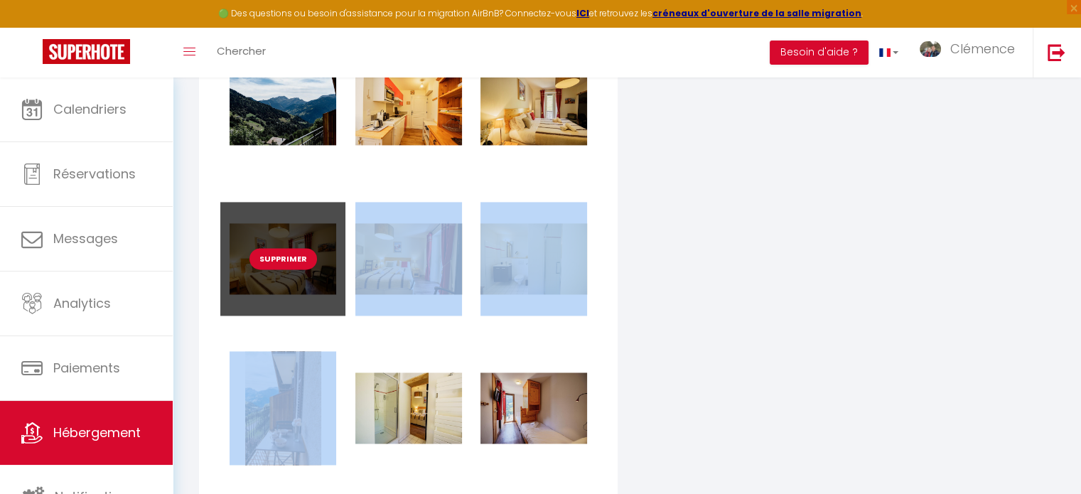
drag, startPoint x: 307, startPoint y: 303, endPoint x: 299, endPoint y: 240, distance: 63.7
click at [299, 240] on div "Supprimer Supprimer Supprimer Supprimer Supprimer Supprimer Supprimer Supprimer…" at bounding box center [408, 53] width 376 height 1194
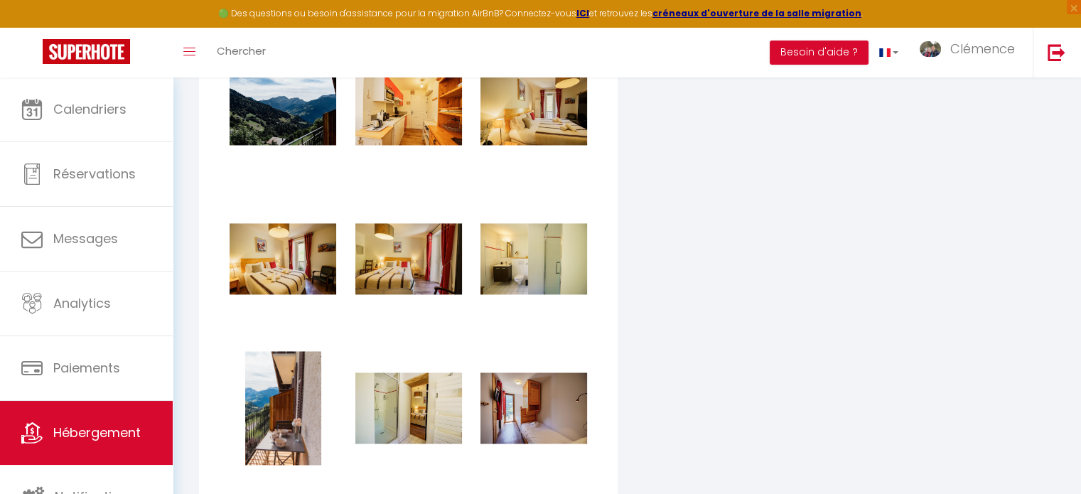
click at [651, 315] on div "Coordonnées GPS Latitude 45.750965 Longitude 6.586204 Afficher Afficher dans le…" at bounding box center [845, 116] width 437 height 1699
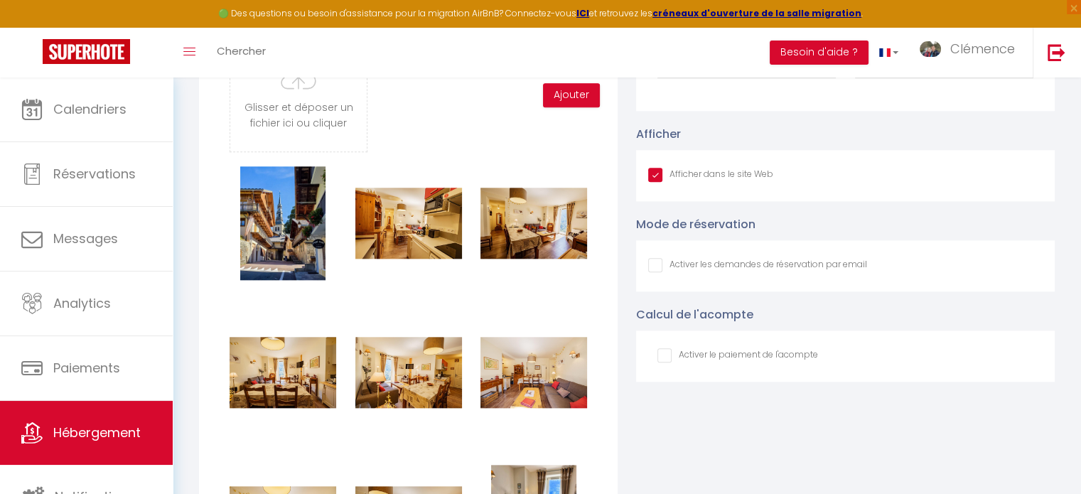
scroll to position [1198, 0]
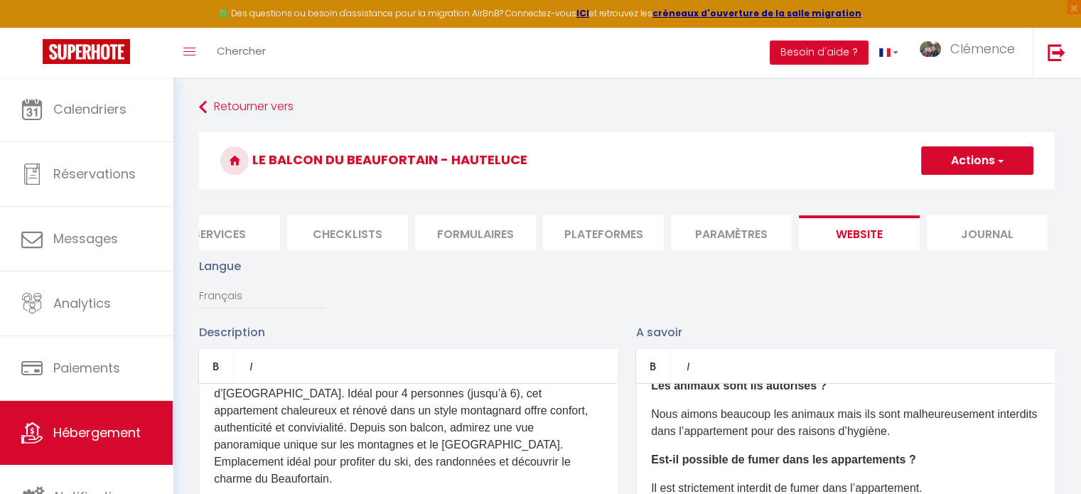
click at [950, 156] on button "Actions" at bounding box center [977, 160] width 112 height 28
click at [944, 190] on input "Enregistrer" at bounding box center [960, 192] width 53 height 14
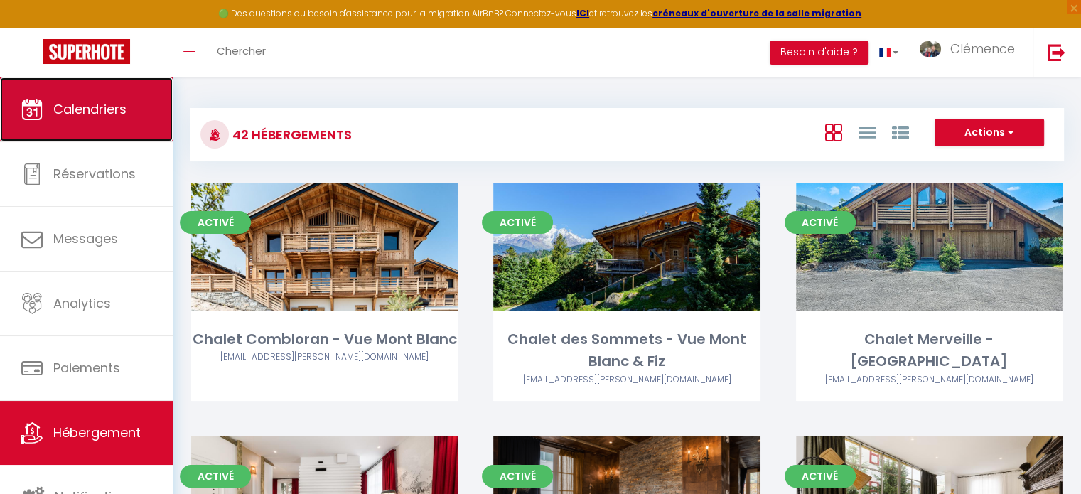
click at [112, 117] on span "Calendriers" at bounding box center [89, 109] width 73 height 18
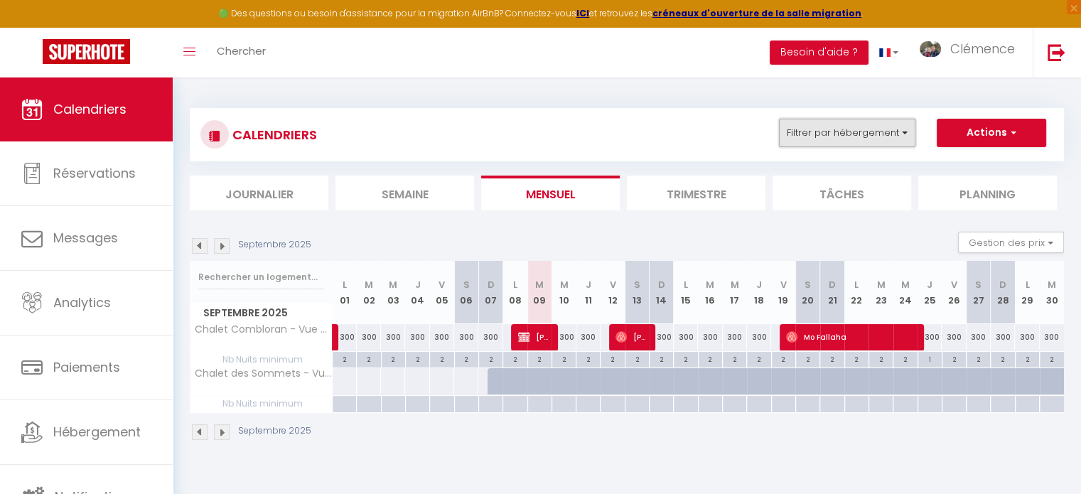
click at [831, 137] on button "Filtrer par hébergement" at bounding box center [847, 133] width 136 height 28
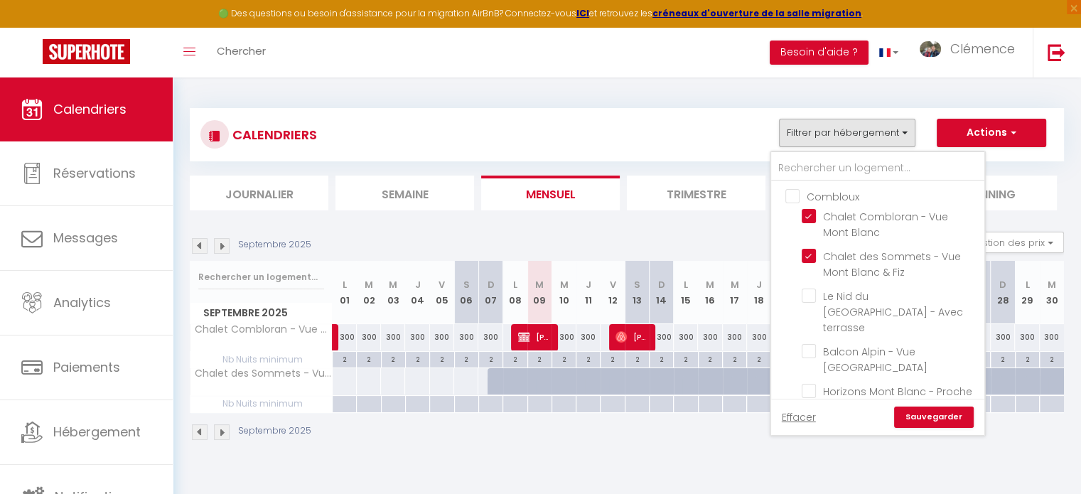
click at [794, 420] on link "Effacer" at bounding box center [799, 417] width 34 height 16
checkbox input "false"
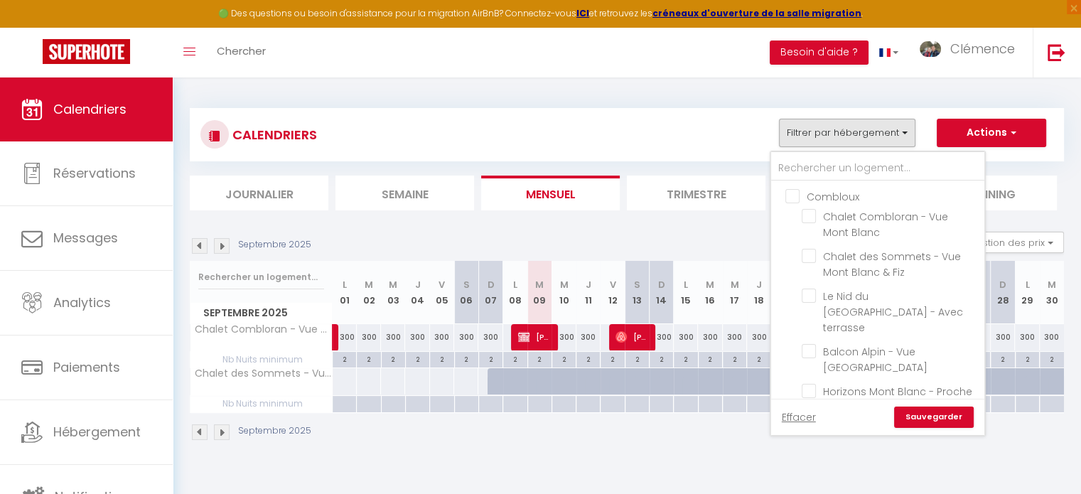
checkbox input "false"
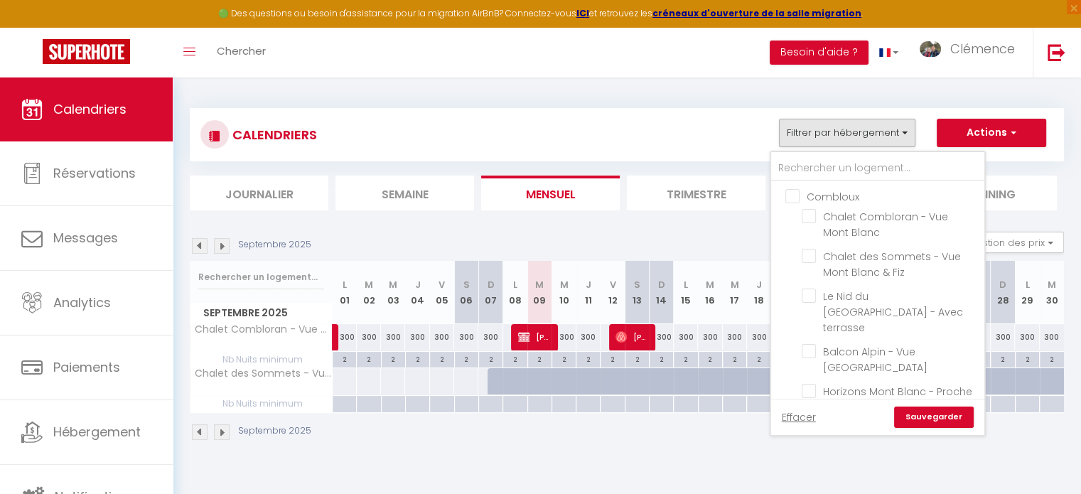
checkbox input "false"
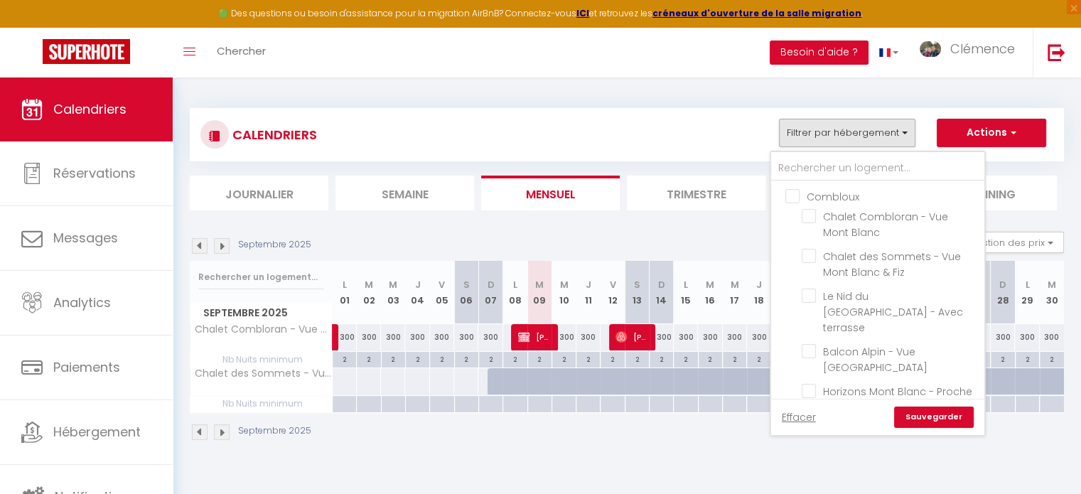
checkbox input "false"
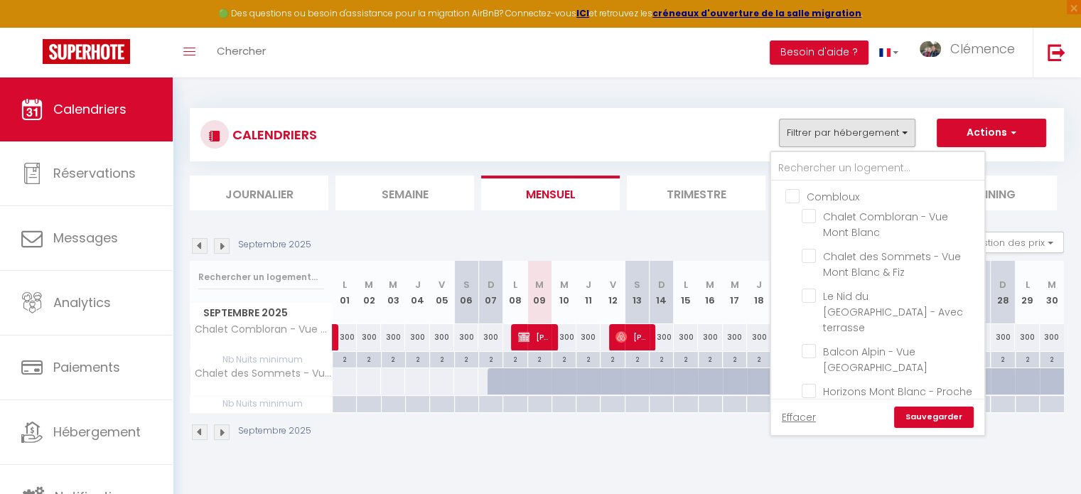
checkbox input "false"
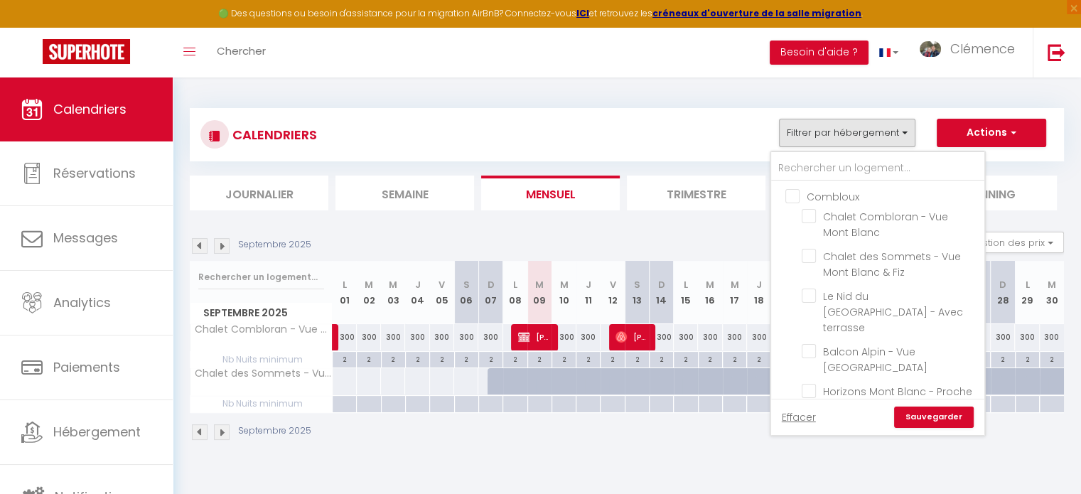
checkbox input "false"
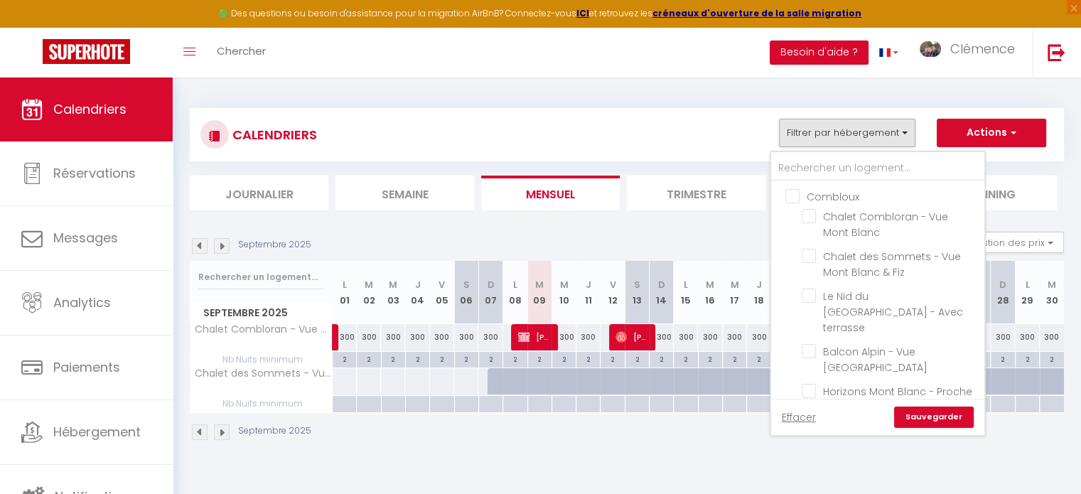
checkbox input "false"
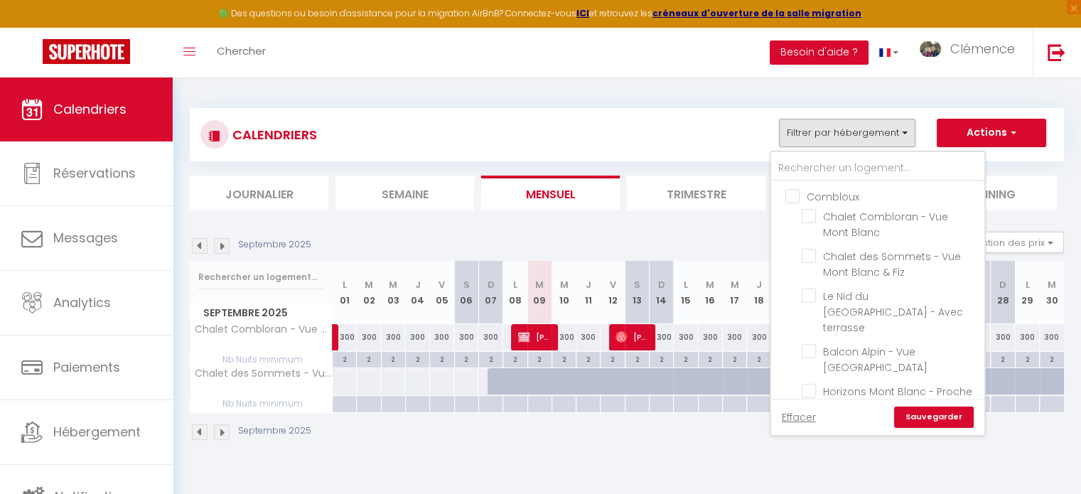
checkbox input "false"
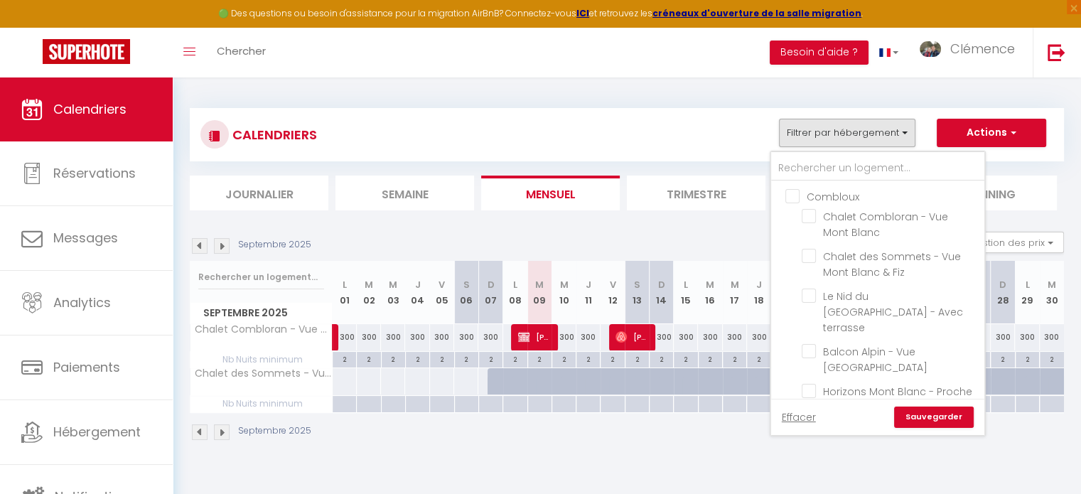
checkbox input "false"
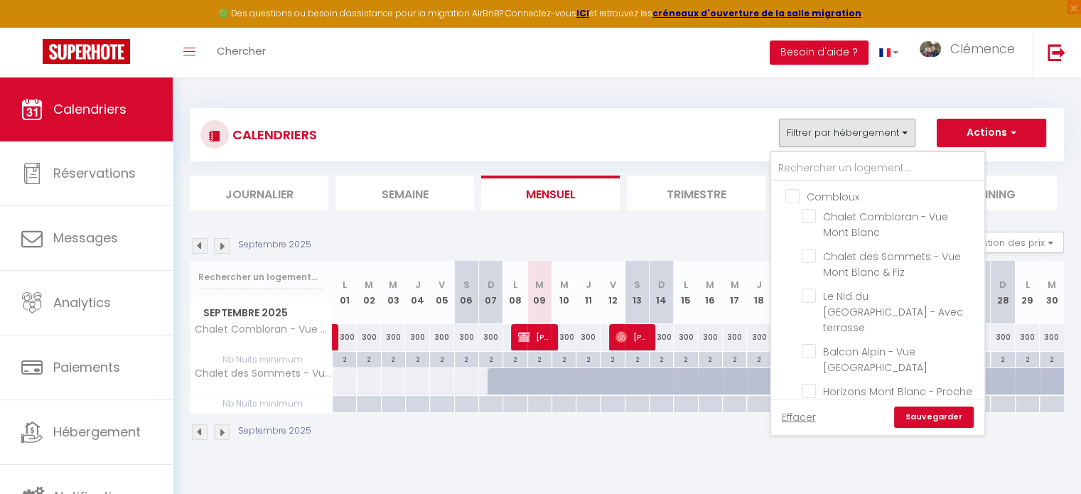
checkbox input "false"
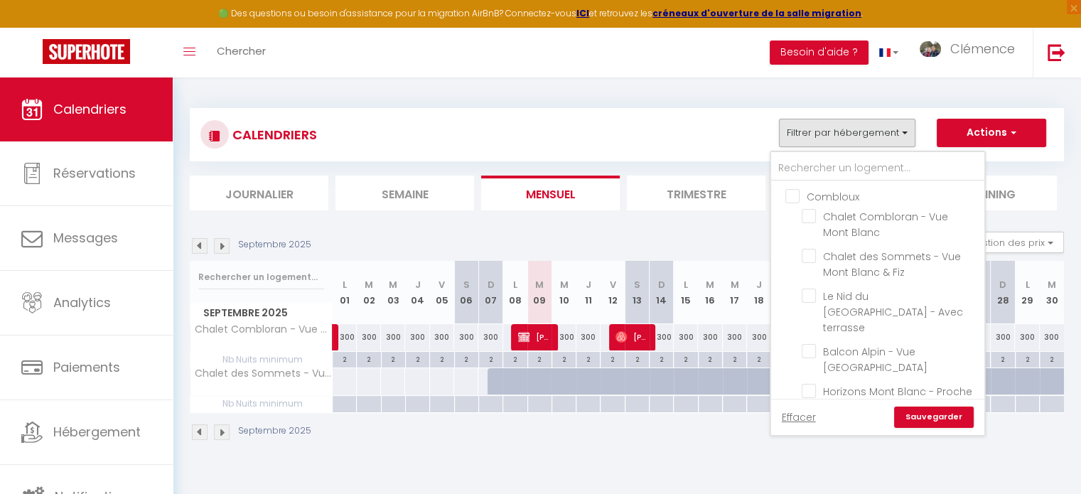
checkbox input "false"
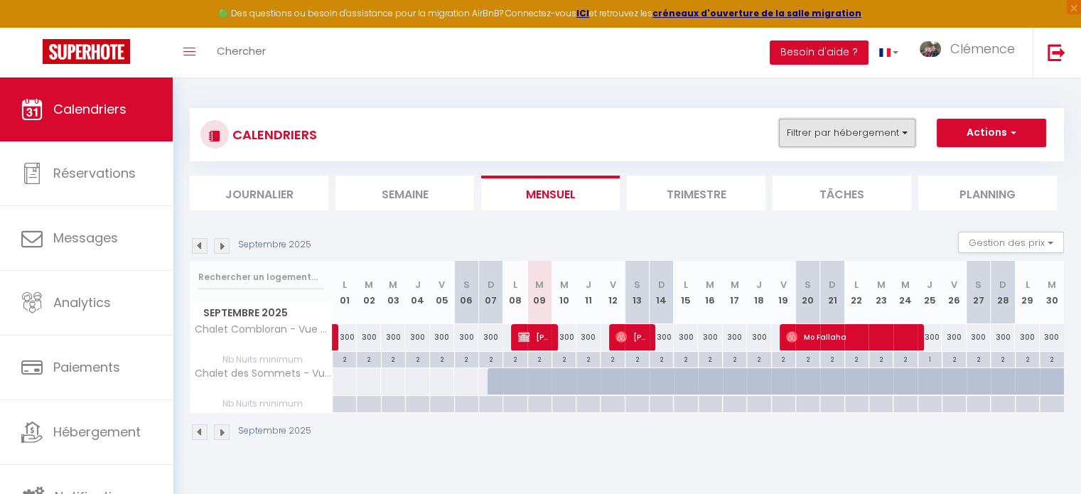
click at [851, 141] on button "Filtrer par hébergement" at bounding box center [847, 133] width 136 height 28
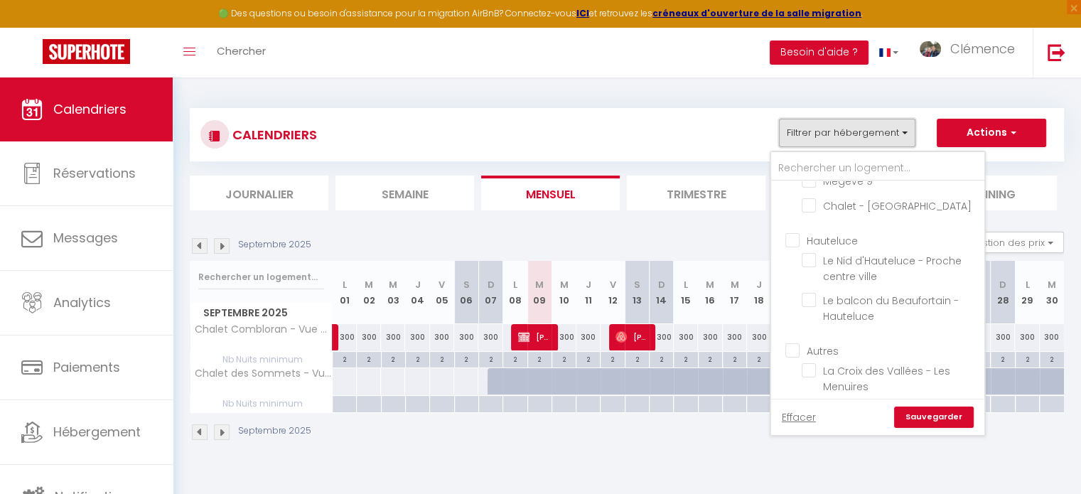
scroll to position [1546, 0]
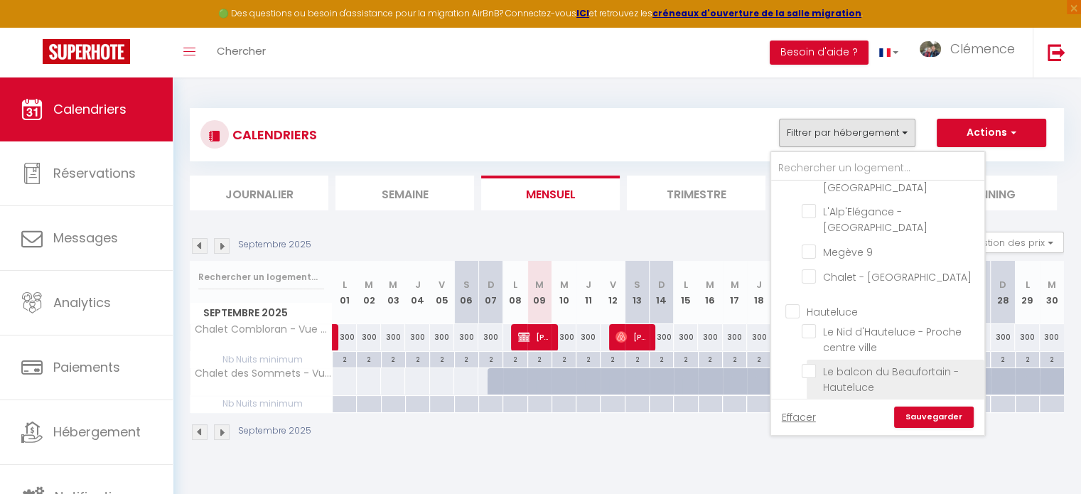
click at [819, 364] on input "Le balcon du Beaufortain - Hauteluce" at bounding box center [891, 371] width 178 height 14
checkbox input "true"
checkbox input "false"
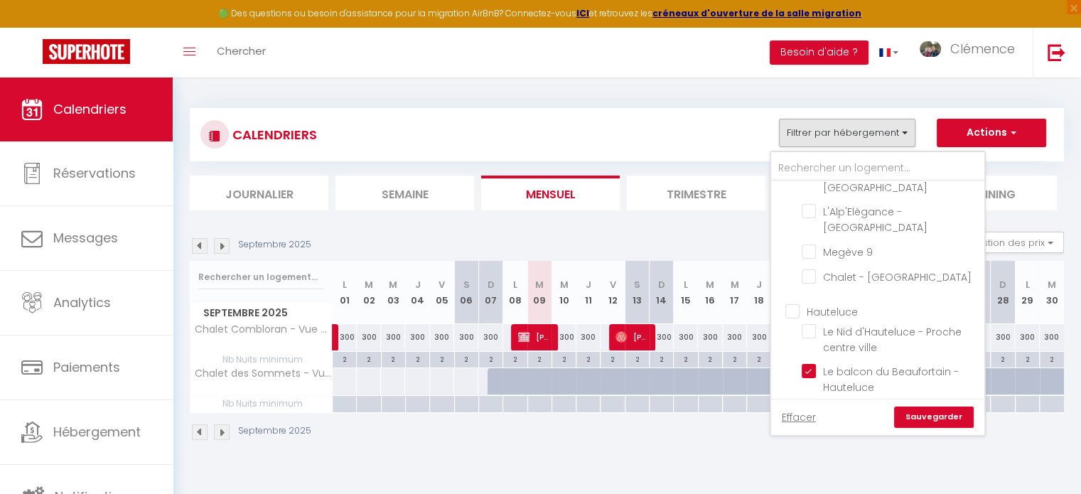
checkbox input "false"
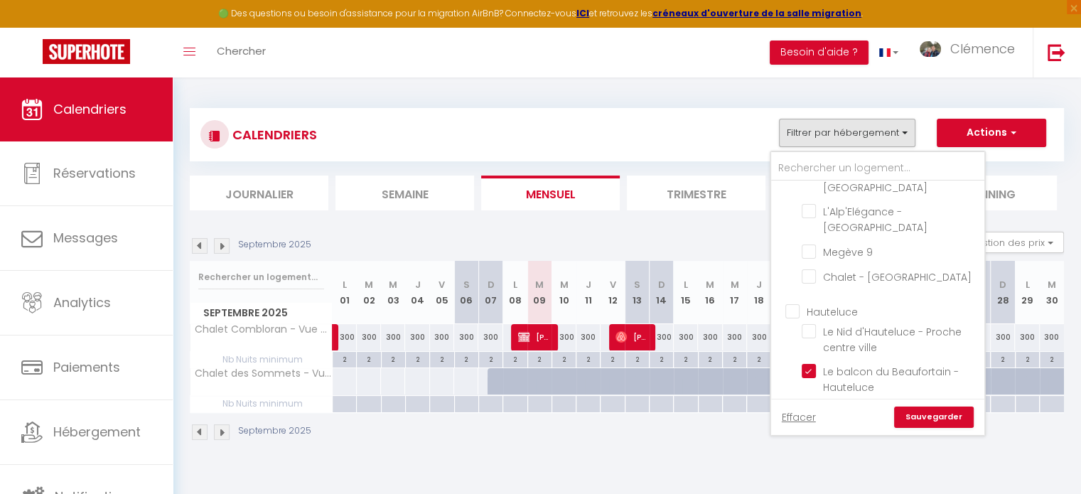
checkbox input "false"
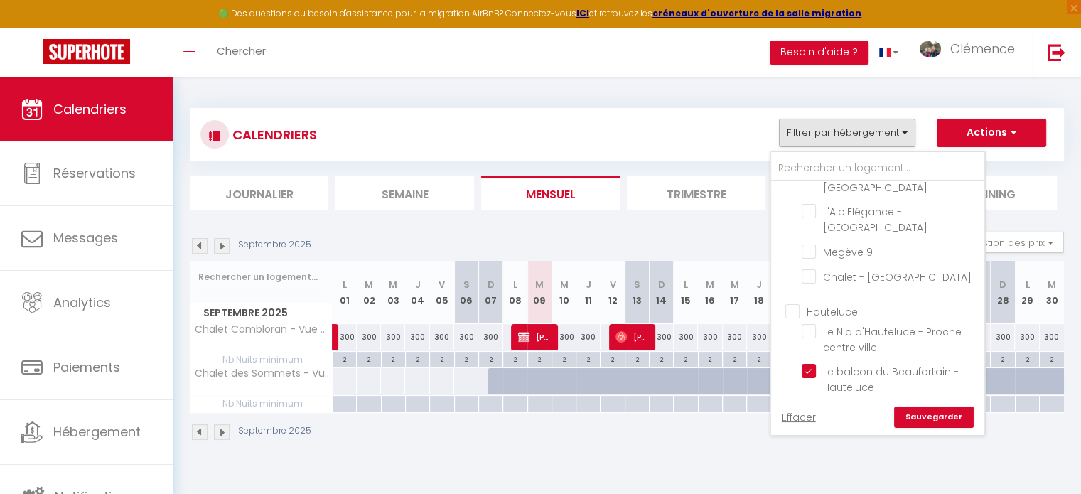
checkbox input "false"
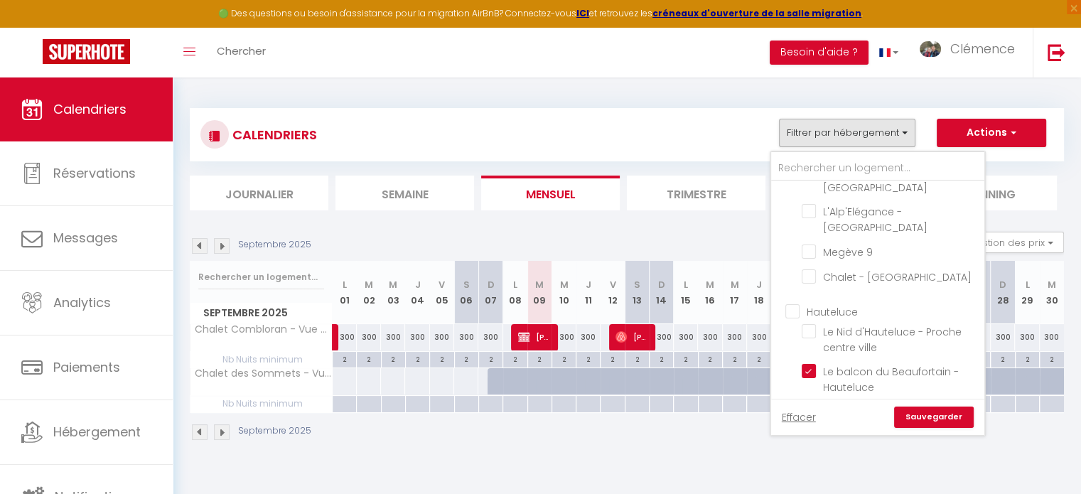
checkbox input "false"
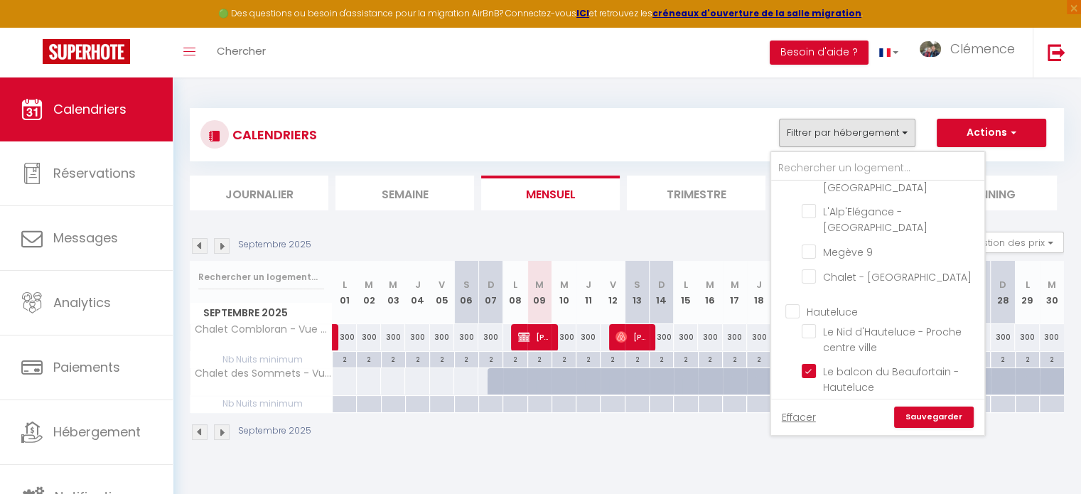
checkbox input "false"
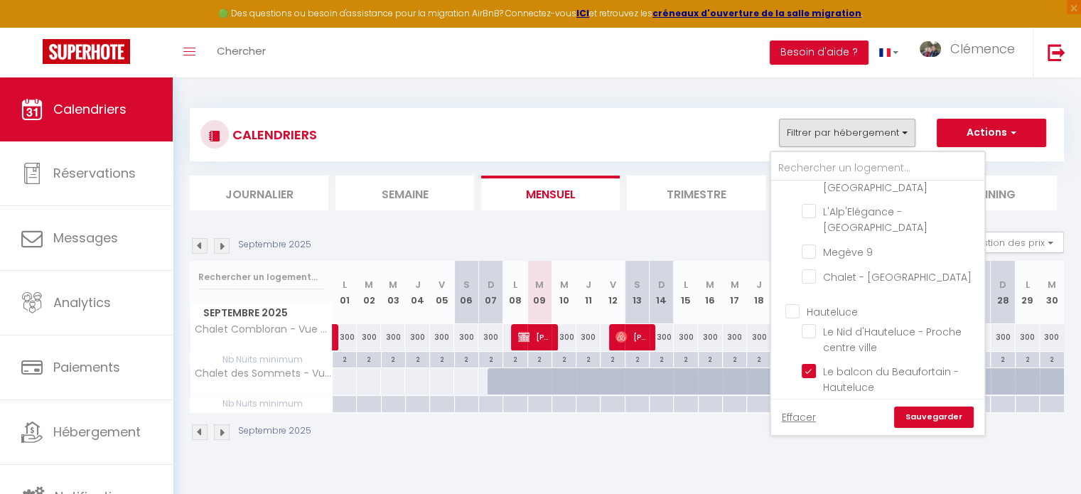
checkbox input "false"
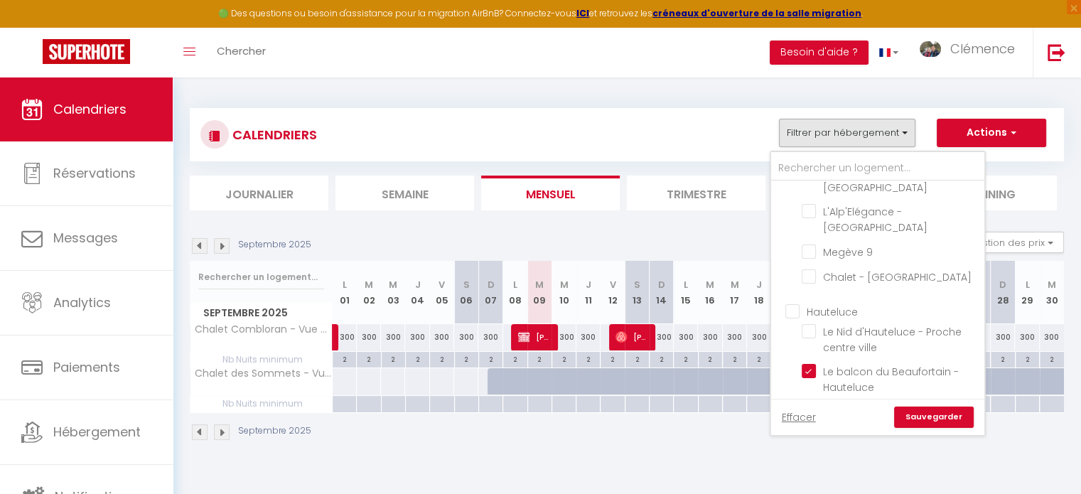
checkbox input "false"
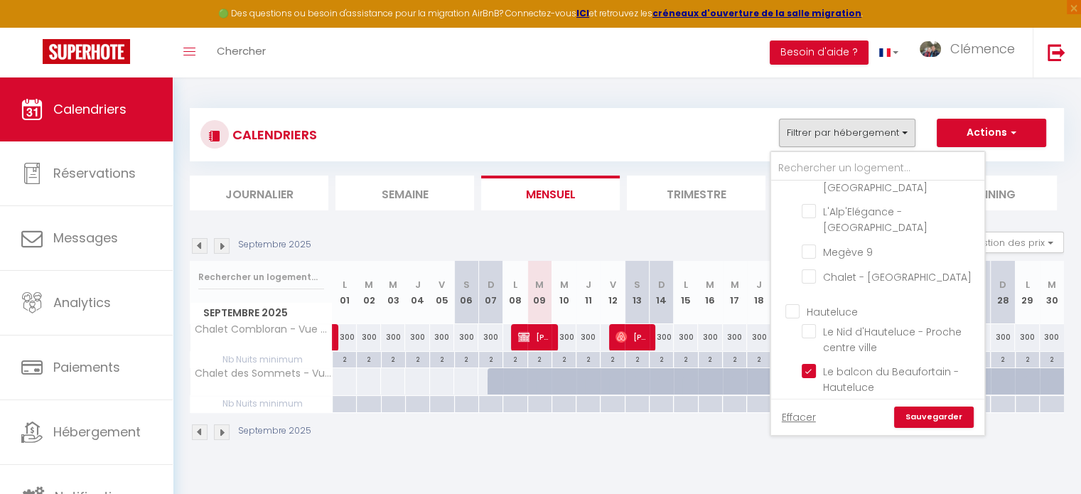
checkbox input "false"
click at [928, 415] on link "Sauvegarder" at bounding box center [934, 416] width 80 height 21
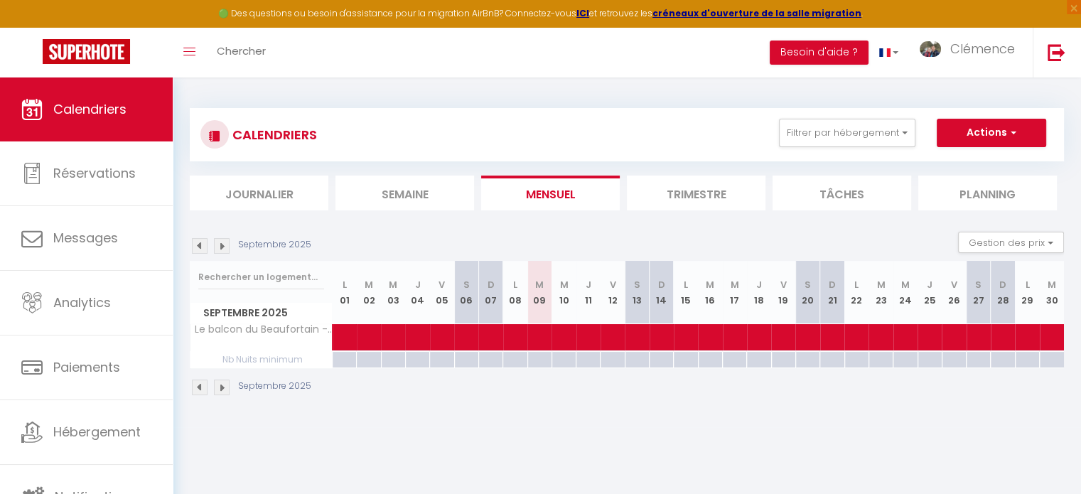
click at [225, 244] on img at bounding box center [222, 246] width 16 height 16
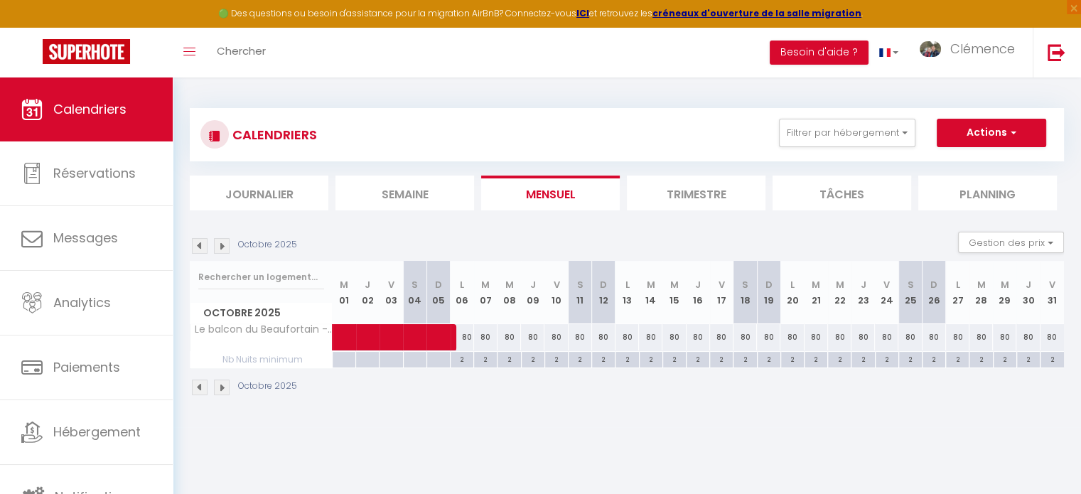
click at [222, 241] on img at bounding box center [222, 246] width 16 height 16
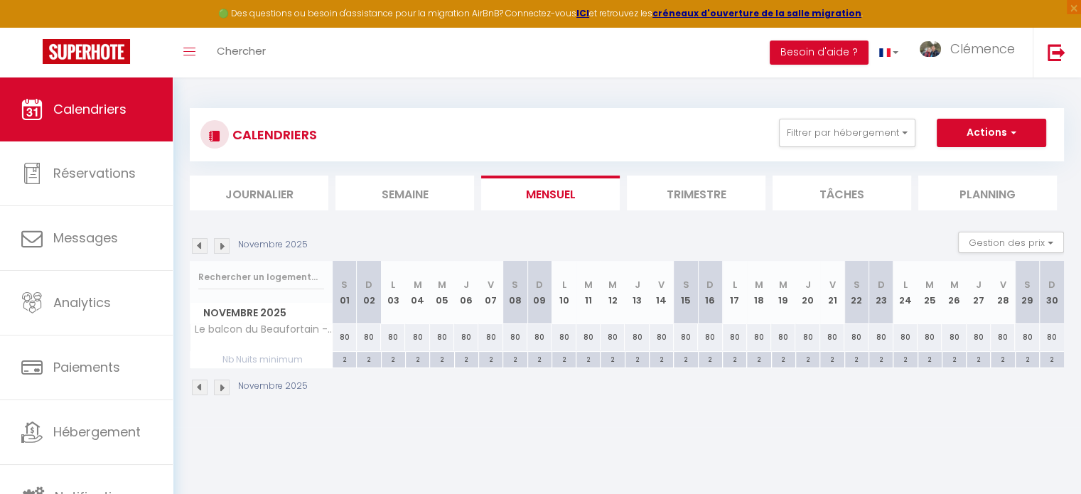
click at [222, 241] on img at bounding box center [222, 246] width 16 height 16
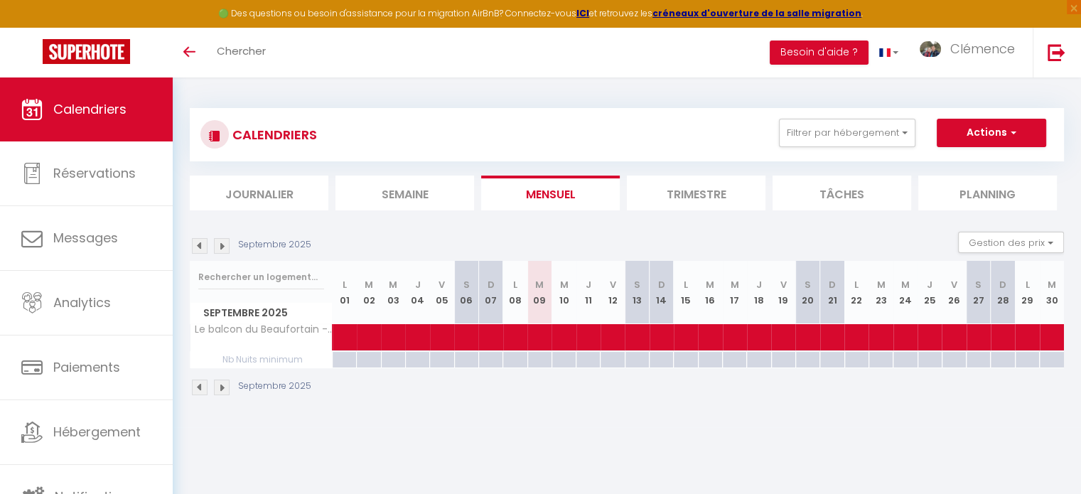
click at [199, 244] on img at bounding box center [200, 246] width 16 height 16
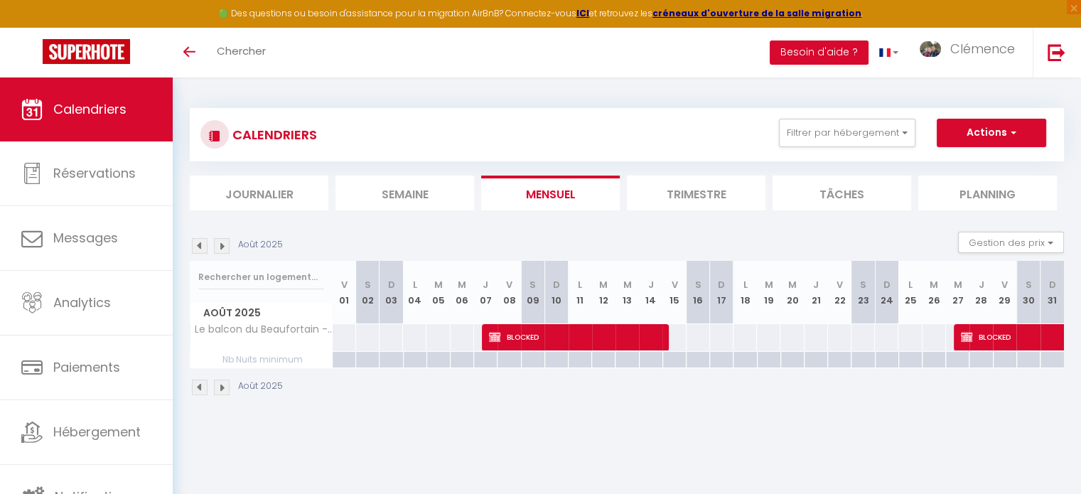
click at [221, 244] on img at bounding box center [222, 246] width 16 height 16
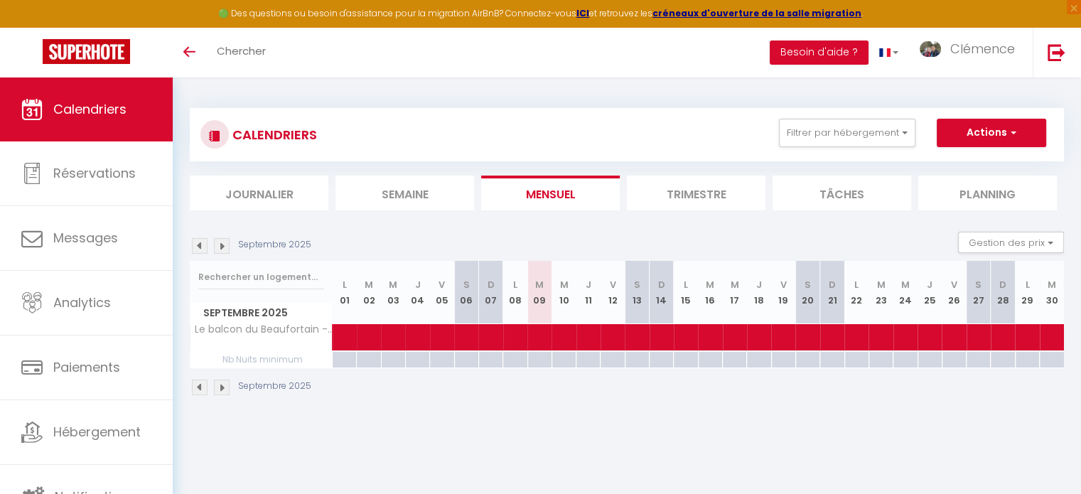
click at [217, 244] on img at bounding box center [222, 246] width 16 height 16
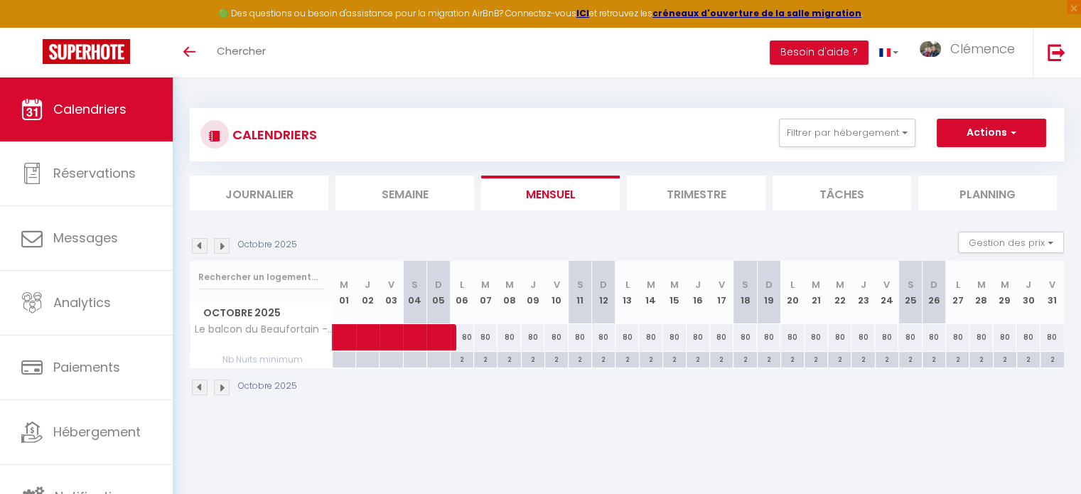
click at [197, 247] on img at bounding box center [200, 246] width 16 height 16
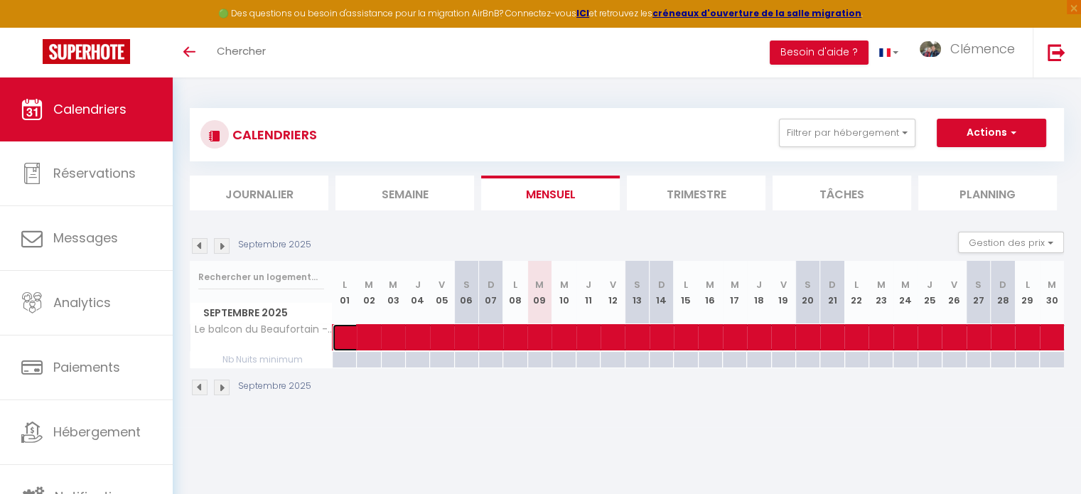
click at [365, 333] on span at bounding box center [919, 337] width 1144 height 27
select select "OK"
select select "KO"
select select "0"
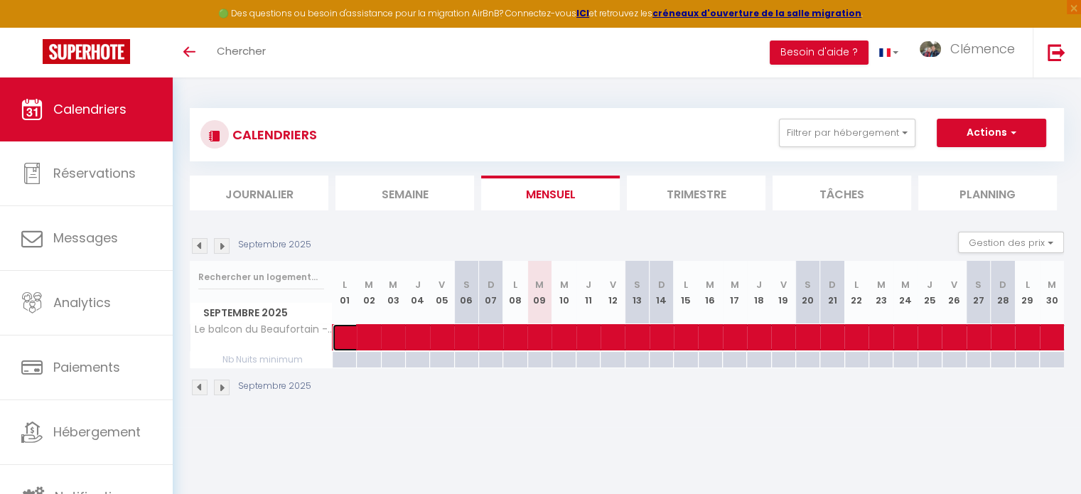
select select "1"
select select
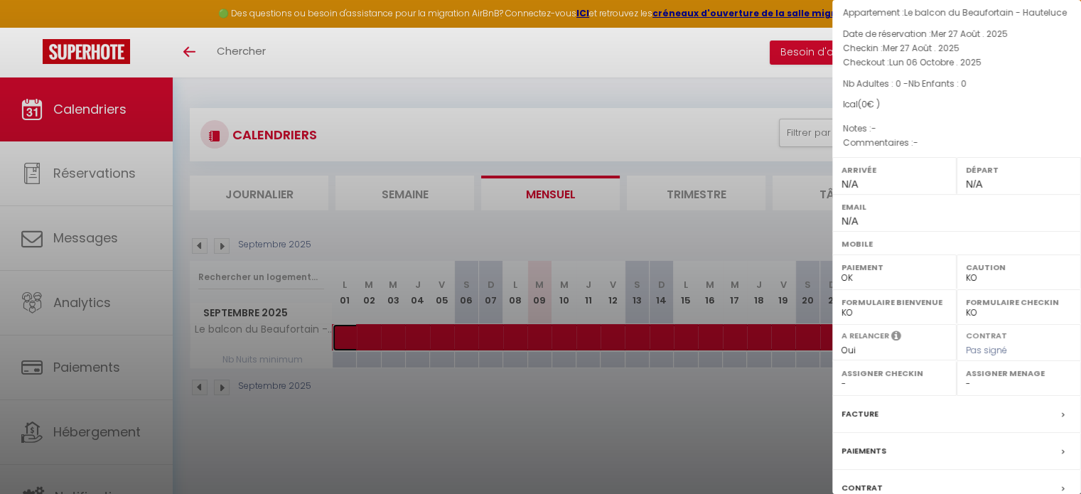
scroll to position [166, 0]
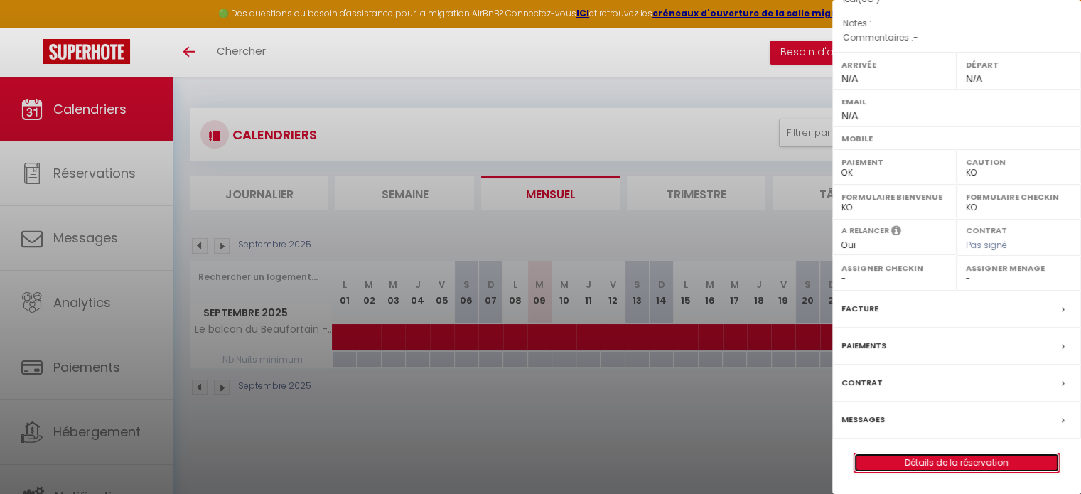
click at [941, 461] on link "Détails de la réservation" at bounding box center [956, 462] width 205 height 18
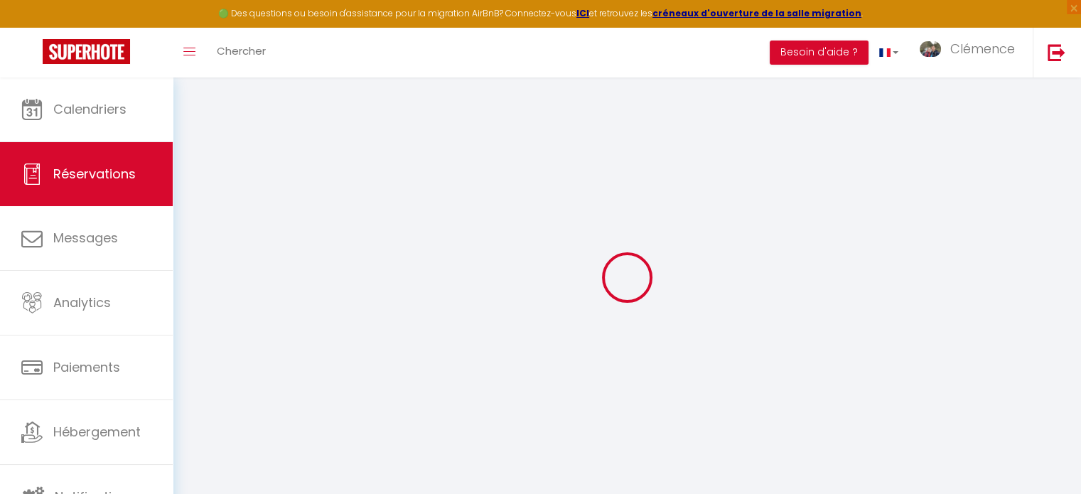
select select
checkbox input "false"
select select
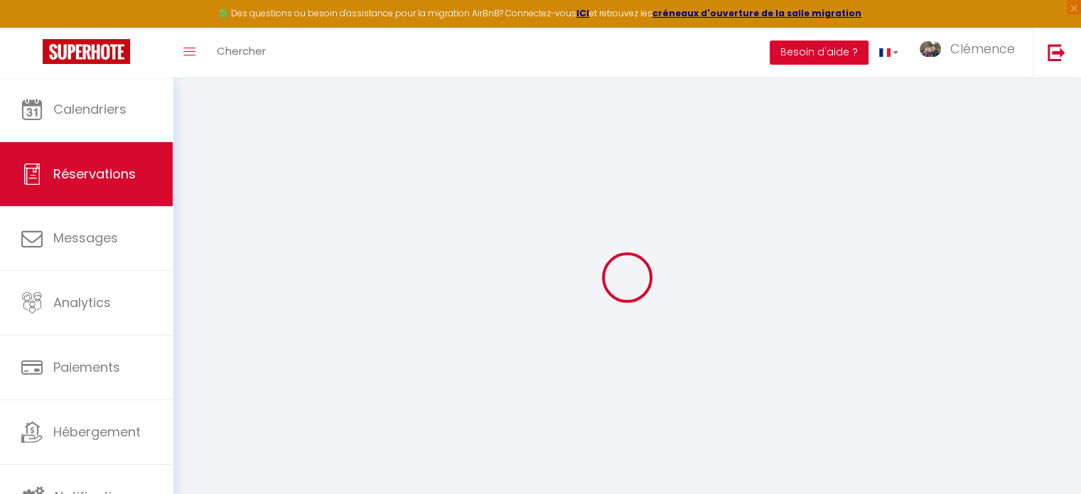
select select
checkbox input "false"
select select
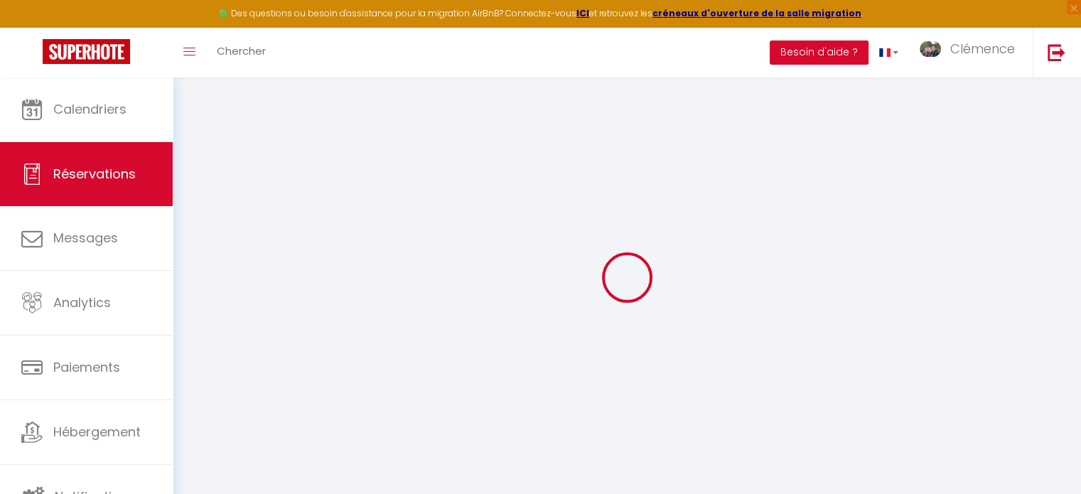
select select
checkbox input "false"
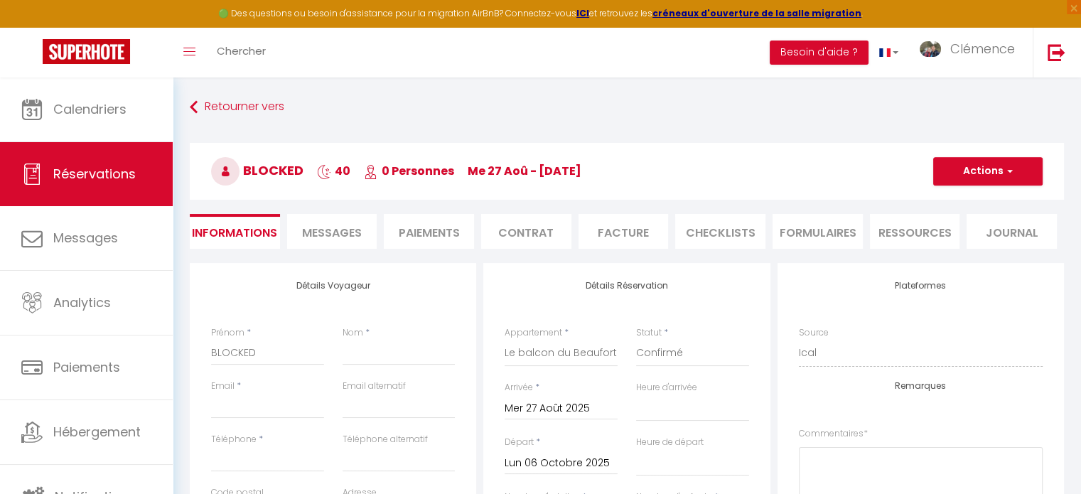
select select
checkbox input "false"
select select
click at [966, 174] on button "Actions" at bounding box center [987, 171] width 109 height 28
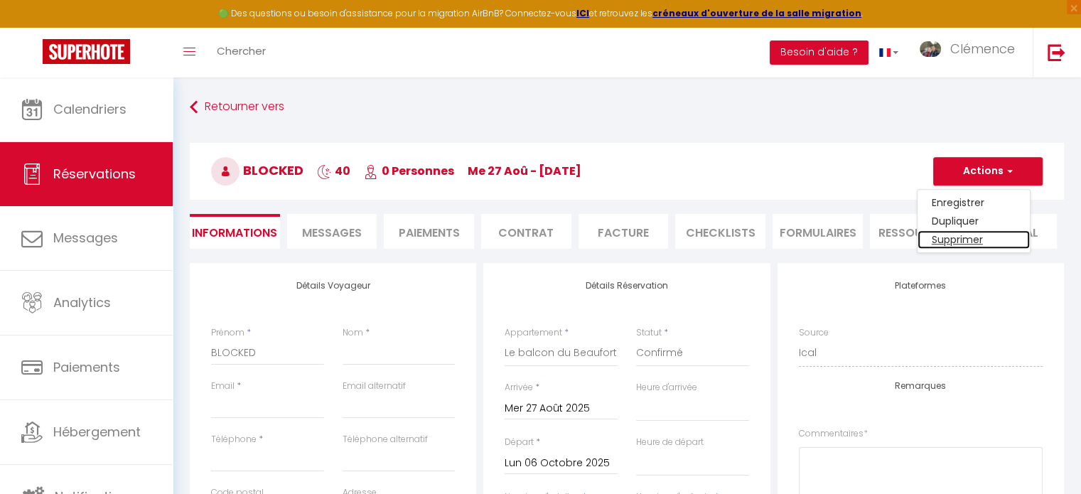
click at [954, 237] on link "Supprimer" at bounding box center [973, 239] width 112 height 18
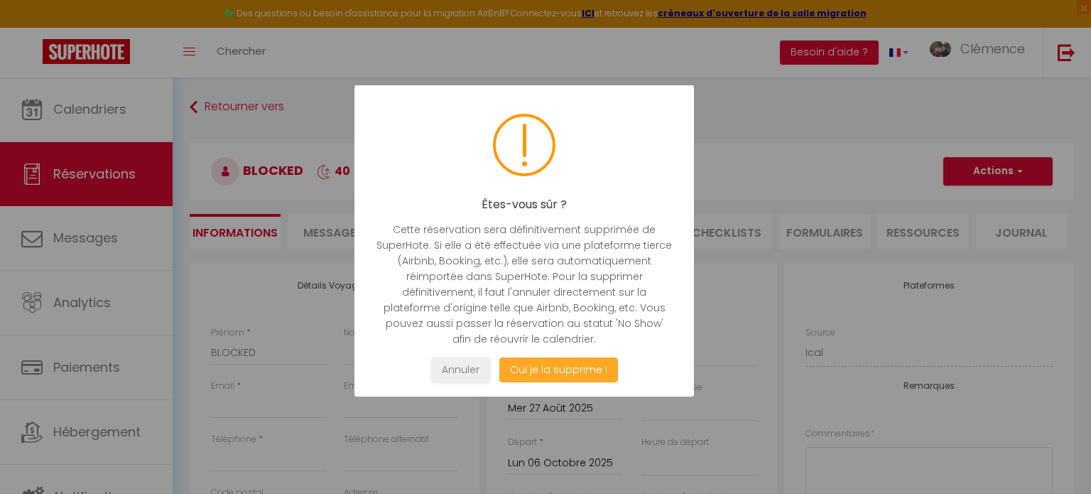
click at [595, 363] on button "Oui je la supprime !" at bounding box center [559, 369] width 119 height 25
select select "not_cancelled"
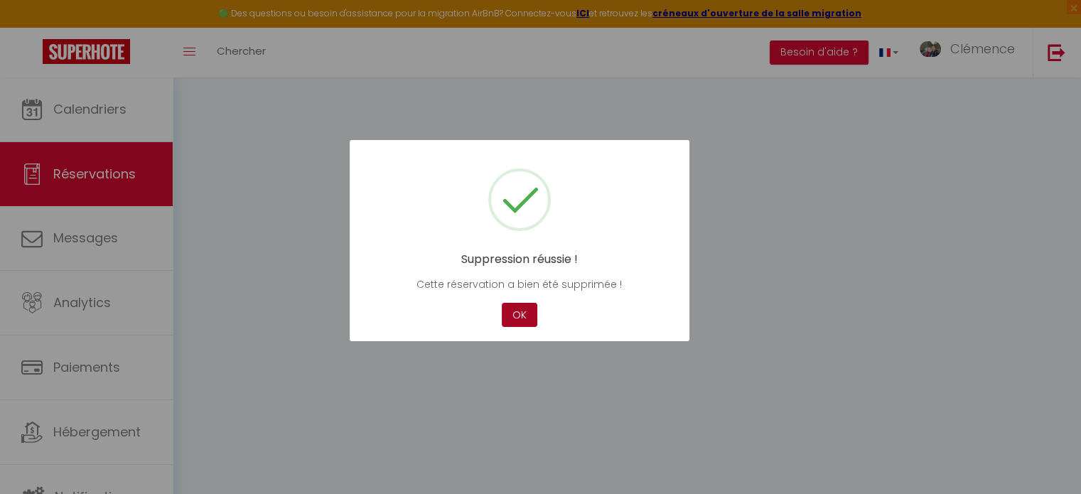
click at [519, 311] on button "OK" at bounding box center [520, 315] width 36 height 25
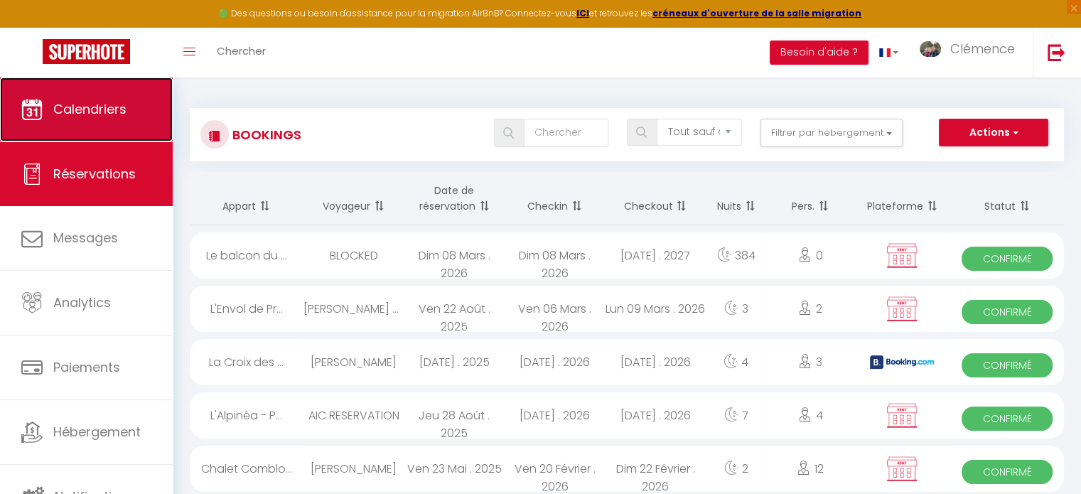
click at [134, 121] on link "Calendriers" at bounding box center [86, 109] width 173 height 64
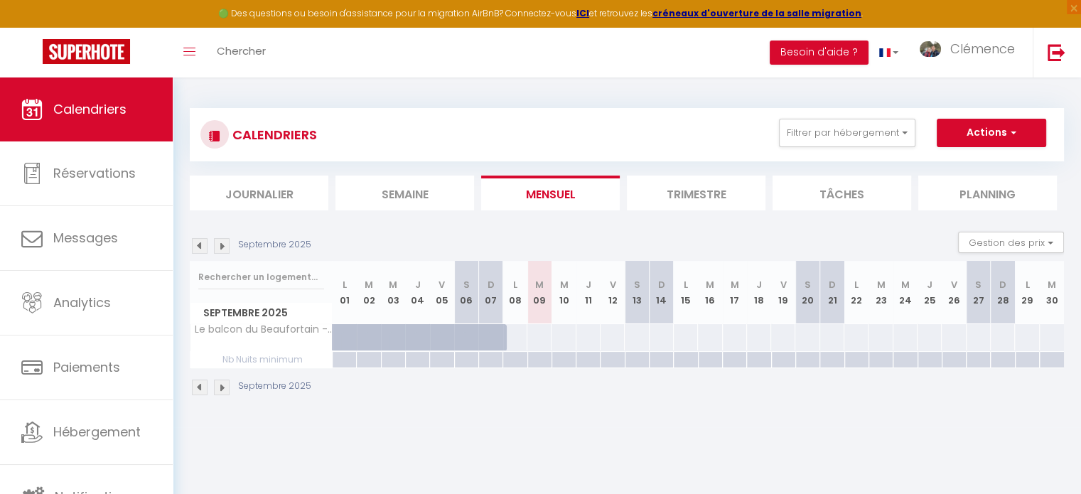
click at [516, 333] on div at bounding box center [514, 337] width 25 height 26
type input "Lun 08 Septembre 2025"
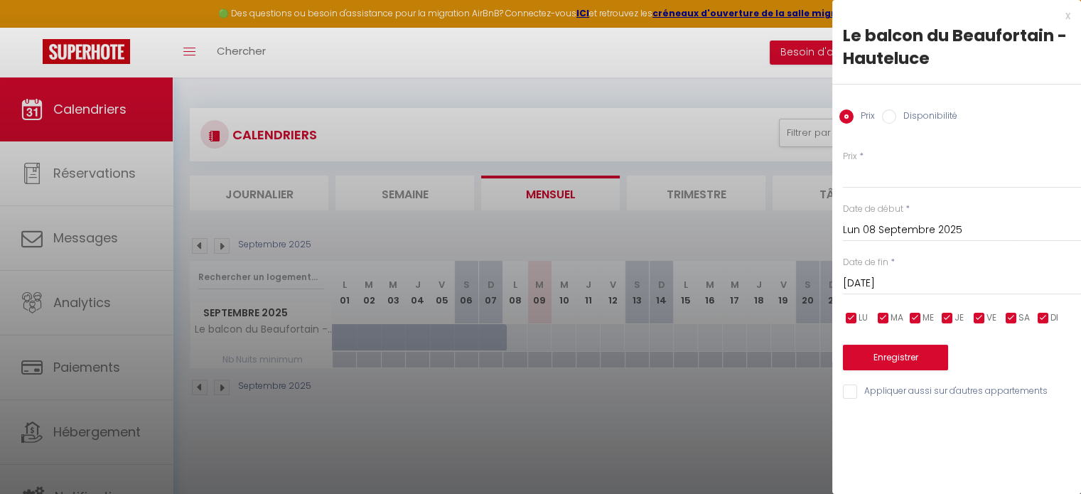
click at [902, 283] on input "[DATE] Septembre 2025" at bounding box center [962, 283] width 238 height 18
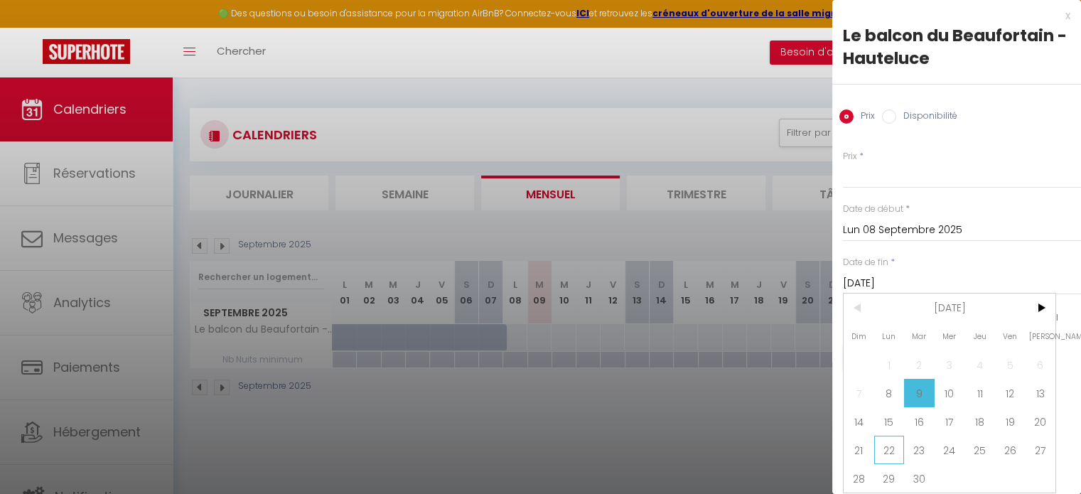
click at [897, 446] on span "22" at bounding box center [889, 450] width 31 height 28
type input "Lun 22 Septembre 2025"
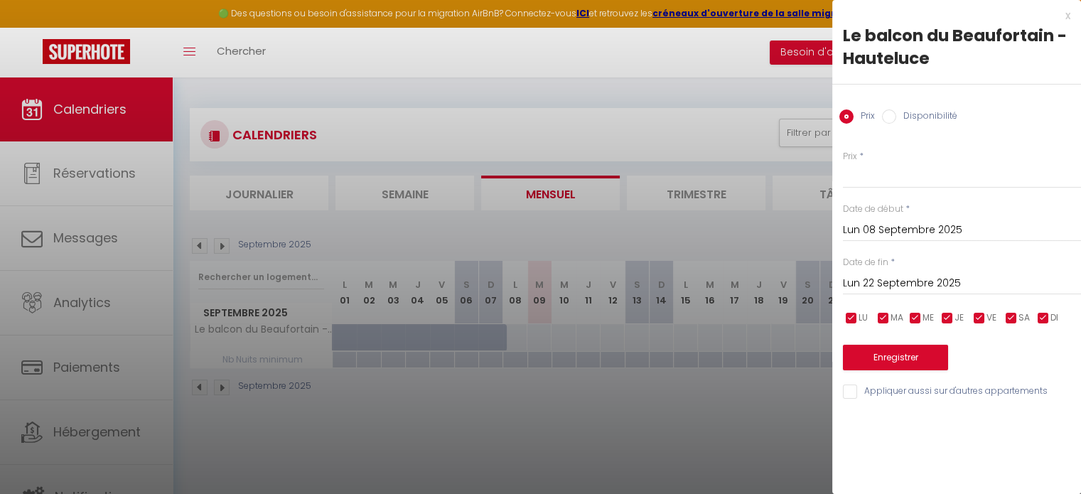
click at [891, 123] on div "Disponibilité" at bounding box center [919, 117] width 75 height 16
click at [895, 116] on input "Disponibilité" at bounding box center [889, 116] width 14 height 14
radio input "true"
radio input "false"
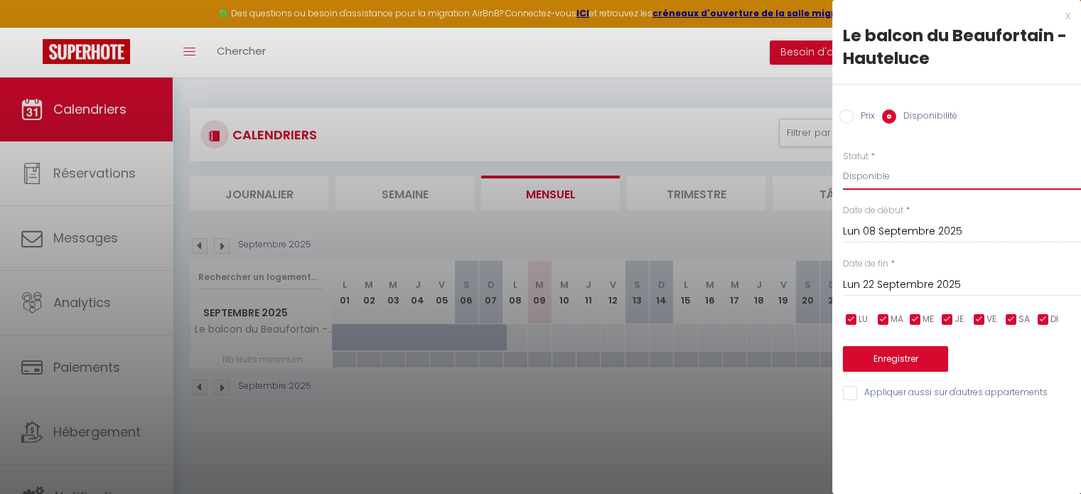
click at [878, 171] on select "Disponible Indisponible" at bounding box center [962, 176] width 238 height 27
select select "0"
click at [843, 163] on select "Disponible Indisponible" at bounding box center [962, 176] width 238 height 27
click at [897, 355] on button "Enregistrer" at bounding box center [895, 359] width 105 height 26
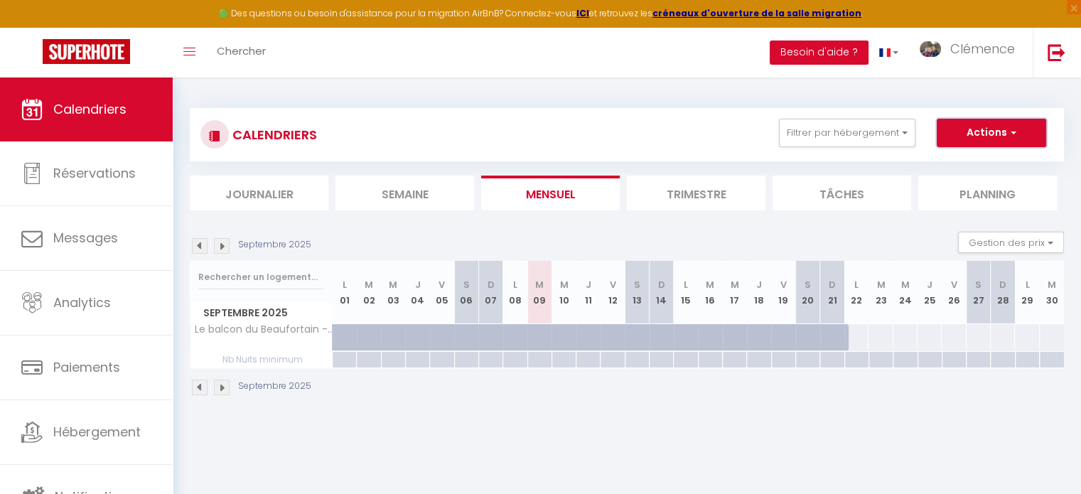
click at [995, 145] on button "Actions" at bounding box center [991, 133] width 109 height 28
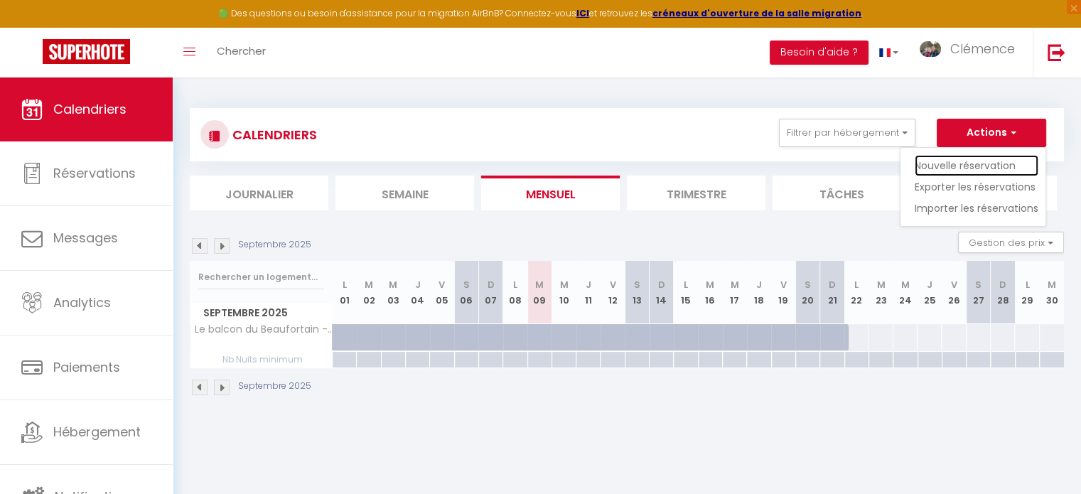
click at [983, 158] on link "Nouvelle réservation" at bounding box center [977, 165] width 124 height 21
select select
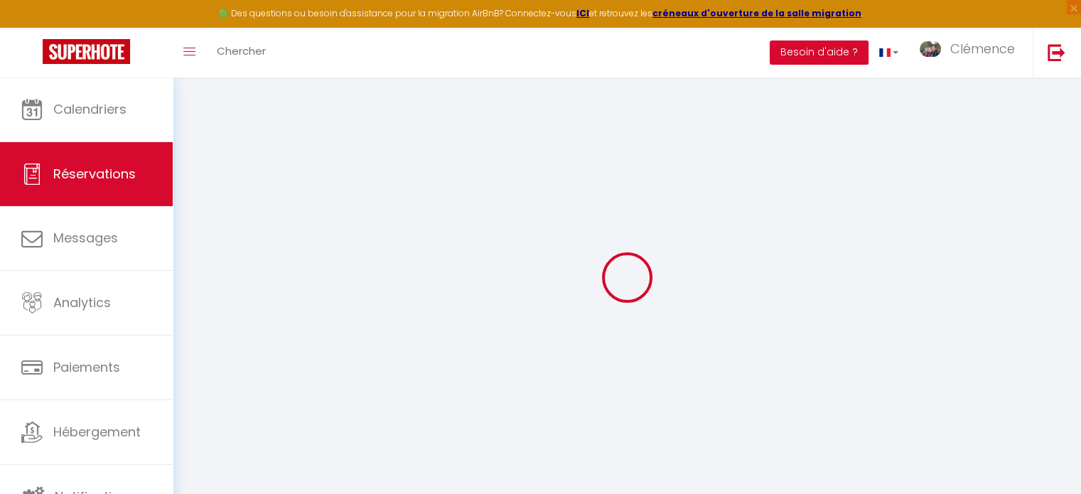
select select
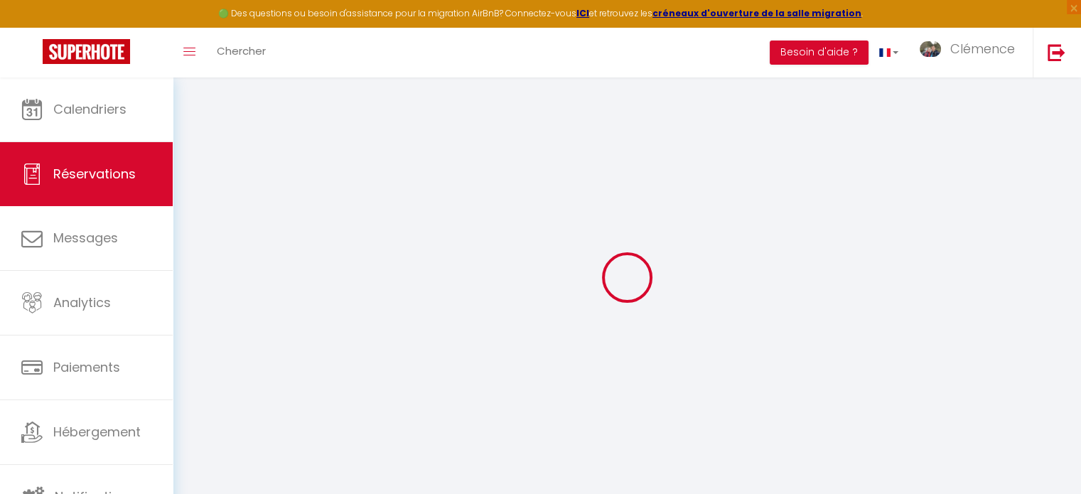
select select
checkbox input "false"
select select
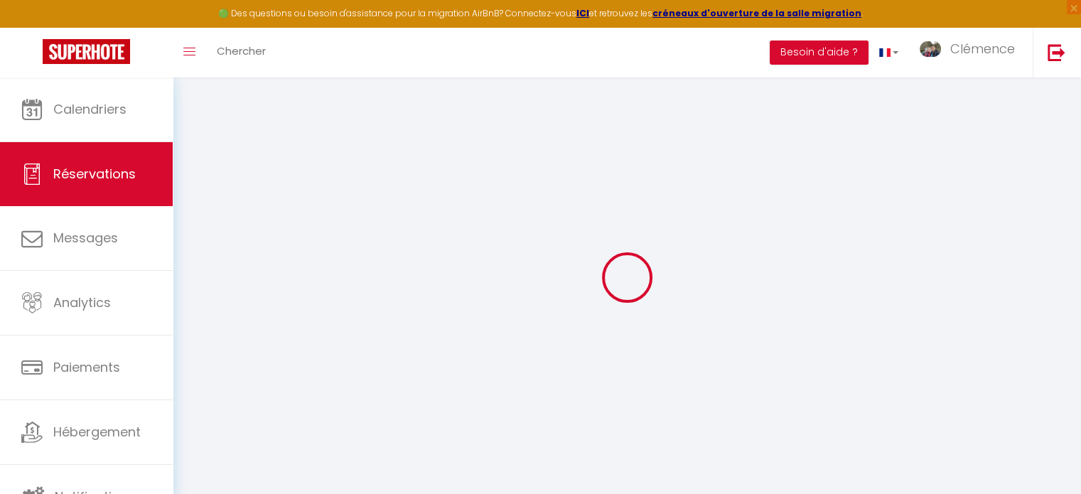
select select
checkbox input "false"
select select
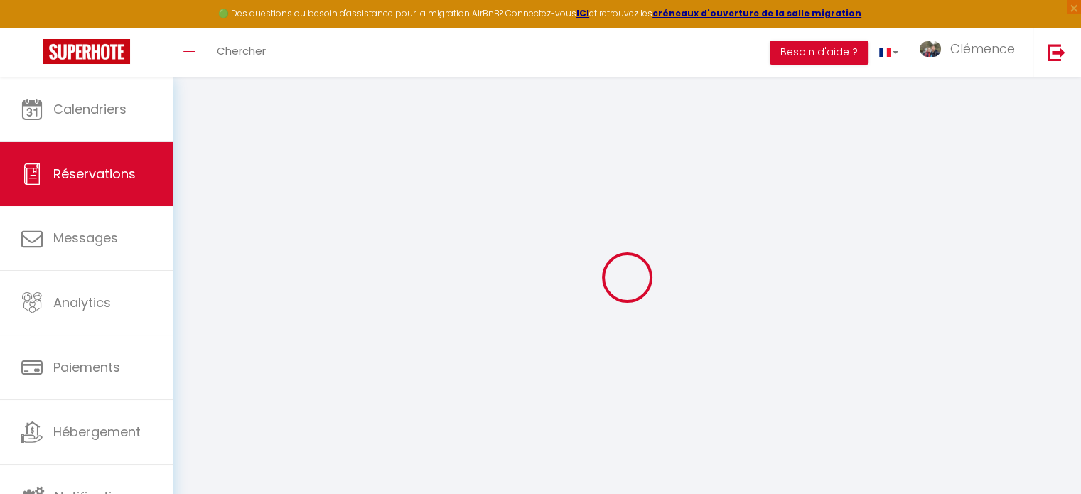
select select
checkbox input "false"
select select
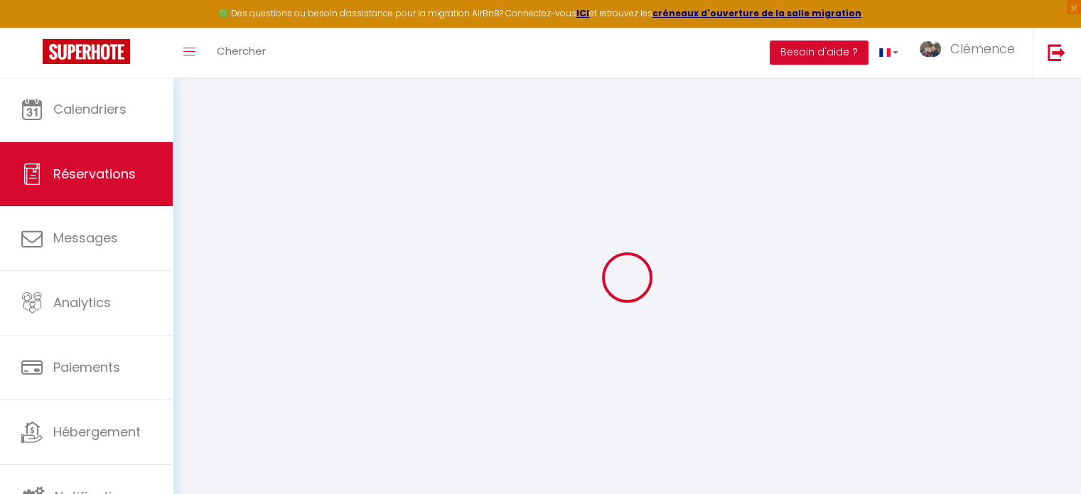
select select
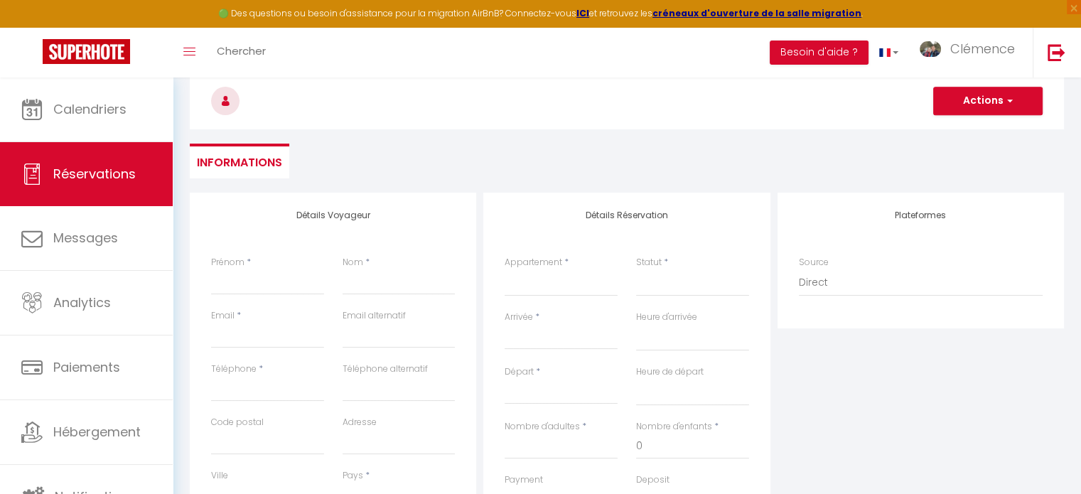
scroll to position [71, 0]
click at [254, 276] on input "Prénom" at bounding box center [267, 282] width 113 height 26
type input "J"
select select
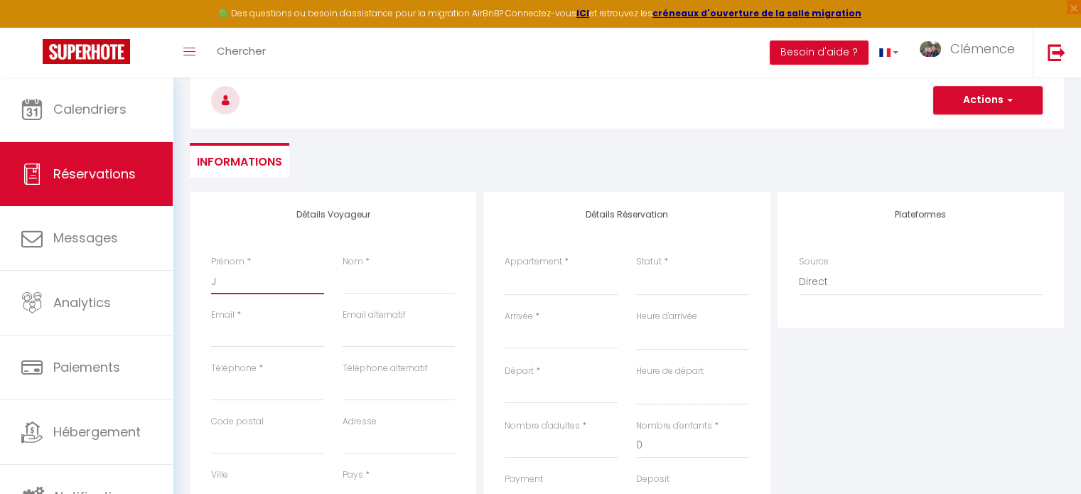
select select
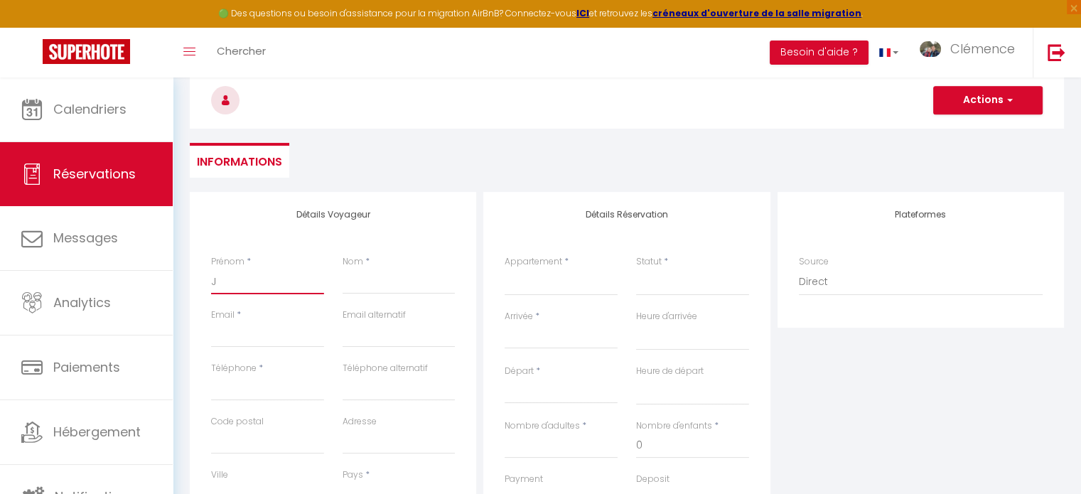
checkbox input "false"
type input "Je"
select select
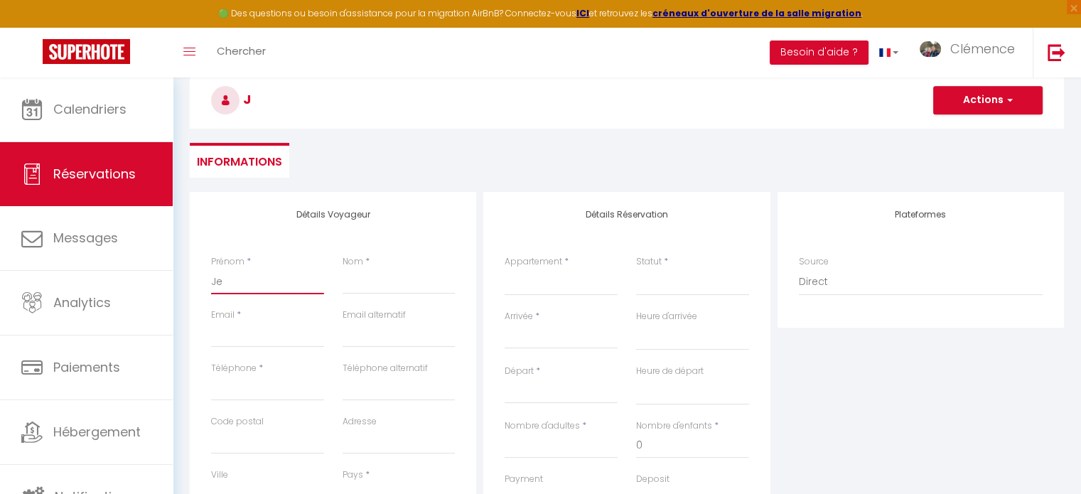
select select
checkbox input "false"
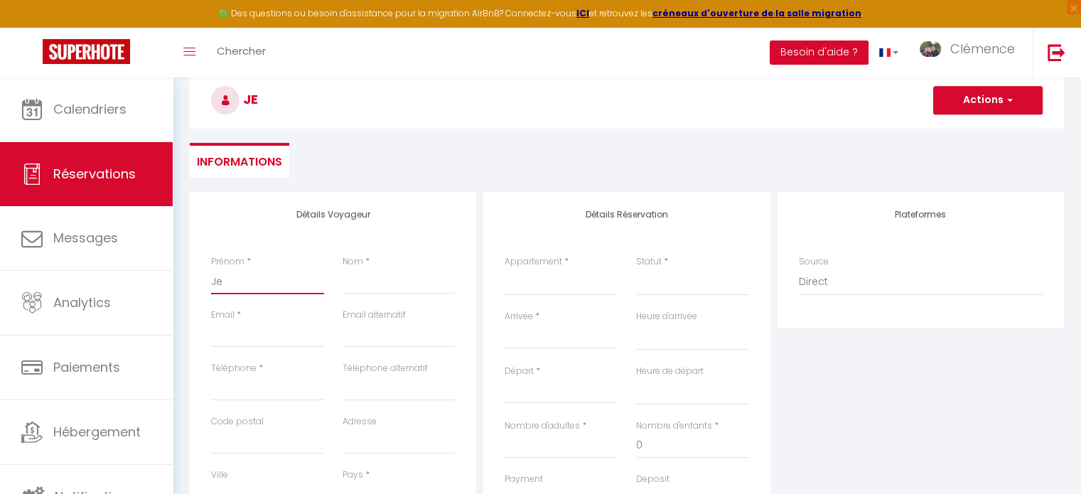
type input "Jea"
select select
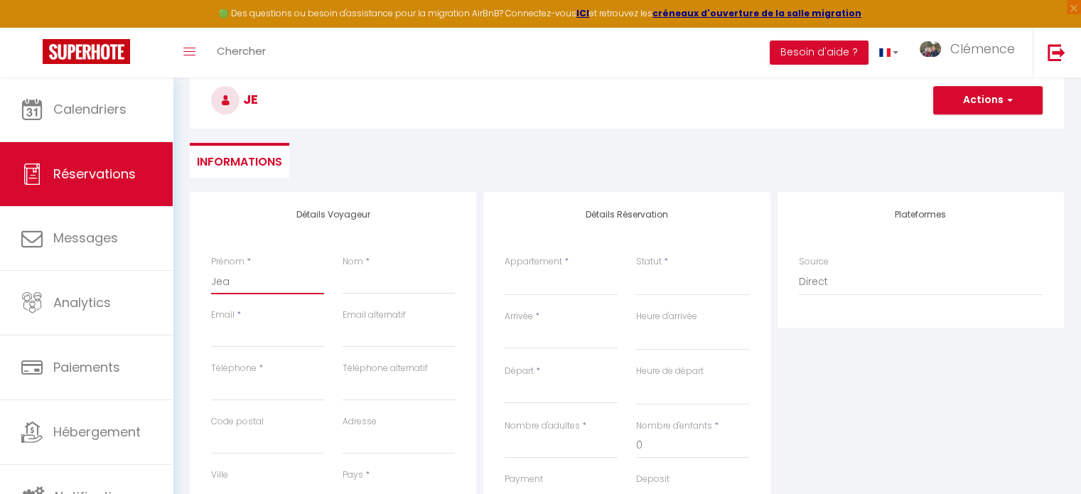
select select
checkbox input "false"
type input "Jean"
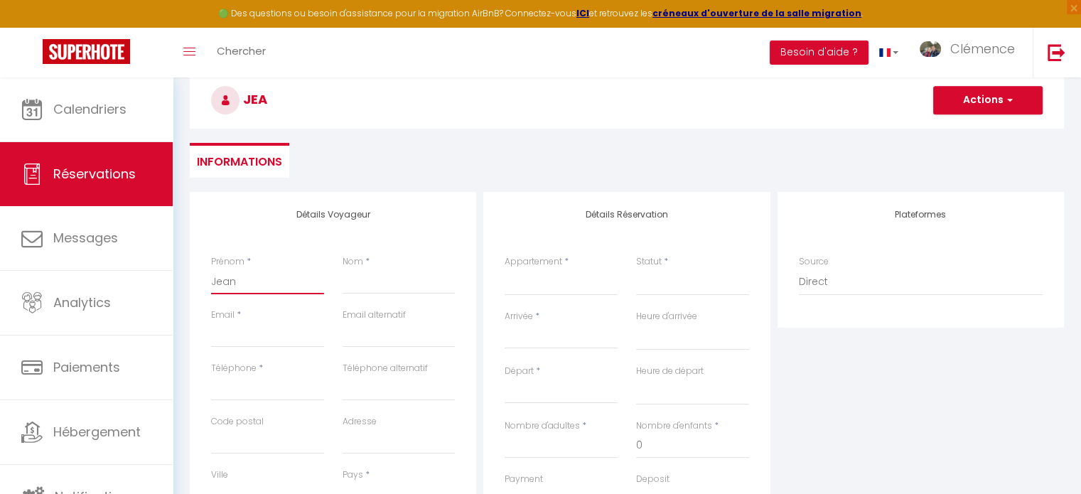
select select
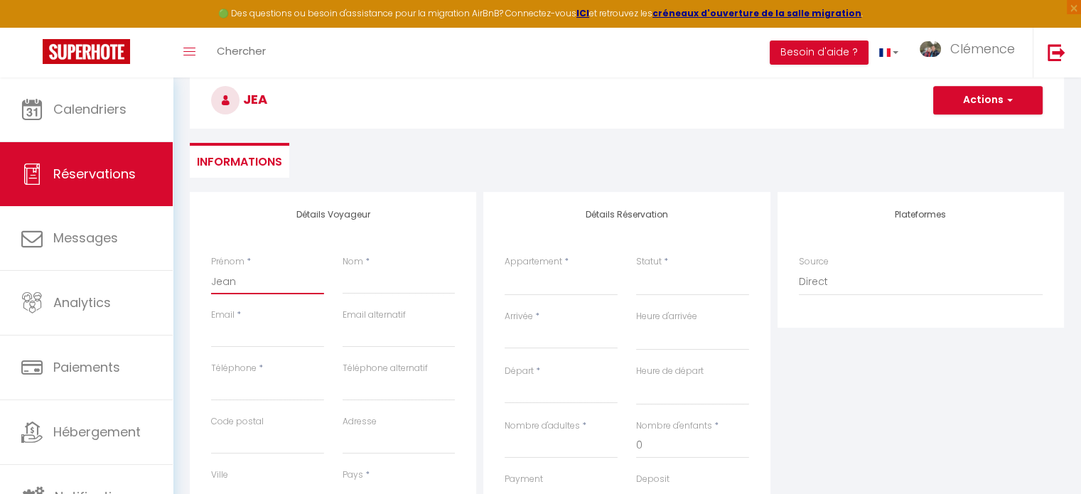
select select
checkbox input "false"
type input "Jean"
select select
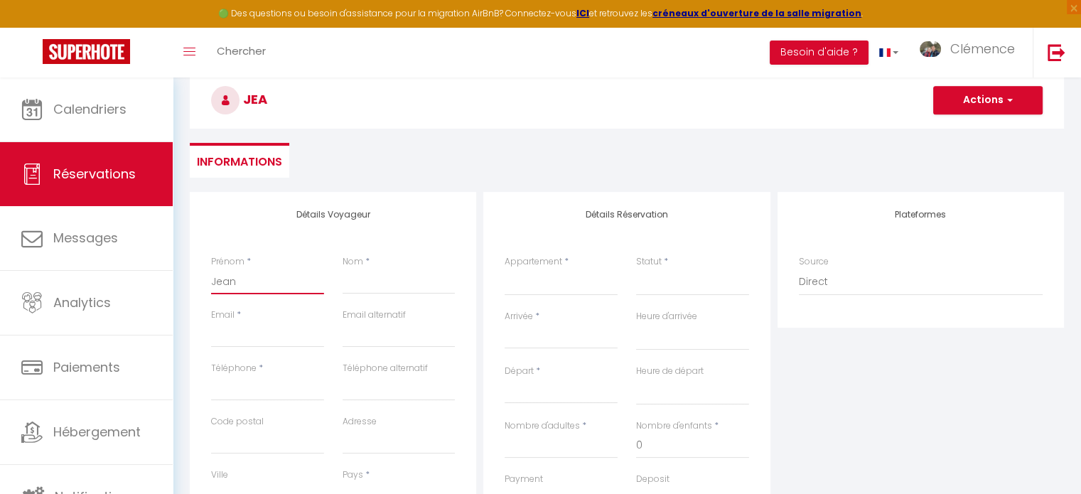
select select
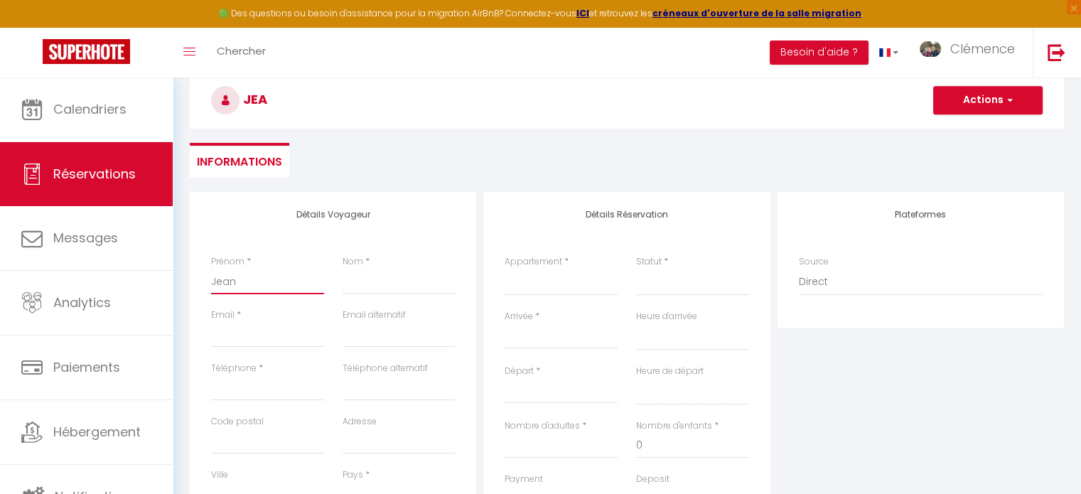
select select
checkbox input "false"
type input "Jean P"
select select
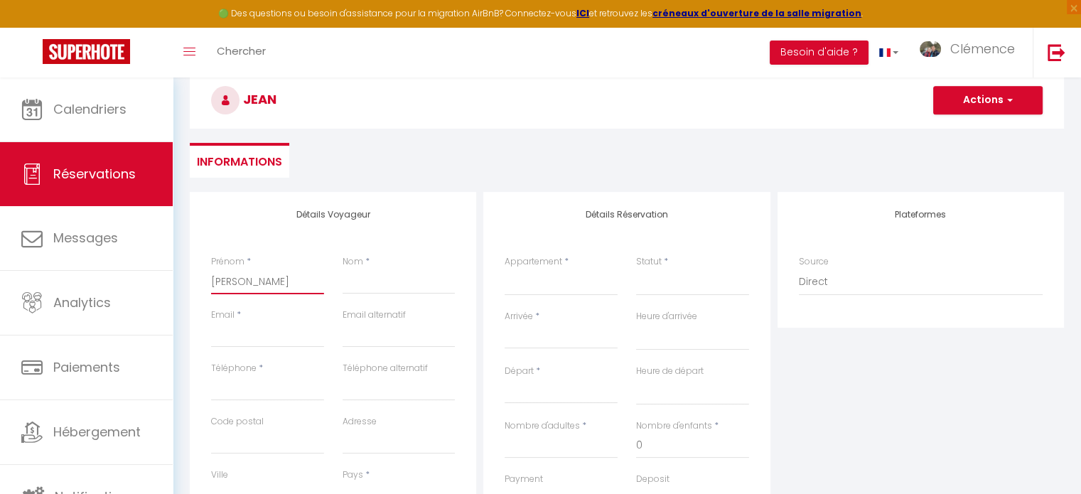
select select
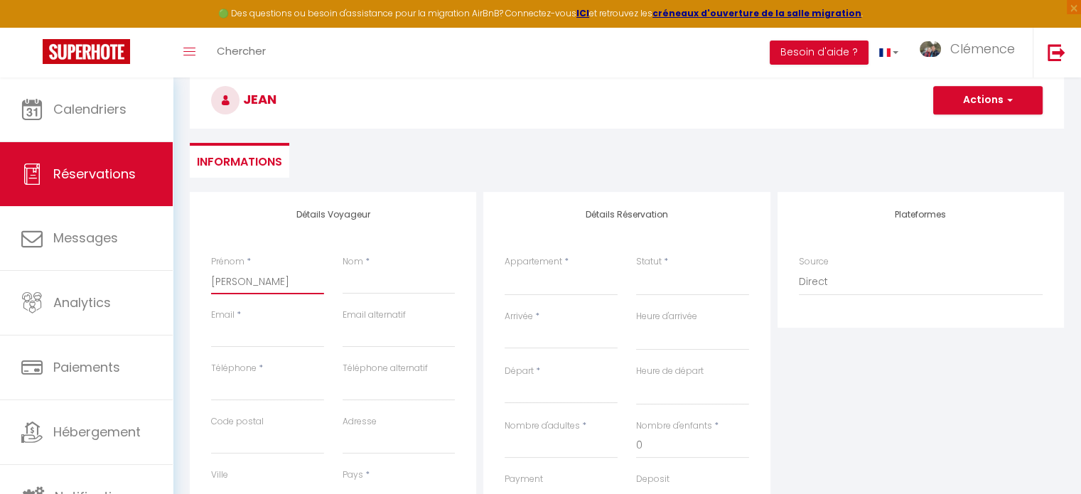
checkbox input "false"
type input "Jean"
select select
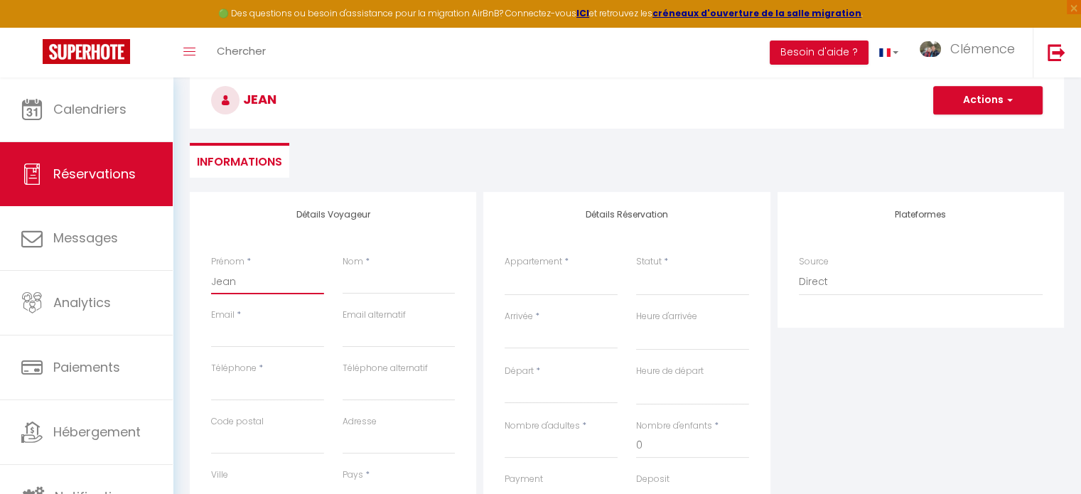
select select
checkbox input "false"
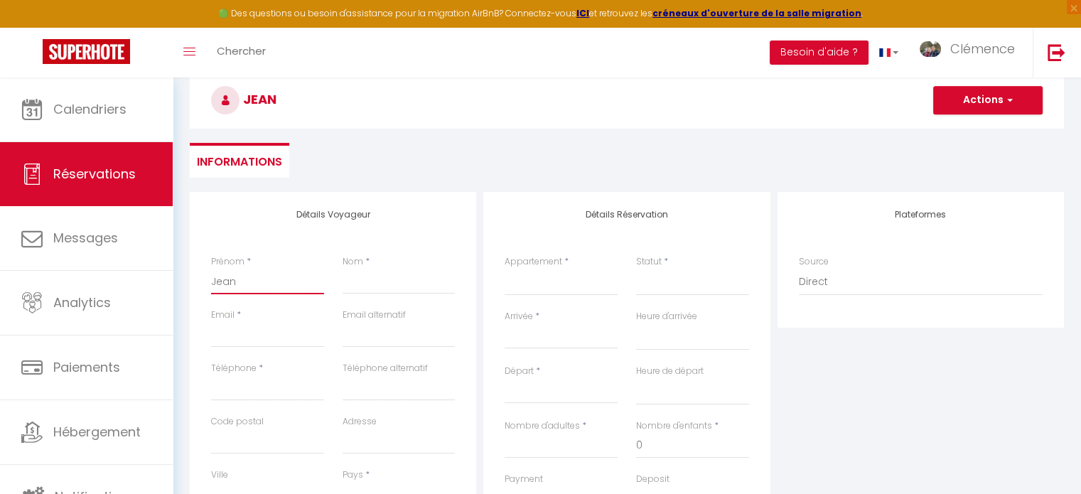
type input "Jean"
click at [372, 281] on input "Nom" at bounding box center [399, 282] width 113 height 26
type input "P"
select select
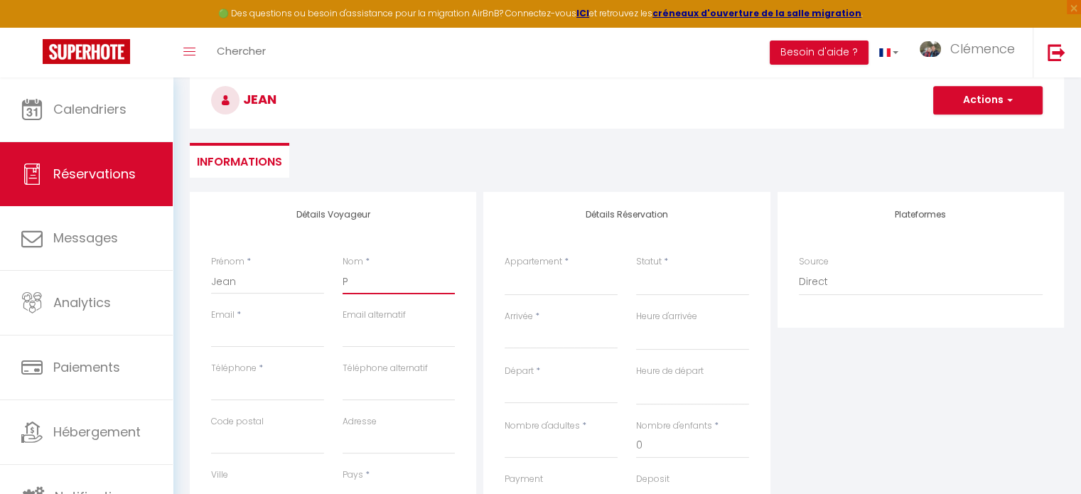
select select
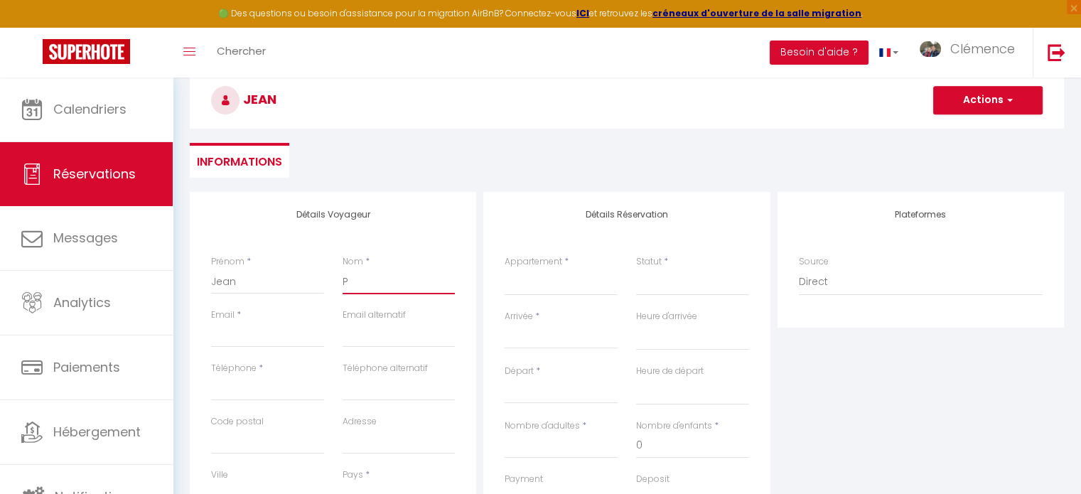
checkbox input "false"
type input "Pr"
select select
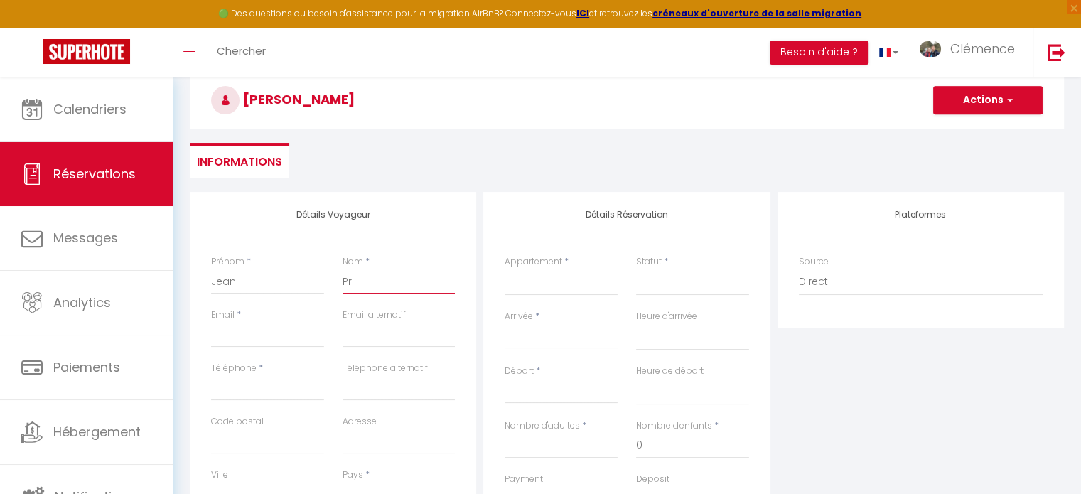
select select
checkbox input "false"
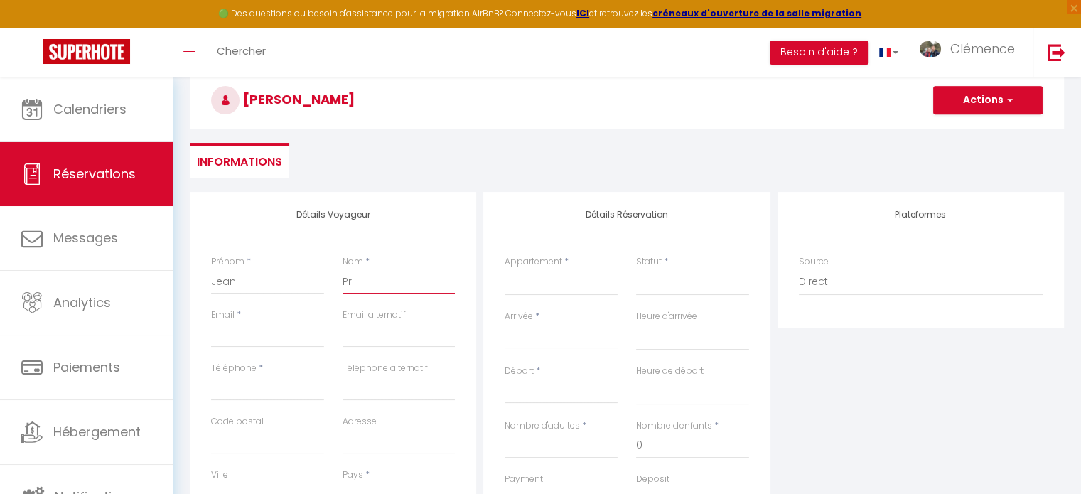
type input "Pro"
select select
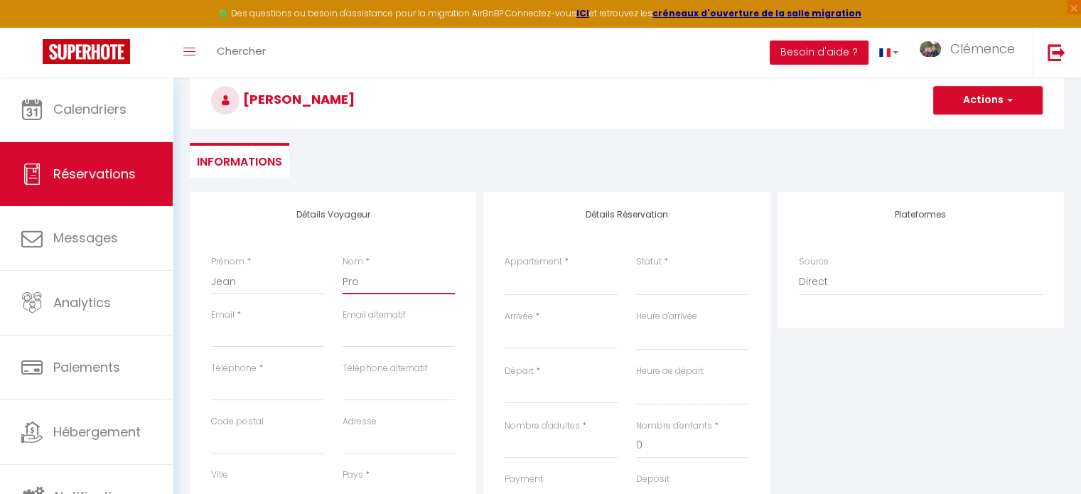
select select
checkbox input "false"
type input "Prop"
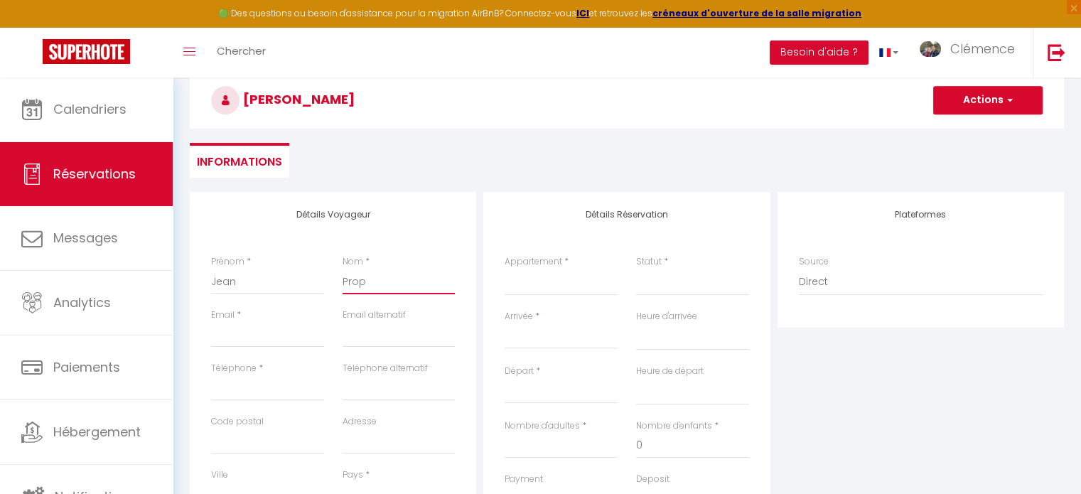
select select
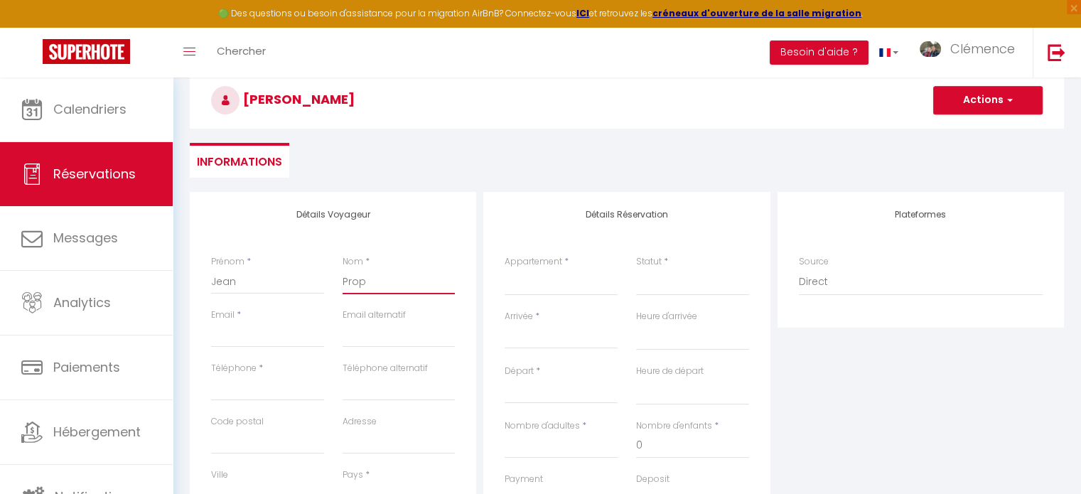
select select
checkbox input "false"
type input "Propr"
select select
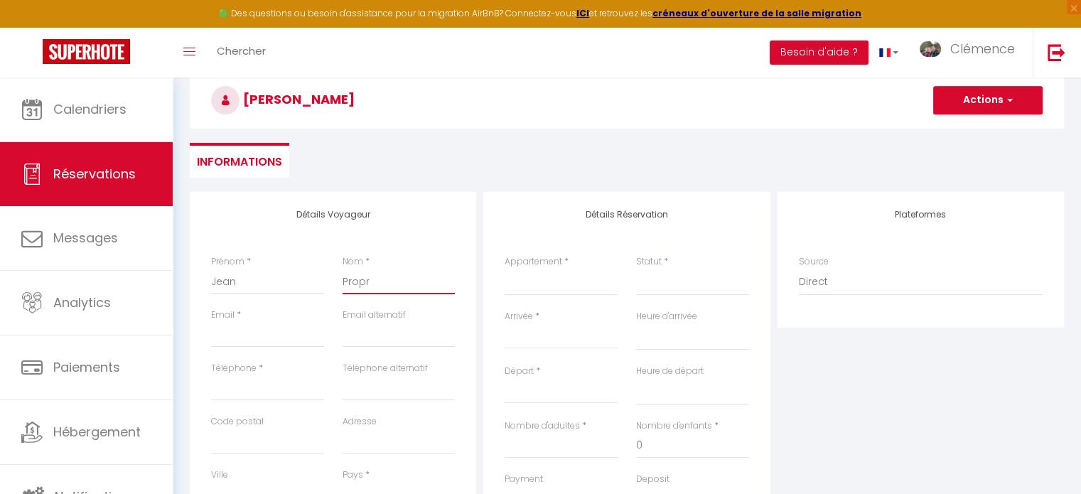
select select
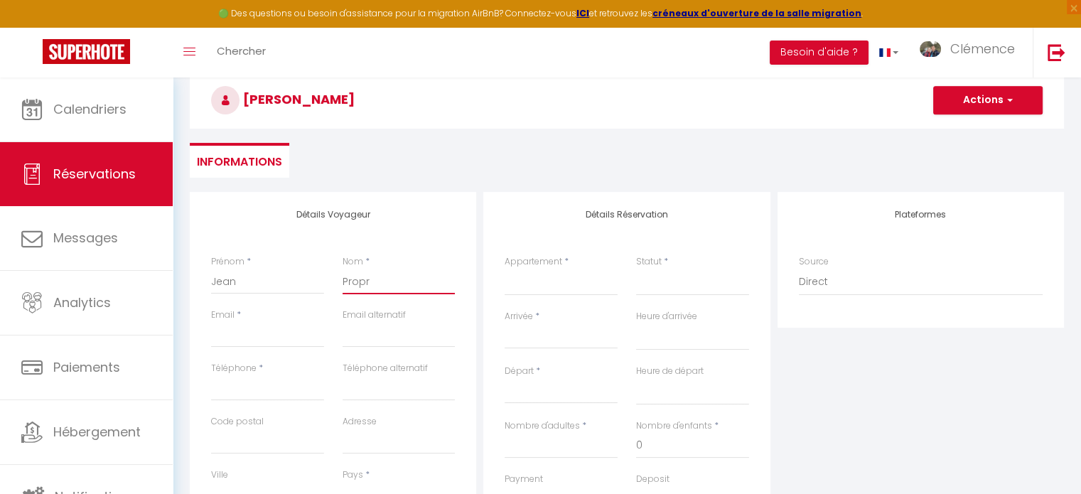
select select
checkbox input "false"
type input "Propri"
select select
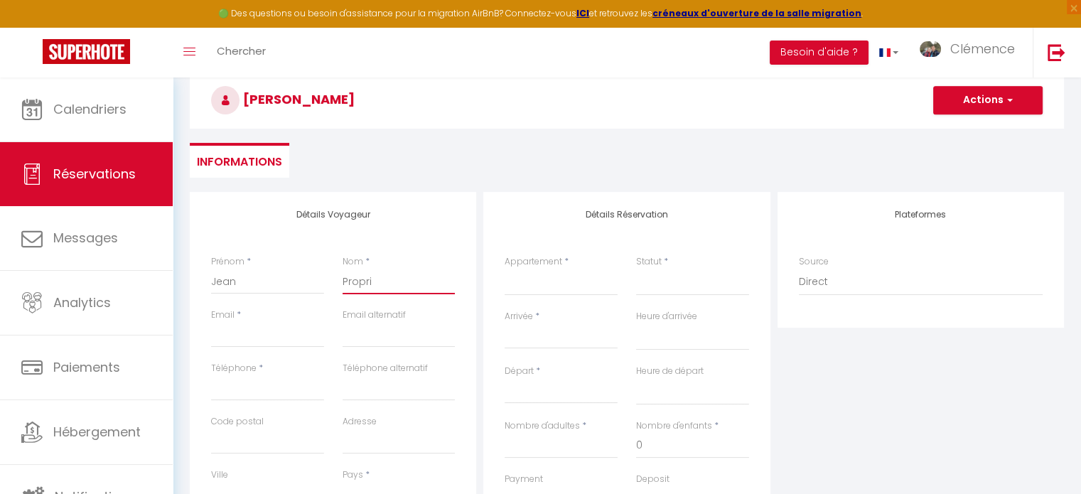
select select
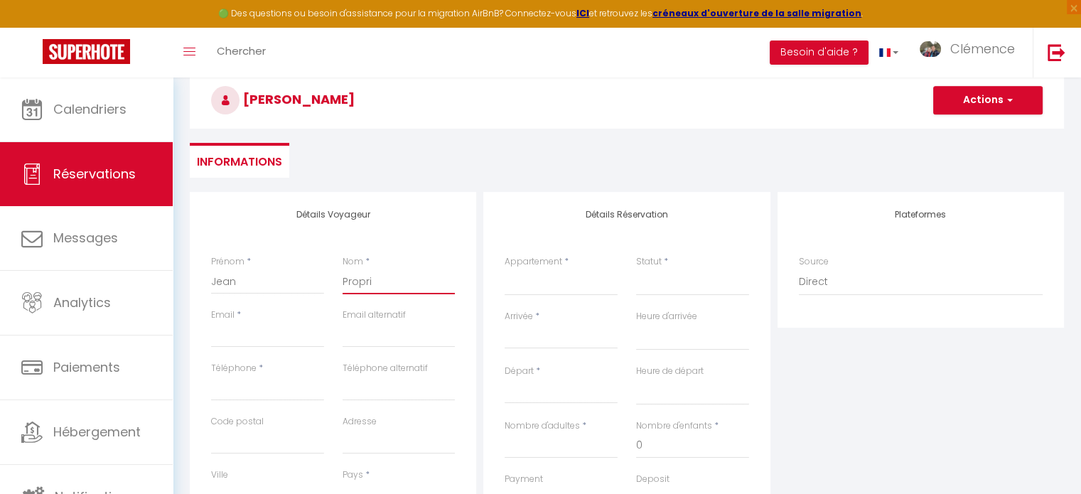
checkbox input "false"
type input "Proprié"
select select
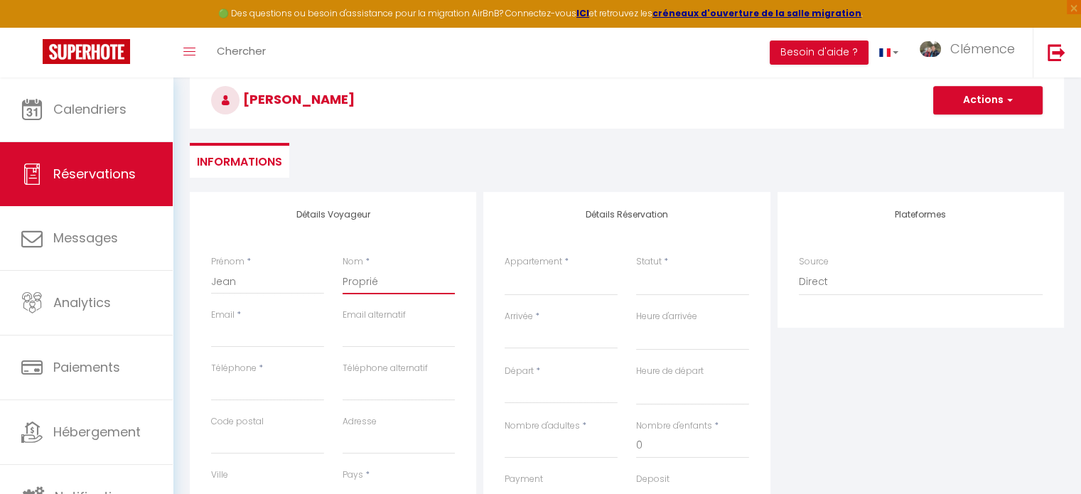
select select
checkbox input "false"
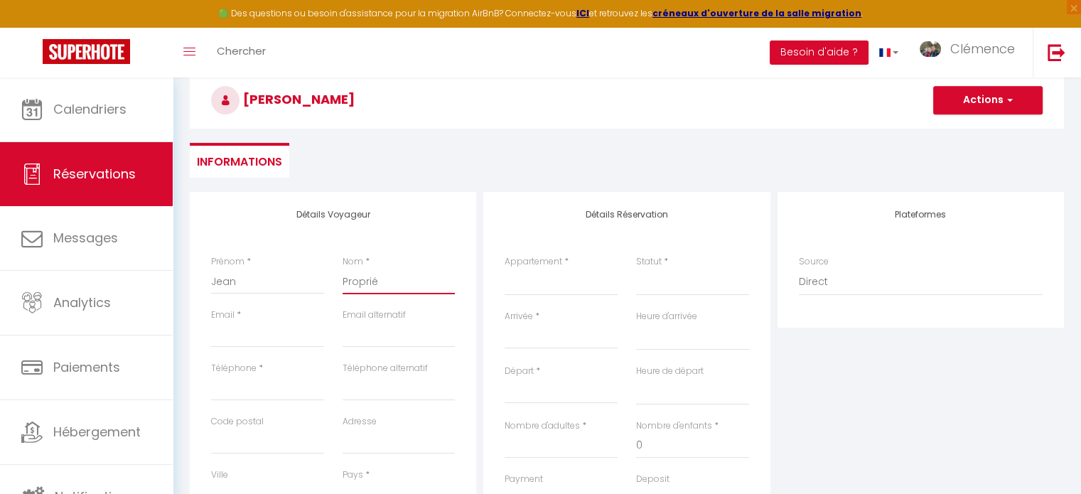
type input "Propriét"
select select
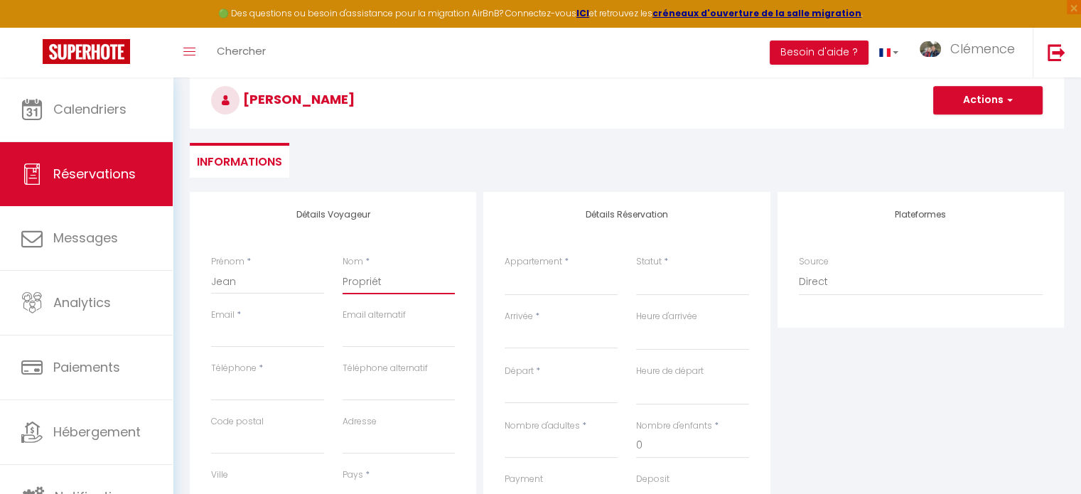
select select
checkbox input "false"
type input "Propriéta"
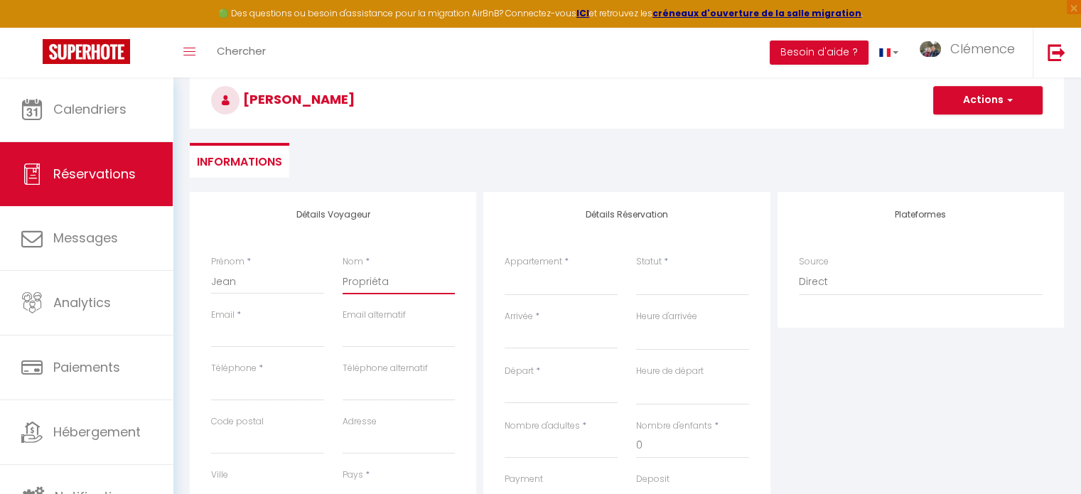
select select
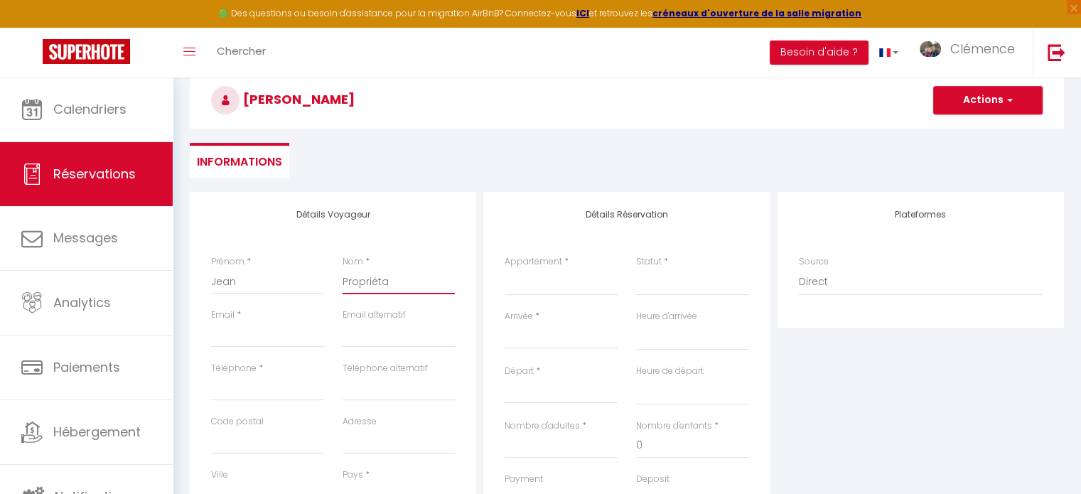
select select
checkbox input "false"
click at [543, 289] on select "Chalet Combloran - Vue Mont Blanc Chalet des Sommets - Vue Mont Blanc & Fiz Cha…" at bounding box center [561, 282] width 113 height 27
click at [505, 269] on select "Chalet Combloran - Vue Mont Blanc Chalet des Sommets - Vue Mont Blanc & Fiz Cha…" at bounding box center [561, 282] width 113 height 27
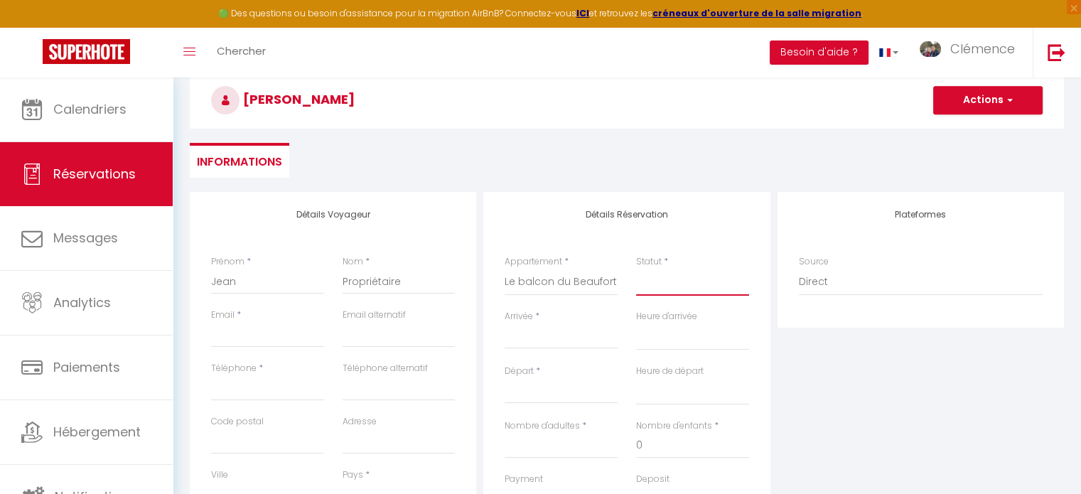
click at [664, 292] on select "Confirmé Non Confirmé Annulé Annulé par le voyageur No Show Request" at bounding box center [692, 282] width 113 height 27
click at [657, 284] on select "Confirmé Non Confirmé Annulé Annulé par le voyageur No Show Request" at bounding box center [692, 282] width 113 height 27
click at [657, 289] on select "Confirmé Non Confirmé Annulé Annulé par le voyageur No Show Request" at bounding box center [692, 282] width 113 height 27
click at [636, 269] on select "Confirmé Non Confirmé Annulé Annulé par le voyageur No Show Request" at bounding box center [692, 282] width 113 height 27
click at [526, 338] on input "Arrivée" at bounding box center [561, 337] width 113 height 18
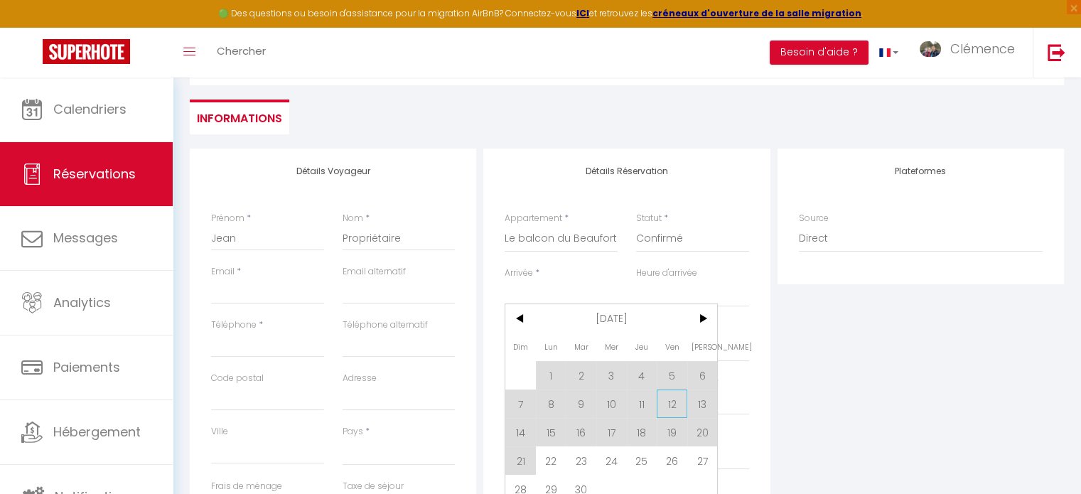
scroll to position [142, 0]
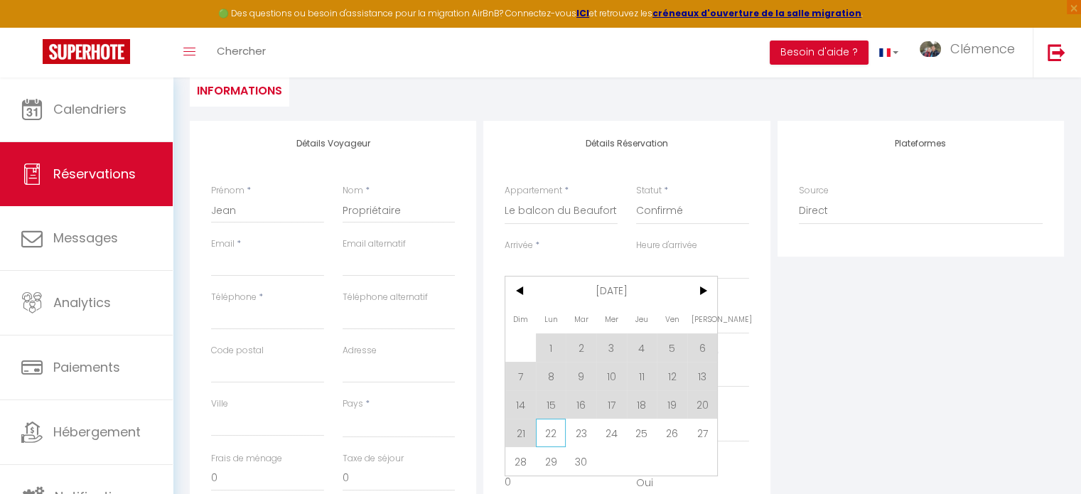
click at [548, 431] on span "22" at bounding box center [551, 433] width 31 height 28
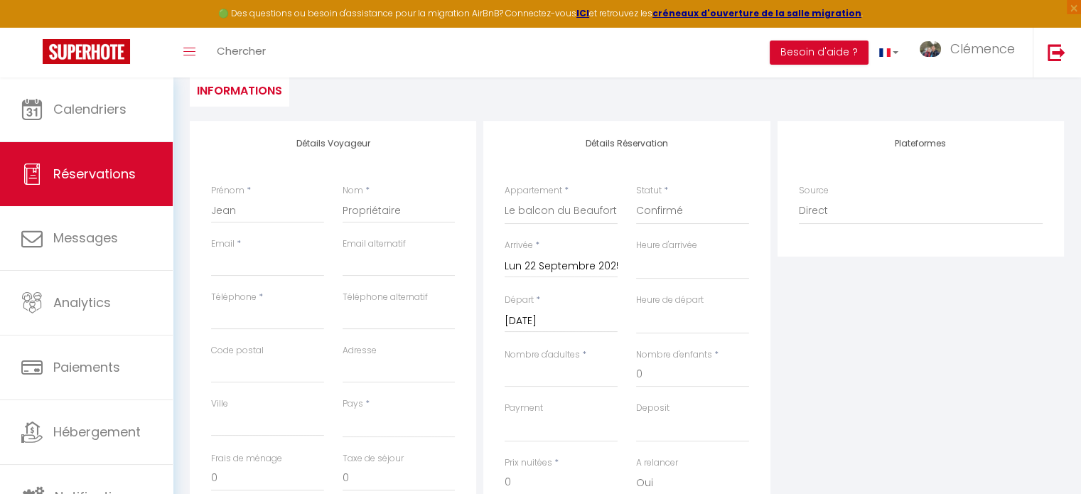
click at [560, 318] on input "Mar 23 Septembre 2025" at bounding box center [561, 321] width 113 height 18
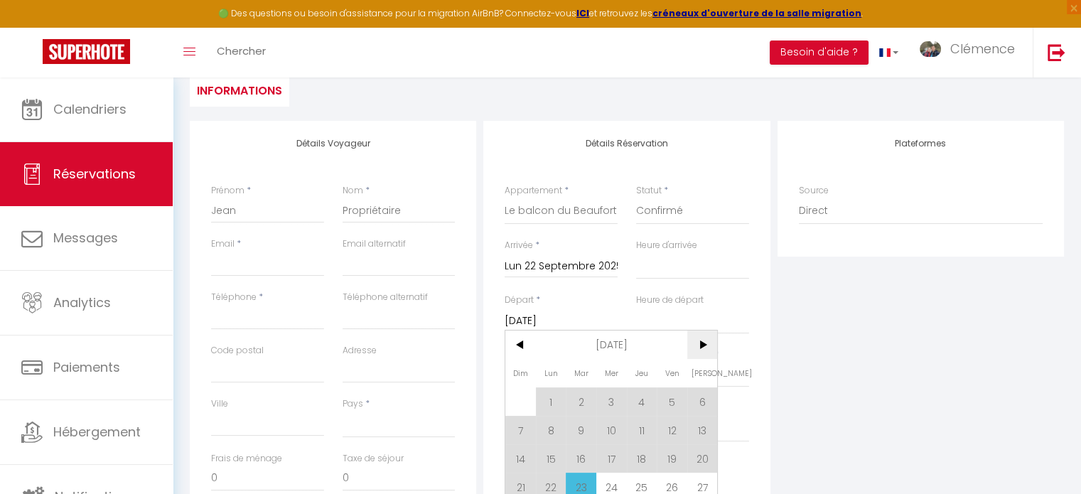
click at [702, 345] on span ">" at bounding box center [702, 344] width 31 height 28
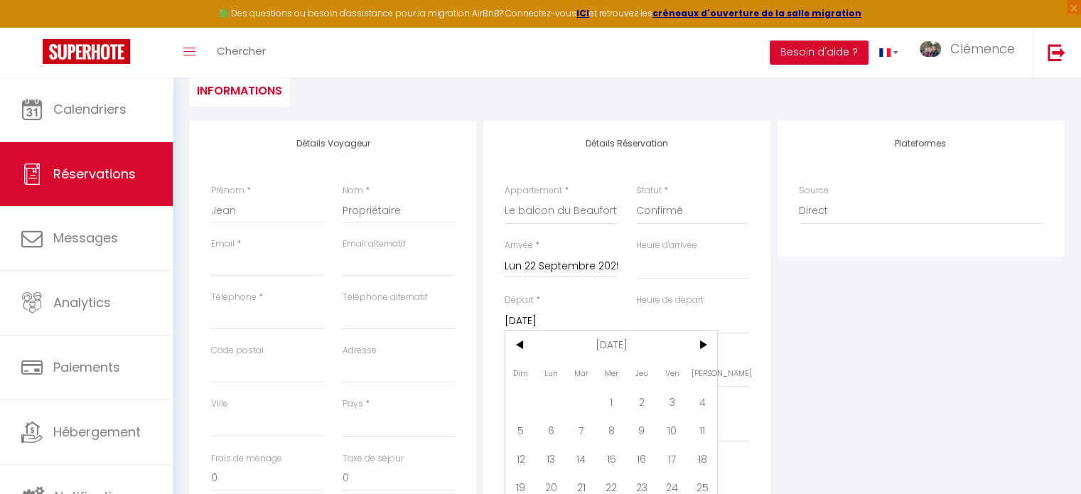
drag, startPoint x: 647, startPoint y: 397, endPoint x: 672, endPoint y: 257, distance: 142.2
click at [648, 397] on span "2" at bounding box center [642, 401] width 31 height 28
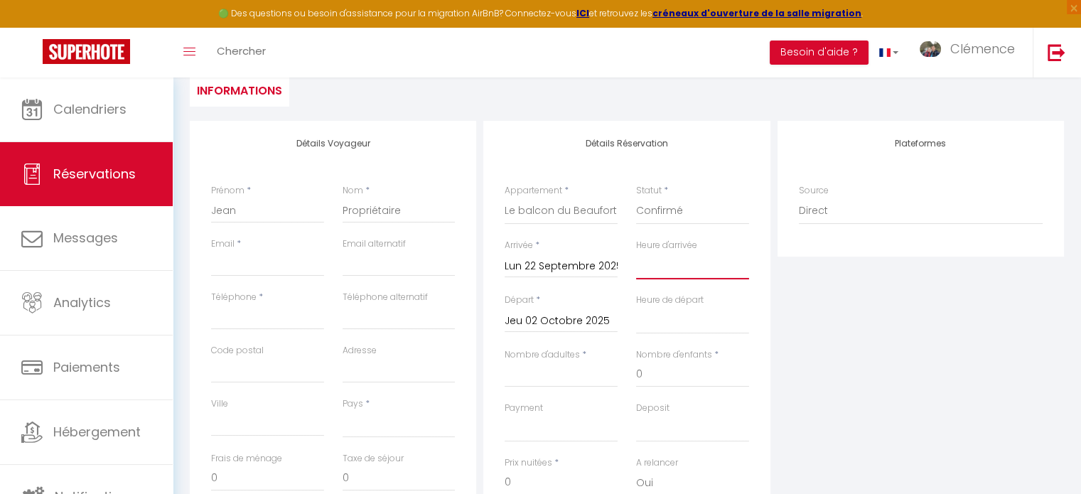
click at [672, 257] on select "00:00 00:30 01:00 01:30 02:00 02:30 03:00 03:30 04:00 04:30 05:00 05:30 06:00 0…" at bounding box center [692, 265] width 113 height 27
click at [833, 311] on div "Plateformes Source Direct Airbnb.com Booking.com Chalet montagne Expedia Gite d…" at bounding box center [920, 375] width 293 height 508
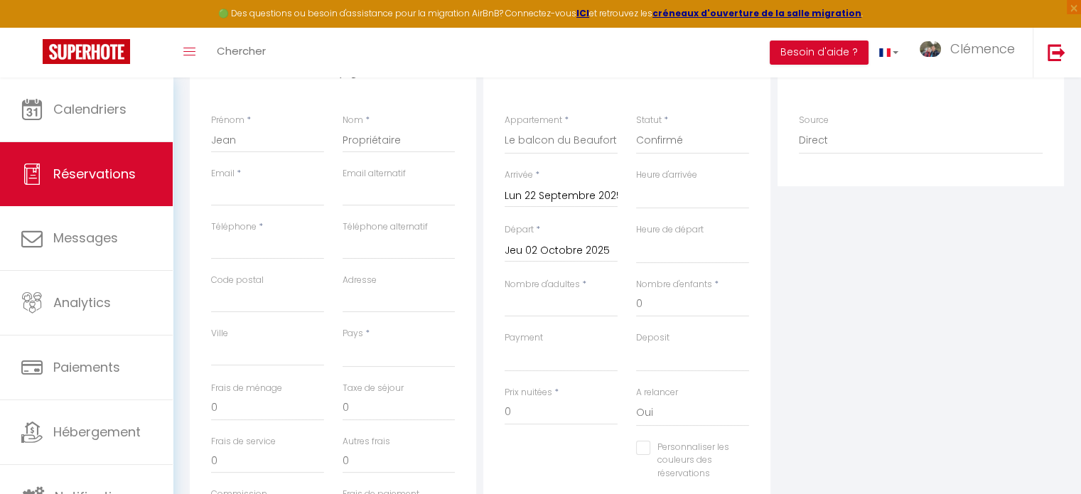
scroll to position [213, 0]
click at [576, 295] on input "Nombre d'adultes" at bounding box center [561, 304] width 113 height 26
drag, startPoint x: 659, startPoint y: 301, endPoint x: 622, endPoint y: 297, distance: 36.4
click at [622, 297] on div "Nombre d'adultes * 2 Nombre d'enfants * 0" at bounding box center [626, 303] width 263 height 53
drag, startPoint x: 537, startPoint y: 404, endPoint x: 474, endPoint y: 401, distance: 62.6
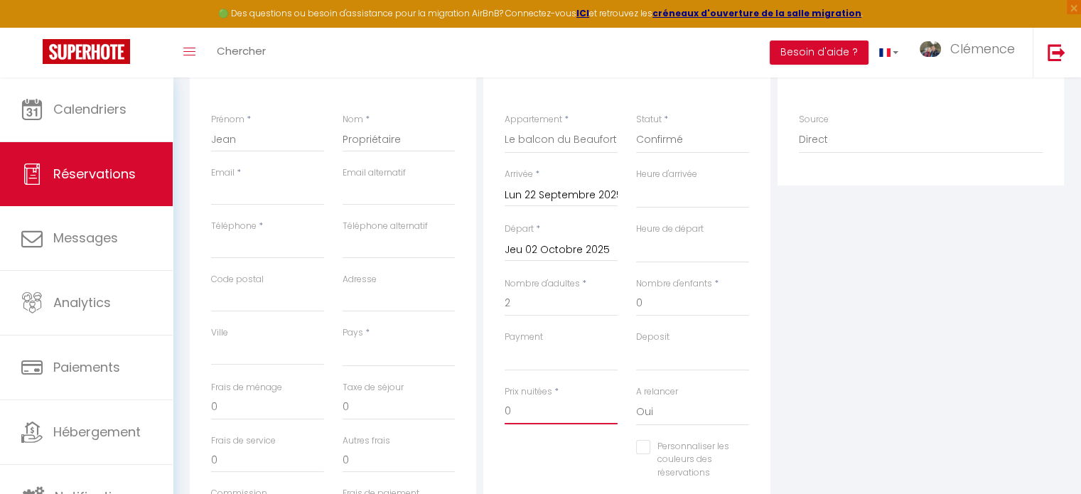
click at [474, 401] on div "Détails Voyageur Prénom * Jean Nom * Propriétaire Email * Email alternatif Télé…" at bounding box center [626, 304] width 881 height 508
click at [527, 364] on select "OK KO" at bounding box center [561, 357] width 113 height 27
click at [505, 344] on select "OK KO" at bounding box center [561, 357] width 113 height 27
click at [365, 357] on select "France Portugal Afghanistan Albania Algeria American Samoa Andorra Angola Angui…" at bounding box center [399, 353] width 113 height 27
click at [343, 340] on select "France Portugal Afghanistan Albania Algeria American Samoa Andorra Angola Angui…" at bounding box center [399, 353] width 113 height 27
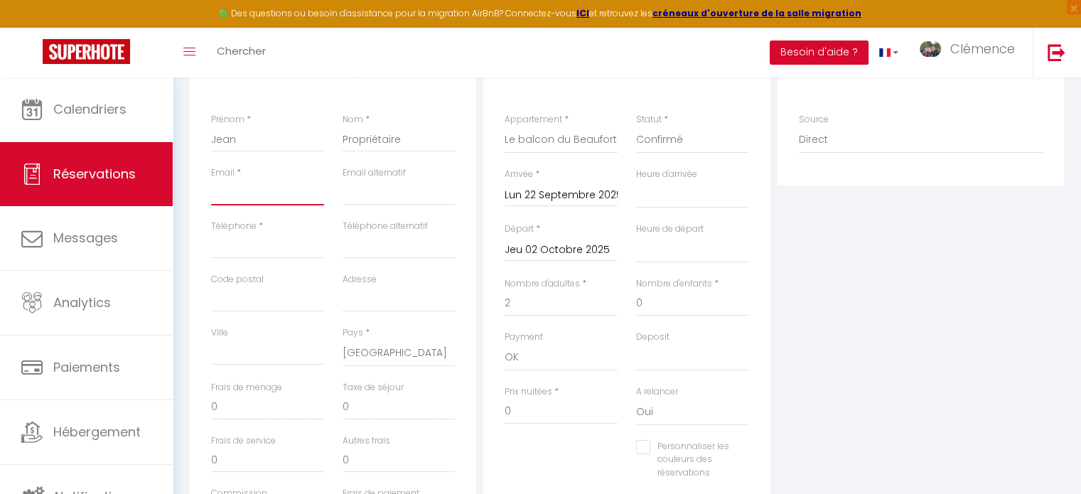
click at [242, 193] on input "Email client" at bounding box center [267, 193] width 113 height 26
click at [222, 244] on input "Téléphone" at bounding box center [267, 246] width 113 height 26
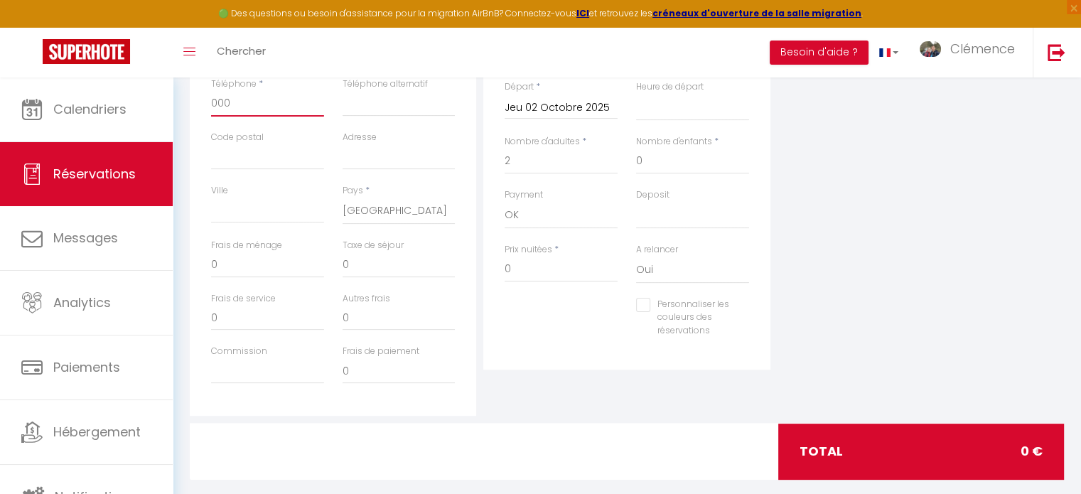
scroll to position [0, 0]
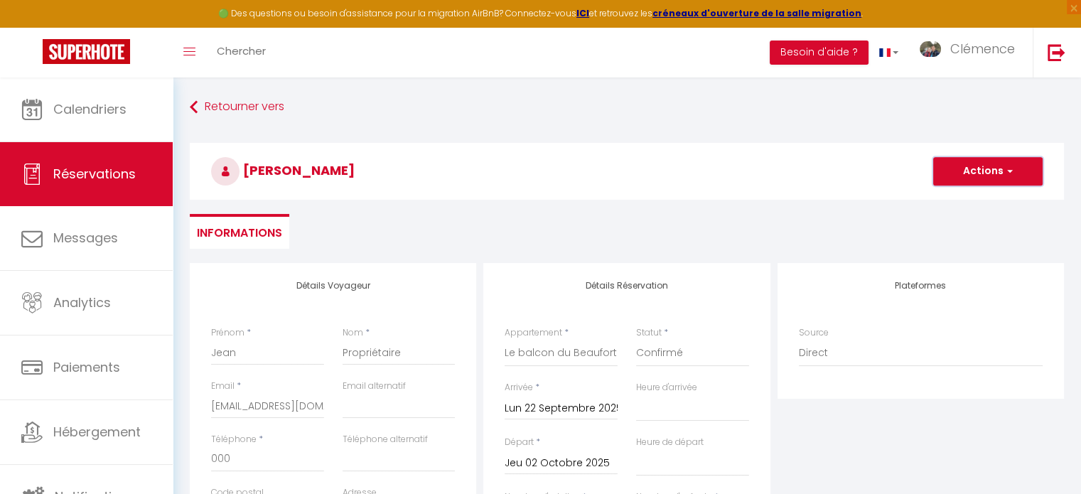
click at [978, 170] on button "Actions" at bounding box center [987, 171] width 109 height 28
click at [949, 201] on link "Enregistrer" at bounding box center [973, 202] width 112 height 18
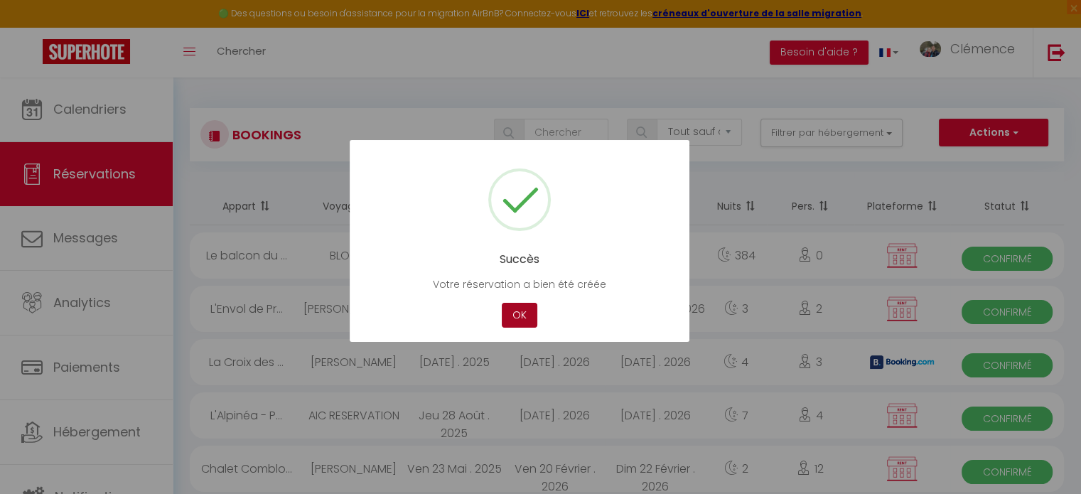
click at [517, 308] on button "OK" at bounding box center [520, 315] width 36 height 25
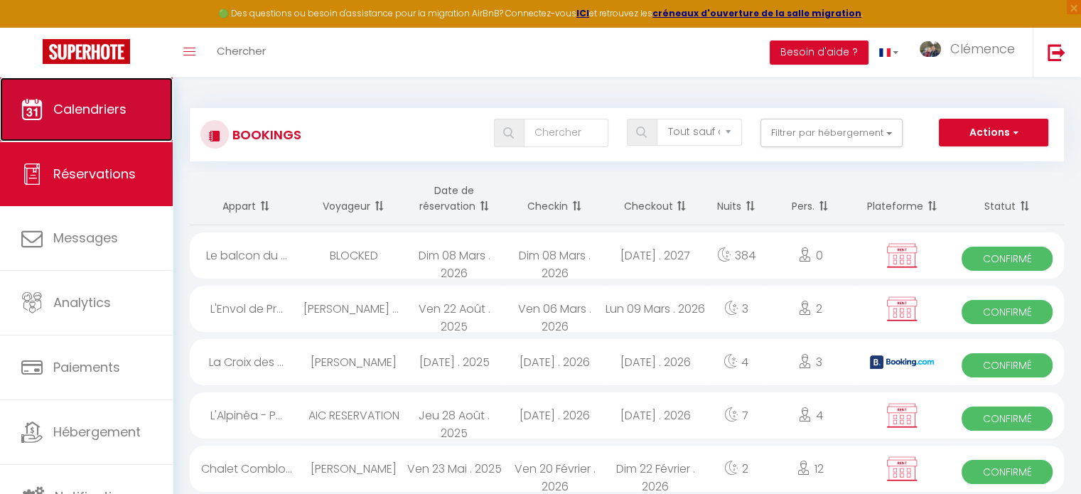
click at [116, 119] on link "Calendriers" at bounding box center [86, 109] width 173 height 64
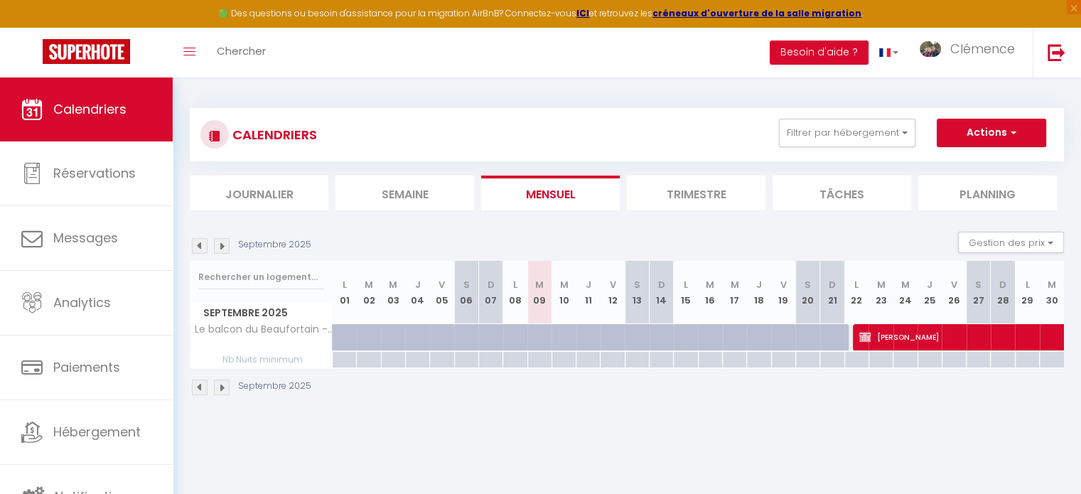
click at [224, 247] on img at bounding box center [222, 246] width 16 height 16
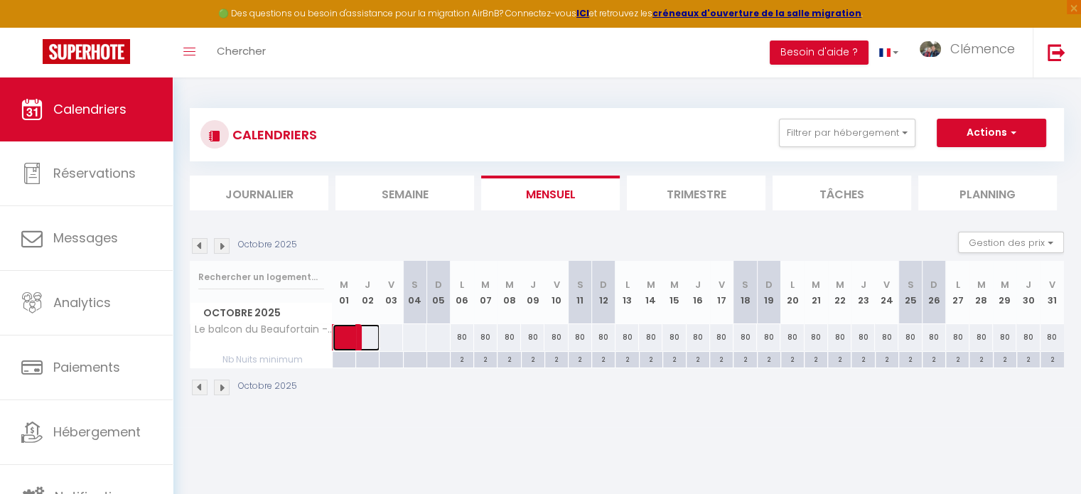
click at [370, 331] on span at bounding box center [363, 337] width 33 height 27
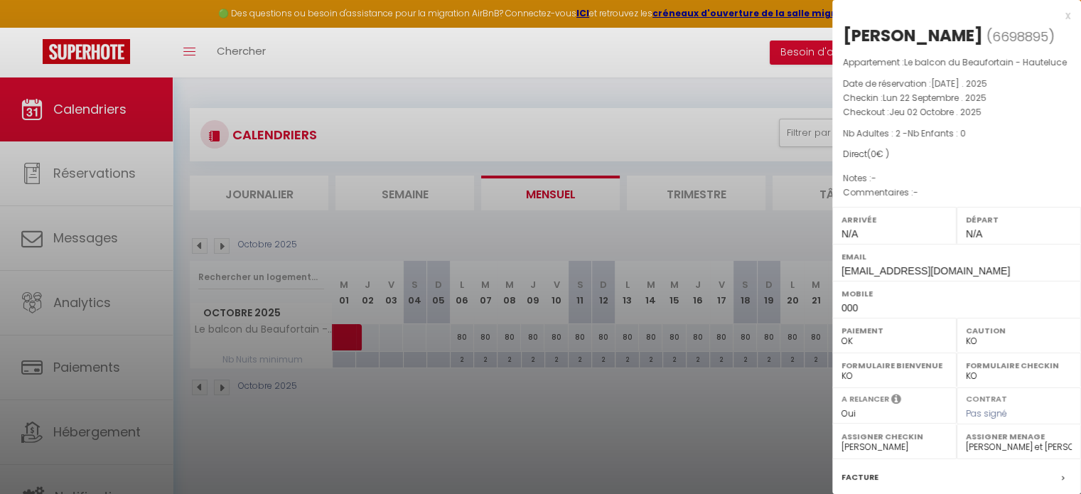
click at [388, 329] on div at bounding box center [540, 247] width 1081 height 494
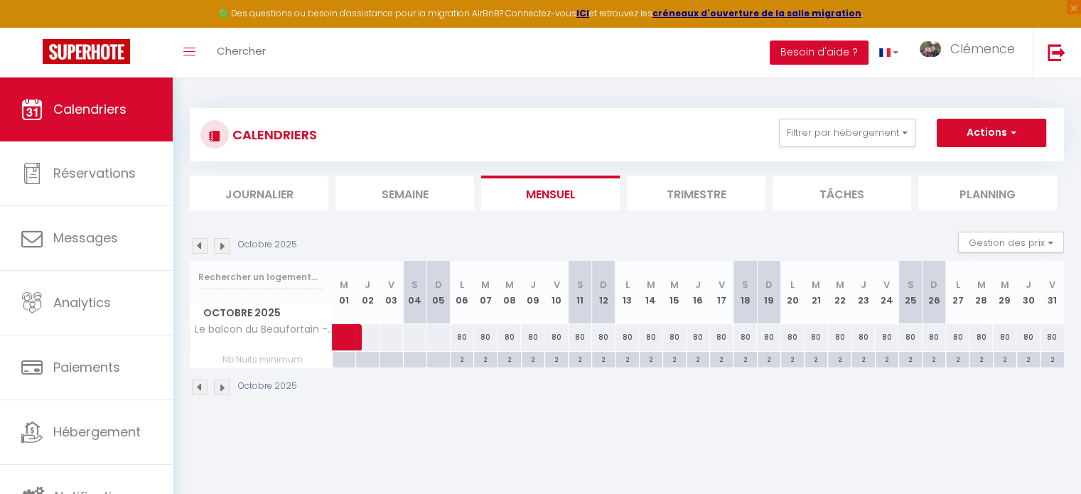
click at [389, 333] on div at bounding box center [391, 337] width 24 height 26
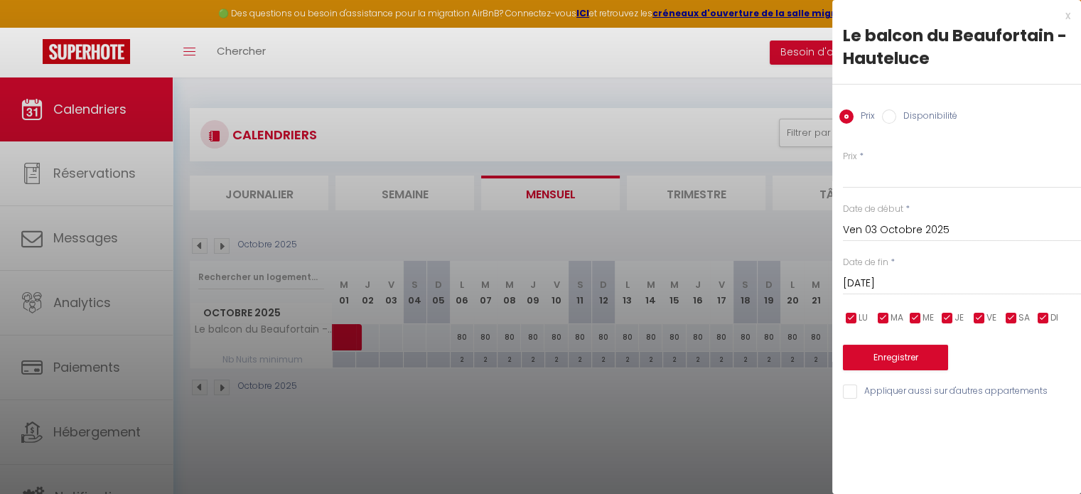
click at [901, 232] on input "Ven 03 Octobre 2025" at bounding box center [962, 230] width 238 height 18
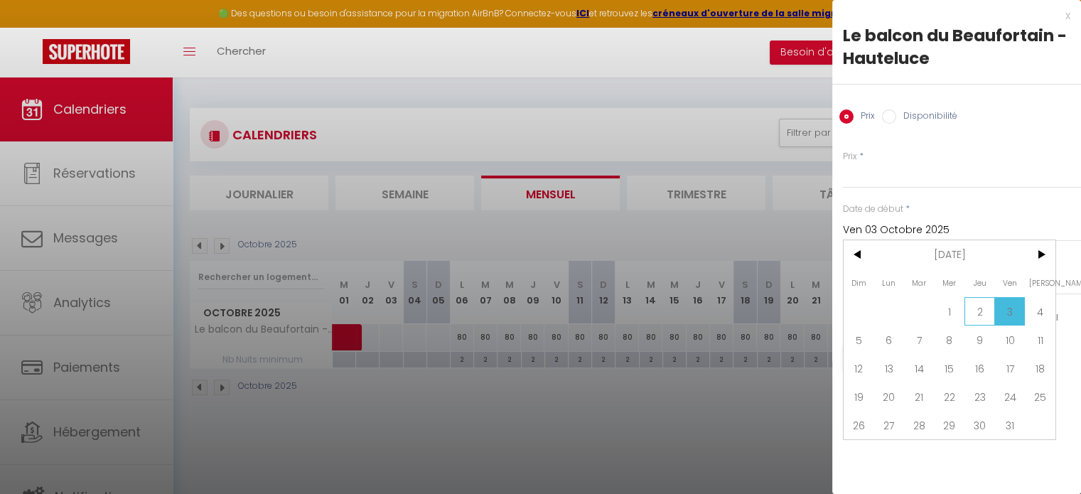
click at [982, 305] on span "2" at bounding box center [979, 311] width 31 height 28
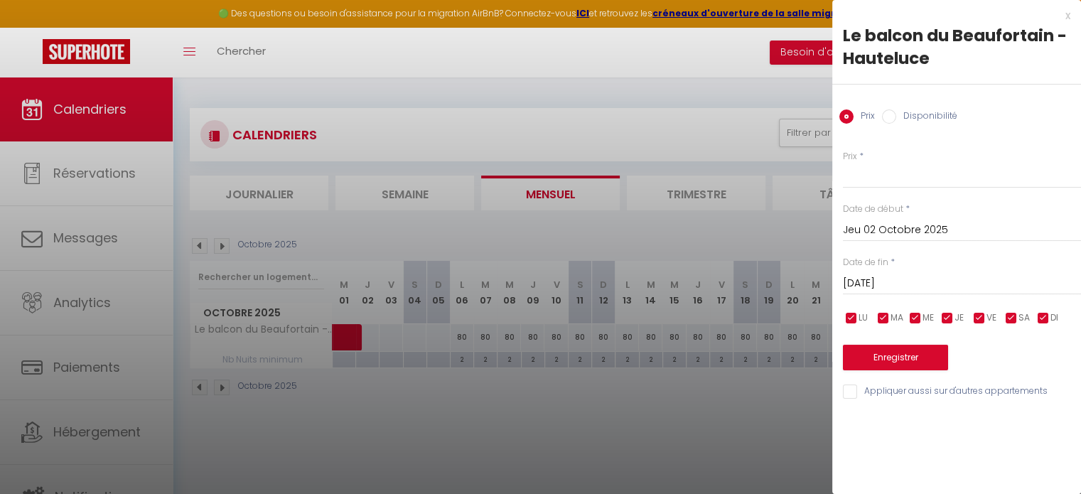
click at [887, 286] on input "Sam 04 Octobre 2025" at bounding box center [962, 283] width 238 height 18
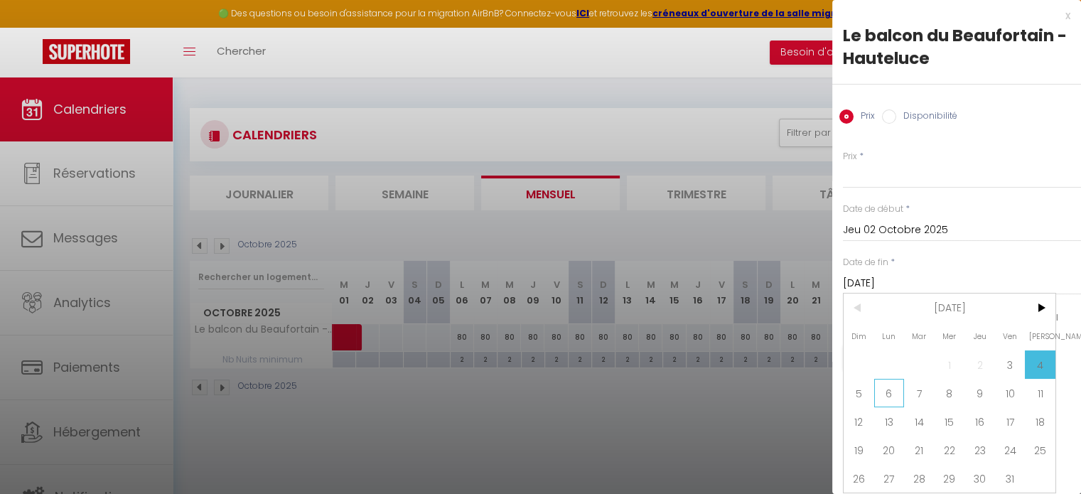
drag, startPoint x: 893, startPoint y: 387, endPoint x: 877, endPoint y: 311, distance: 77.6
click at [893, 386] on span "6" at bounding box center [889, 393] width 31 height 28
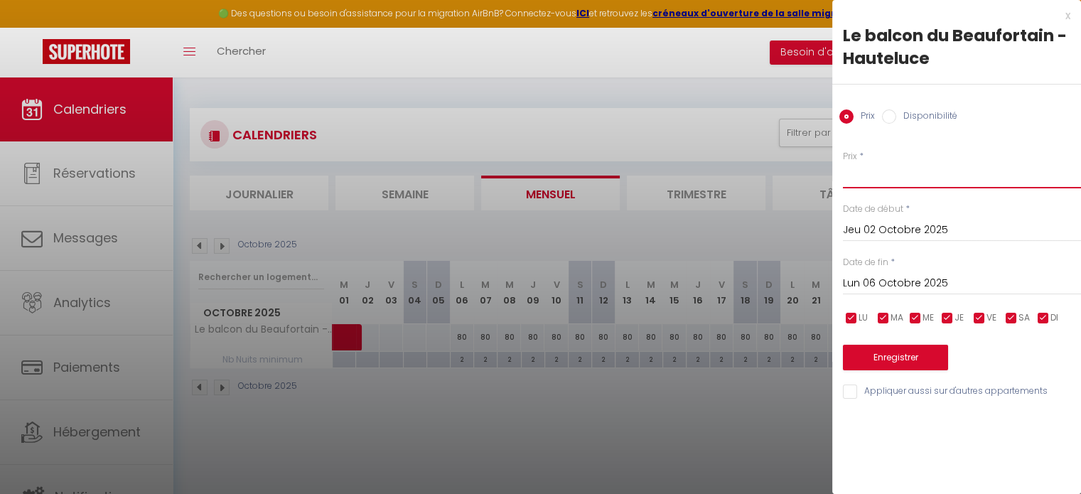
click at [855, 167] on input "Prix" at bounding box center [962, 176] width 238 height 26
click at [902, 357] on button "Enregistrer" at bounding box center [895, 358] width 105 height 26
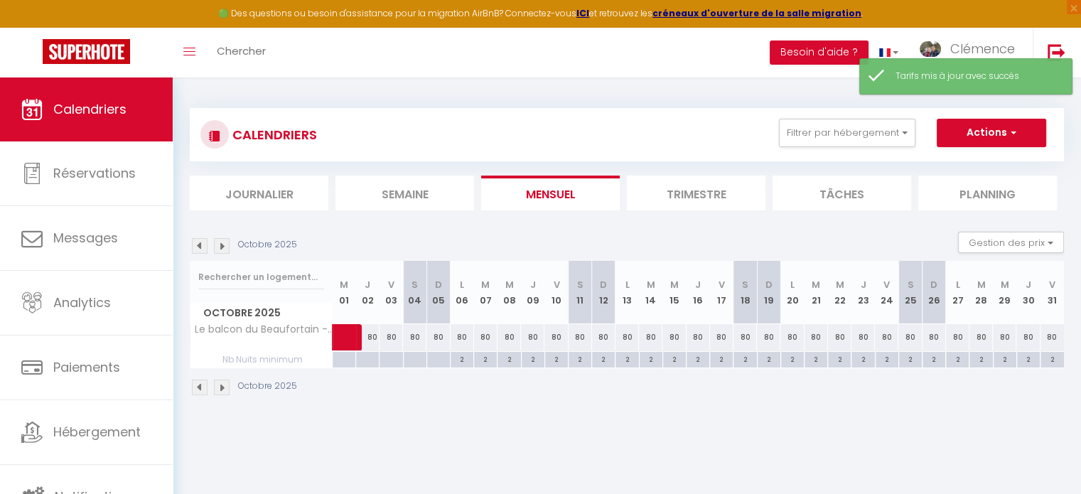
click at [370, 358] on div at bounding box center [366, 360] width 23 height 16
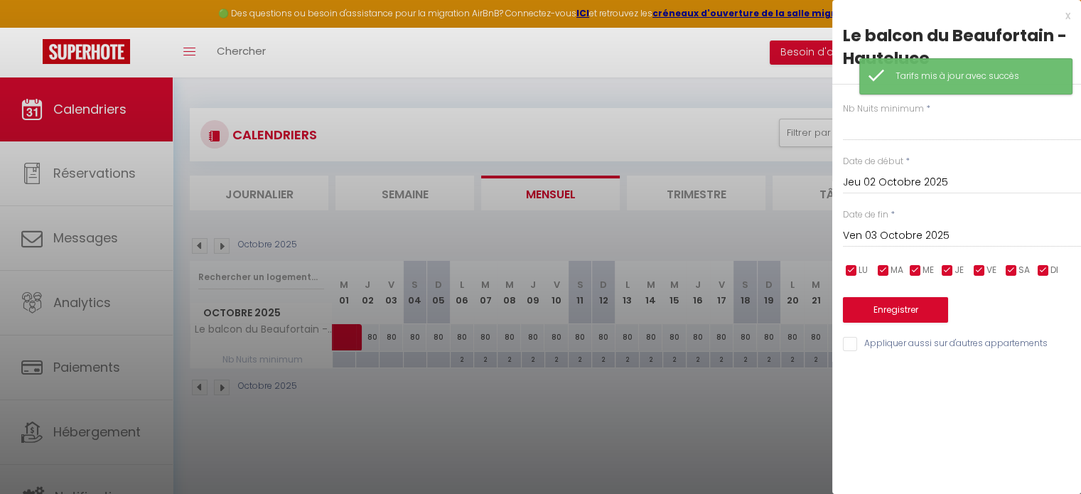
click at [945, 239] on input "Ven 03 Octobre 2025" at bounding box center [962, 236] width 238 height 18
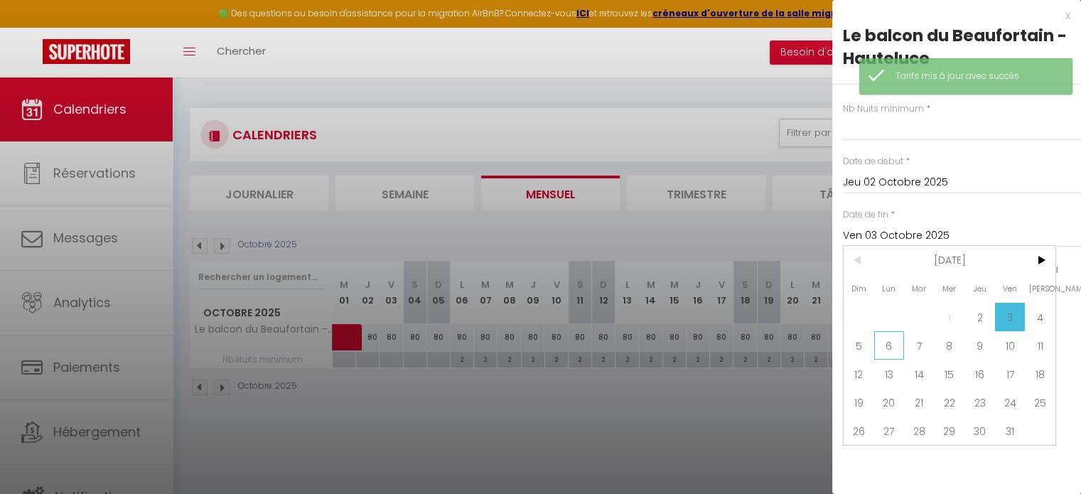
click at [888, 343] on span "6" at bounding box center [889, 345] width 31 height 28
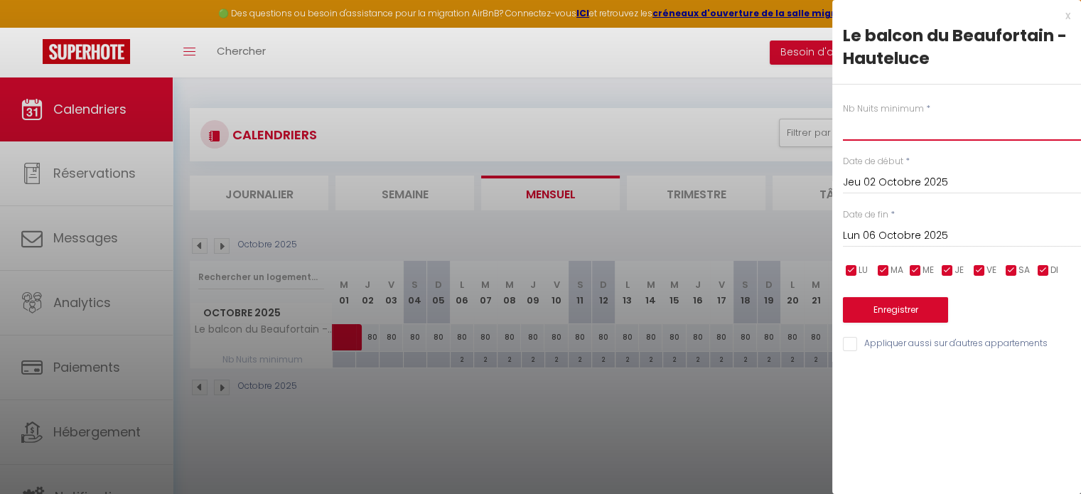
click at [896, 132] on input "text" at bounding box center [962, 128] width 238 height 26
click at [875, 303] on button "Enregistrer" at bounding box center [895, 310] width 105 height 26
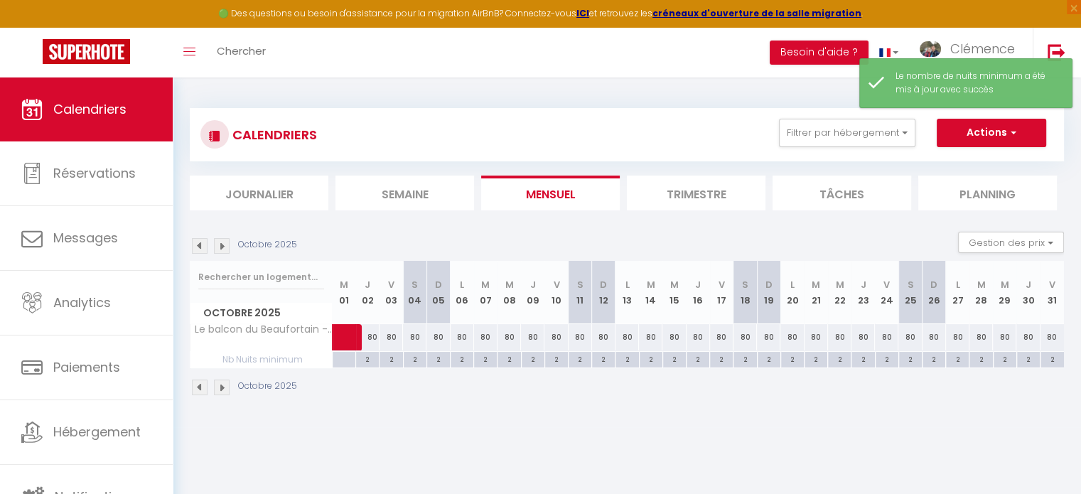
click at [222, 247] on img at bounding box center [222, 246] width 16 height 16
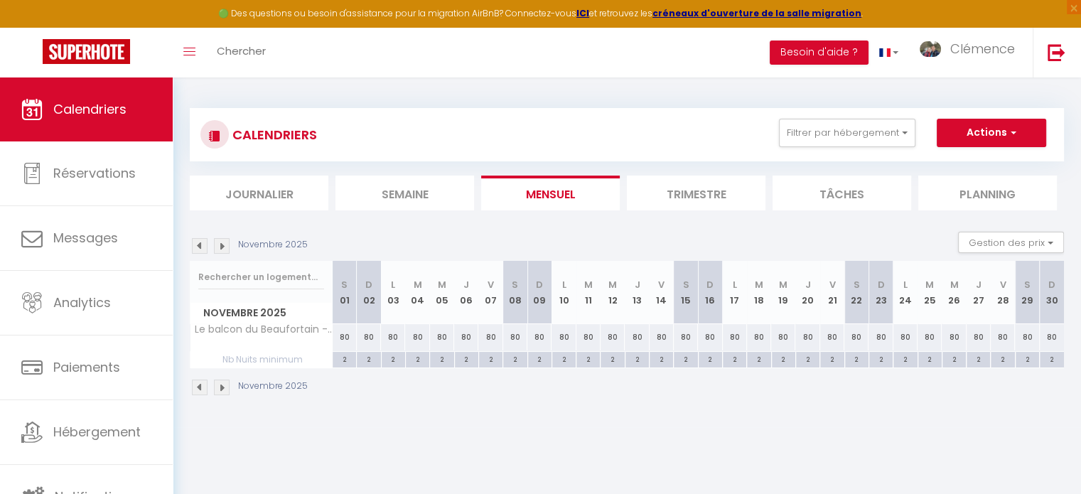
click at [220, 244] on img at bounding box center [222, 246] width 16 height 16
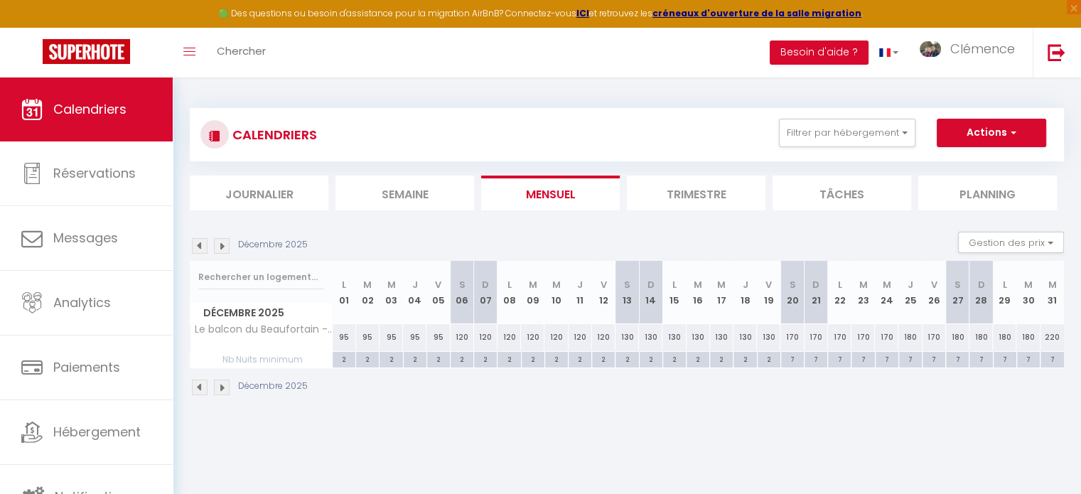
click at [223, 246] on img at bounding box center [222, 246] width 16 height 16
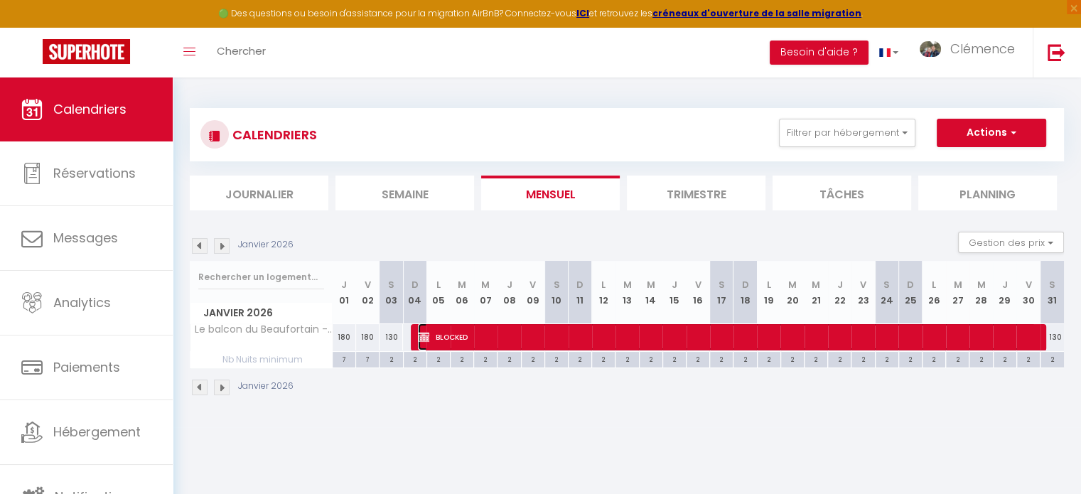
click at [419, 331] on img at bounding box center [423, 336] width 11 height 11
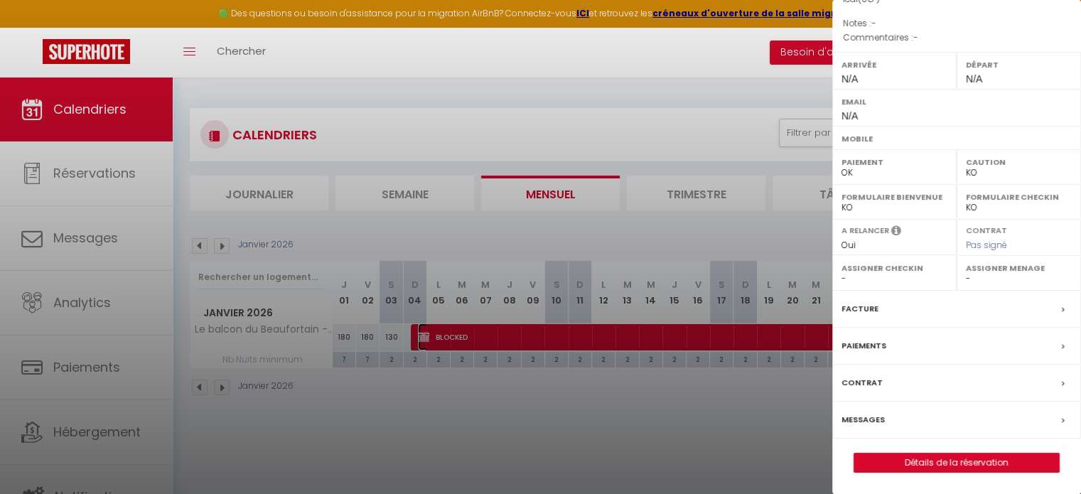
scroll to position [166, 0]
click at [960, 461] on link "Détails de la réservation" at bounding box center [956, 462] width 205 height 18
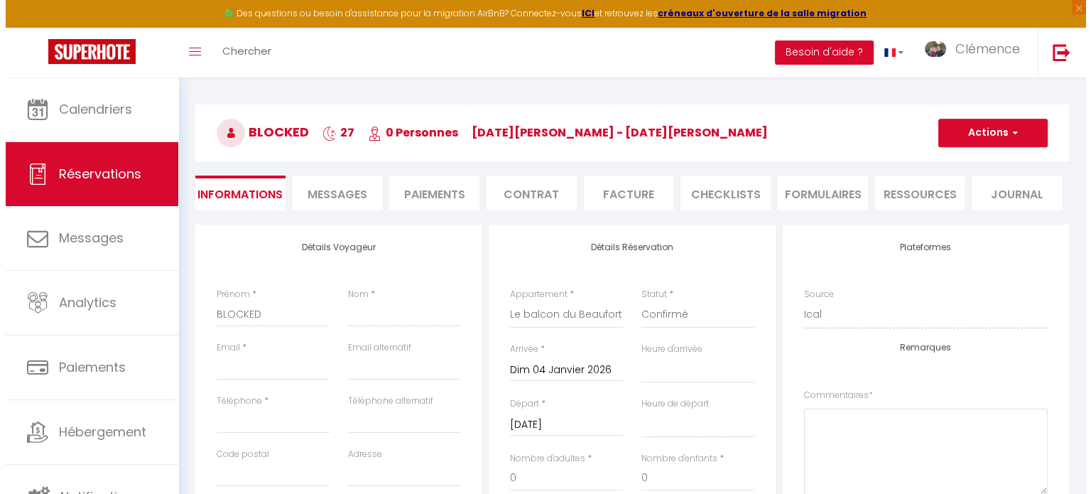
scroll to position [71, 0]
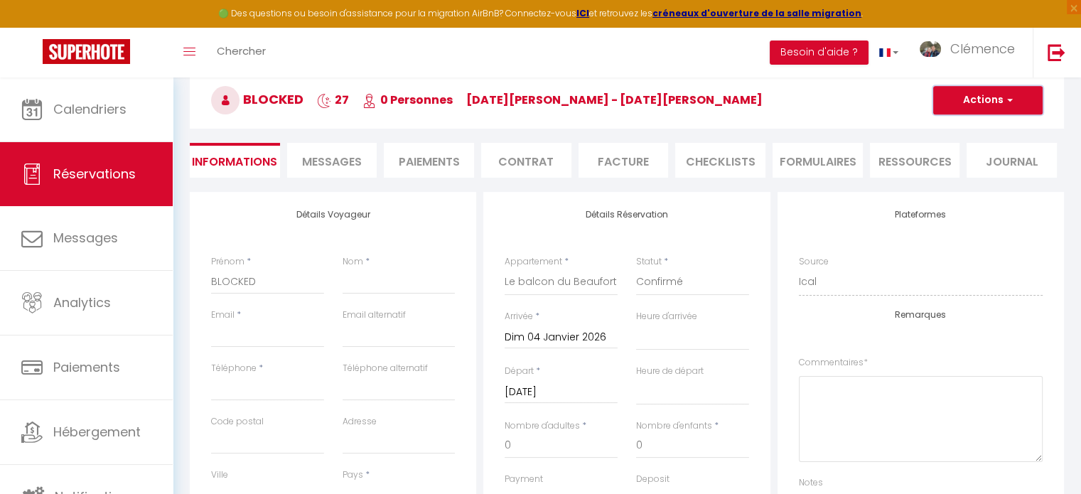
click at [973, 104] on button "Actions" at bounding box center [987, 100] width 109 height 28
click at [947, 167] on link "Supprimer" at bounding box center [973, 168] width 112 height 18
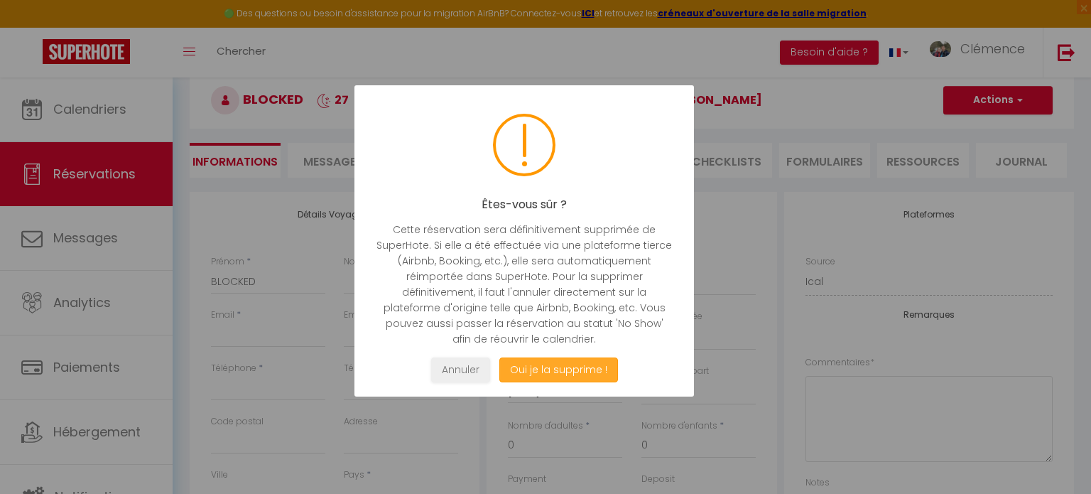
click at [573, 372] on button "Oui je la supprime !" at bounding box center [559, 369] width 119 height 25
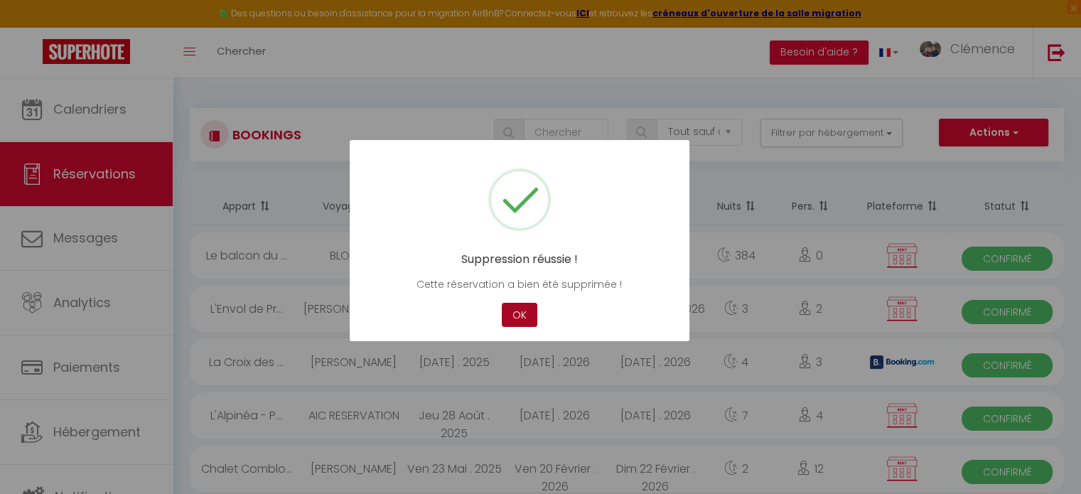
click at [509, 309] on button "OK" at bounding box center [520, 315] width 36 height 25
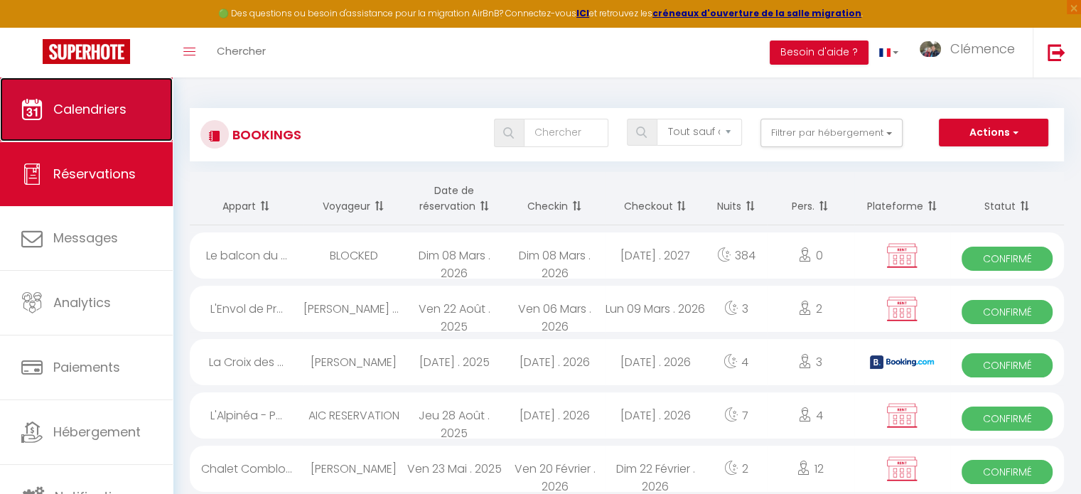
click at [43, 99] on link "Calendriers" at bounding box center [86, 109] width 173 height 64
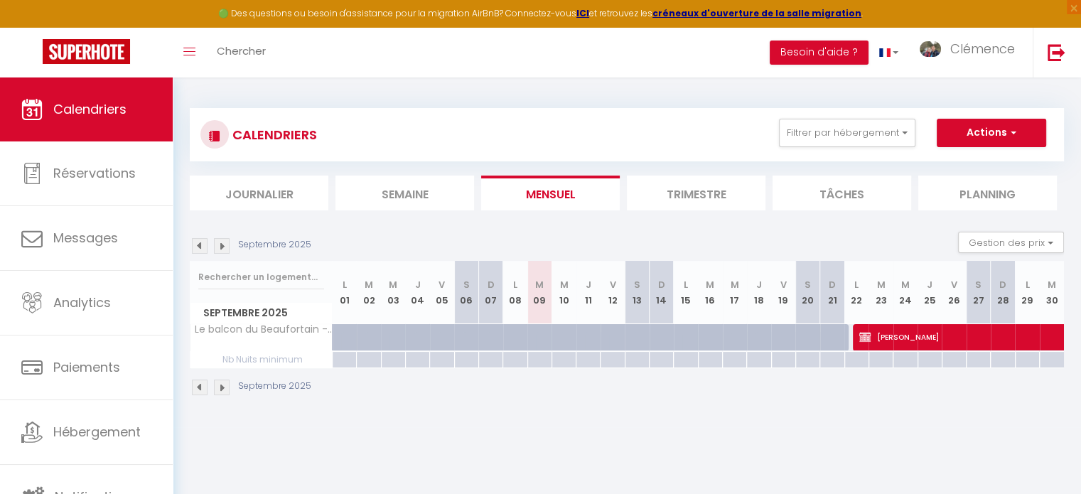
click at [222, 249] on img at bounding box center [222, 246] width 16 height 16
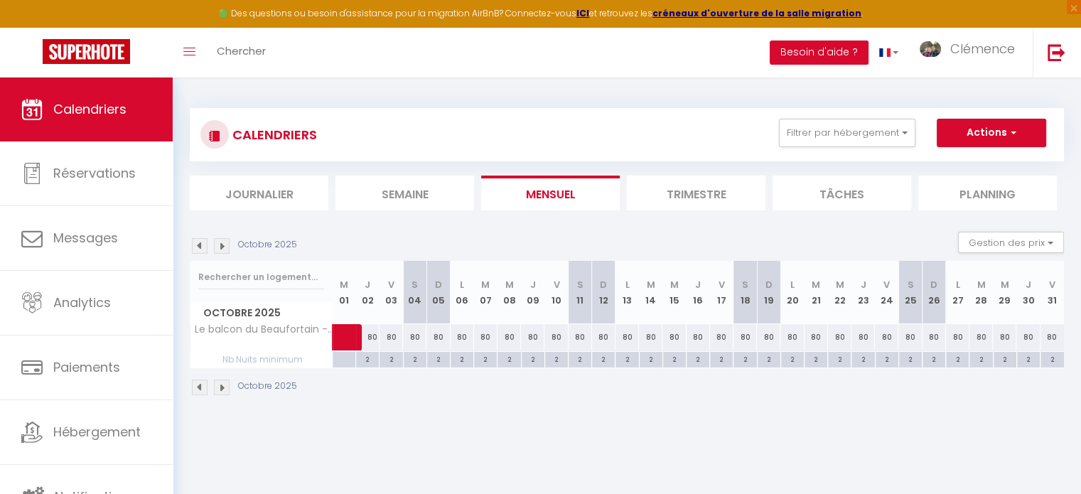
click at [222, 249] on img at bounding box center [222, 246] width 16 height 16
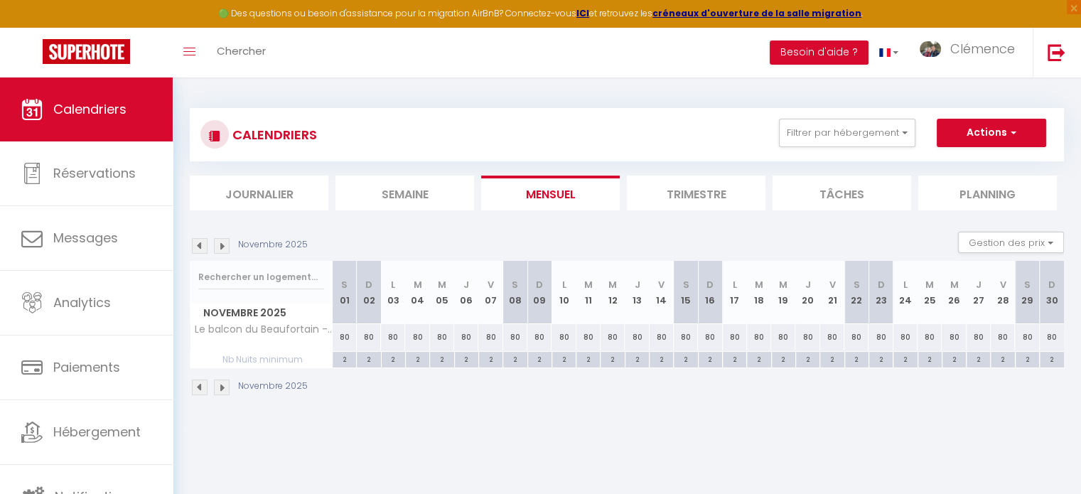
click at [222, 249] on img at bounding box center [222, 246] width 16 height 16
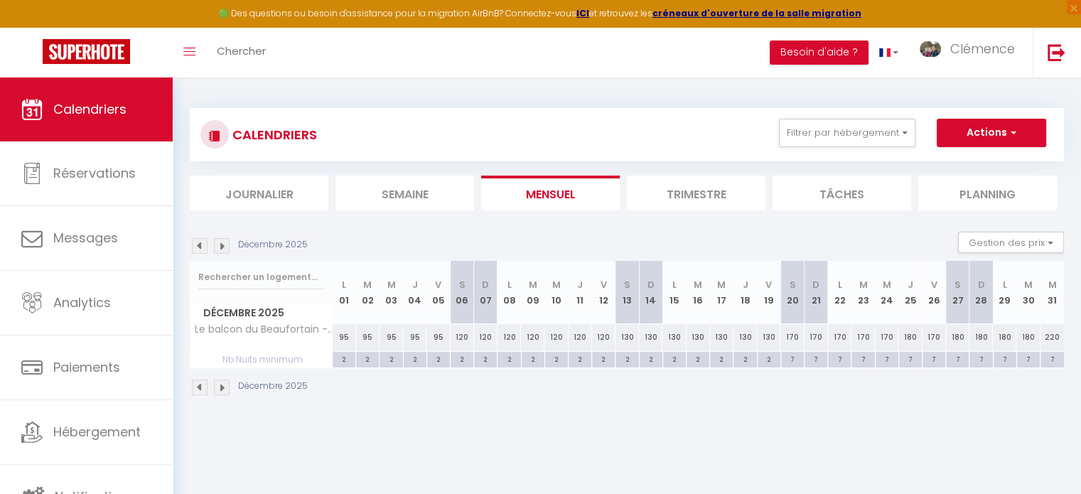
click at [222, 249] on img at bounding box center [222, 246] width 16 height 16
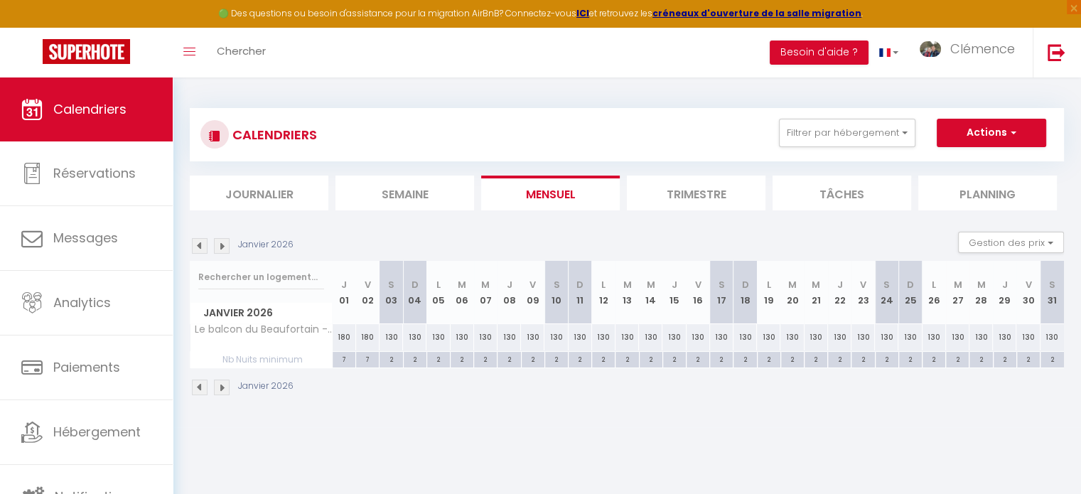
click at [411, 335] on div "130" at bounding box center [414, 337] width 23 height 26
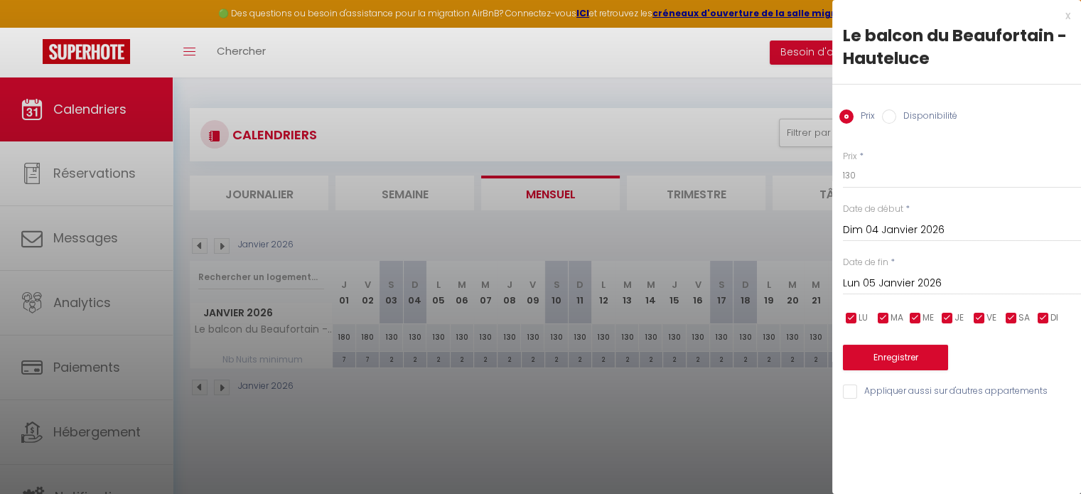
click at [890, 286] on input "Lun 05 Janvier 2026" at bounding box center [962, 283] width 238 height 18
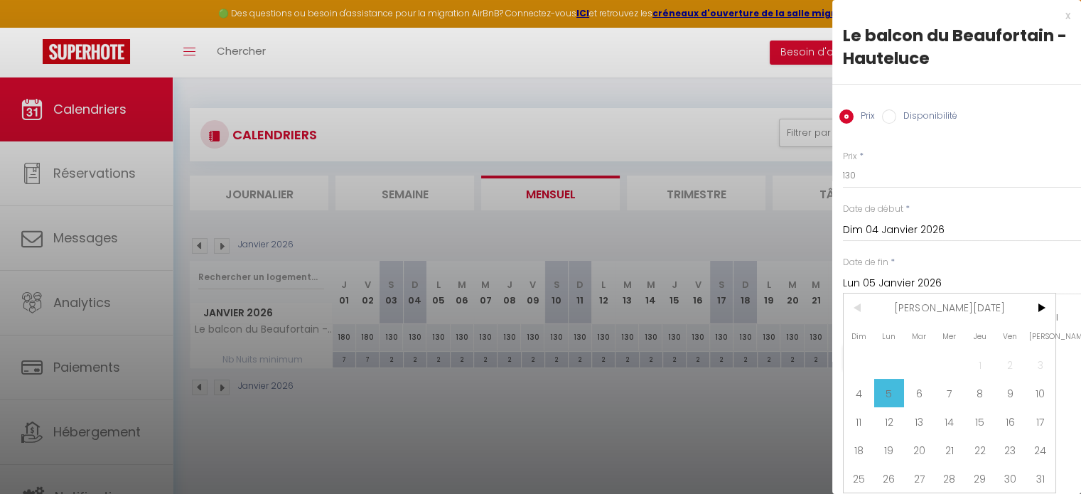
click at [1057, 306] on div "Prix * 130 Statut * Disponible Indisponible Date de début * Dim 04 Janvier 2026…" at bounding box center [956, 266] width 249 height 269
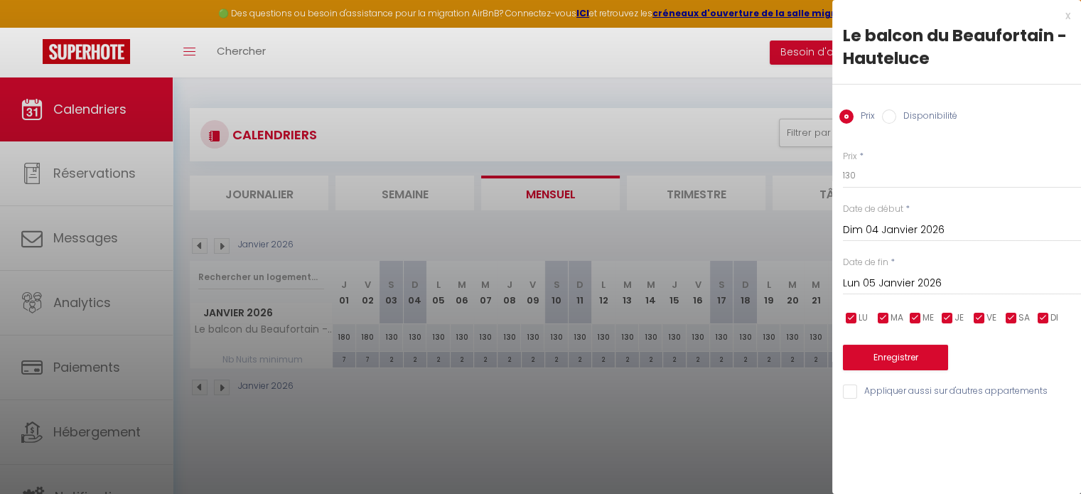
click at [933, 284] on input "Lun 05 Janvier 2026" at bounding box center [962, 283] width 238 height 18
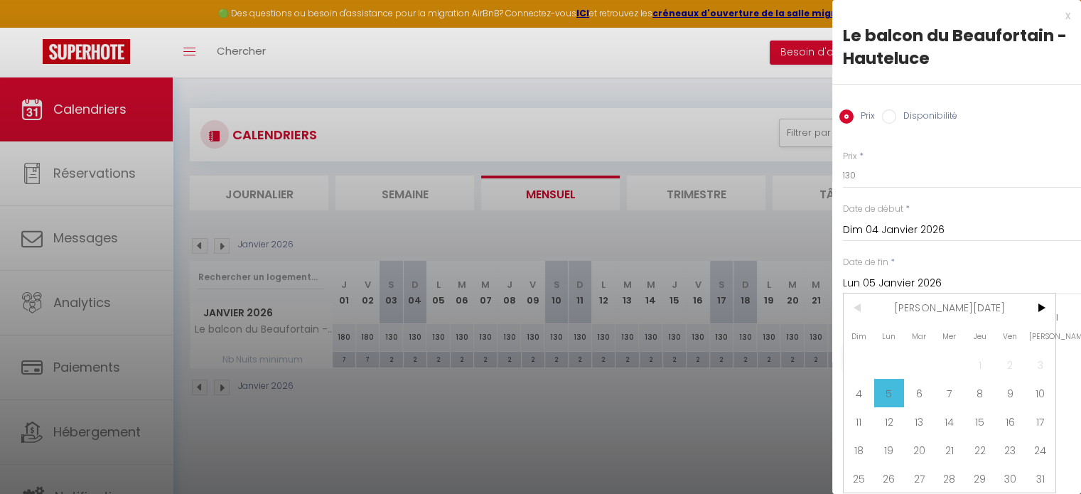
scroll to position [9, 0]
click at [1045, 475] on span "31" at bounding box center [1040, 478] width 31 height 28
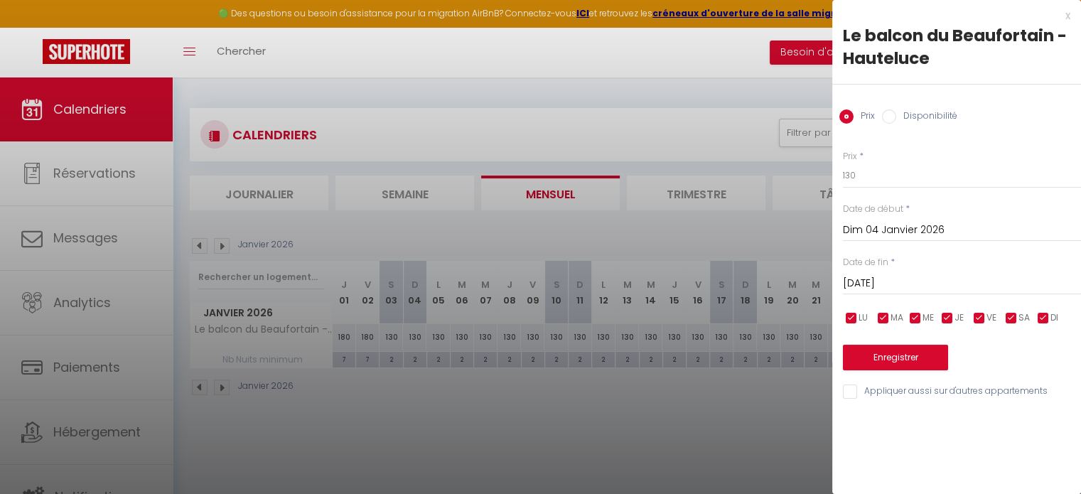
scroll to position [0, 0]
click at [915, 115] on label "Disponibilité" at bounding box center [926, 117] width 61 height 16
click at [896, 115] on input "Disponibilité" at bounding box center [889, 116] width 14 height 14
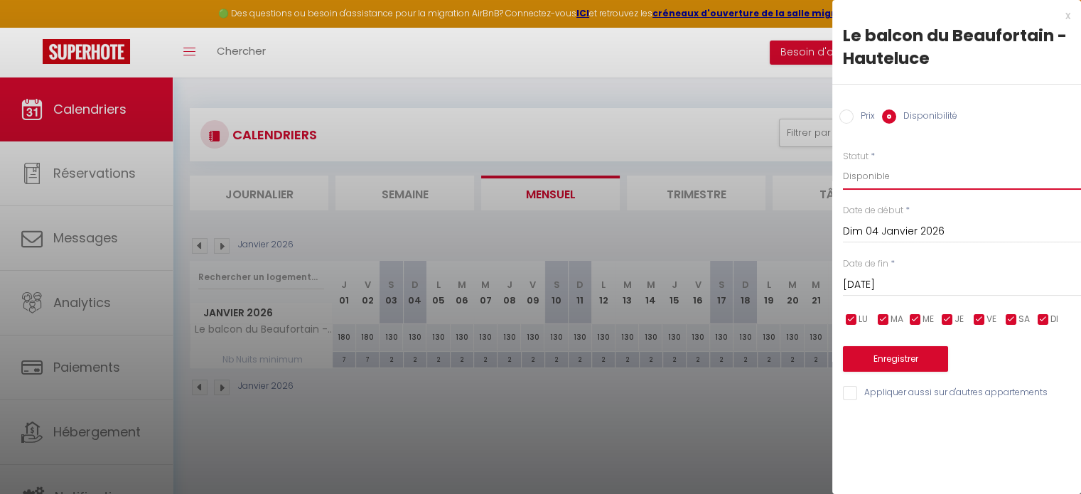
click at [879, 178] on select "Disponible Indisponible" at bounding box center [962, 176] width 238 height 27
click at [843, 163] on select "Disponible Indisponible" at bounding box center [962, 176] width 238 height 27
click at [883, 352] on button "Enregistrer" at bounding box center [895, 359] width 105 height 26
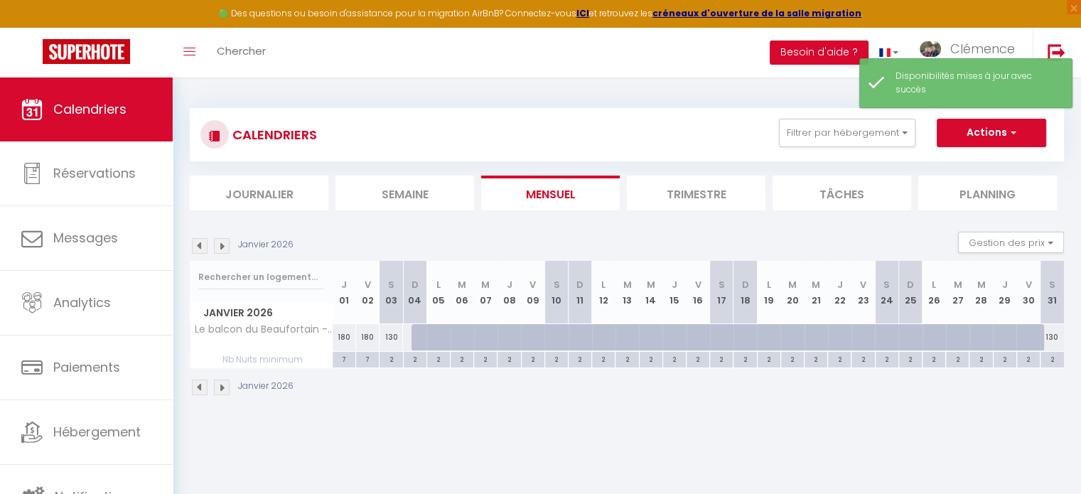
click at [193, 244] on img at bounding box center [200, 246] width 16 height 16
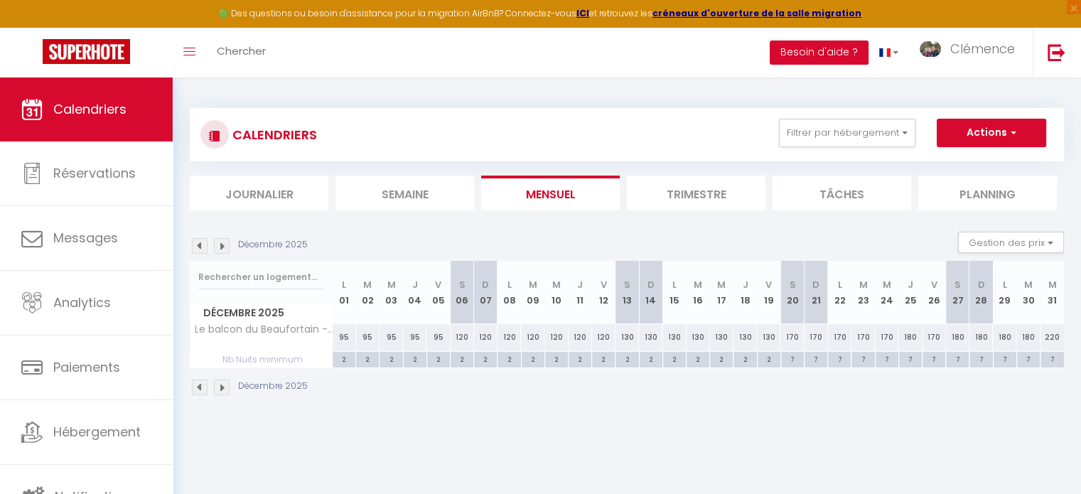
click at [226, 247] on img at bounding box center [222, 246] width 16 height 16
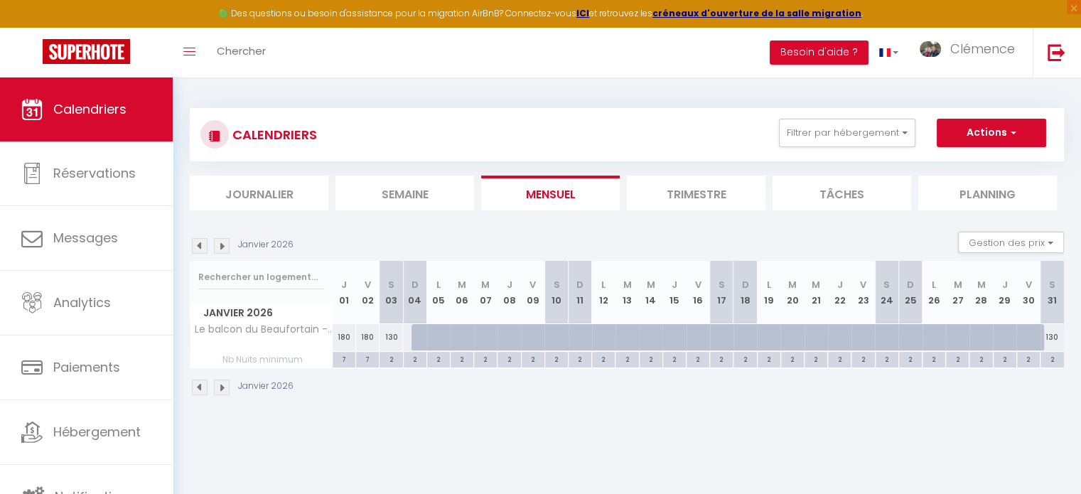
click at [226, 247] on img at bounding box center [222, 246] width 16 height 16
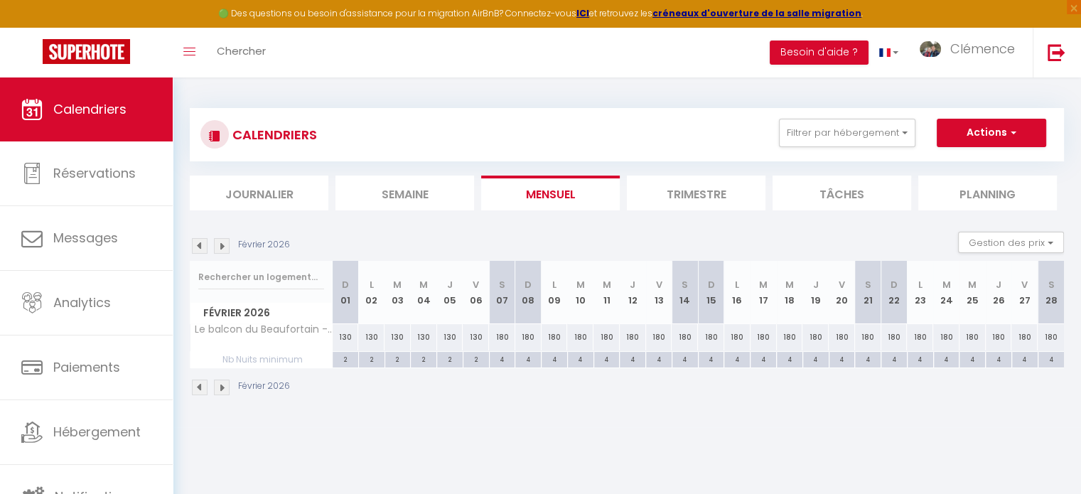
click at [222, 250] on img at bounding box center [222, 246] width 16 height 16
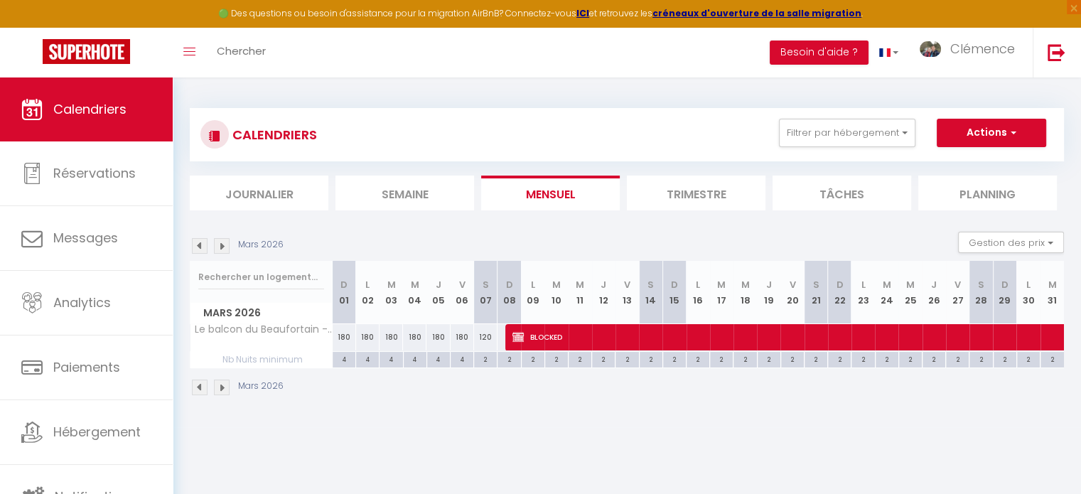
click at [512, 333] on td "120 BLOCKED" at bounding box center [508, 337] width 23 height 28
click at [519, 335] on img at bounding box center [517, 336] width 11 height 11
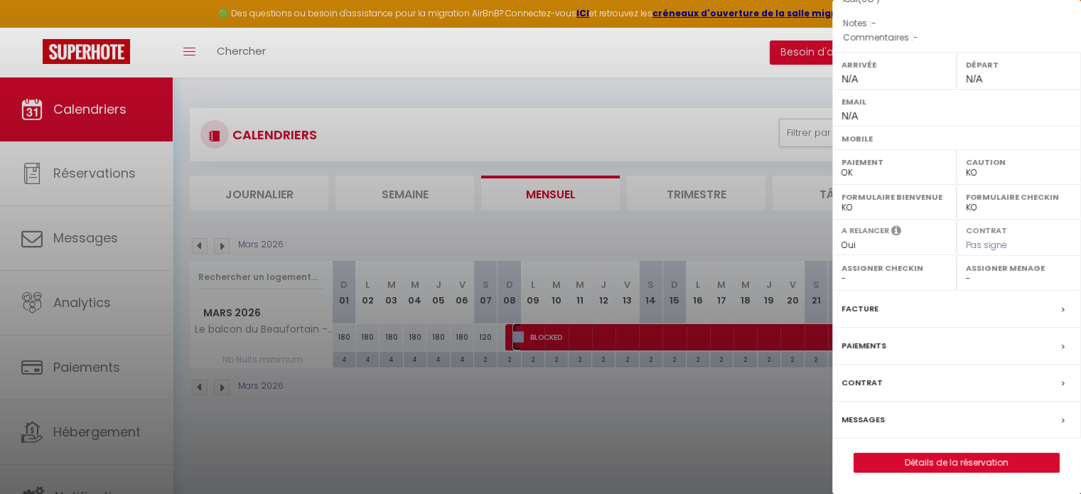
scroll to position [166, 0]
click at [983, 465] on link "Détails de la réservation" at bounding box center [956, 462] width 205 height 18
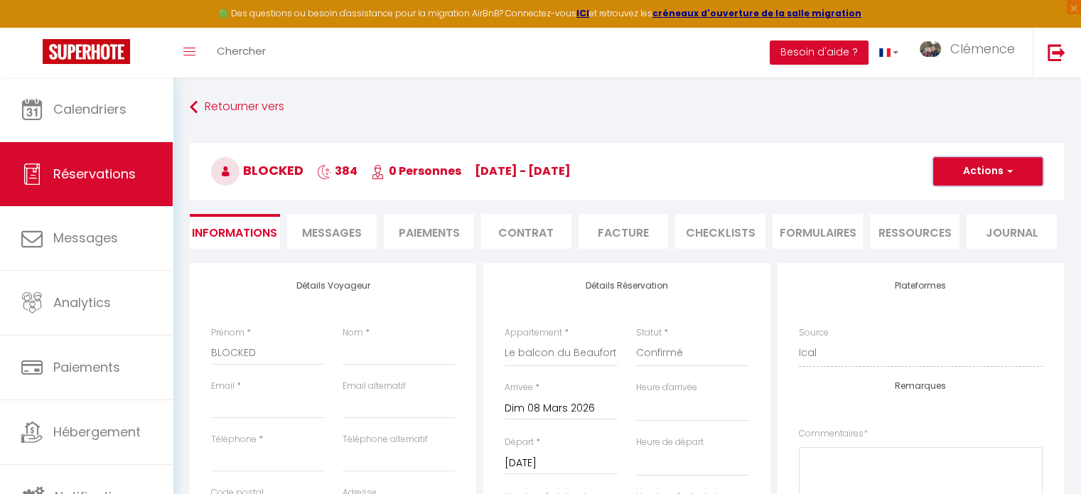
click at [993, 176] on button "Actions" at bounding box center [987, 171] width 109 height 28
click at [955, 232] on link "Supprimer" at bounding box center [973, 239] width 112 height 18
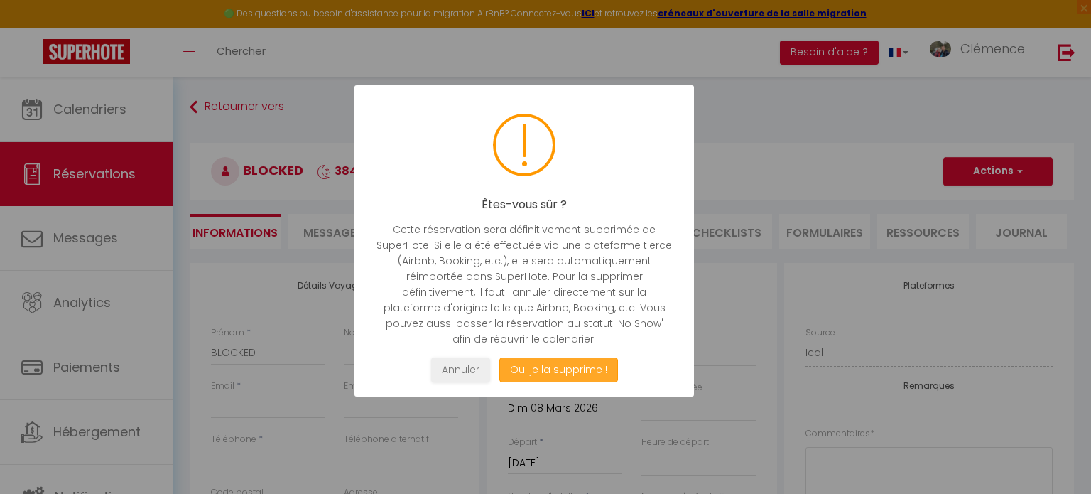
click at [566, 369] on button "Oui je la supprime !" at bounding box center [559, 369] width 119 height 25
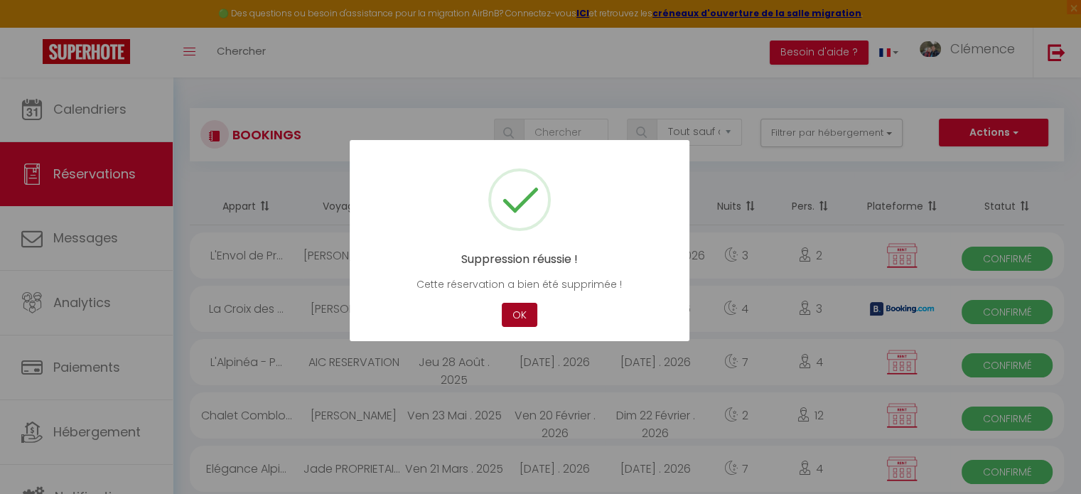
click at [512, 316] on button "OK" at bounding box center [520, 315] width 36 height 25
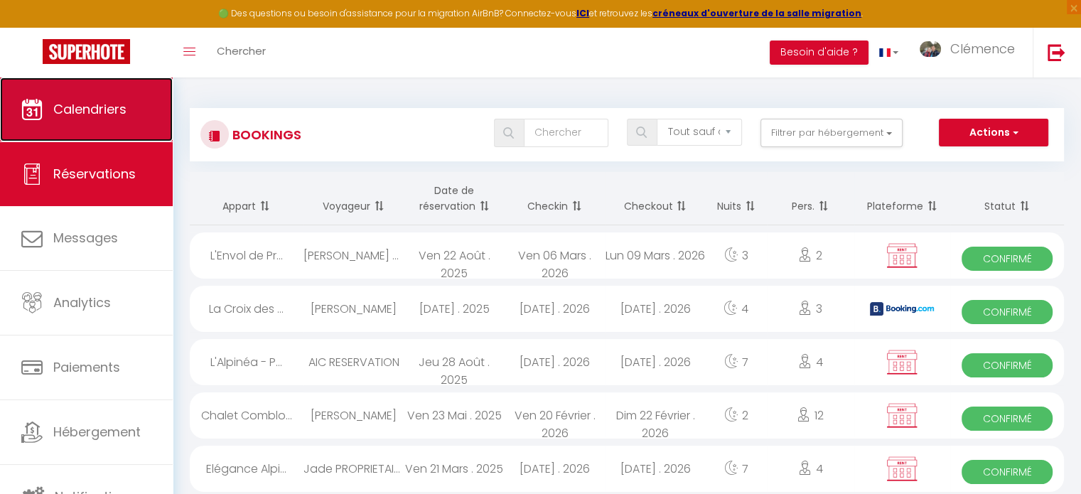
click at [72, 104] on span "Calendriers" at bounding box center [89, 109] width 73 height 18
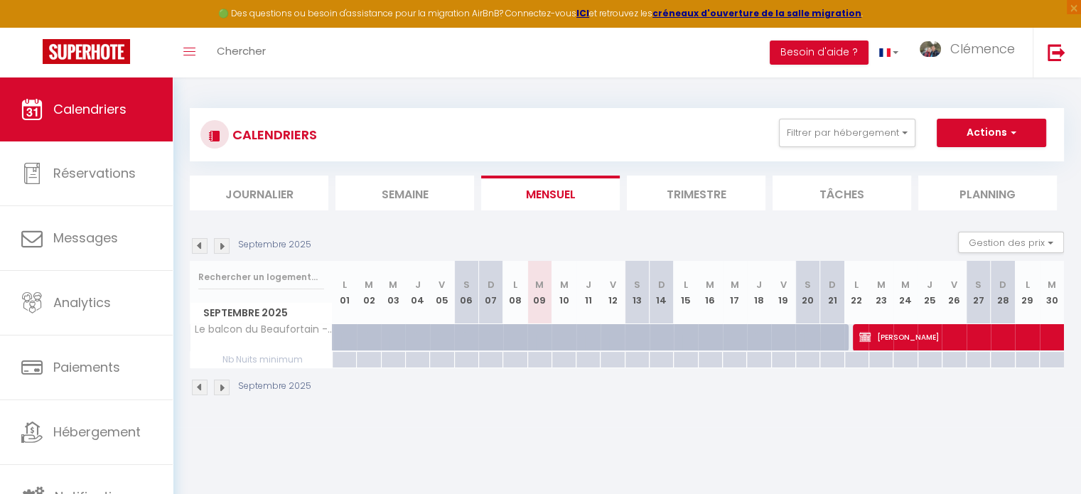
click at [225, 250] on img at bounding box center [222, 246] width 16 height 16
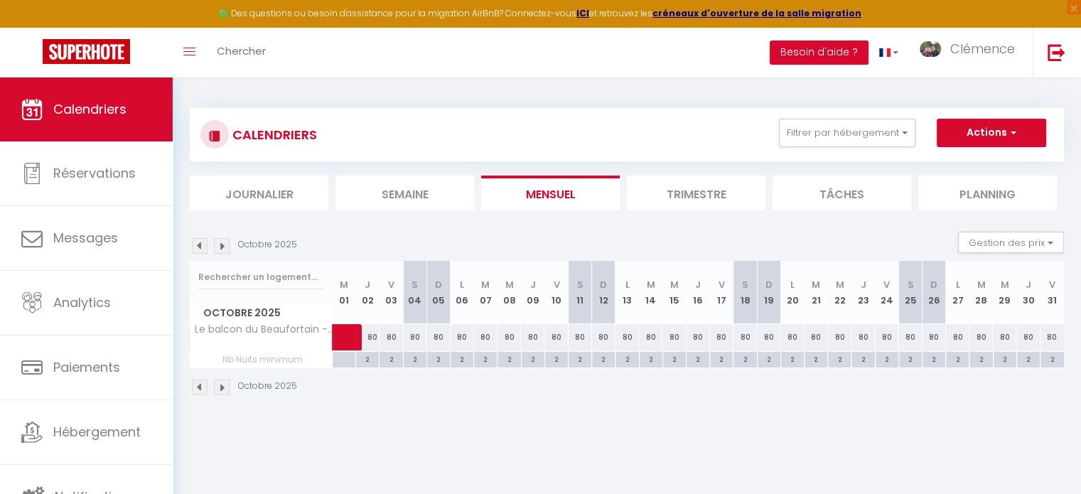
click at [225, 250] on img at bounding box center [222, 246] width 16 height 16
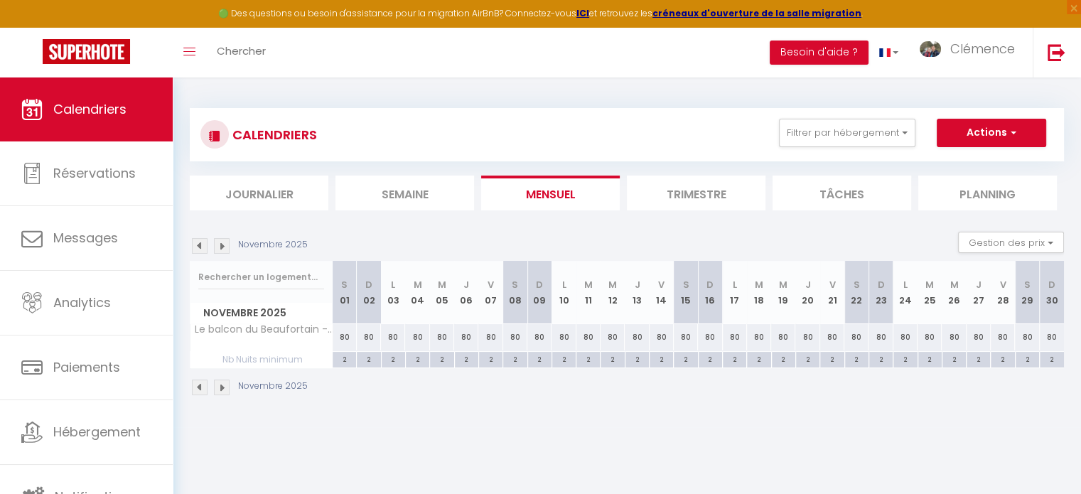
click at [225, 250] on img at bounding box center [222, 246] width 16 height 16
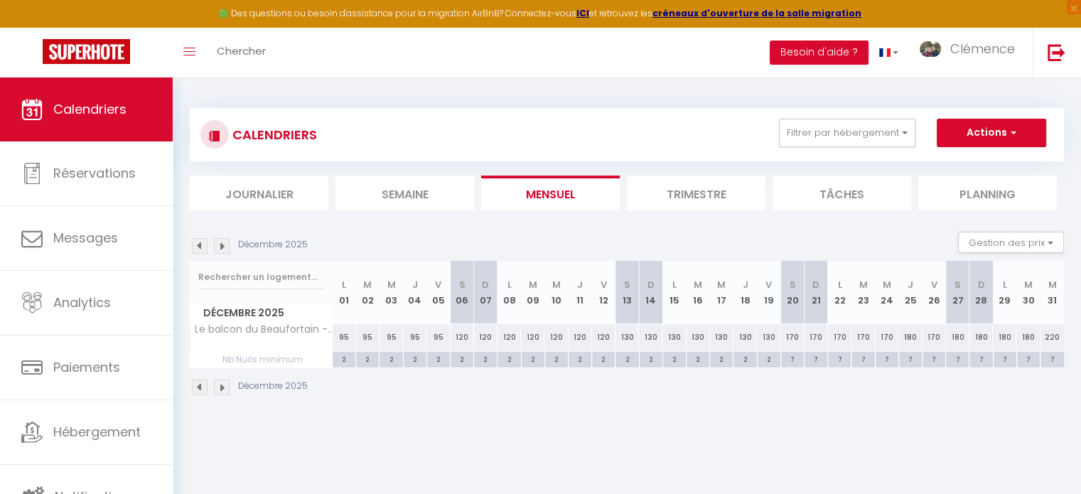
click at [225, 250] on img at bounding box center [222, 246] width 16 height 16
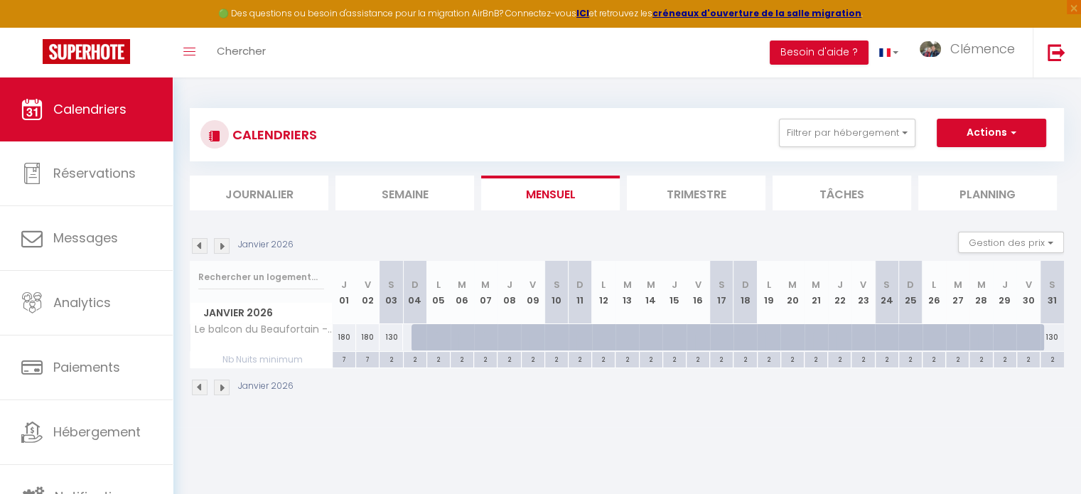
click at [225, 250] on img at bounding box center [222, 246] width 16 height 16
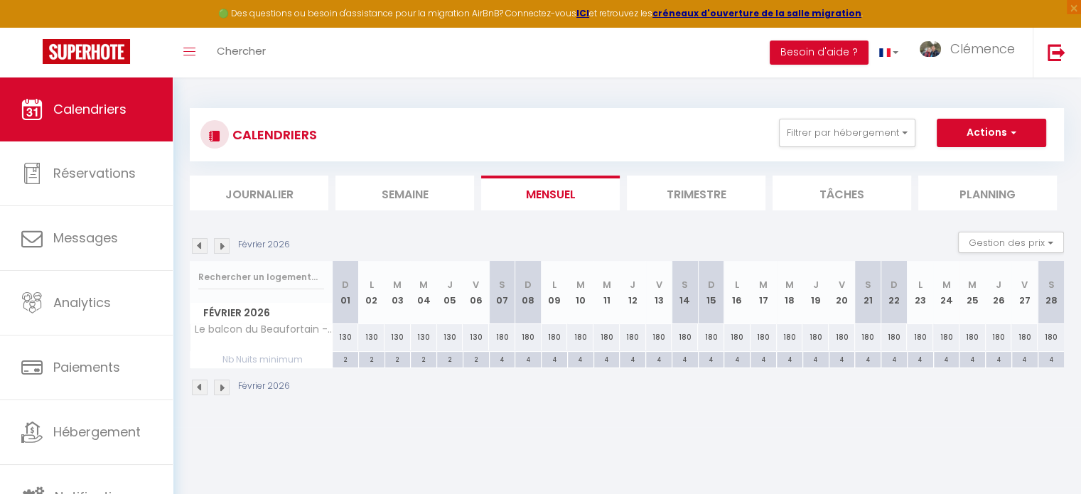
click at [225, 250] on img at bounding box center [222, 246] width 16 height 16
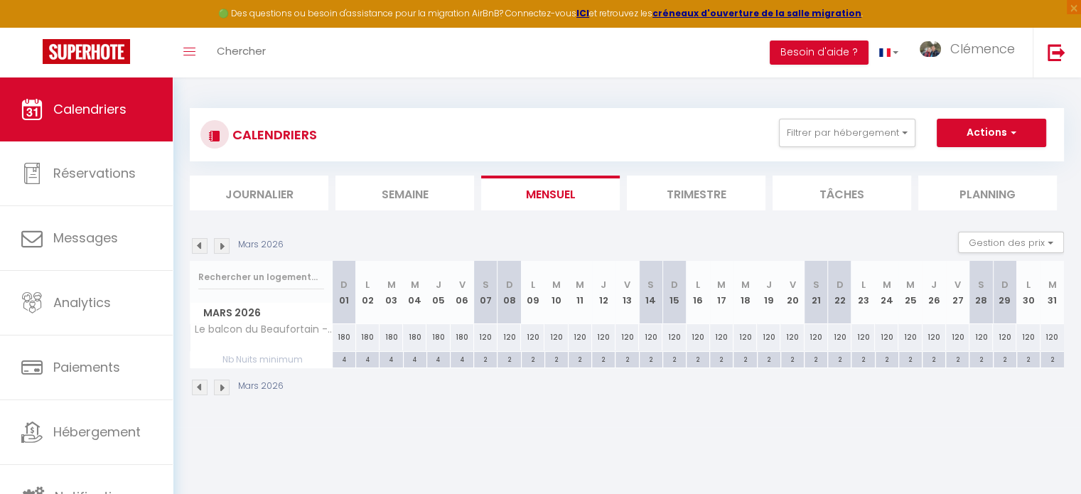
click at [507, 335] on div "120" at bounding box center [508, 337] width 23 height 26
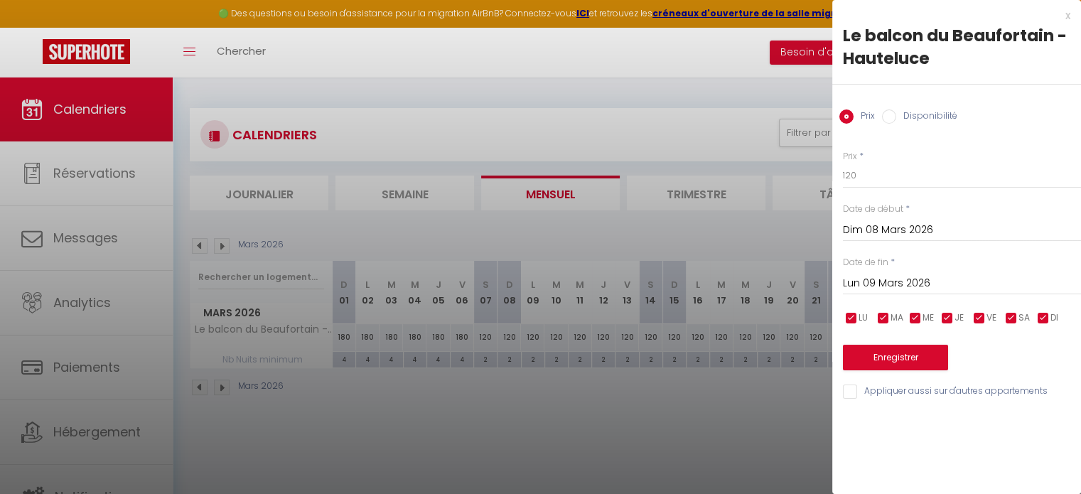
click at [889, 279] on input "Lun 09 Mars 2026" at bounding box center [962, 283] width 238 height 18
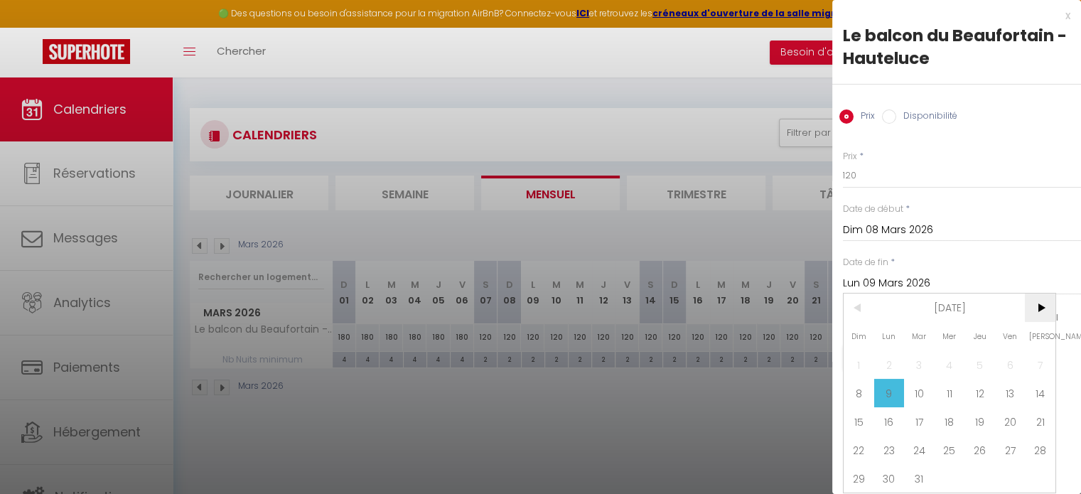
click at [1044, 306] on span ">" at bounding box center [1040, 307] width 31 height 28
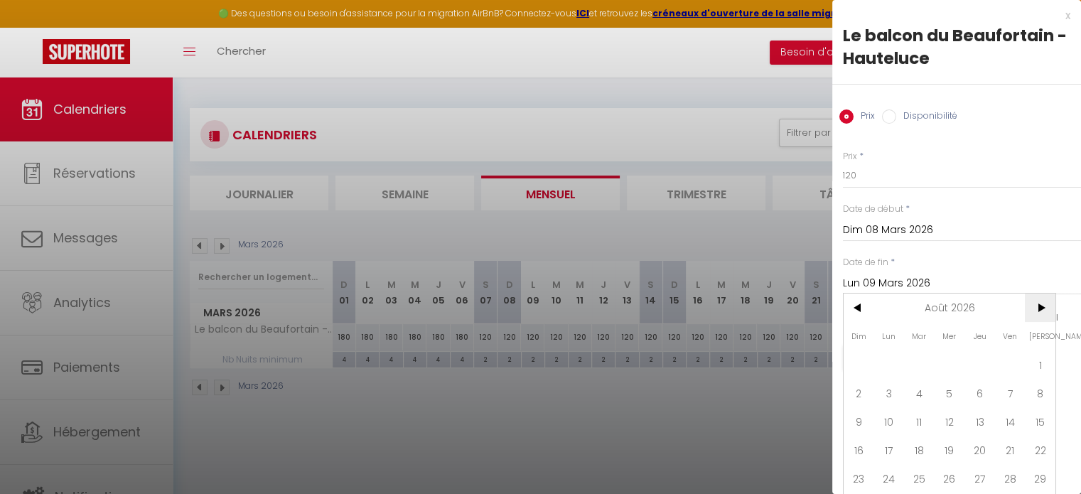
click at [1044, 306] on span ">" at bounding box center [1040, 307] width 31 height 28
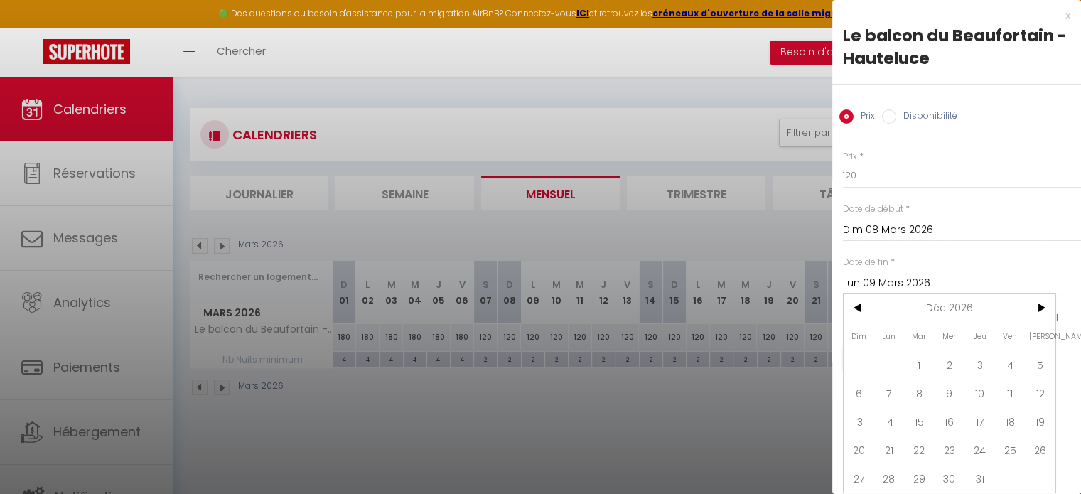
drag, startPoint x: 981, startPoint y: 470, endPoint x: 947, endPoint y: 374, distance: 100.9
click at [981, 469] on span "31" at bounding box center [979, 478] width 31 height 28
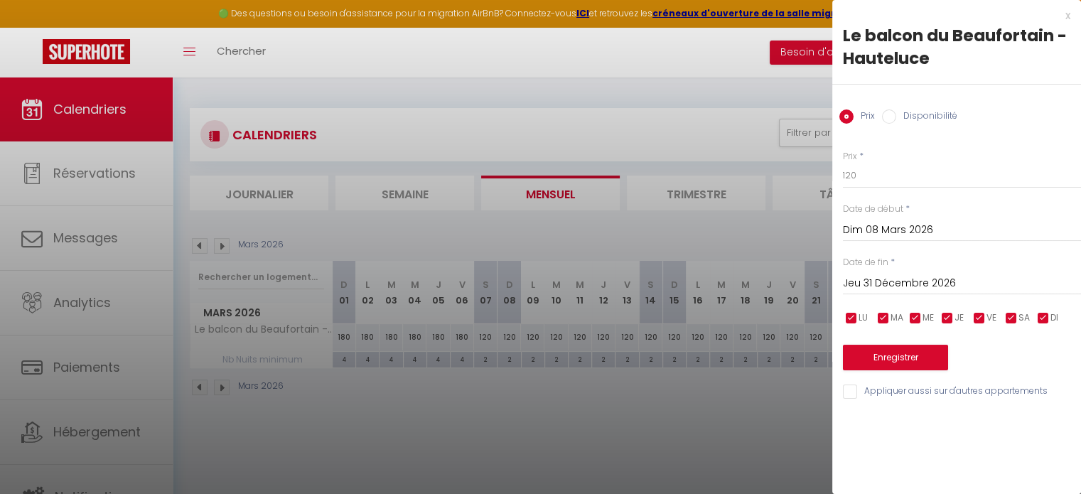
click at [904, 113] on label "Disponibilité" at bounding box center [926, 117] width 61 height 16
click at [896, 113] on input "Disponibilité" at bounding box center [889, 116] width 14 height 14
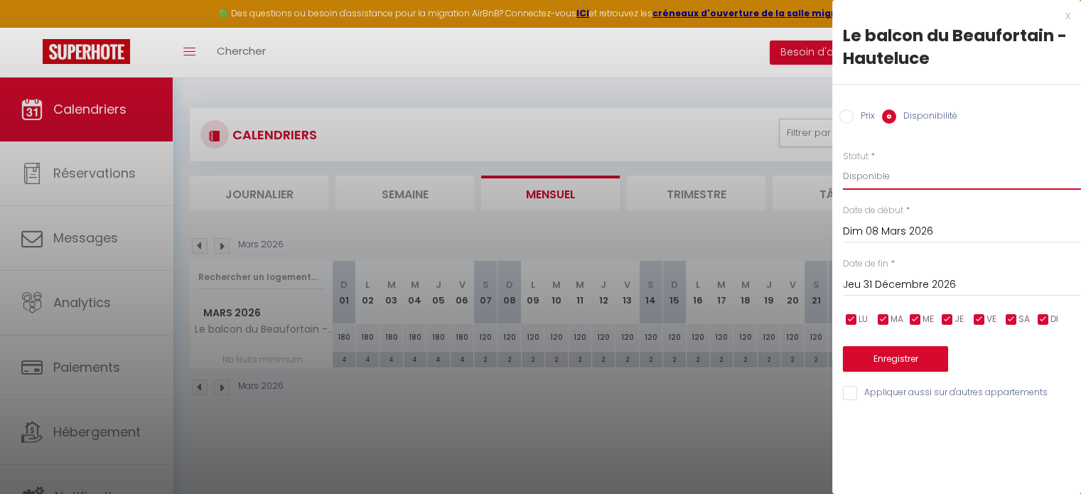
click at [868, 178] on select "Disponible Indisponible" at bounding box center [962, 176] width 238 height 27
click at [843, 163] on select "Disponible Indisponible" at bounding box center [962, 176] width 238 height 27
click at [887, 357] on button "Enregistrer" at bounding box center [895, 359] width 105 height 26
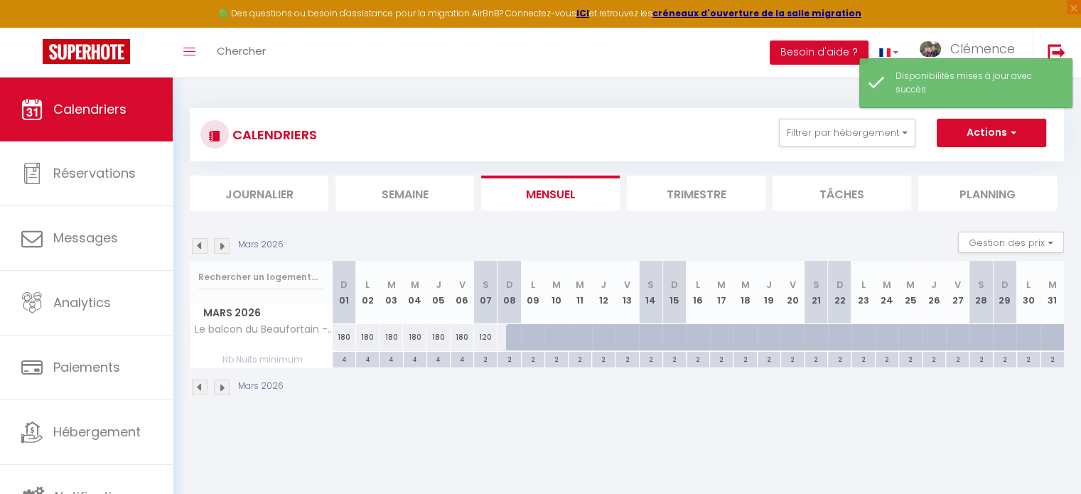
click at [483, 338] on div "120" at bounding box center [485, 337] width 23 height 26
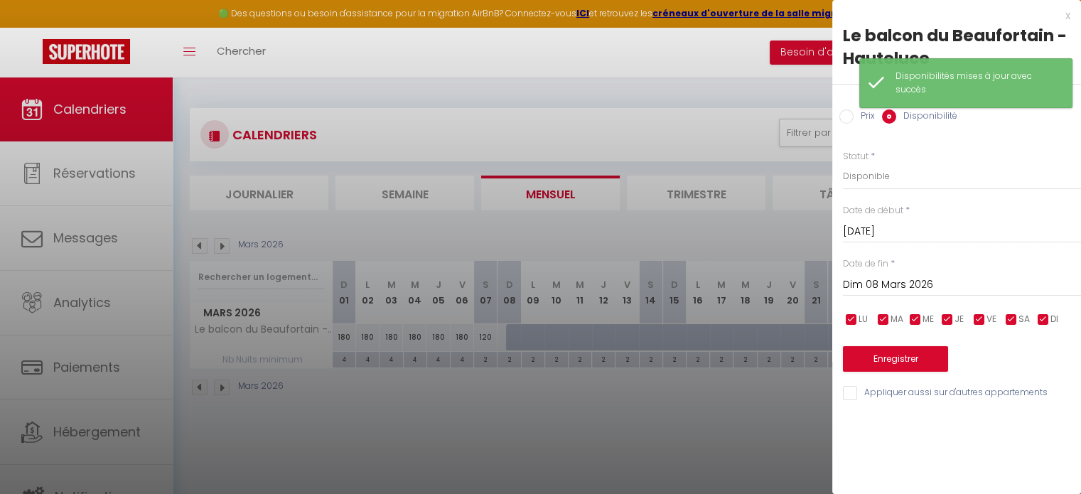
click at [850, 125] on div "Prix Disponibilité" at bounding box center [956, 109] width 249 height 48
click at [847, 118] on input "Prix" at bounding box center [846, 116] width 14 height 14
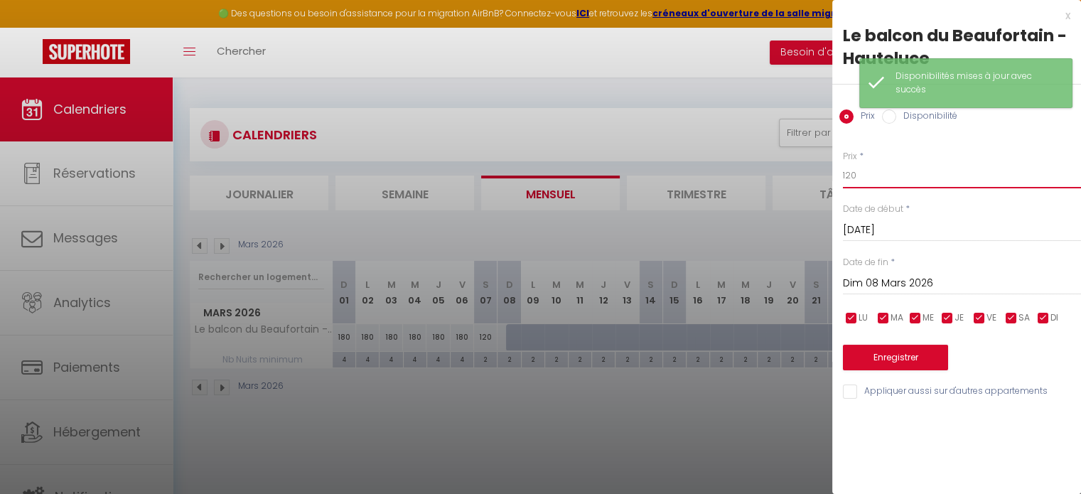
drag, startPoint x: 855, startPoint y: 176, endPoint x: 755, endPoint y: 180, distance: 100.3
click at [755, 176] on body "🟢 Des questions ou besoin d'assistance pour la migration AirBnB? Connectez-vous…" at bounding box center [540, 324] width 1081 height 494
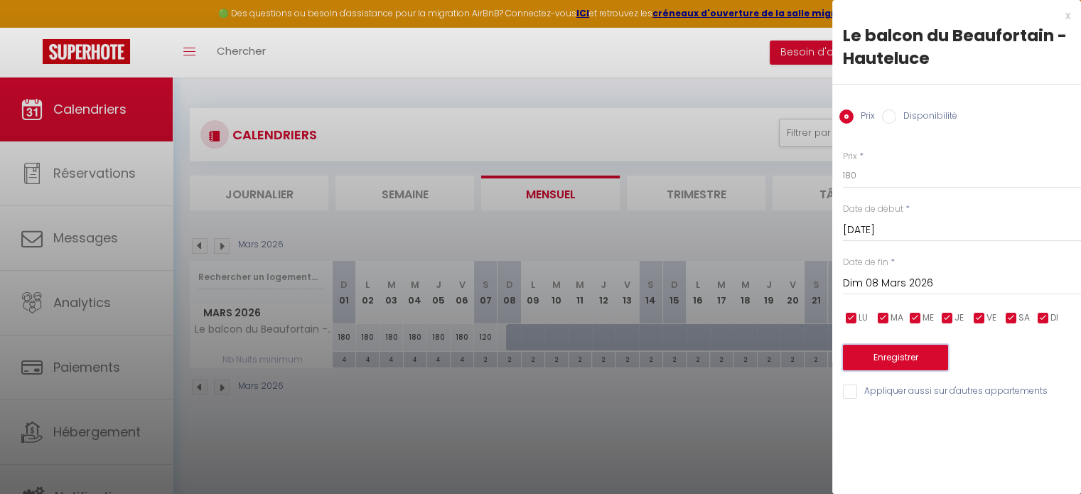
click at [900, 345] on button "Enregistrer" at bounding box center [895, 358] width 105 height 26
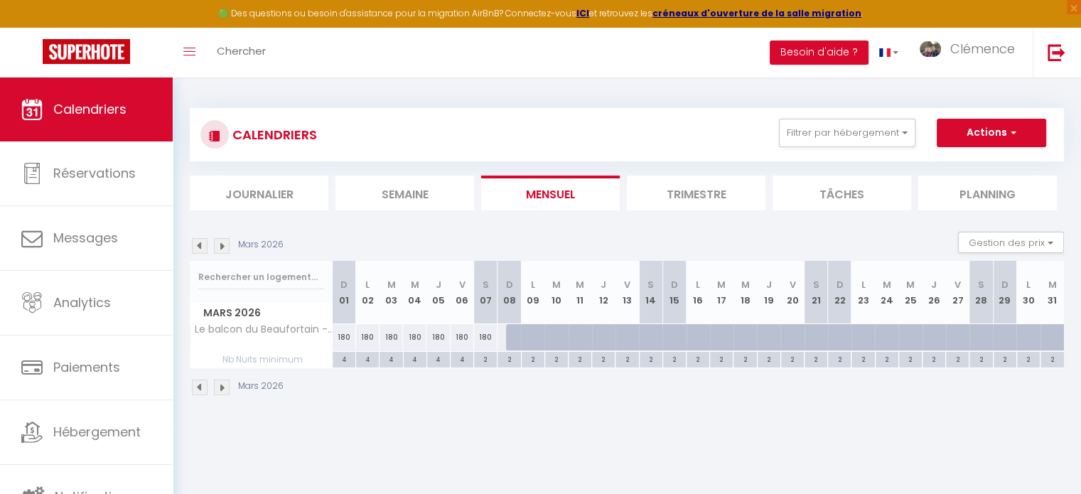
click at [199, 242] on img at bounding box center [200, 246] width 16 height 16
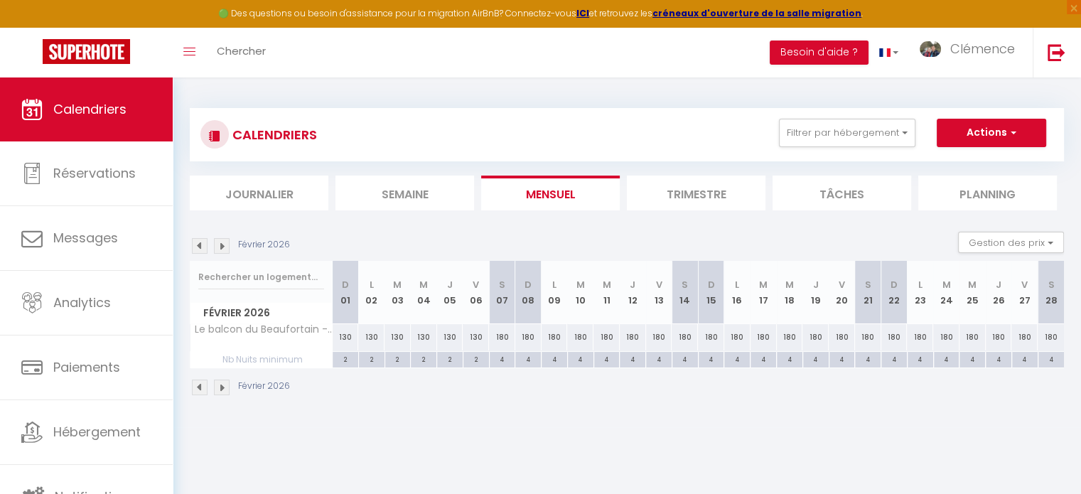
click at [199, 241] on img at bounding box center [200, 246] width 16 height 16
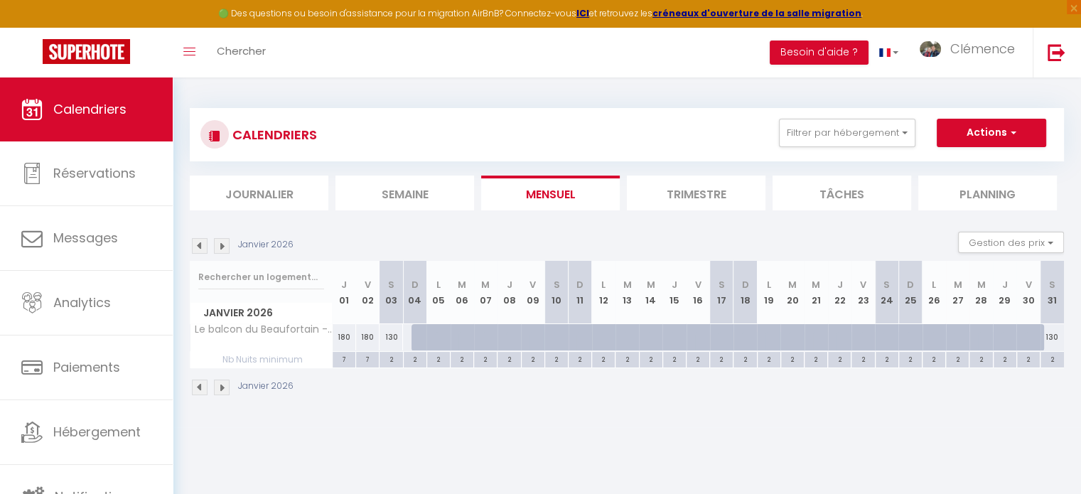
click at [216, 242] on img at bounding box center [222, 246] width 16 height 16
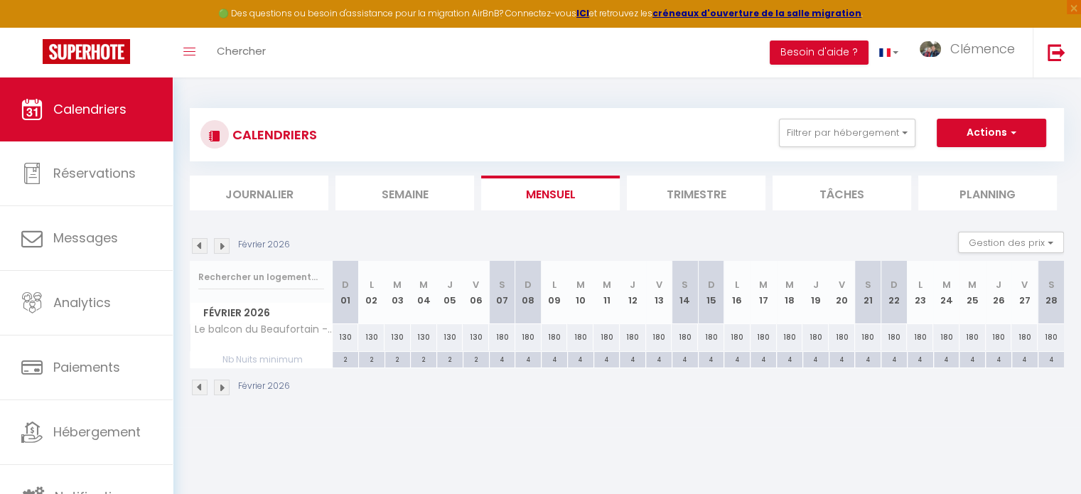
click at [503, 335] on div "180" at bounding box center [502, 337] width 26 height 26
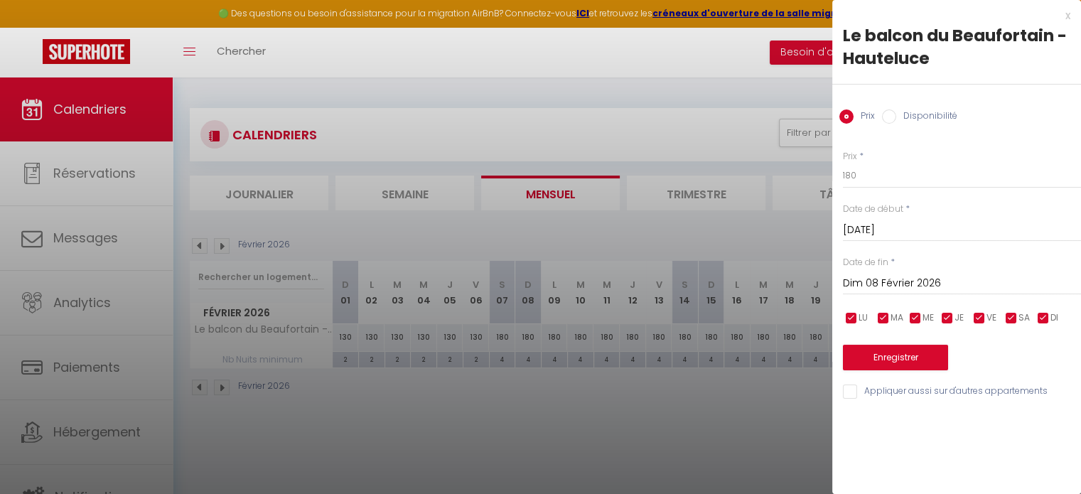
click at [904, 278] on input "Dim 08 Février 2026" at bounding box center [962, 283] width 238 height 18
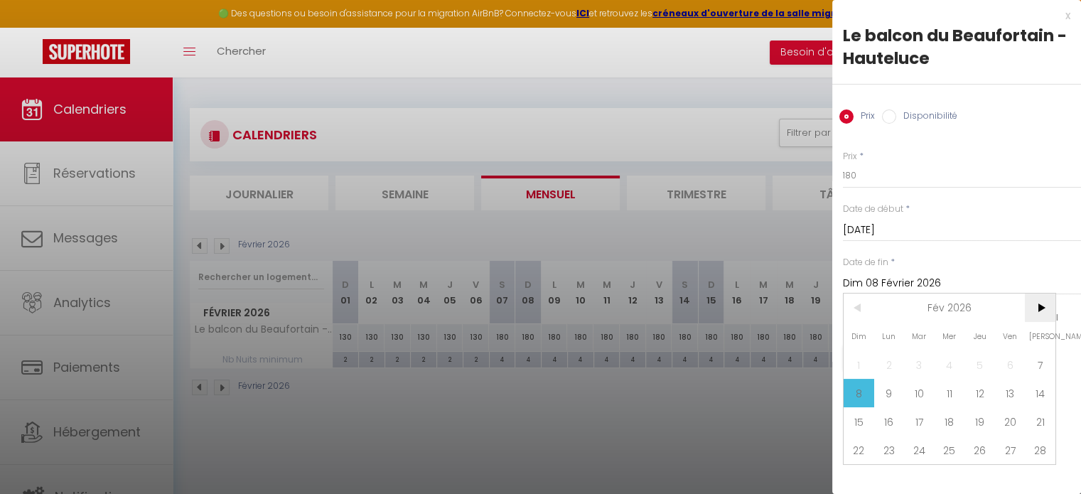
click at [1041, 310] on span ">" at bounding box center [1040, 307] width 31 height 28
click at [1045, 355] on span "7" at bounding box center [1040, 364] width 31 height 28
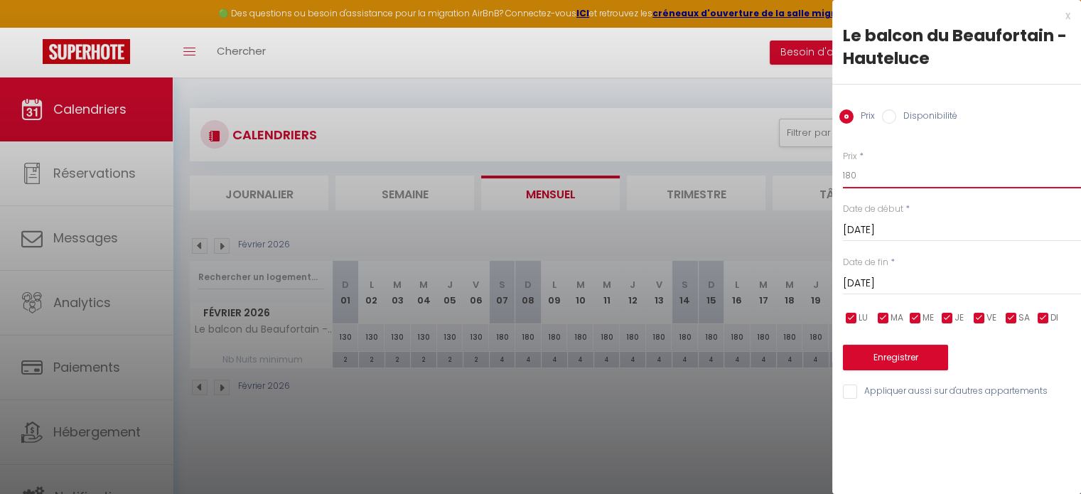
drag, startPoint x: 873, startPoint y: 176, endPoint x: 806, endPoint y: 175, distance: 66.8
click at [806, 175] on body "🟢 Des questions ou besoin d'assistance pour la migration AirBnB? Connectez-vous…" at bounding box center [540, 324] width 1081 height 494
click at [900, 357] on button "Enregistrer" at bounding box center [895, 358] width 105 height 26
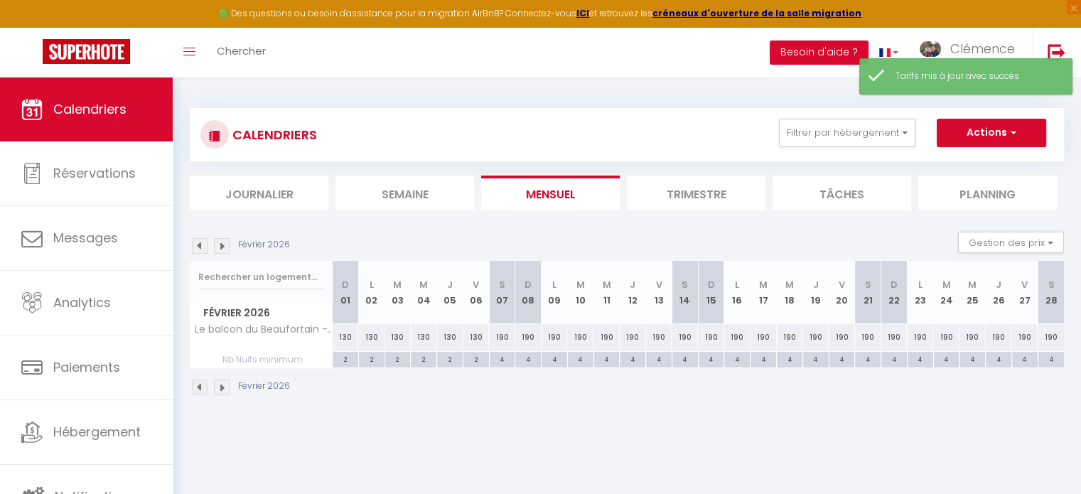
click at [195, 246] on img at bounding box center [200, 246] width 16 height 16
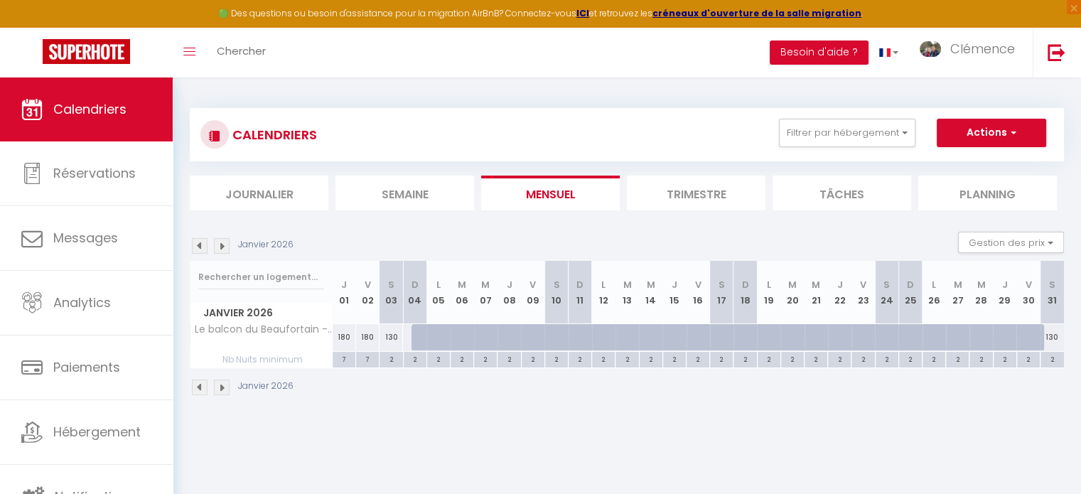
click at [388, 335] on div "130" at bounding box center [390, 337] width 23 height 26
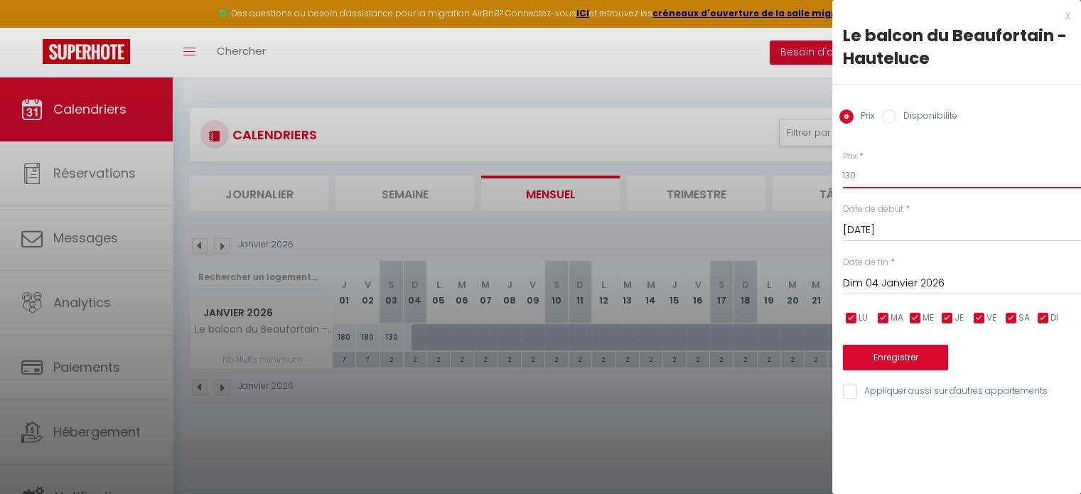
drag, startPoint x: 879, startPoint y: 174, endPoint x: 741, endPoint y: 186, distance: 138.4
click at [741, 186] on body "🟢 Des questions ou besoin d'assistance pour la migration AirBnB? Connectez-vous…" at bounding box center [540, 324] width 1081 height 494
click at [908, 357] on button "Enregistrer" at bounding box center [895, 358] width 105 height 26
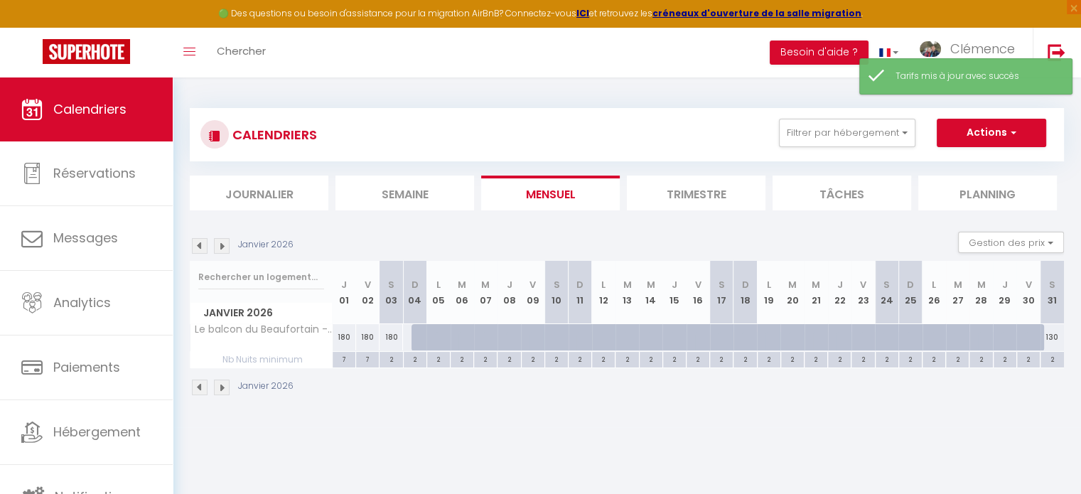
click at [199, 247] on img at bounding box center [200, 246] width 16 height 16
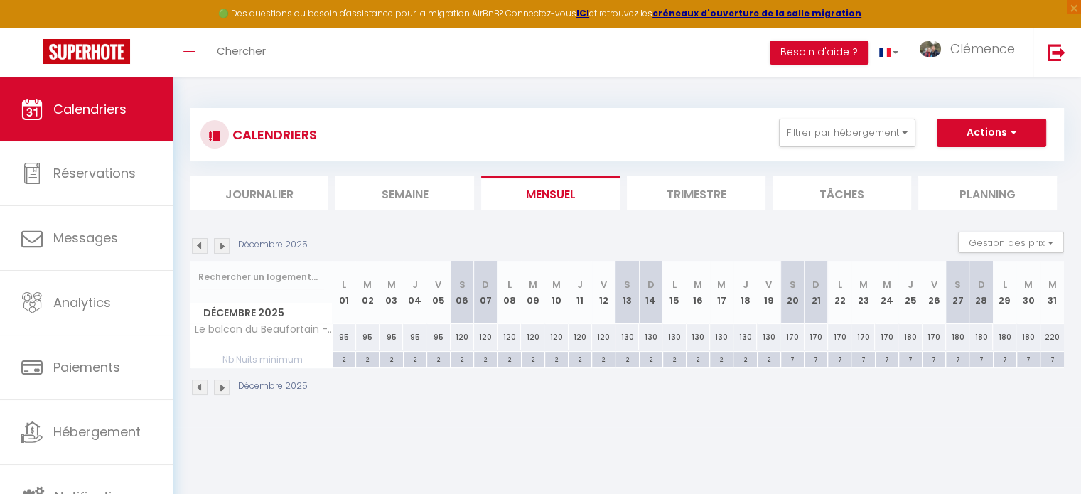
click at [789, 332] on div "170" at bounding box center [791, 337] width 23 height 26
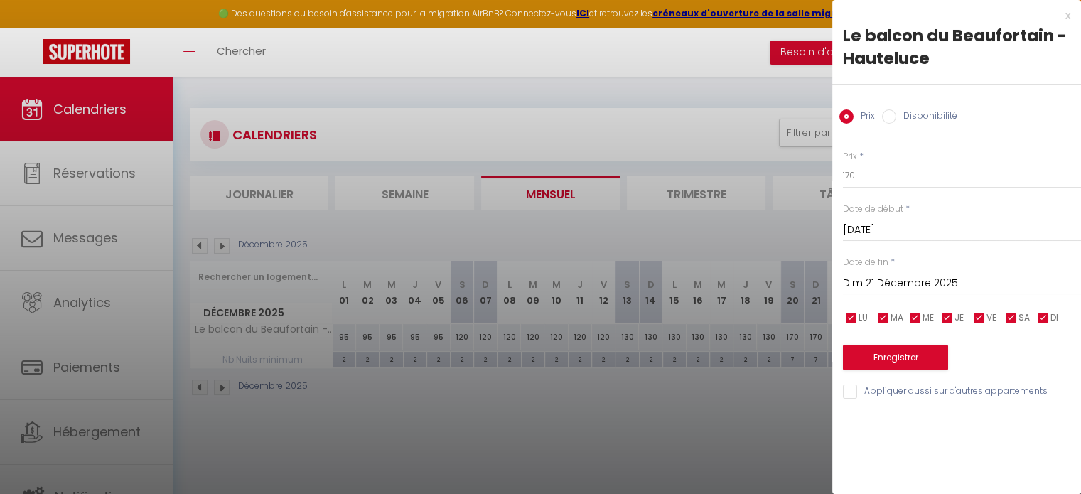
click at [971, 273] on div "Dim 21 Décembre 2025 < Déc 2025 > Dim Lun Mar Mer Jeu Ven Sam 1 2 3 4 5 6 7 8 9…" at bounding box center [962, 282] width 238 height 26
click at [949, 281] on input "Dim 21 Décembre 2025" at bounding box center [962, 283] width 238 height 18
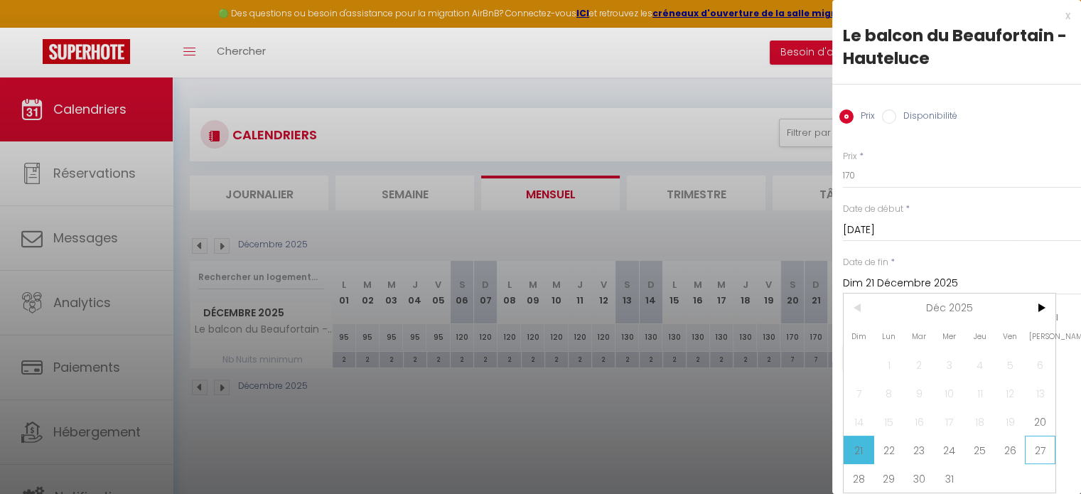
click at [1042, 443] on span "27" at bounding box center [1040, 450] width 31 height 28
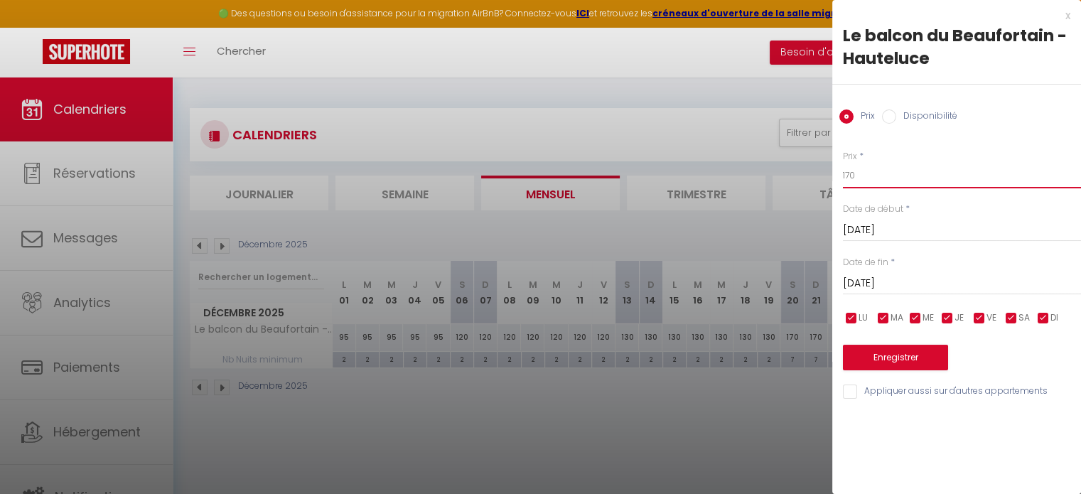
drag, startPoint x: 853, startPoint y: 176, endPoint x: 821, endPoint y: 173, distance: 31.5
click at [821, 173] on body "🟢 Des questions ou besoin d'assistance pour la migration AirBnB? Connectez-vous…" at bounding box center [540, 324] width 1081 height 494
click at [895, 355] on button "Enregistrer" at bounding box center [895, 358] width 105 height 26
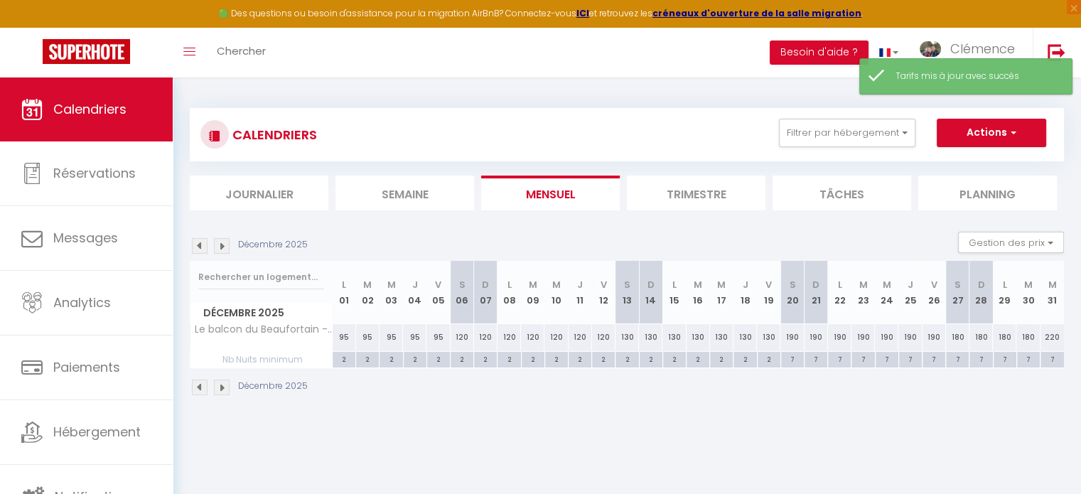
click at [959, 338] on div "180" at bounding box center [957, 337] width 23 height 26
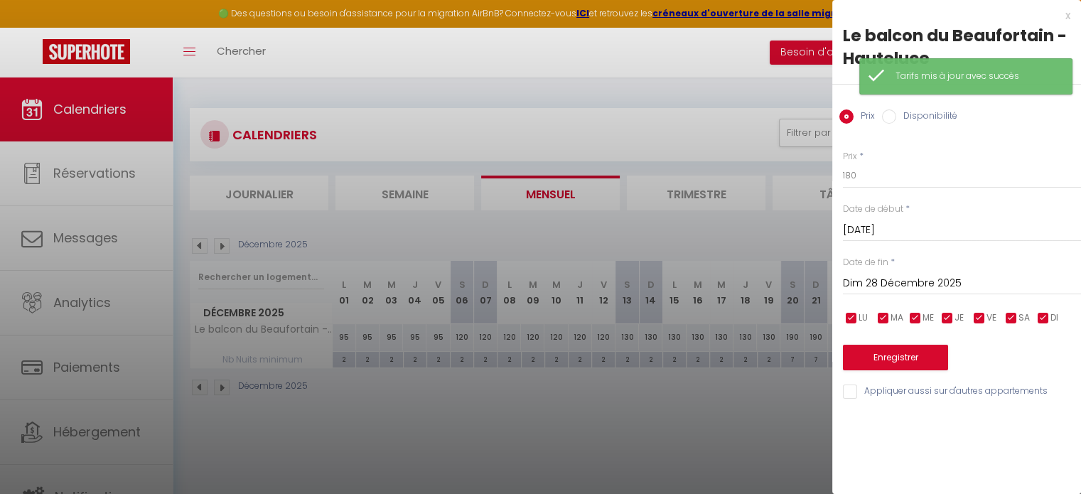
click at [977, 279] on input "Dim 28 Décembre 2025" at bounding box center [962, 283] width 238 height 18
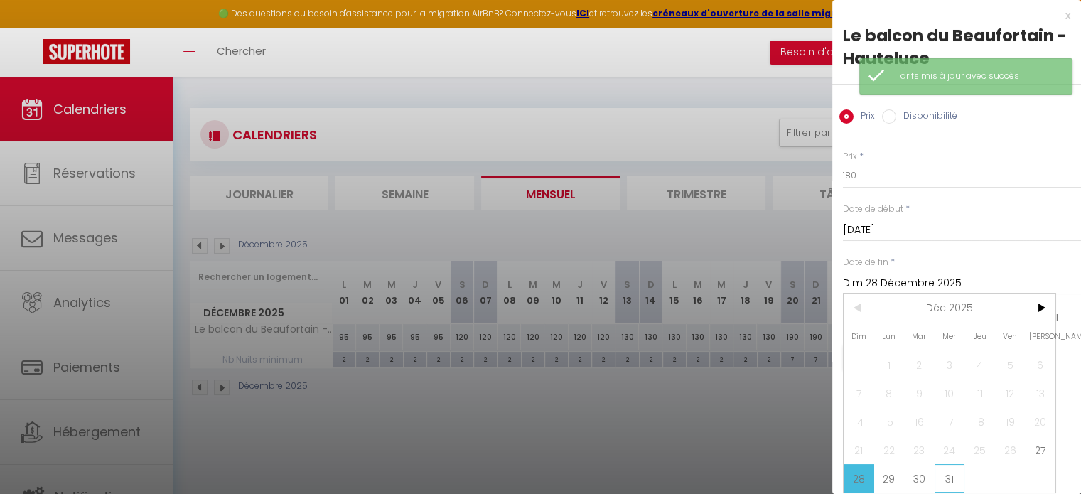
click at [952, 468] on span "31" at bounding box center [949, 478] width 31 height 28
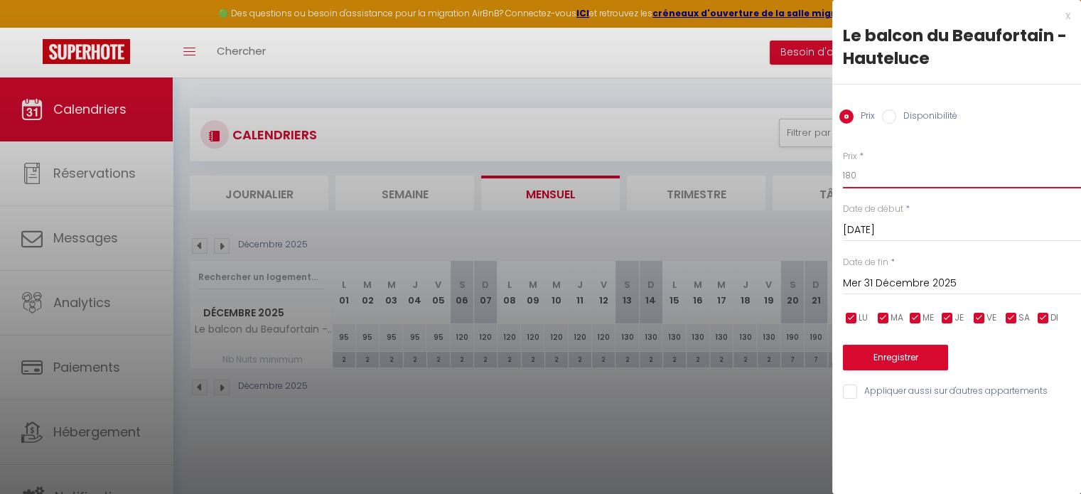
drag, startPoint x: 873, startPoint y: 174, endPoint x: 802, endPoint y: 172, distance: 71.8
click at [802, 172] on body "🟢 Des questions ou besoin d'assistance pour la migration AirBnB? Connectez-vous…" at bounding box center [540, 324] width 1081 height 494
click at [922, 360] on button "Enregistrer" at bounding box center [895, 358] width 105 height 26
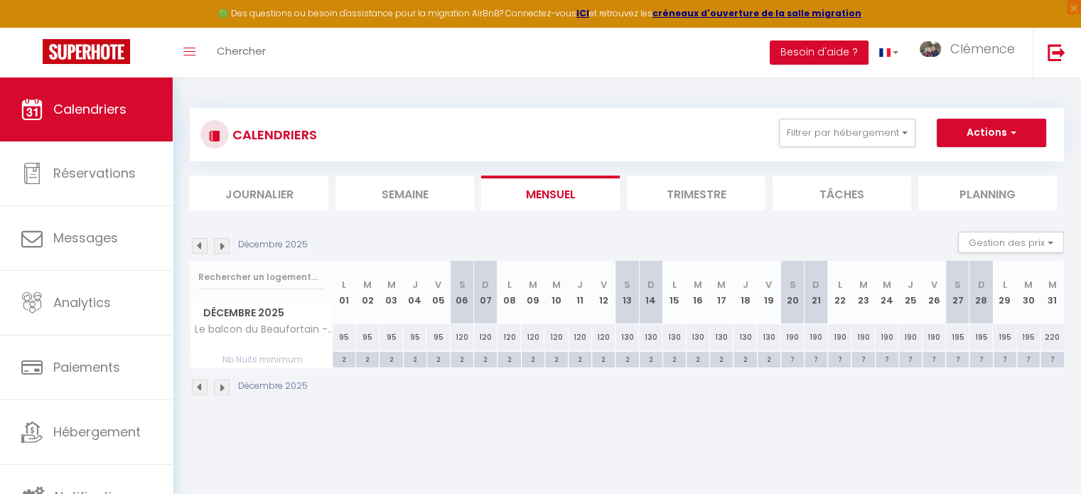
click at [230, 247] on div "Décembre 2025" at bounding box center [251, 246] width 122 height 16
click at [222, 245] on img at bounding box center [222, 246] width 16 height 16
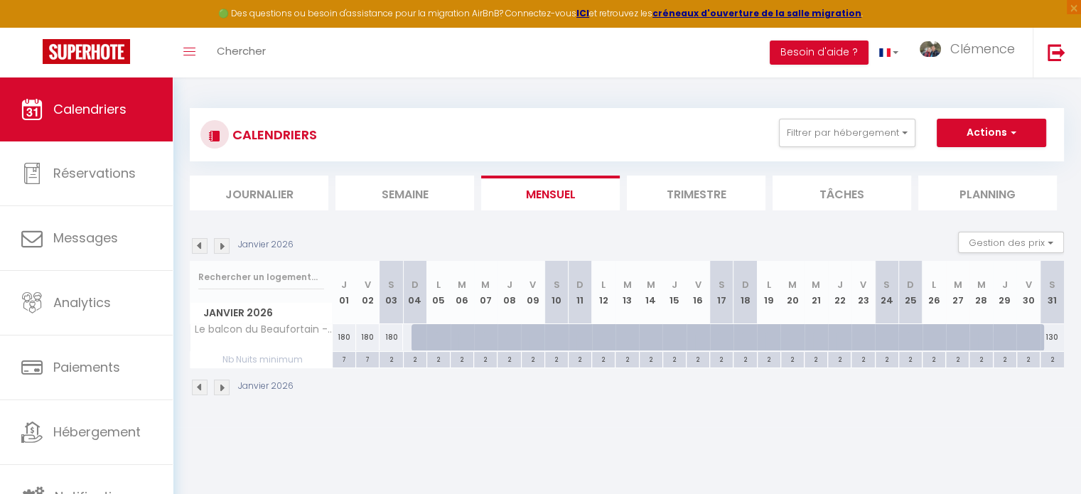
click at [222, 245] on img at bounding box center [222, 246] width 16 height 16
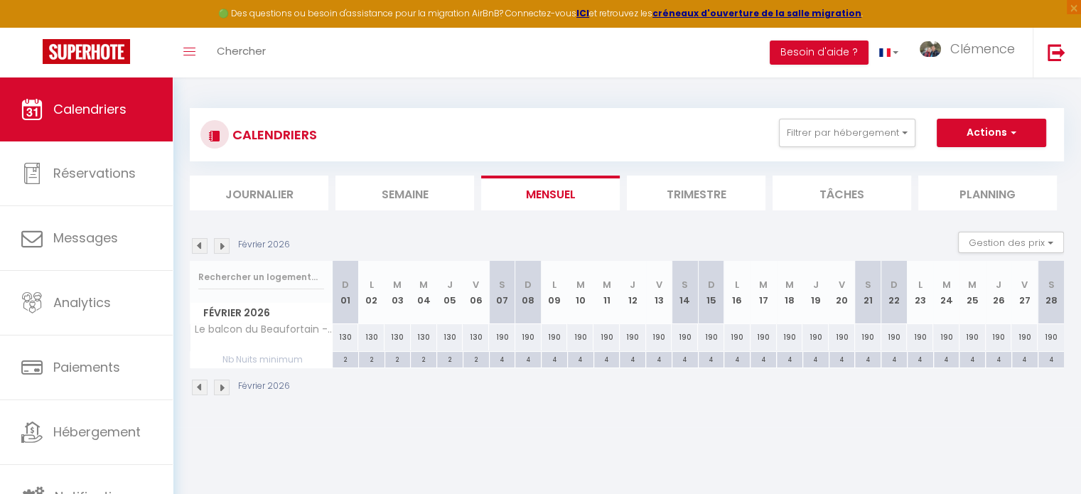
click at [196, 245] on img at bounding box center [200, 246] width 16 height 16
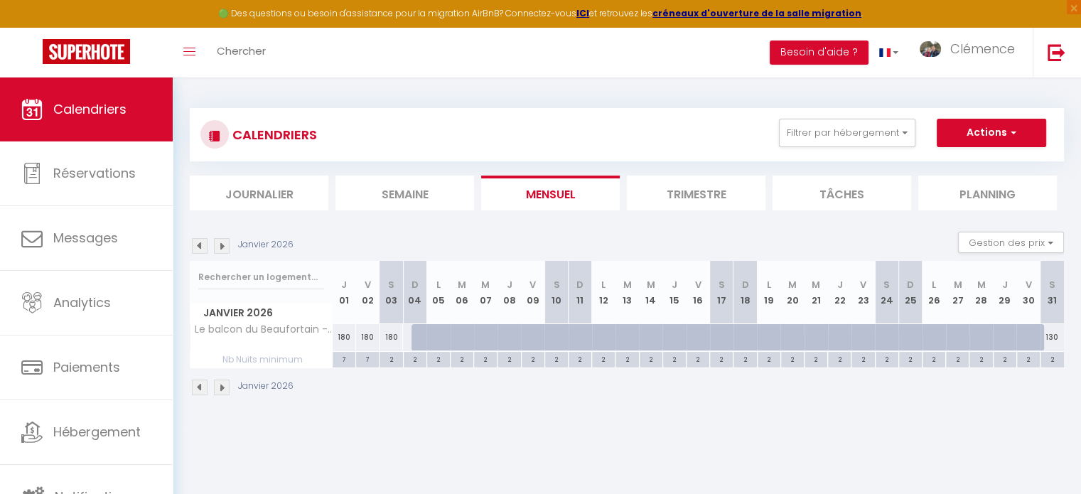
click at [196, 245] on img at bounding box center [200, 246] width 16 height 16
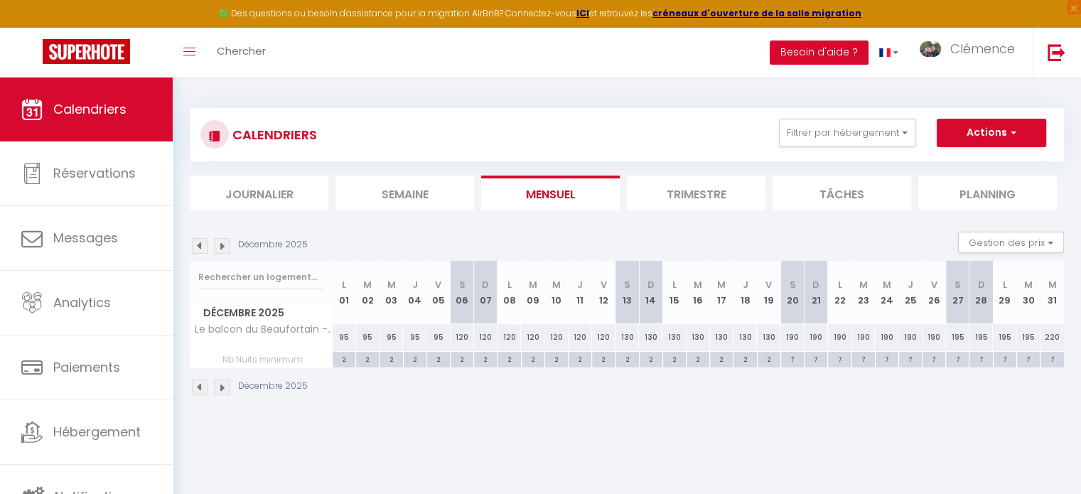
click at [199, 247] on img at bounding box center [200, 246] width 16 height 16
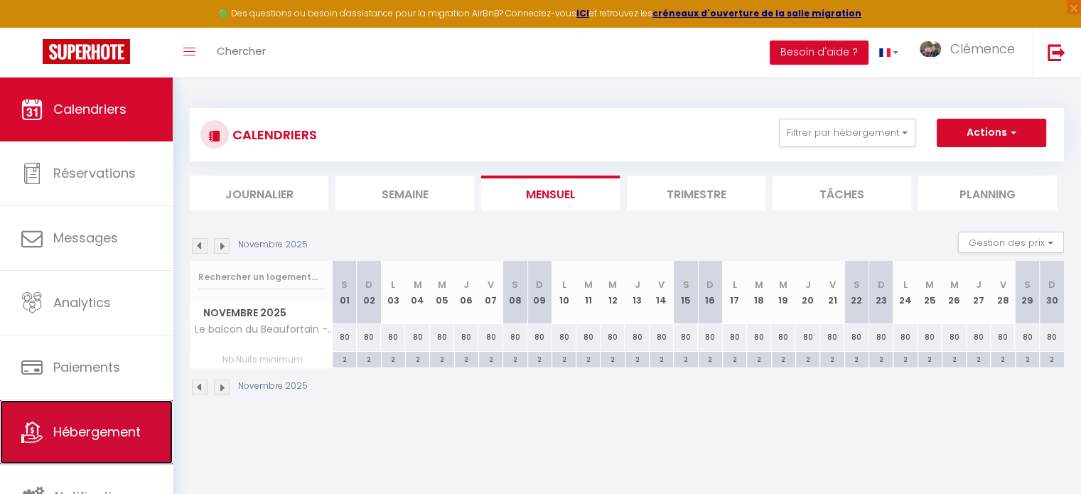
click at [105, 431] on span "Hébergement" at bounding box center [96, 432] width 87 height 18
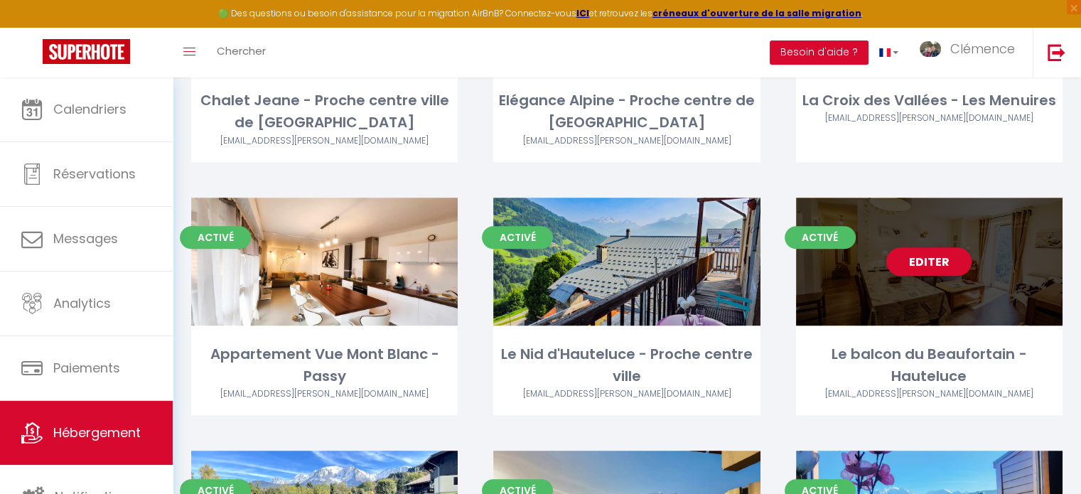
scroll to position [995, 0]
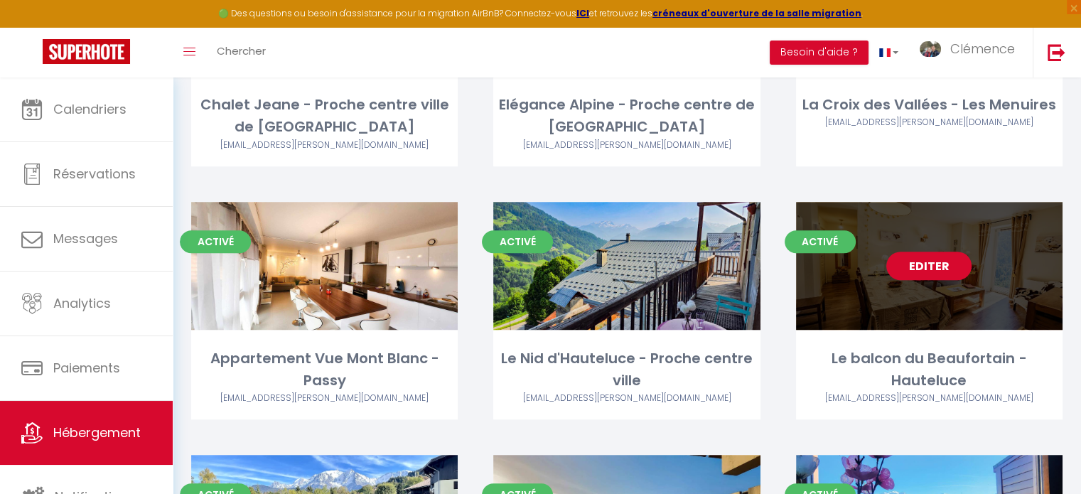
click at [929, 252] on link "Editer" at bounding box center [928, 266] width 85 height 28
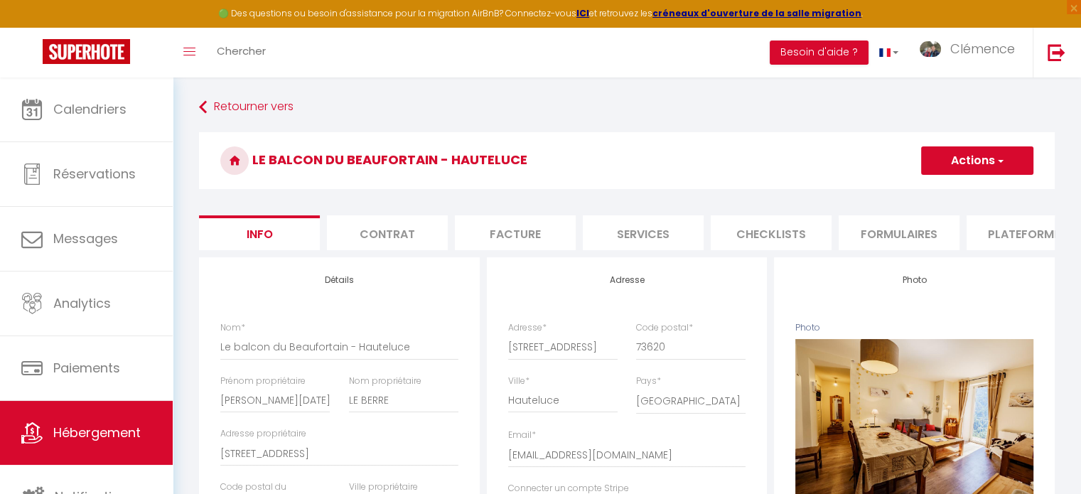
click at [1022, 247] on li "Plateformes" at bounding box center [1026, 232] width 121 height 35
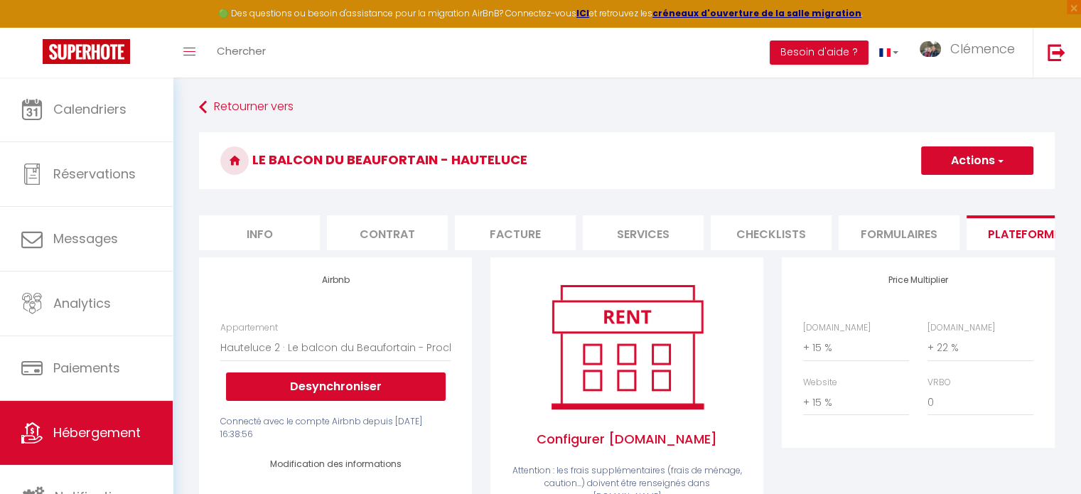
scroll to position [0, 424]
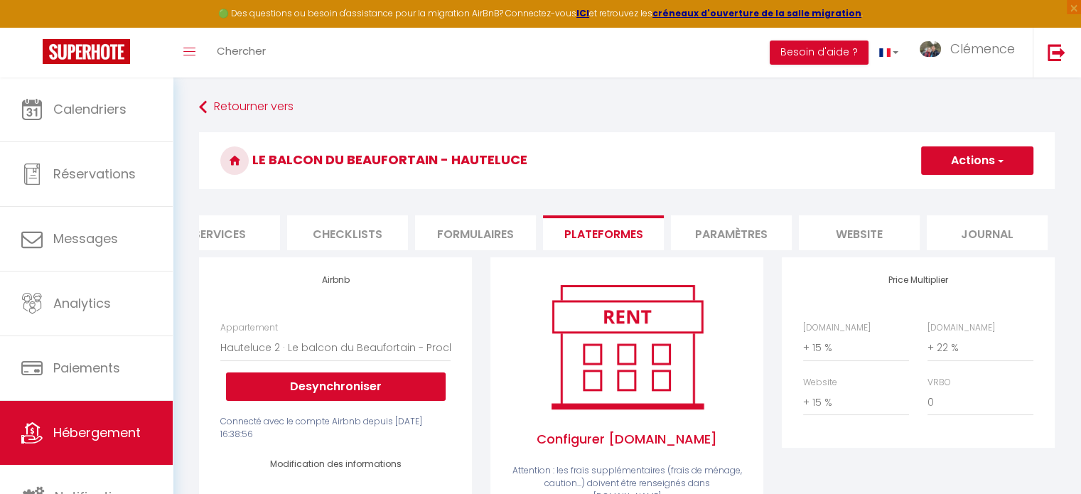
click at [887, 234] on li "website" at bounding box center [859, 232] width 121 height 35
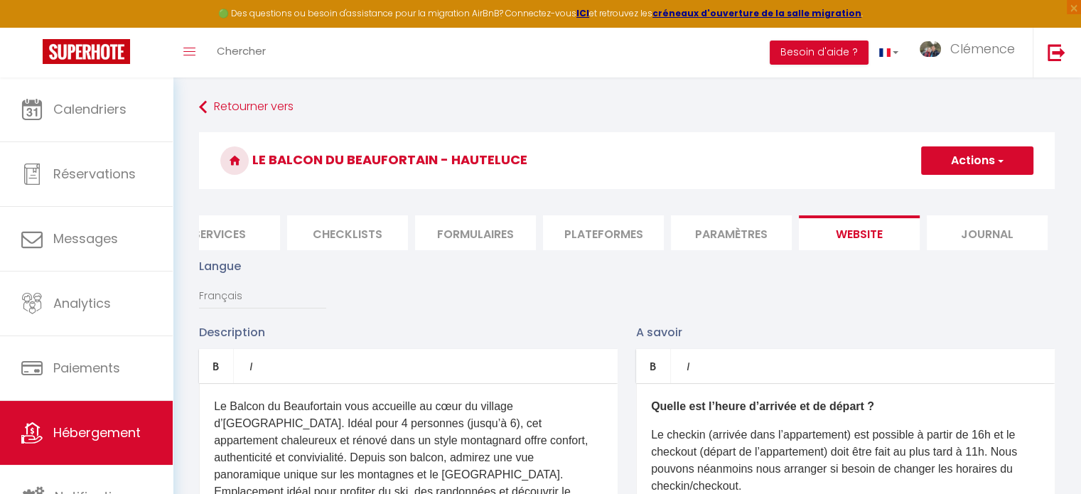
click at [566, 227] on li "Plateformes" at bounding box center [603, 232] width 121 height 35
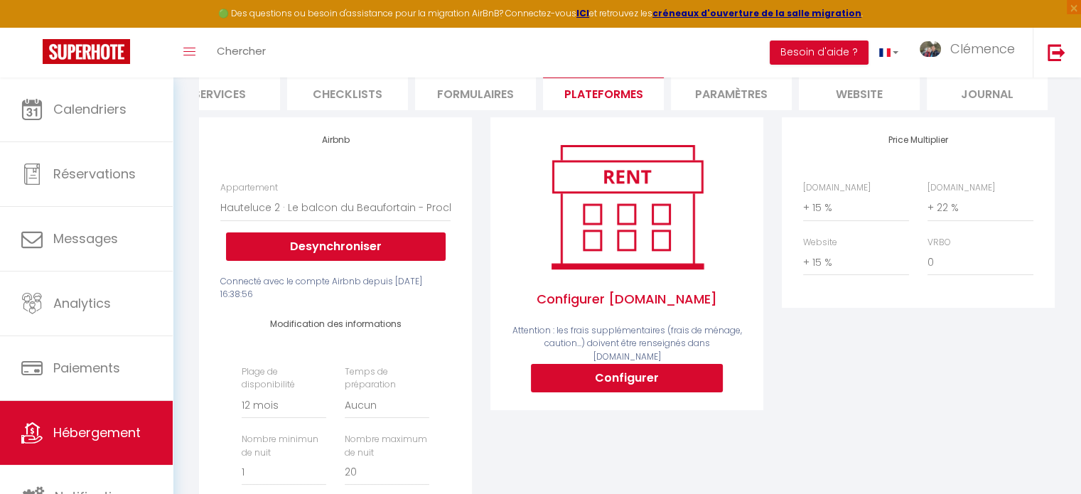
scroll to position [142, 0]
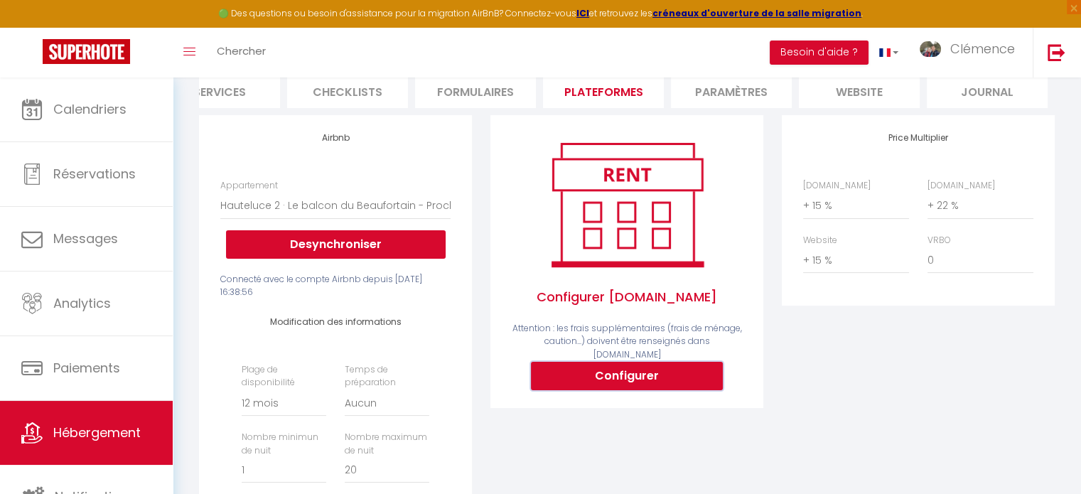
click at [622, 365] on button "Configurer" at bounding box center [627, 376] width 192 height 28
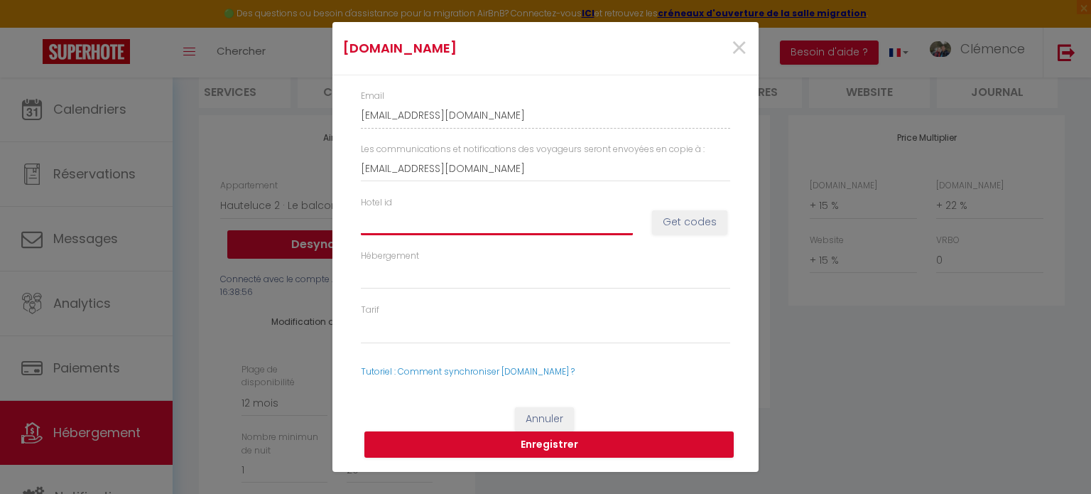
click at [526, 225] on input "Hotel id" at bounding box center [497, 222] width 272 height 26
paste input "14910160"
click at [730, 218] on div "Hotel id 14910160 Get codes" at bounding box center [546, 222] width 388 height 53
click at [702, 218] on button "Get codes" at bounding box center [689, 222] width 75 height 24
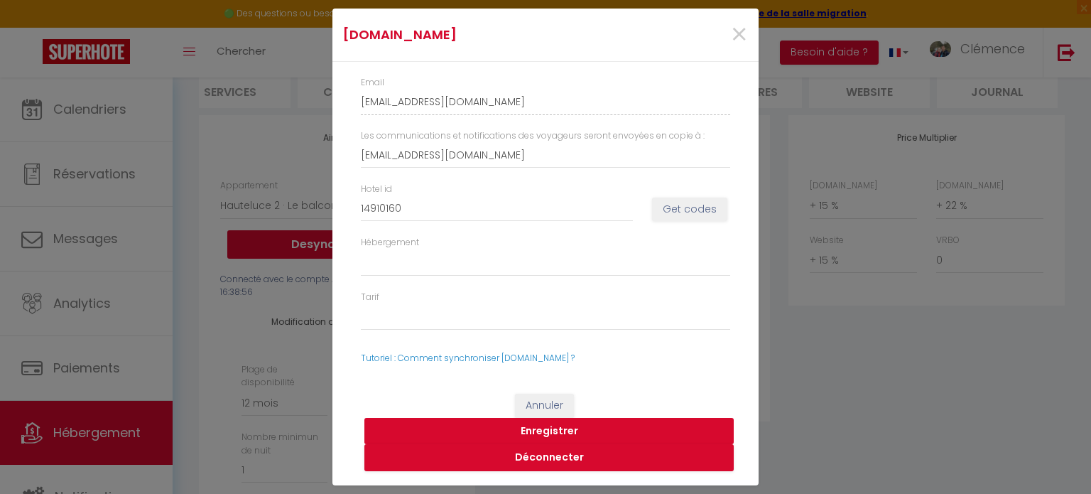
click at [560, 431] on button "Enregistrer" at bounding box center [550, 431] width 370 height 27
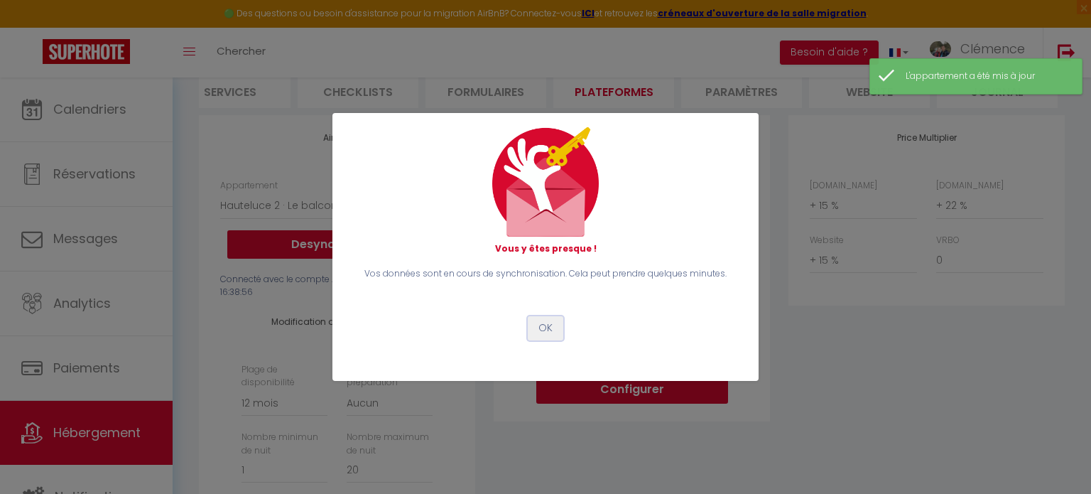
click at [549, 332] on button "OK" at bounding box center [546, 328] width 36 height 24
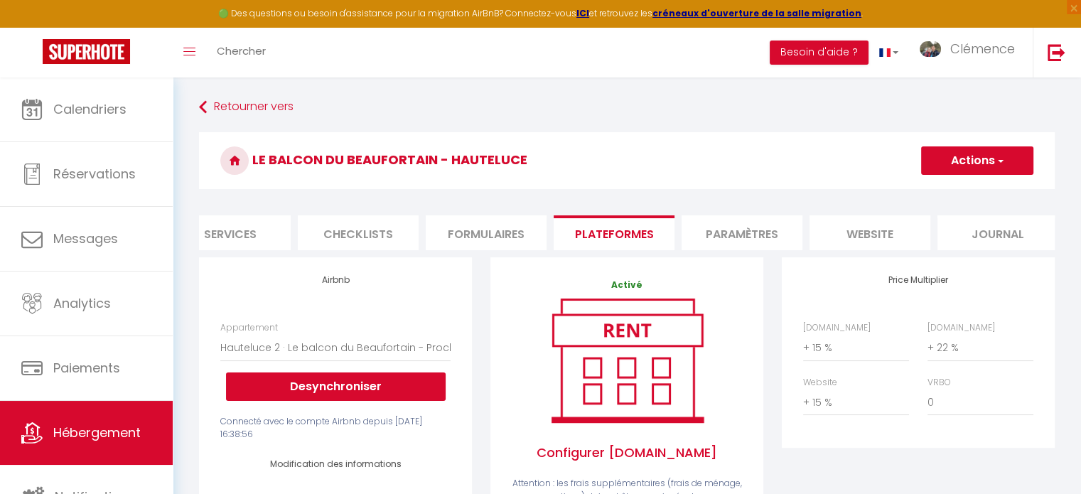
scroll to position [0, 0]
click at [957, 153] on button "Actions" at bounding box center [977, 160] width 112 height 28
click at [946, 190] on link "Enregistrer" at bounding box center [976, 192] width 112 height 18
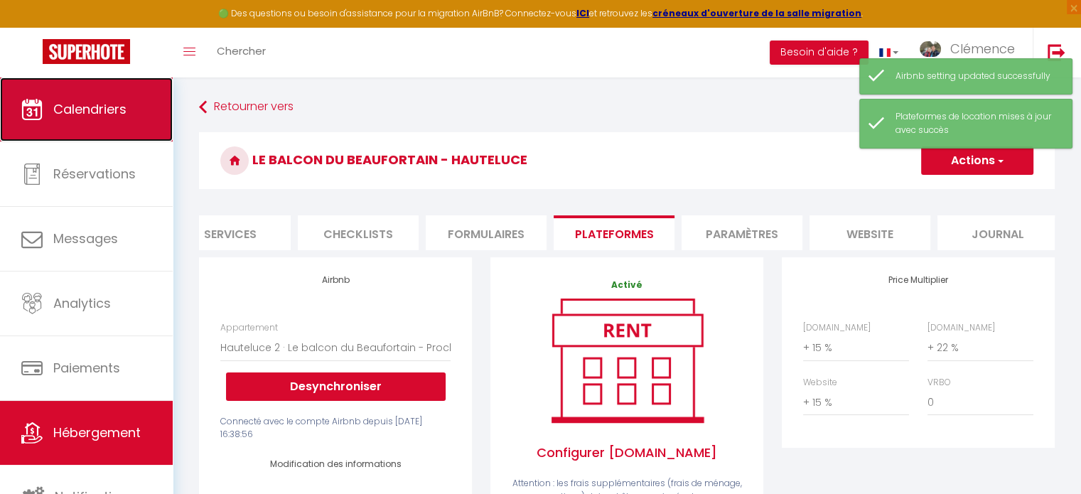
click at [77, 122] on link "Calendriers" at bounding box center [86, 109] width 173 height 64
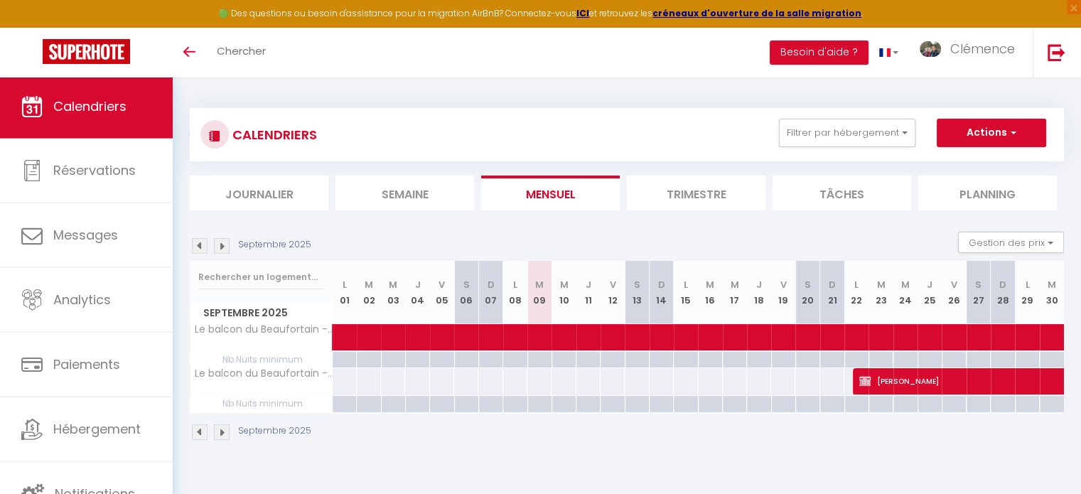
click at [225, 244] on img at bounding box center [222, 246] width 16 height 16
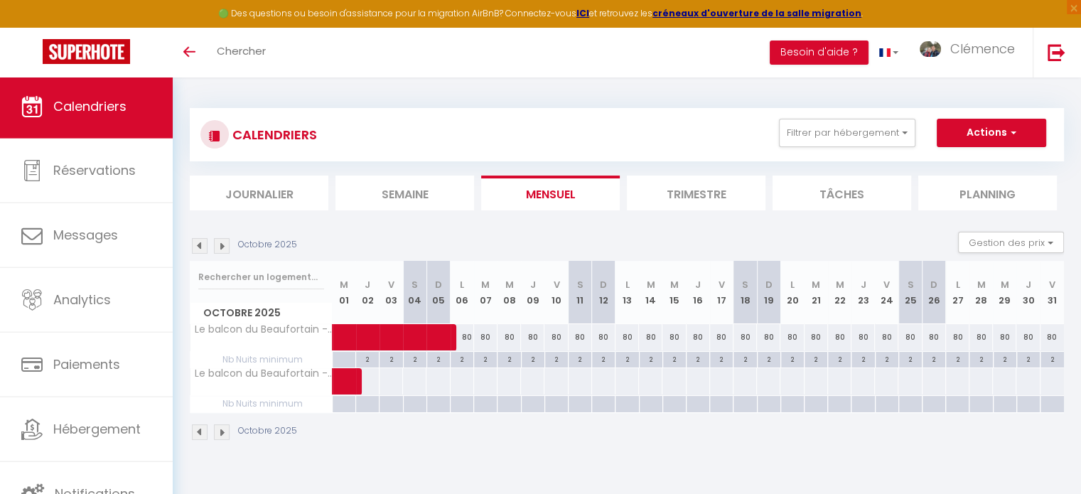
click at [225, 244] on img at bounding box center [222, 246] width 16 height 16
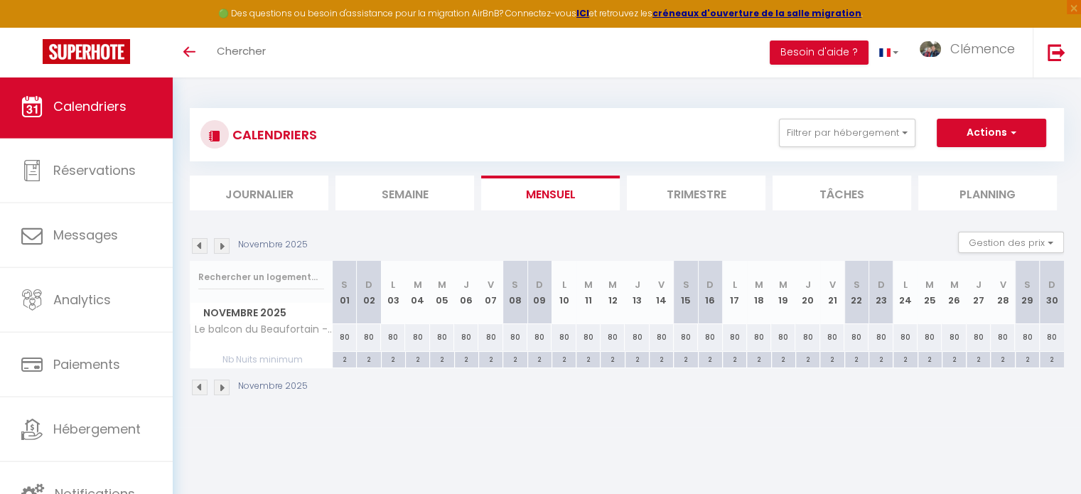
click at [202, 244] on img at bounding box center [200, 246] width 16 height 16
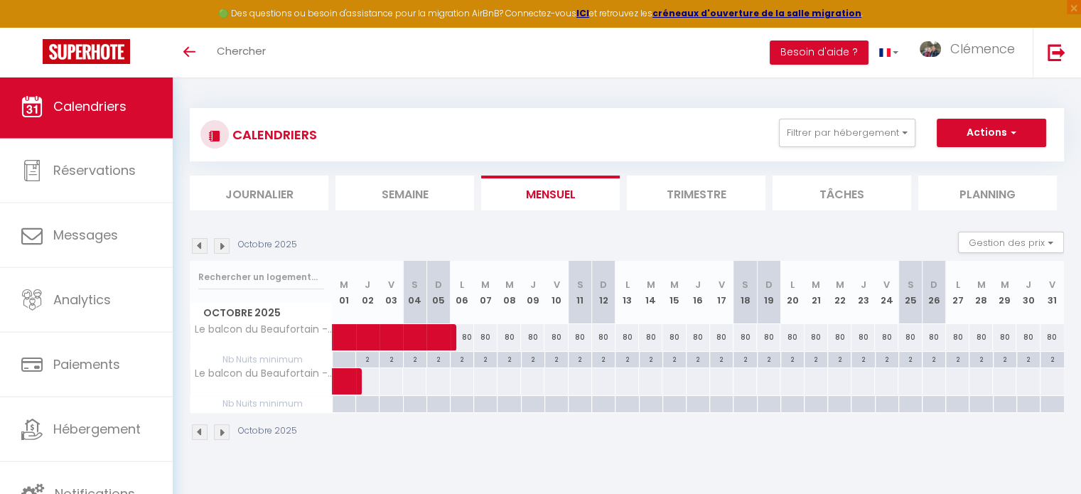
click at [202, 244] on img at bounding box center [200, 246] width 16 height 16
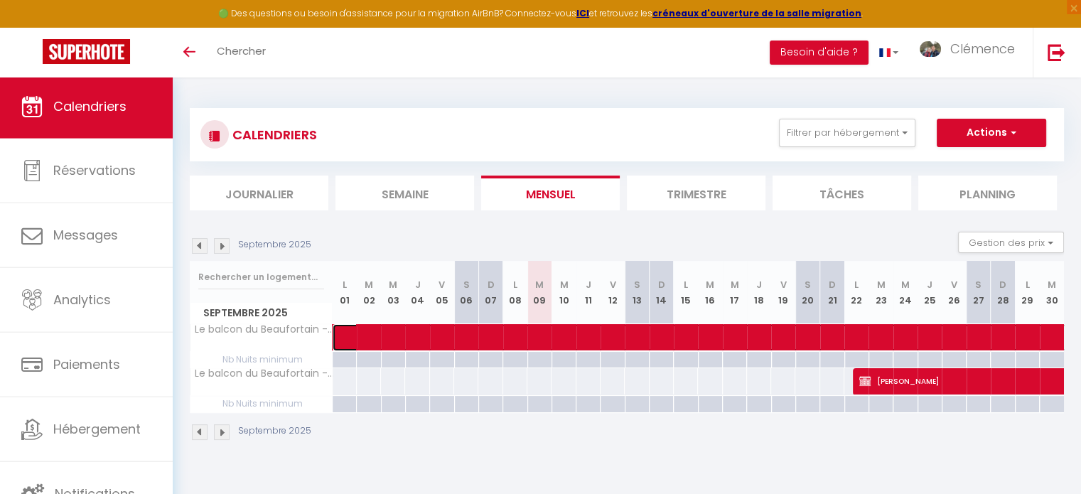
click at [382, 335] on span at bounding box center [919, 337] width 1144 height 27
select select "OK"
select select "KO"
select select "0"
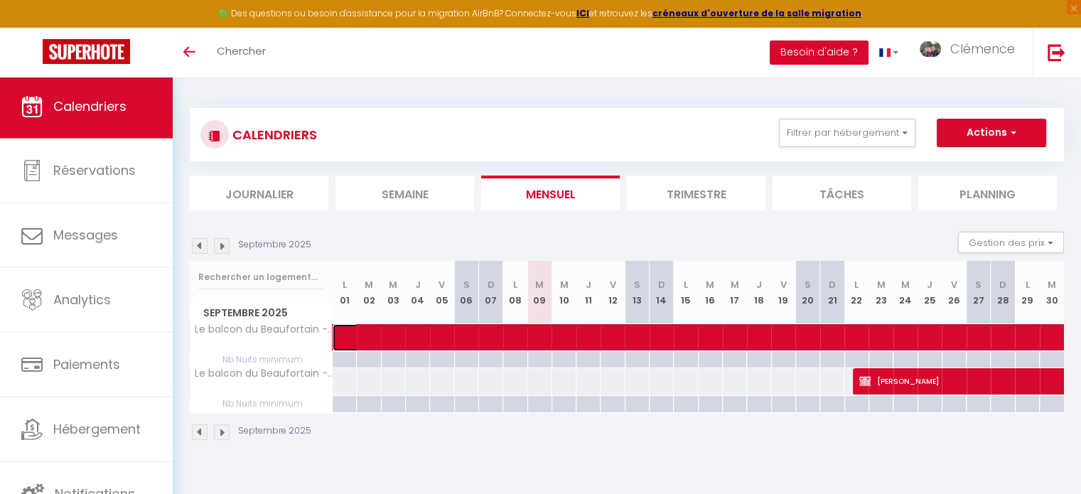
select select "1"
select select
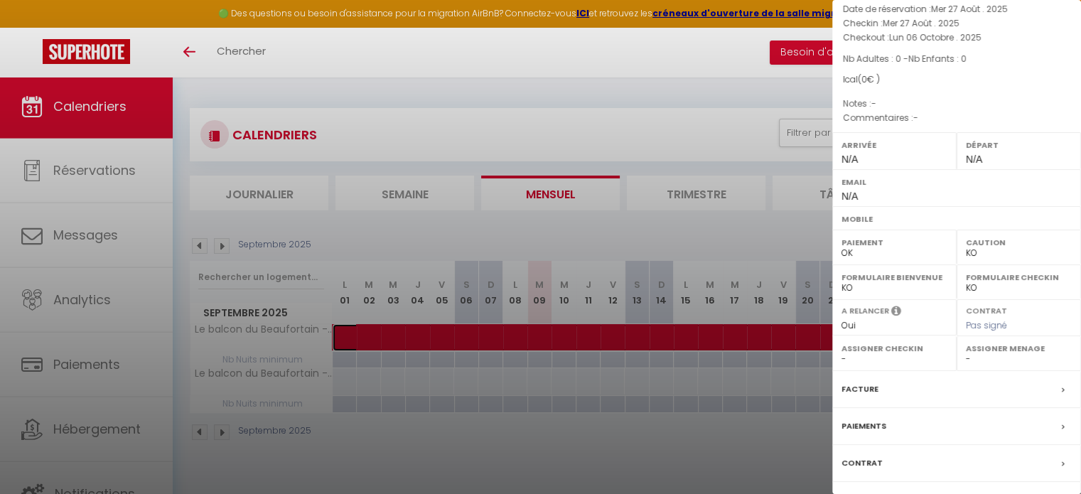
scroll to position [166, 0]
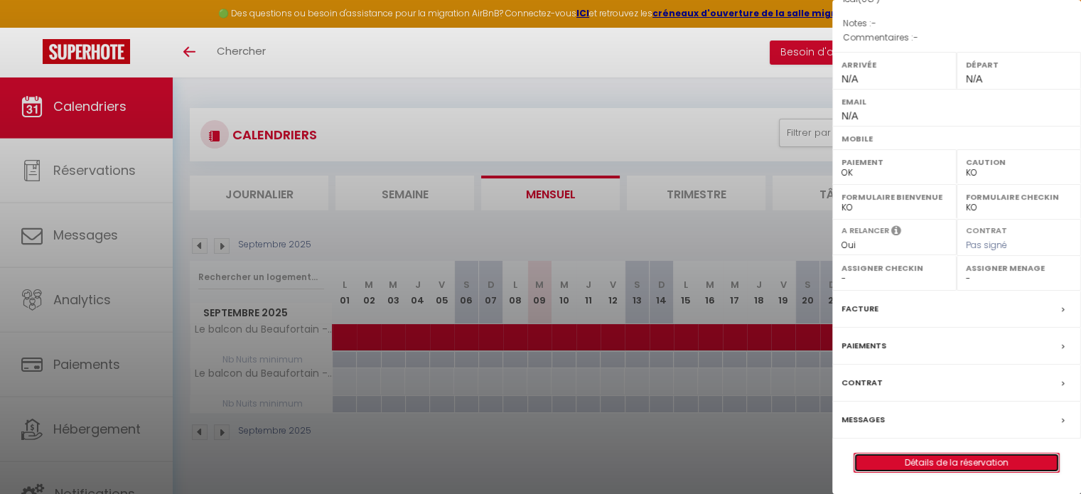
click at [915, 464] on link "Détails de la réservation" at bounding box center [956, 462] width 205 height 18
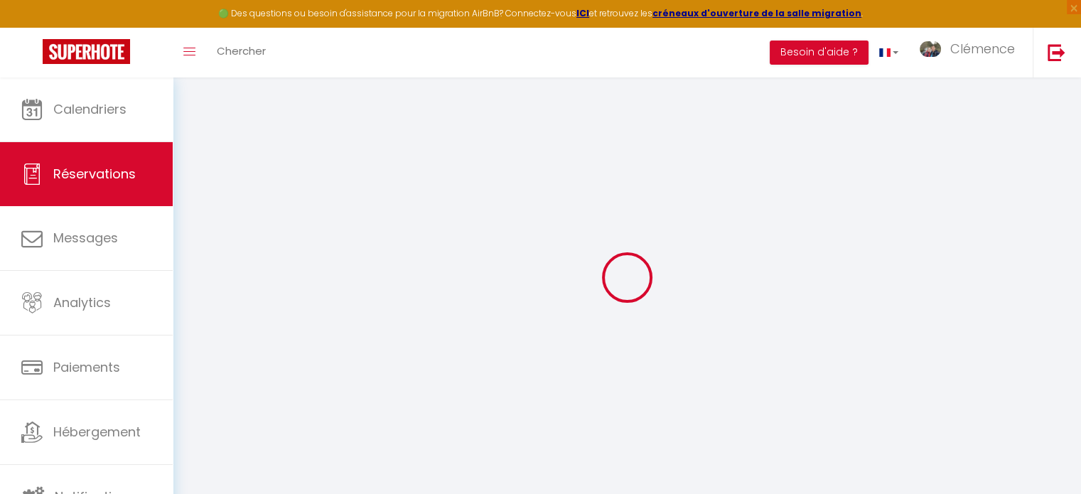
type input "BLOCKED"
select select
select select "76116"
select select "1"
type input "Mer 27 Août 2025"
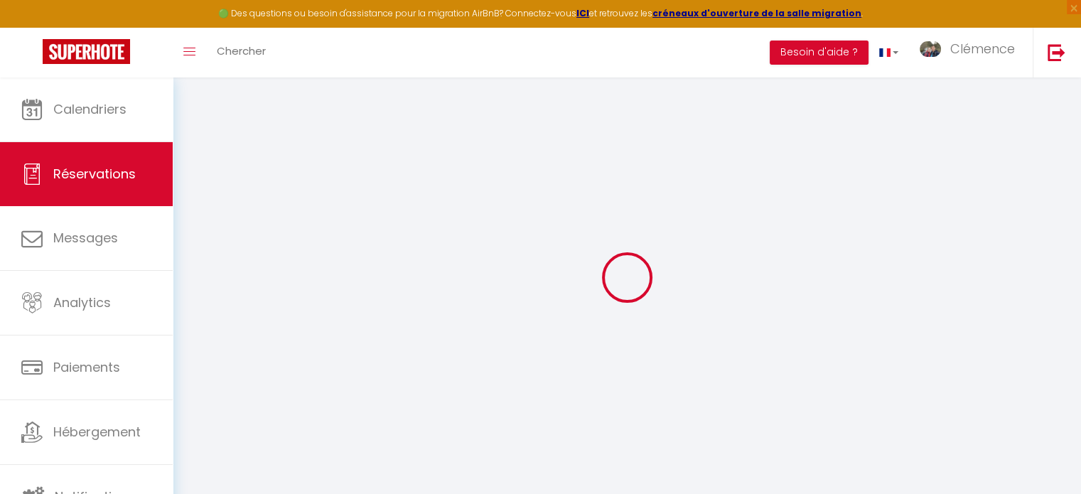
select select
type input "Lun 06 Octobre 2025"
select select
type input "0"
select select "12"
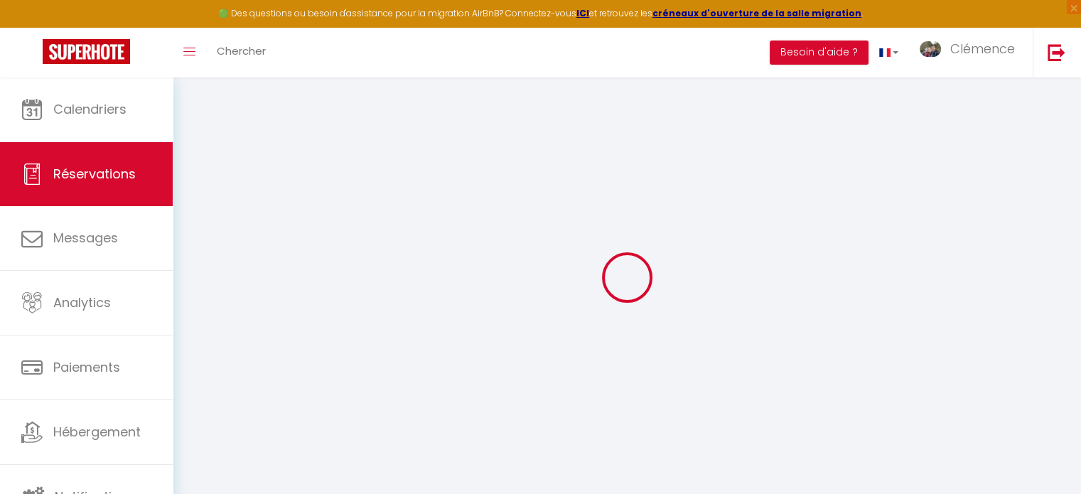
select select
checkbox input "false"
type input "0"
select select "73"
type input "0"
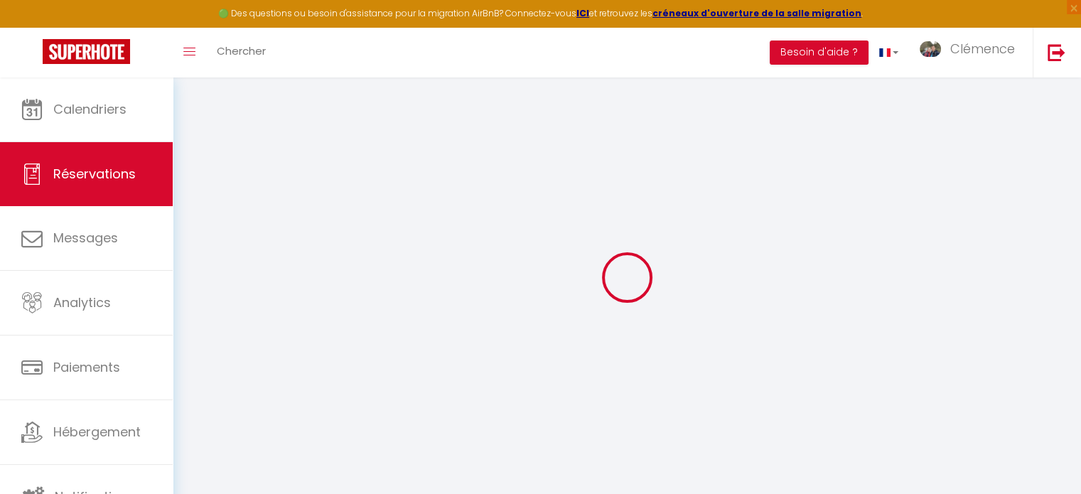
type input "0"
select select
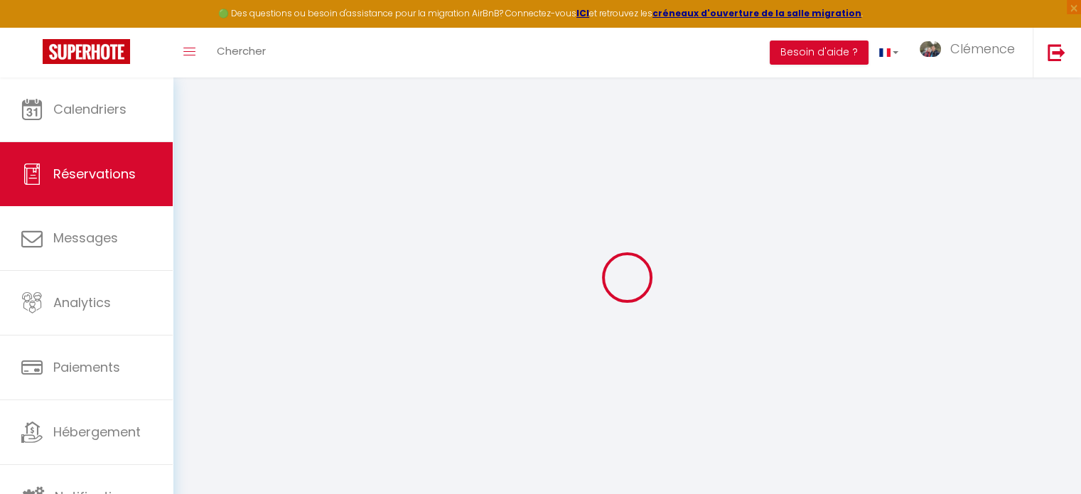
select select "14"
checkbox input "false"
select select
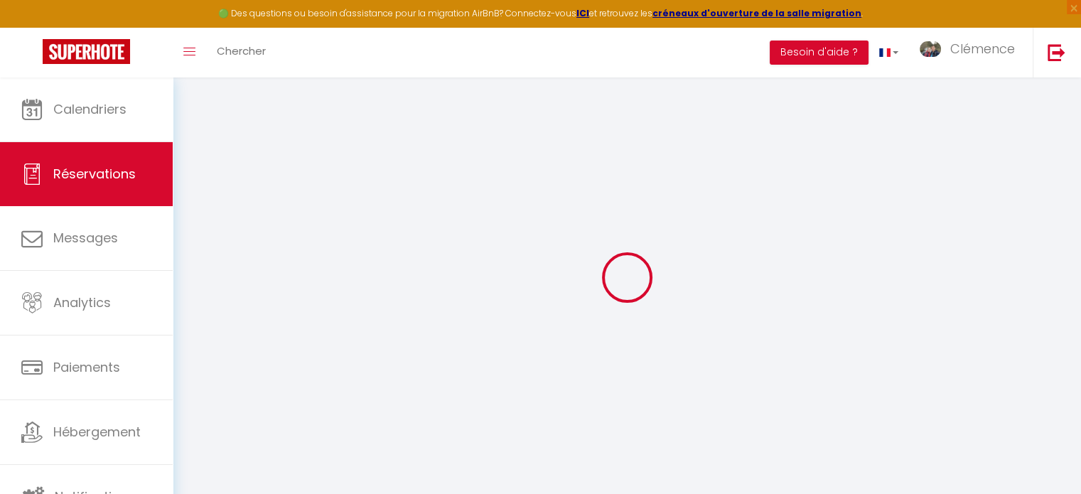
checkbox input "false"
select select
checkbox input "false"
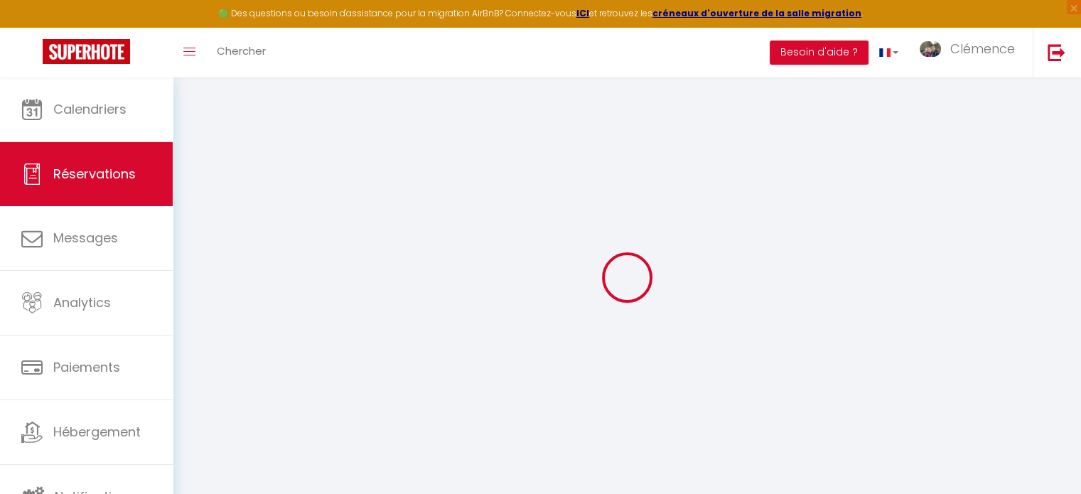
select select
checkbox input "false"
select select
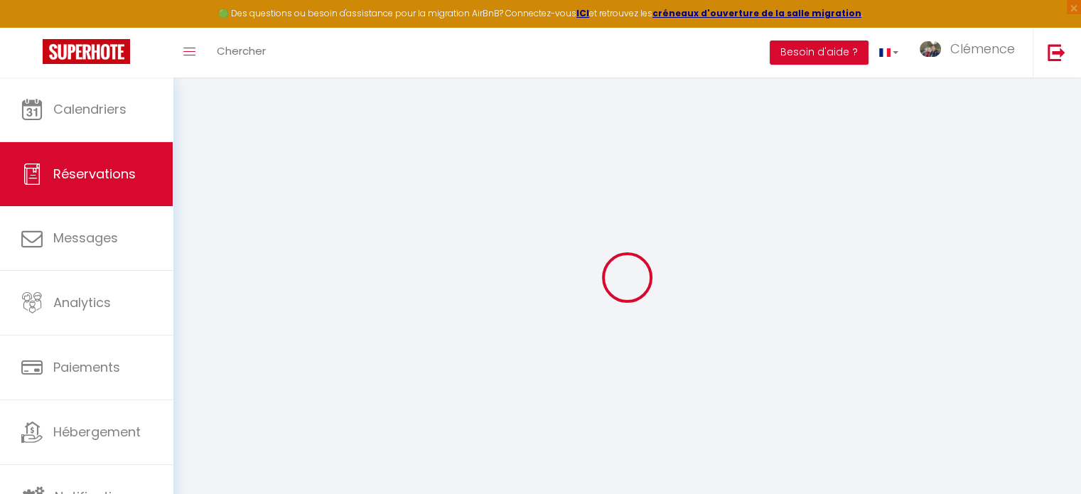
select select
checkbox input "false"
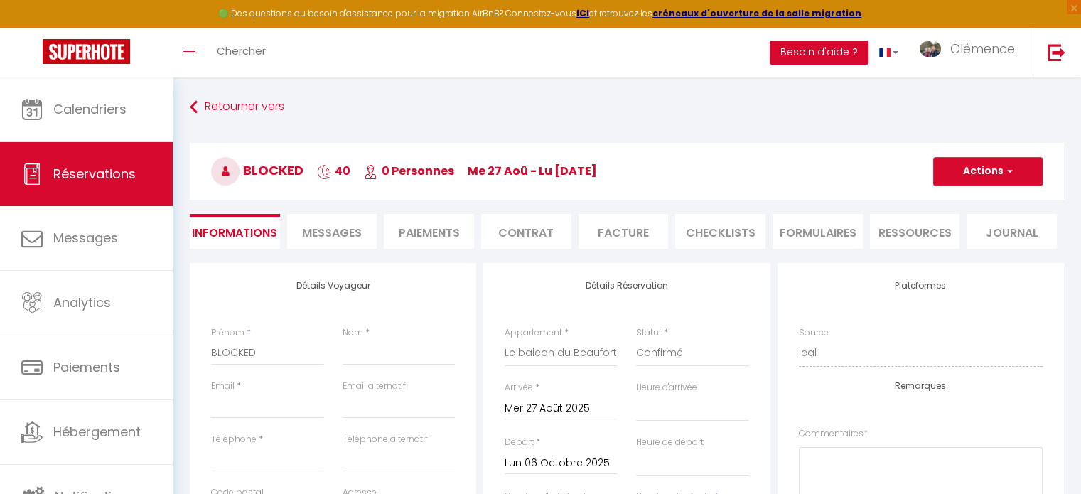
select select
checkbox input "false"
select select
click at [972, 171] on button "Actions" at bounding box center [987, 171] width 109 height 28
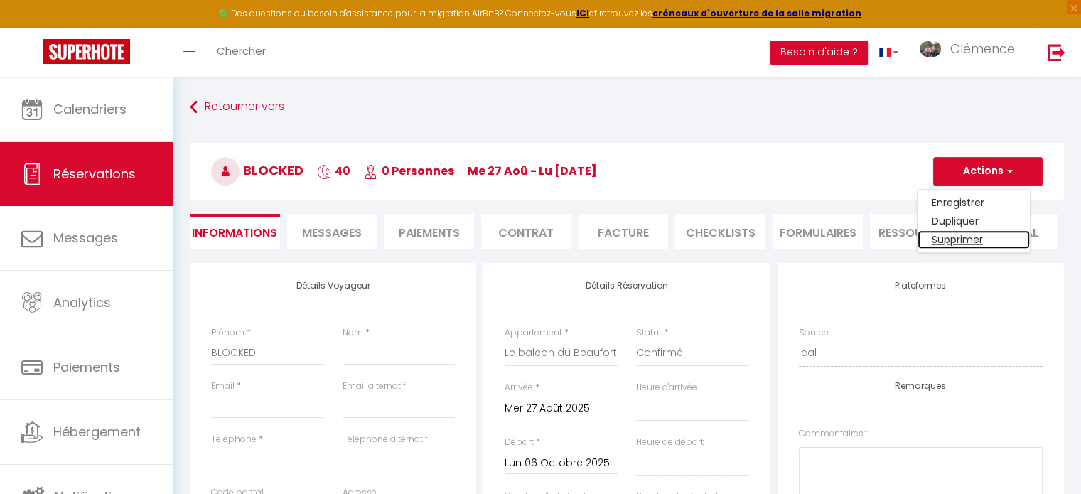
click at [953, 232] on link "Supprimer" at bounding box center [973, 239] width 112 height 18
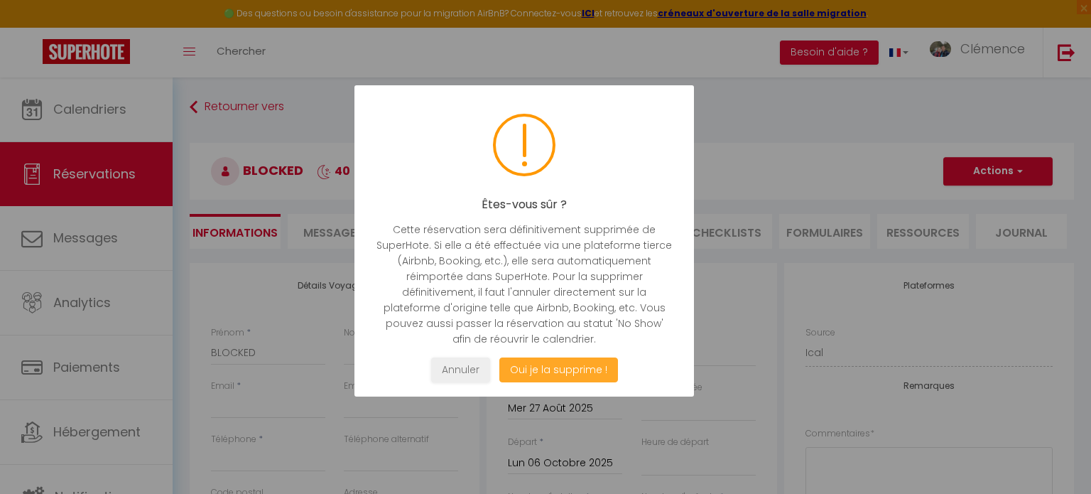
click at [576, 369] on button "Oui je la supprime !" at bounding box center [559, 369] width 119 height 25
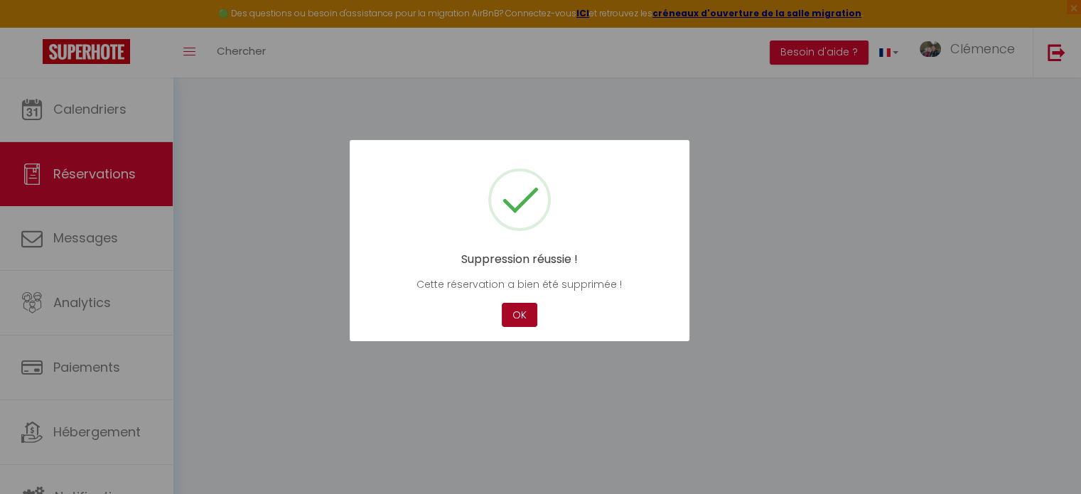
click at [524, 312] on button "OK" at bounding box center [520, 315] width 36 height 25
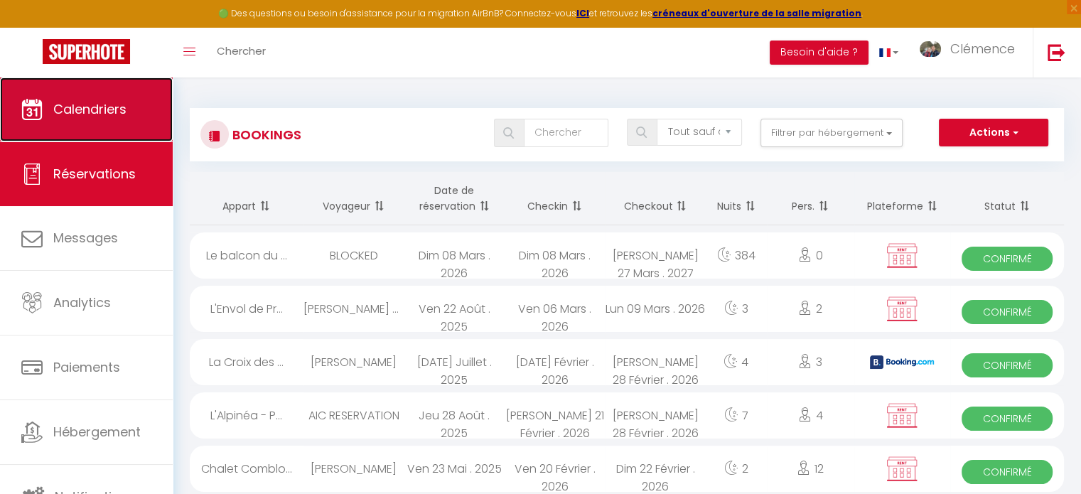
click at [102, 122] on link "Calendriers" at bounding box center [86, 109] width 173 height 64
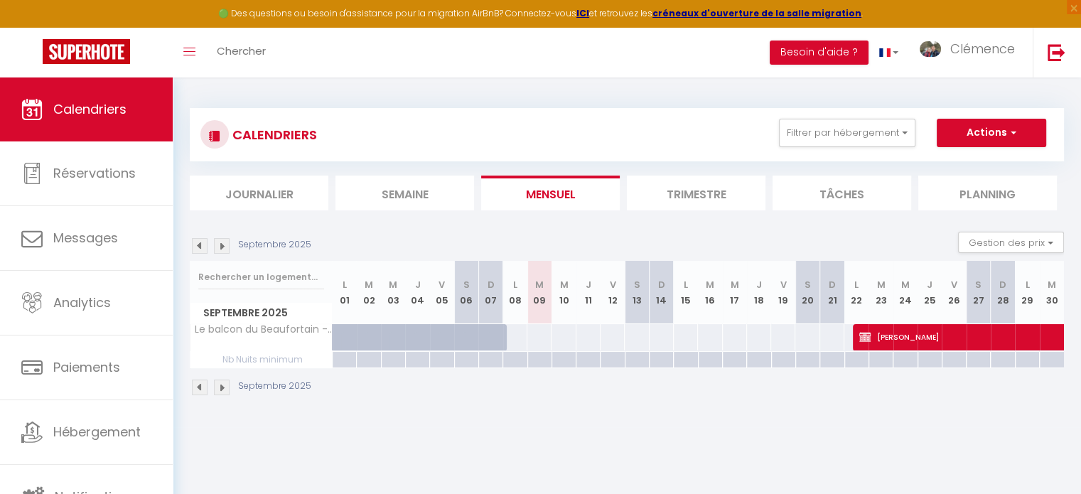
click at [517, 335] on div at bounding box center [514, 337] width 25 height 26
type input "Lun 08 Septembre 2025"
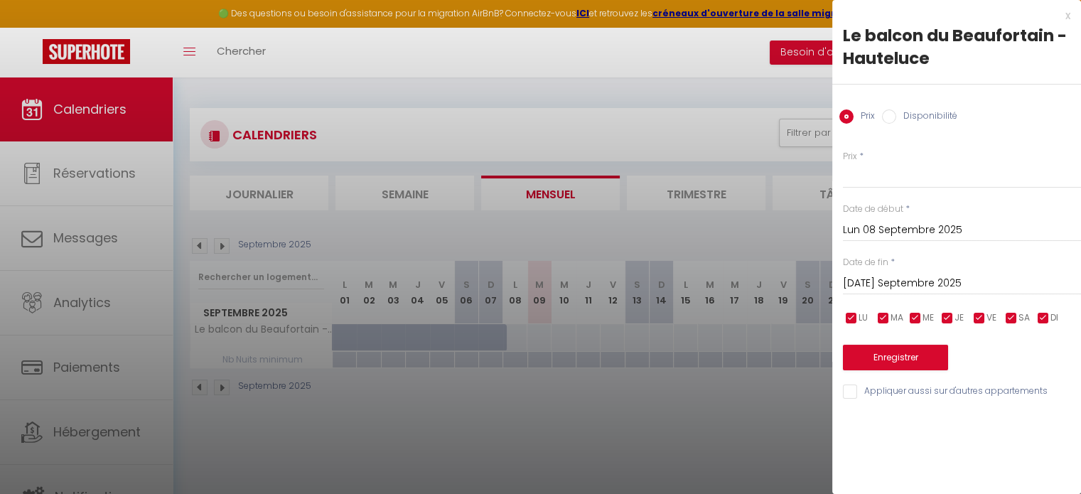
click at [921, 281] on input "[DATE] Septembre 2025" at bounding box center [962, 283] width 238 height 18
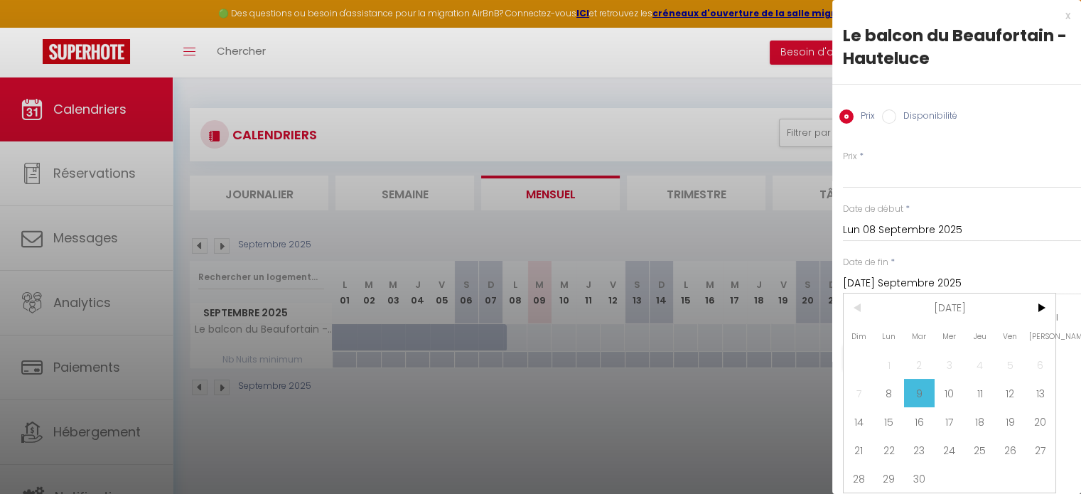
click at [895, 448] on span "22" at bounding box center [889, 450] width 31 height 28
type input "Lun 22 Septembre 2025"
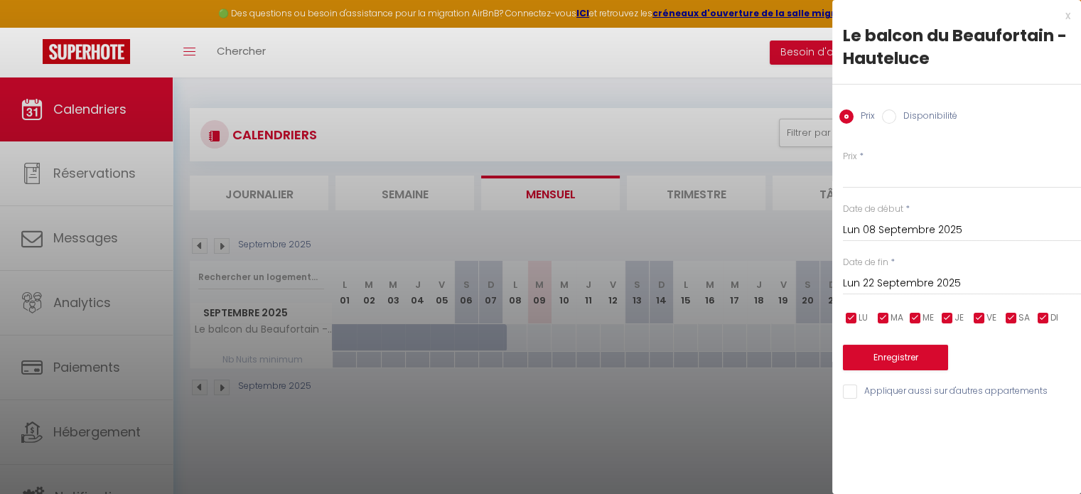
click at [888, 116] on input "Disponibilité" at bounding box center [889, 116] width 14 height 14
radio input "true"
radio input "false"
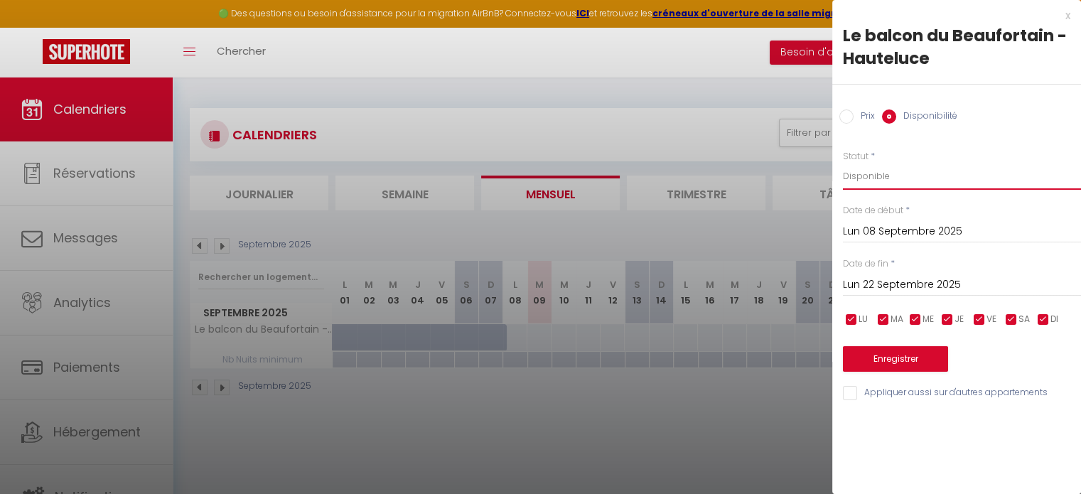
click at [863, 184] on select "Disponible Indisponible" at bounding box center [962, 176] width 238 height 27
select select "0"
click at [843, 163] on select "Disponible Indisponible" at bounding box center [962, 176] width 238 height 27
click at [893, 355] on button "Enregistrer" at bounding box center [895, 359] width 105 height 26
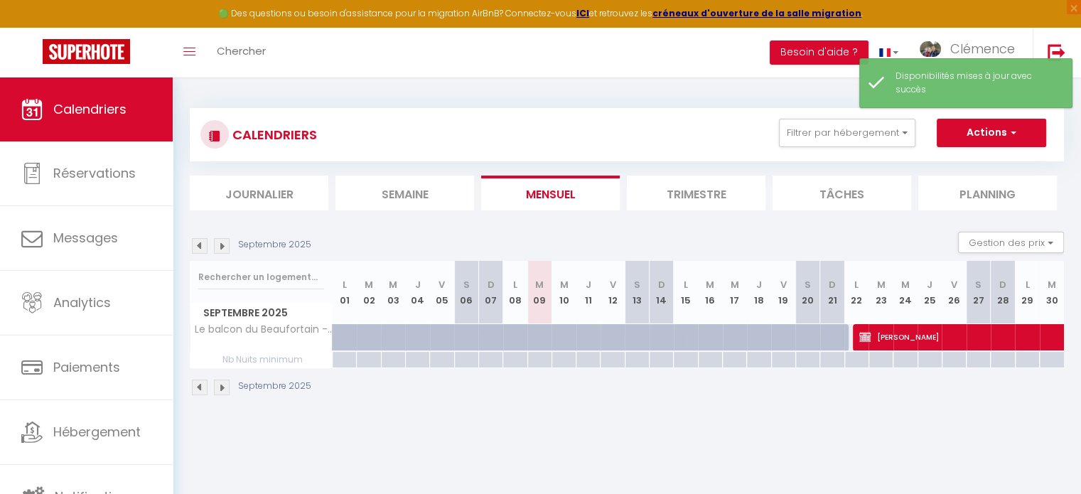
click at [224, 241] on img at bounding box center [222, 246] width 16 height 16
